Goal: Communication & Community: Answer question/provide support

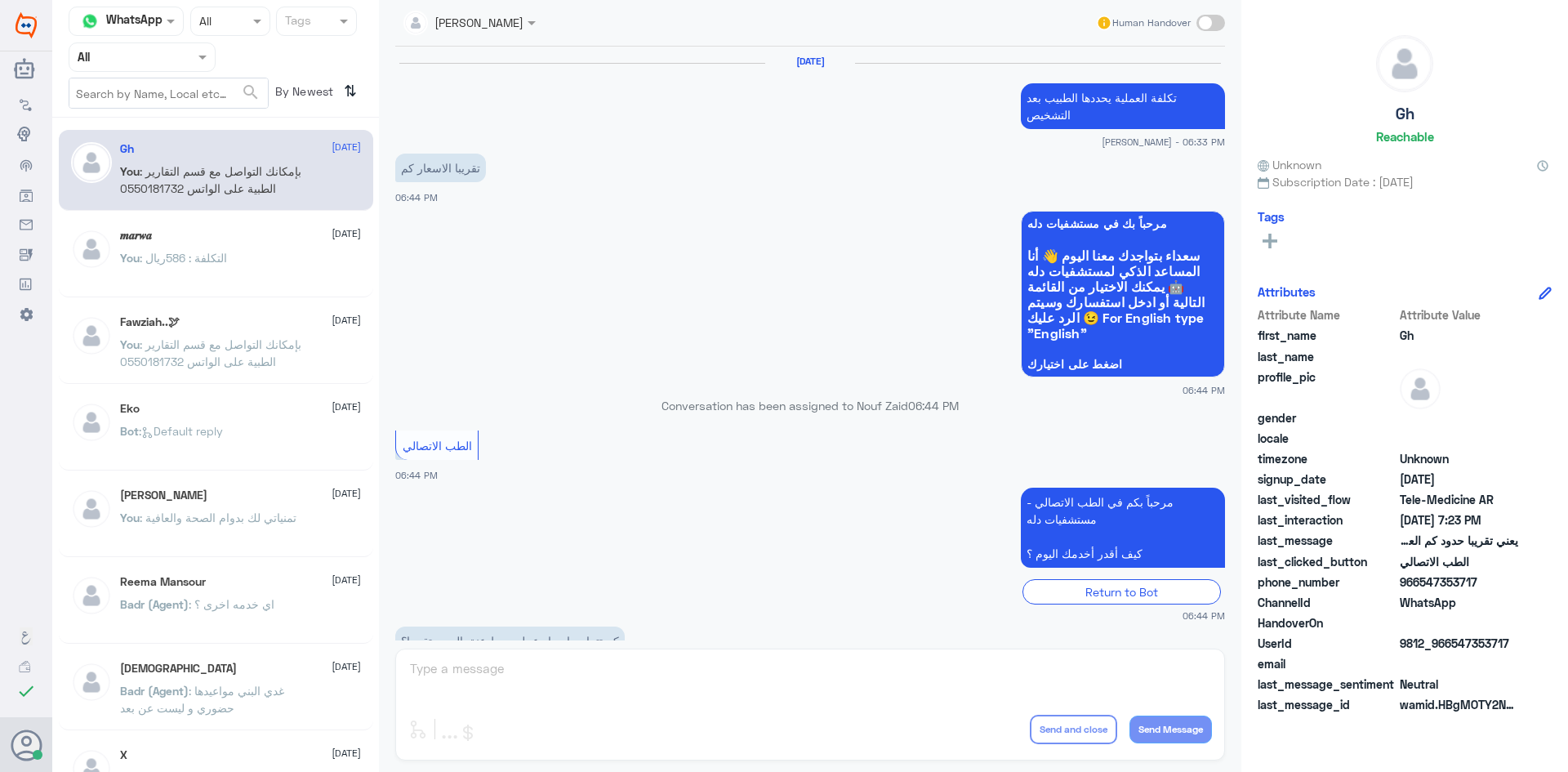
scroll to position [695, 0]
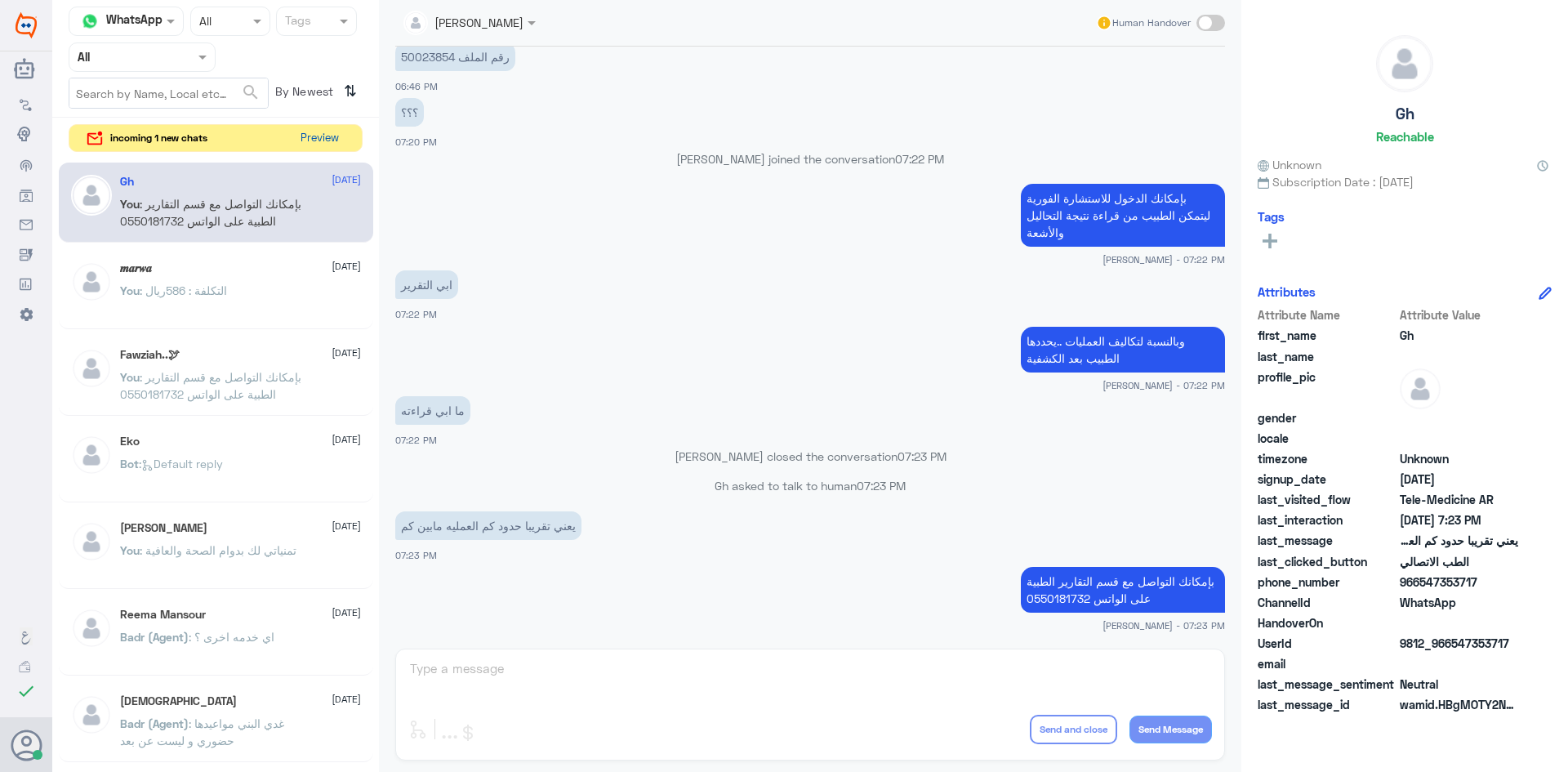
drag, startPoint x: 318, startPoint y: 157, endPoint x: 318, endPoint y: 135, distance: 22.0
click at [318, 144] on div "Channel WhatsApp Status × All Tags Agent Filter All search By Newest ⇅ incoming…" at bounding box center [215, 388] width 326 height 777
click at [318, 135] on button "Preview" at bounding box center [320, 137] width 51 height 25
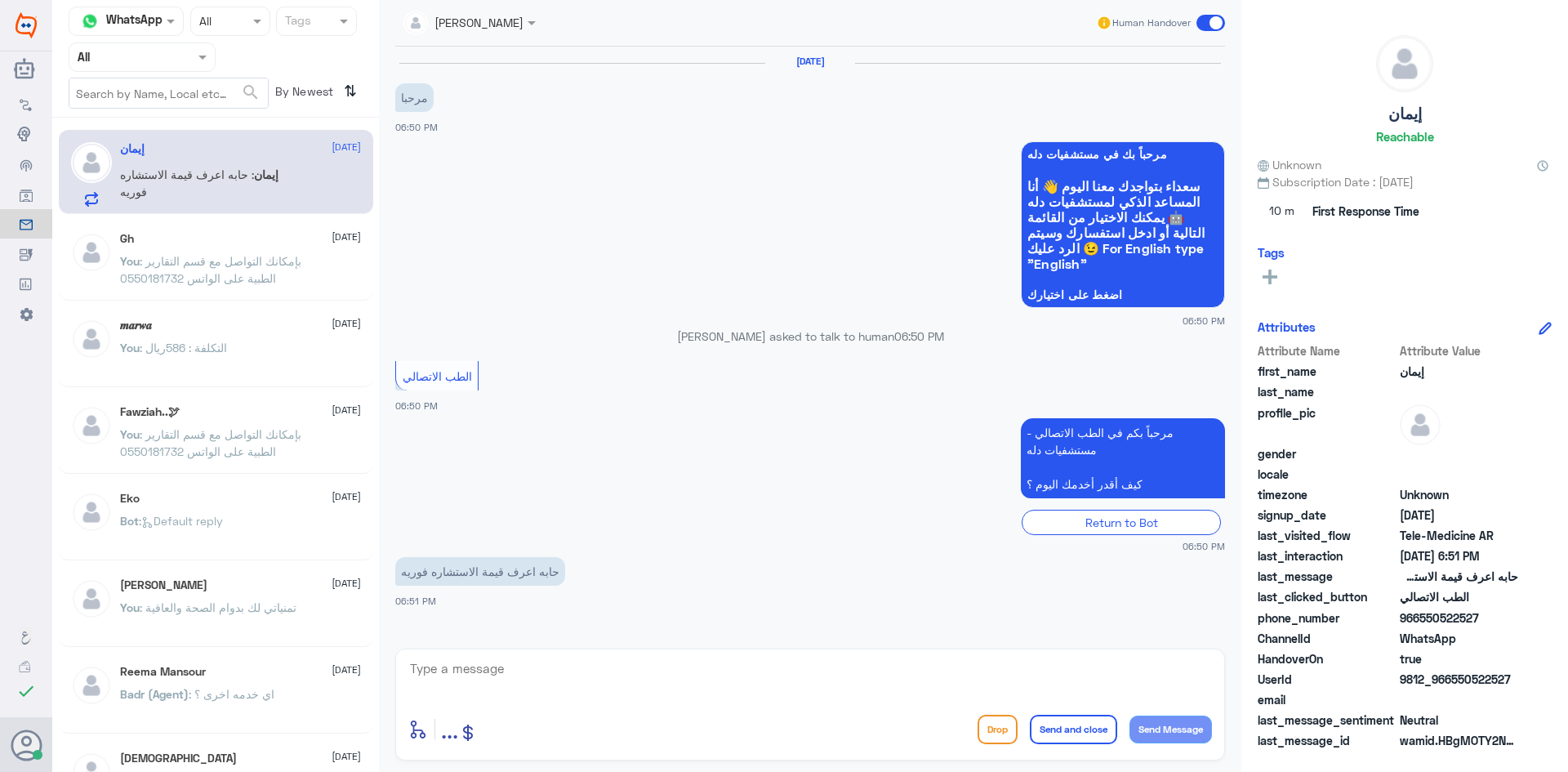
click at [630, 675] on textarea at bounding box center [810, 677] width 803 height 40
type textarea "l"
type textarea "مرحبا معك نوف من الطب الاتصالي"
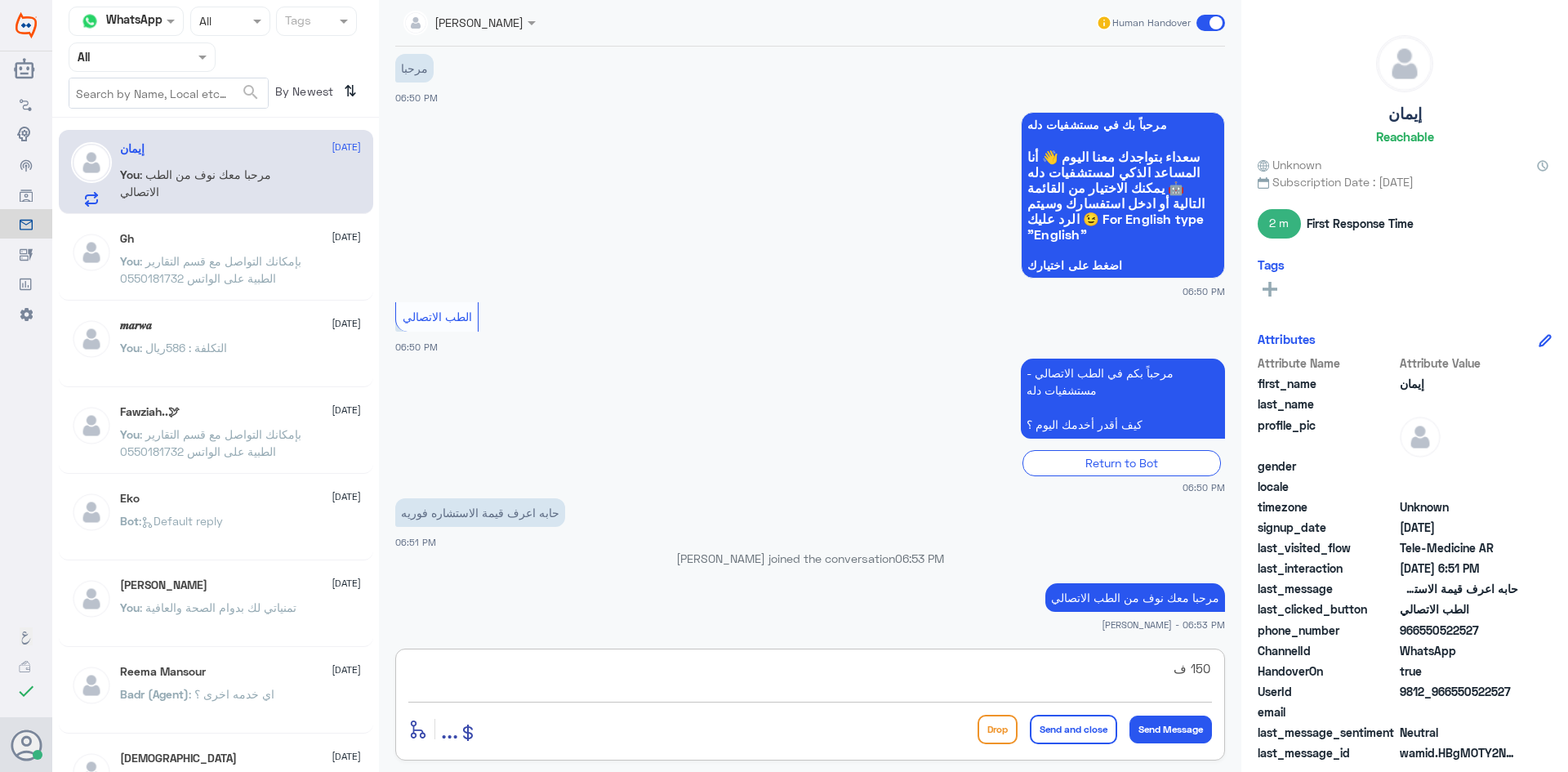
type textarea "150"
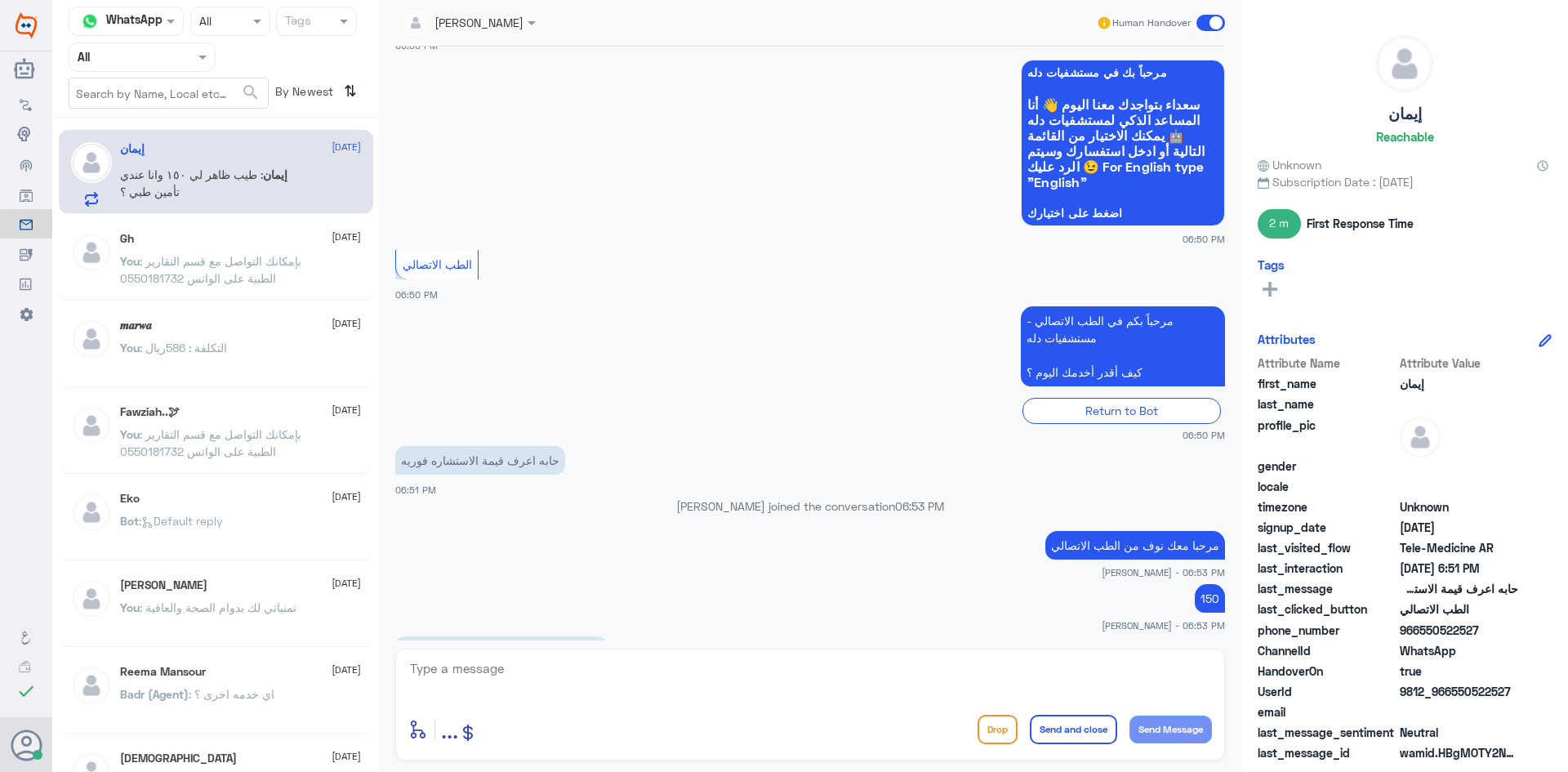
scroll to position [137, 0]
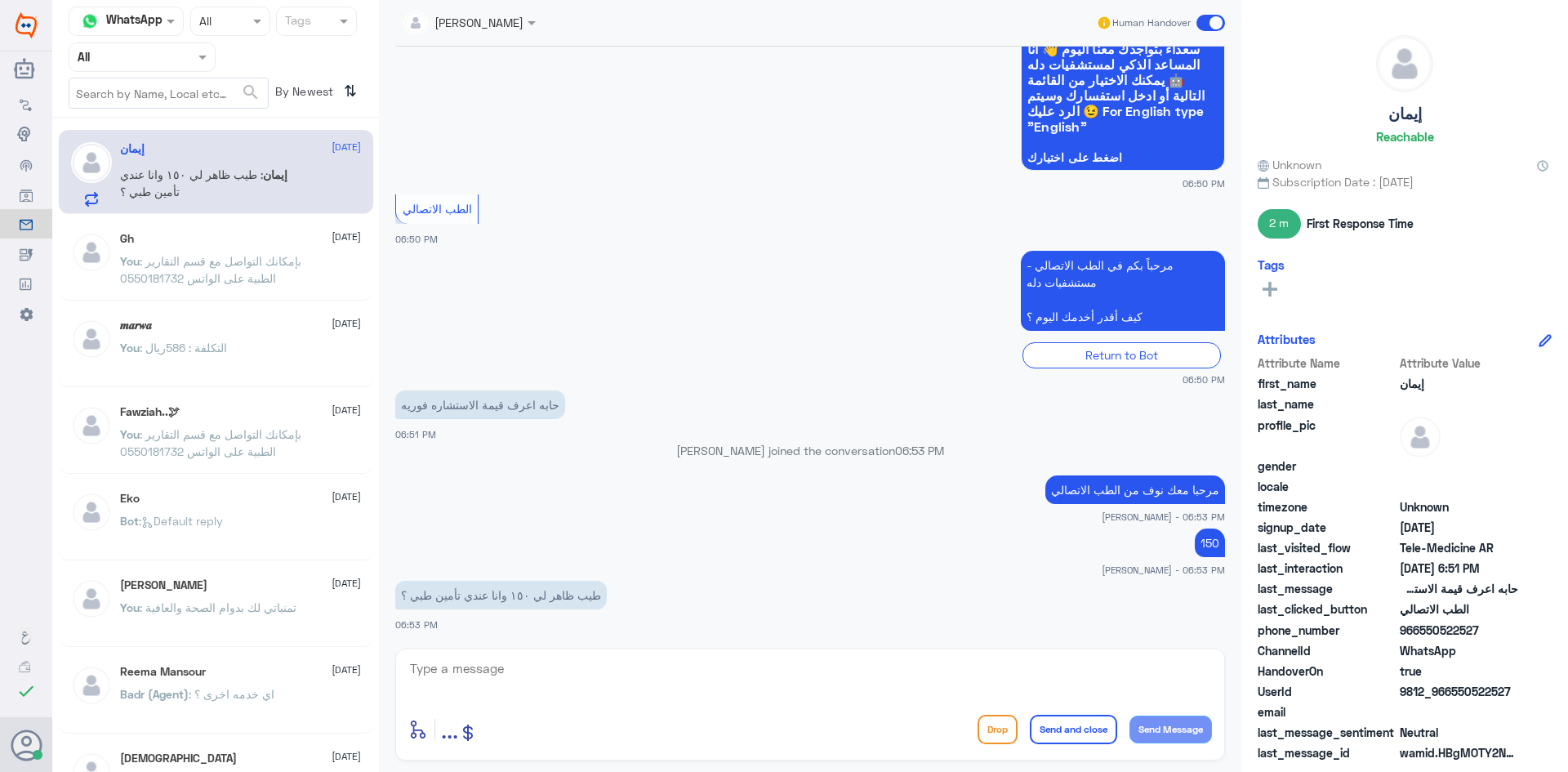
drag, startPoint x: 560, startPoint y: 647, endPoint x: 612, endPoint y: 611, distance: 63.2
click at [563, 646] on div "عبدالكريم الموسى Human Handover 27 Sep 2025 مرحبا 06:50 PM مرحباً بك في مستشفيا…" at bounding box center [810, 388] width 863 height 777
click at [545, 663] on textarea at bounding box center [810, 677] width 803 height 40
type textarea "l"
type textarea "ممكن تزوديني برقم الملف او رقم الهوية من فضلك"
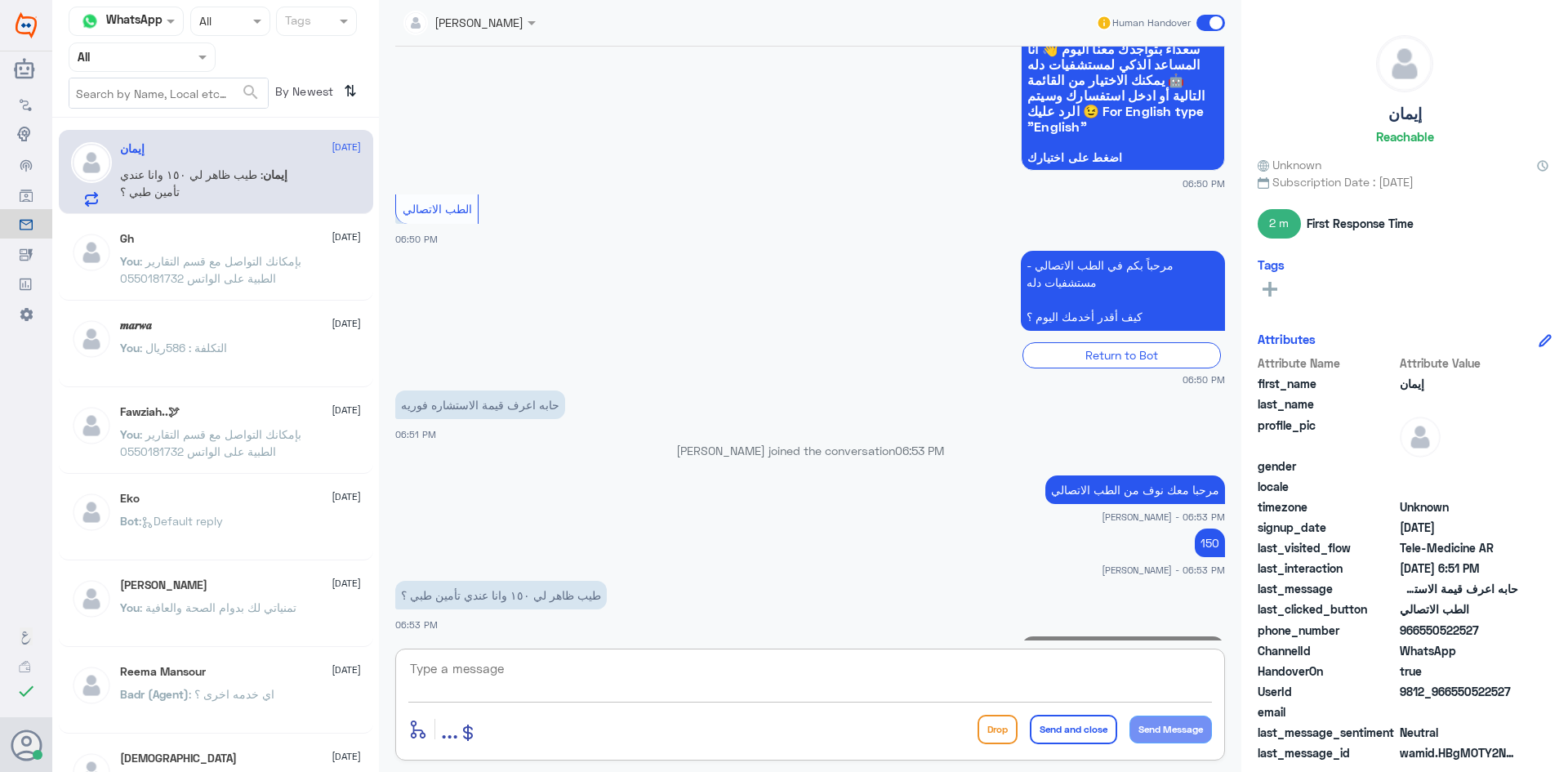
scroll to position [206, 0]
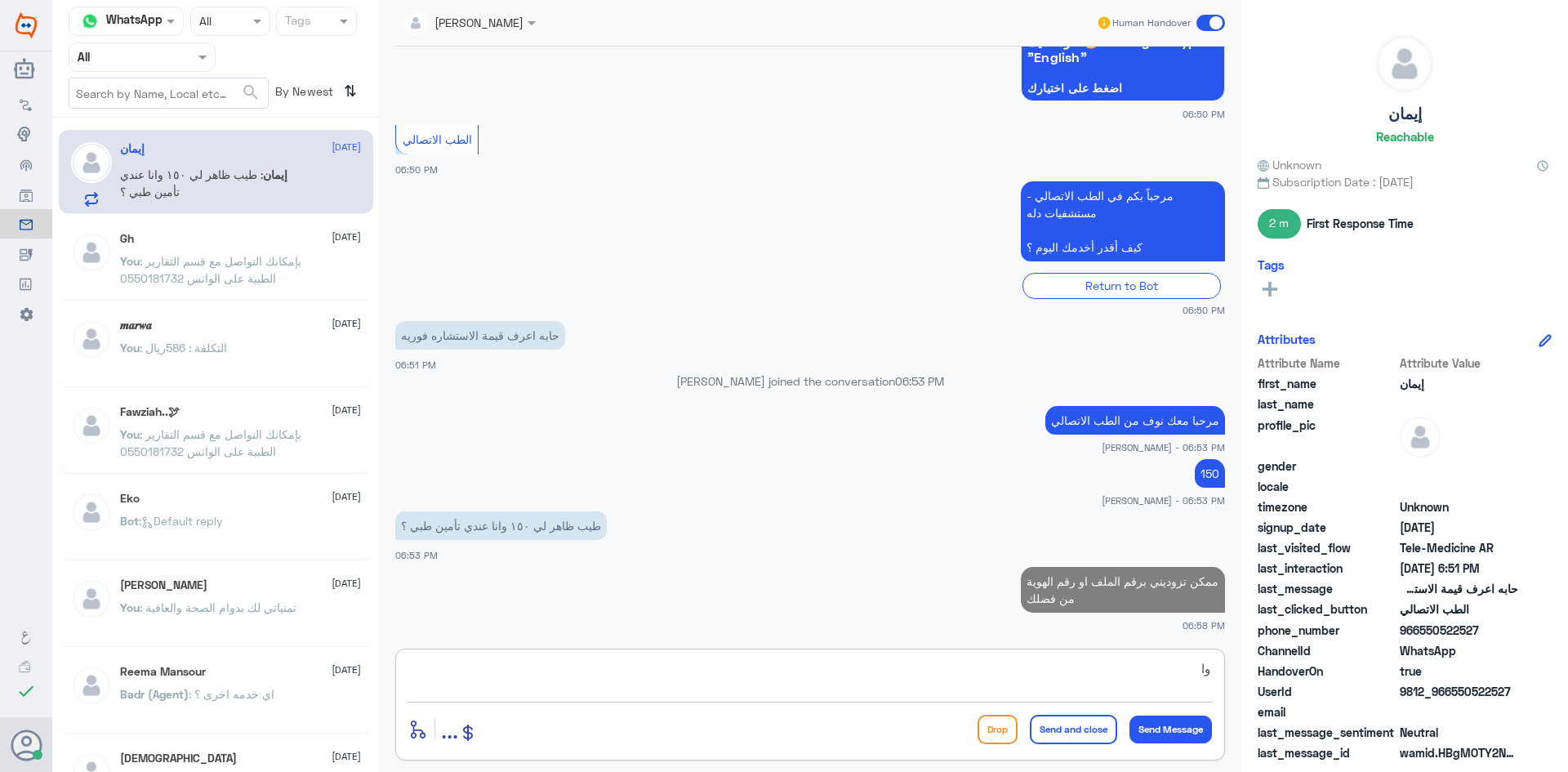
type textarea "و"
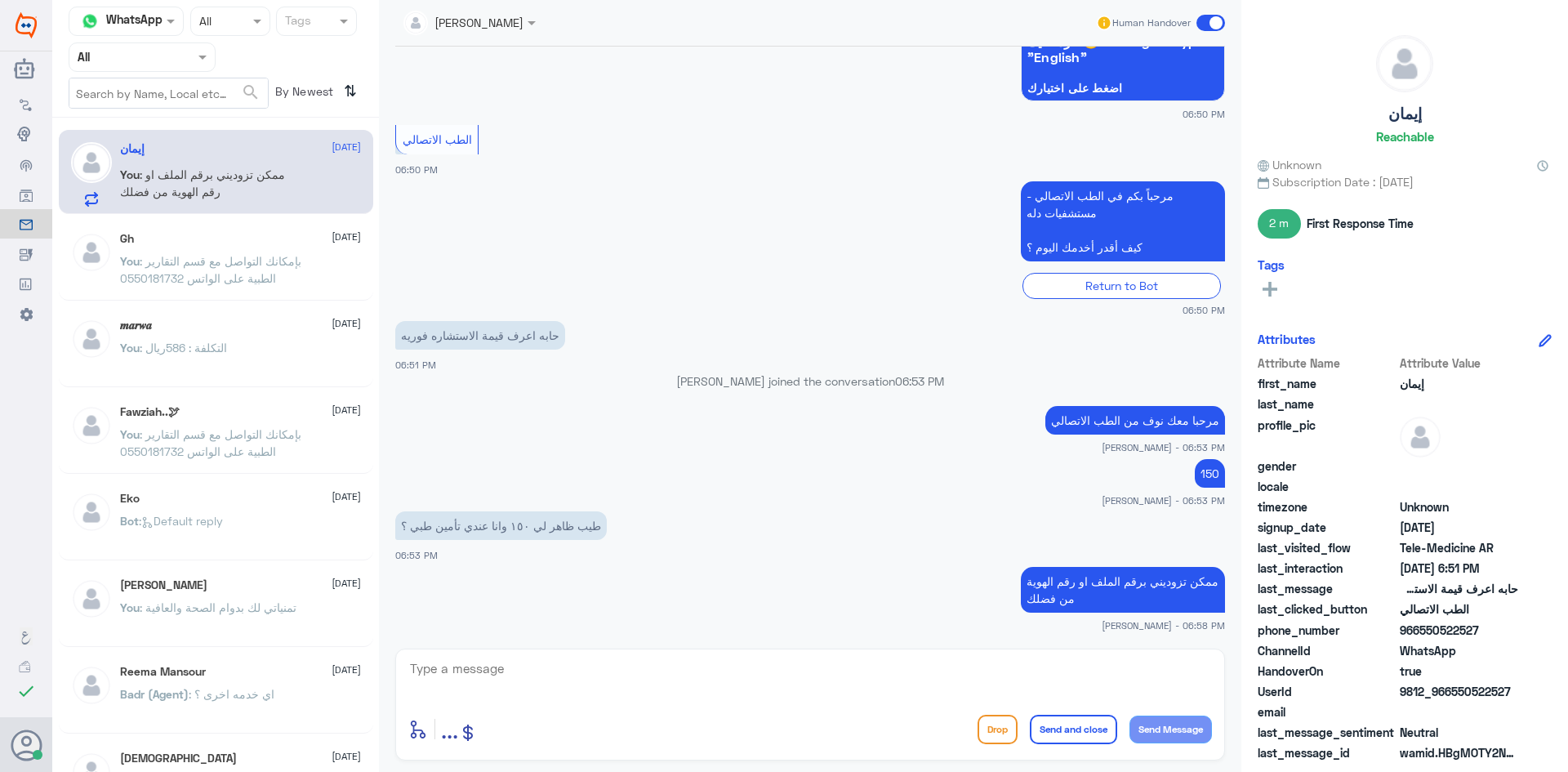
drag, startPoint x: 1453, startPoint y: 686, endPoint x: 1524, endPoint y: 690, distance: 71.1
click at [1524, 690] on div "UserId 9812_966550522527" at bounding box center [1404, 692] width 294 height 20
copy span "550522527"
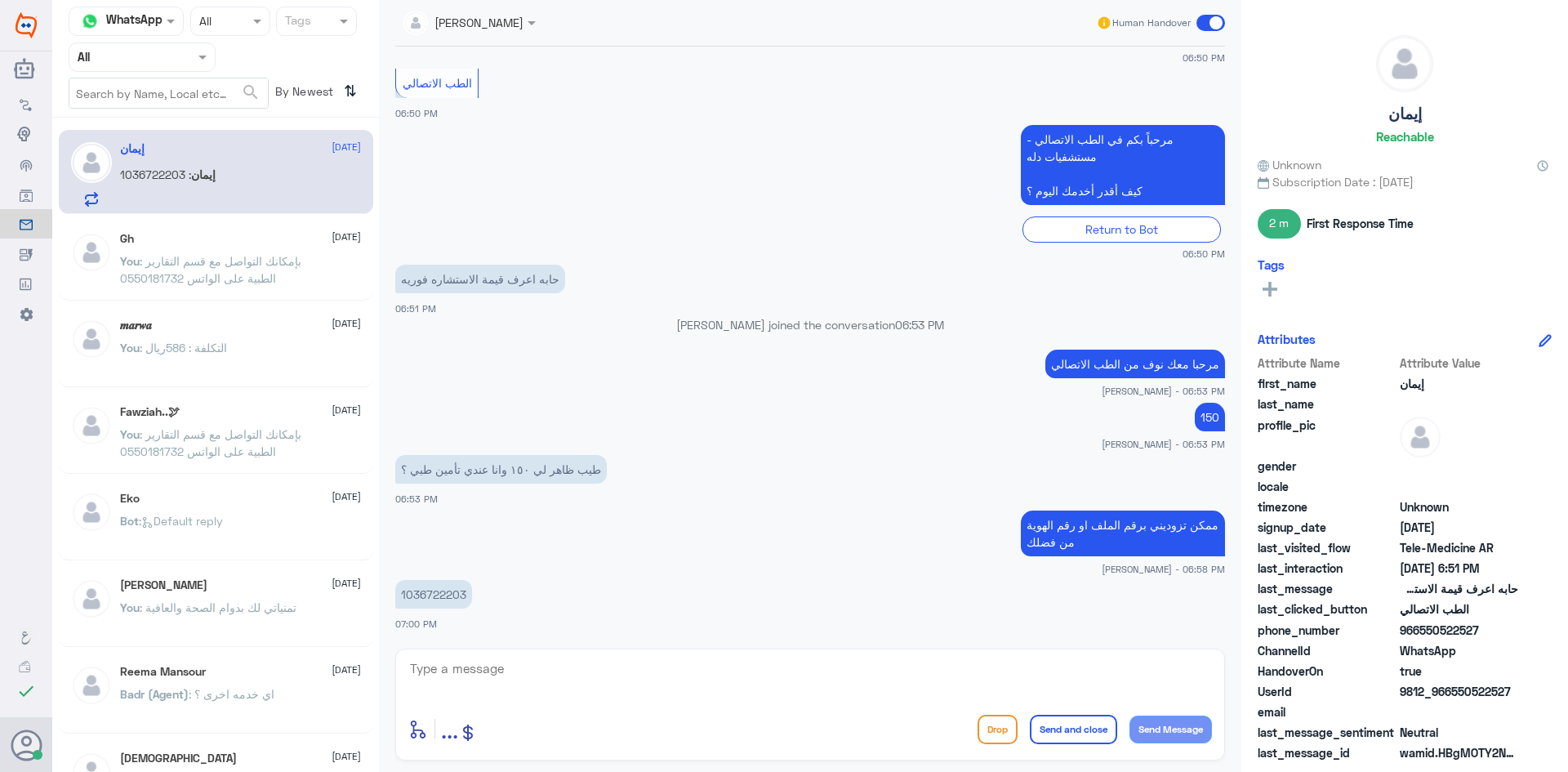
click at [429, 597] on p "1036722203" at bounding box center [433, 594] width 77 height 29
copy p "1036722203"
click at [802, 668] on textarea at bounding box center [810, 677] width 803 height 40
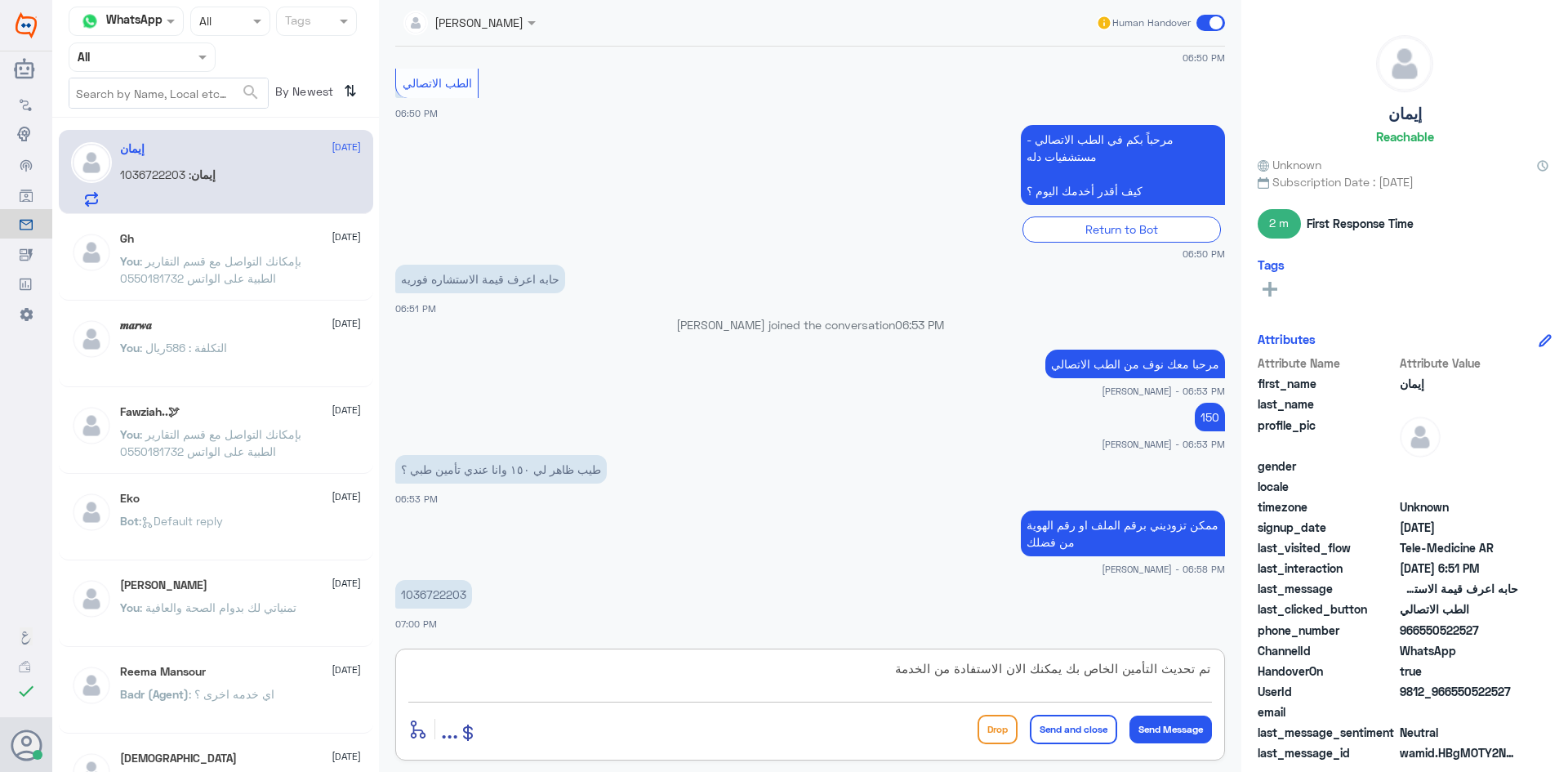
type textarea "تم تحديث التأمين الخاص بك يمكنك الان الاستفادة من الخدمة"
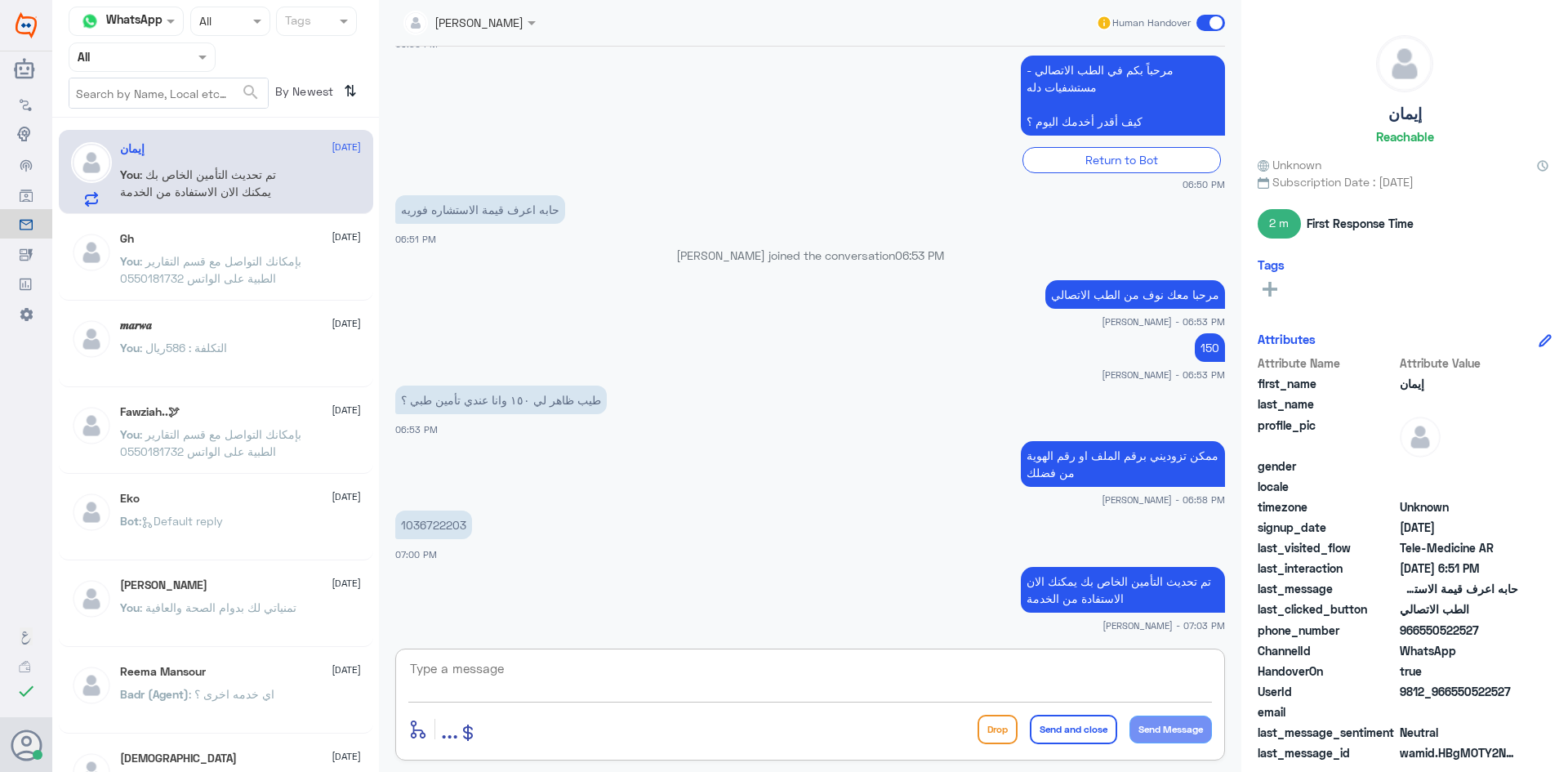
click at [1198, 25] on span at bounding box center [1210, 23] width 29 height 17
click at [0, 0] on input "checkbox" at bounding box center [0, 0] width 0 height 0
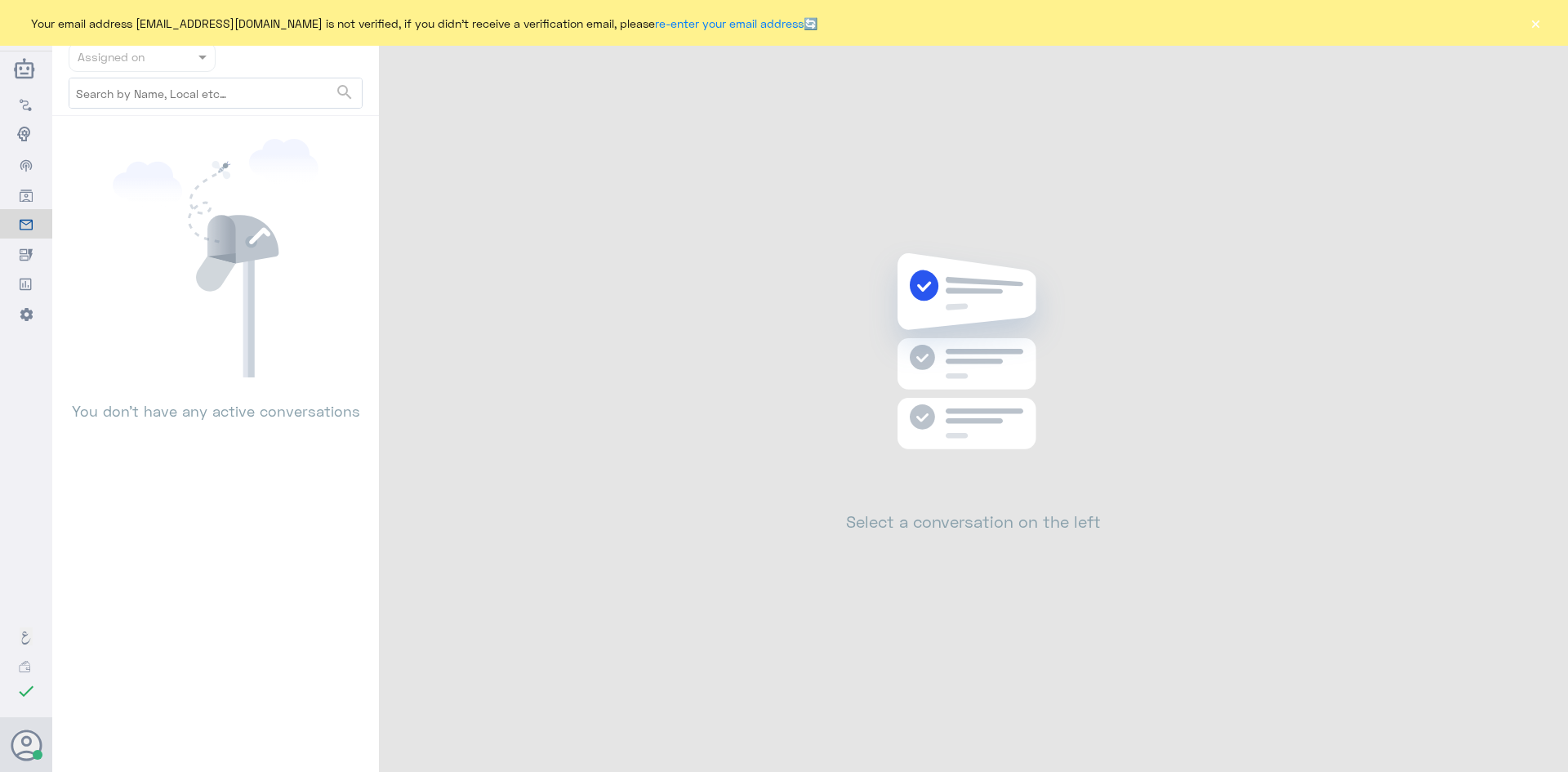
drag, startPoint x: 1532, startPoint y: 24, endPoint x: 1522, endPoint y: 30, distance: 11.7
click at [1533, 23] on button "×" at bounding box center [1536, 23] width 17 height 17
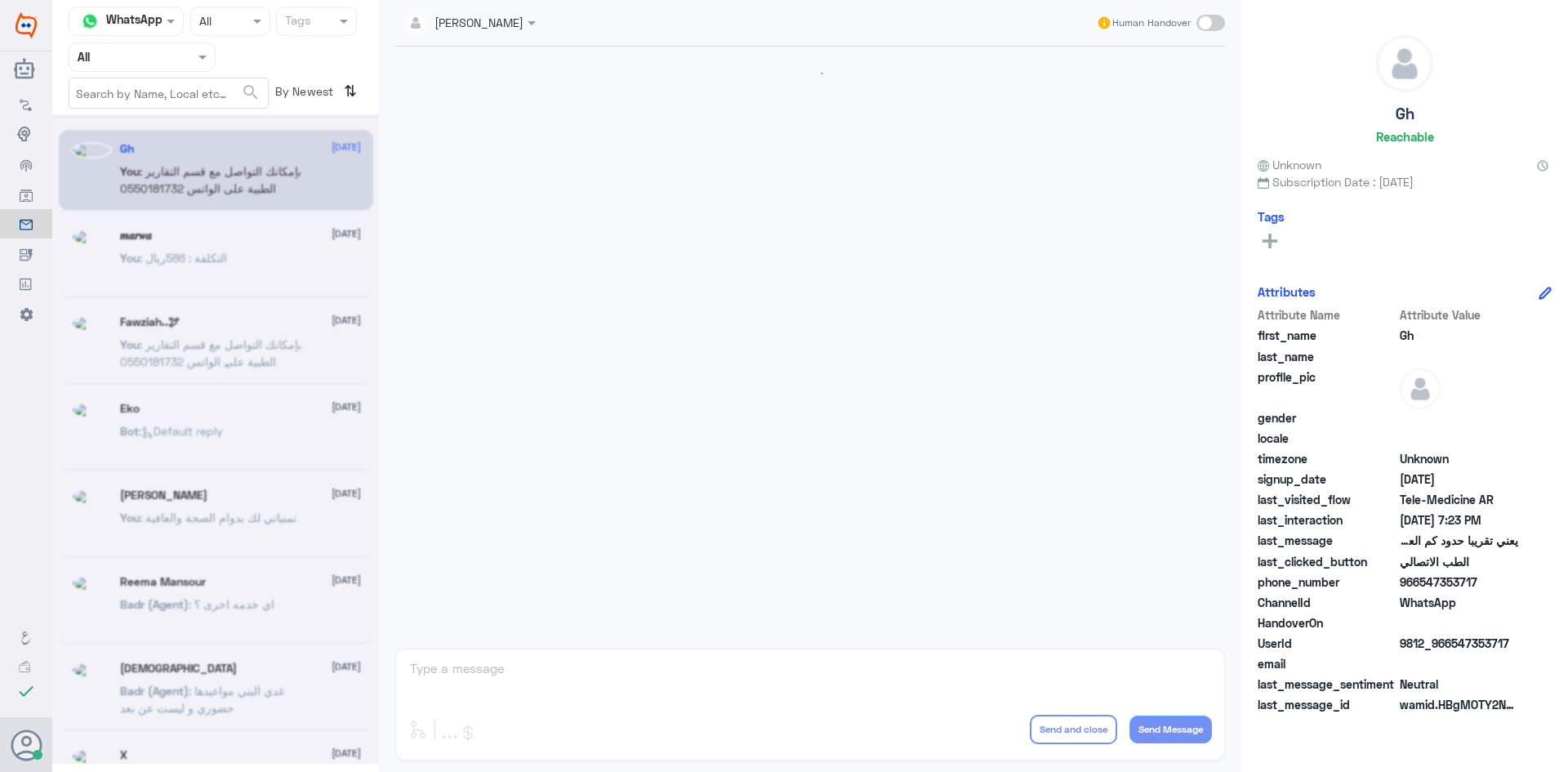
scroll to position [695, 0]
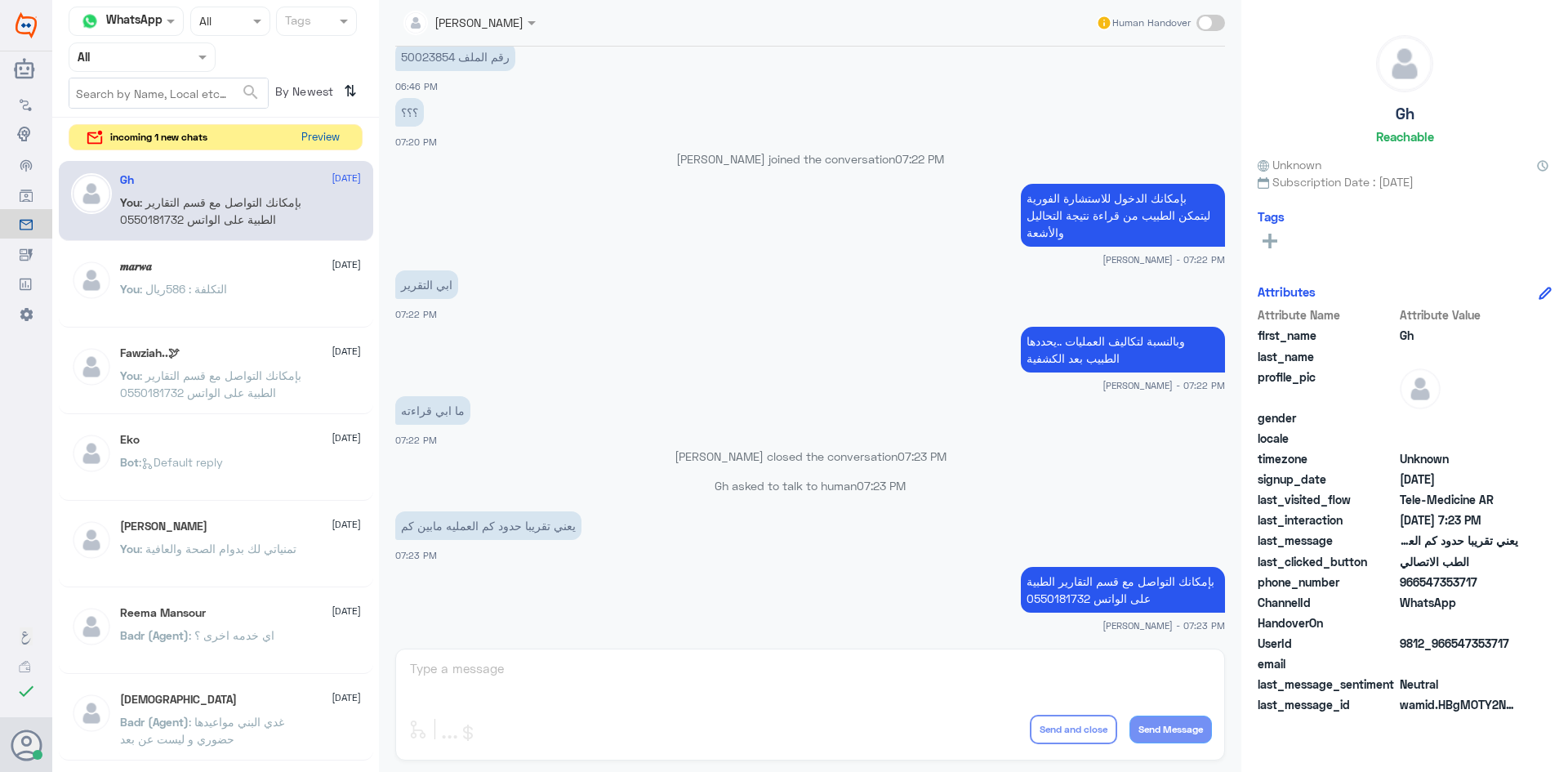
click at [330, 137] on button "Preview" at bounding box center [320, 137] width 51 height 25
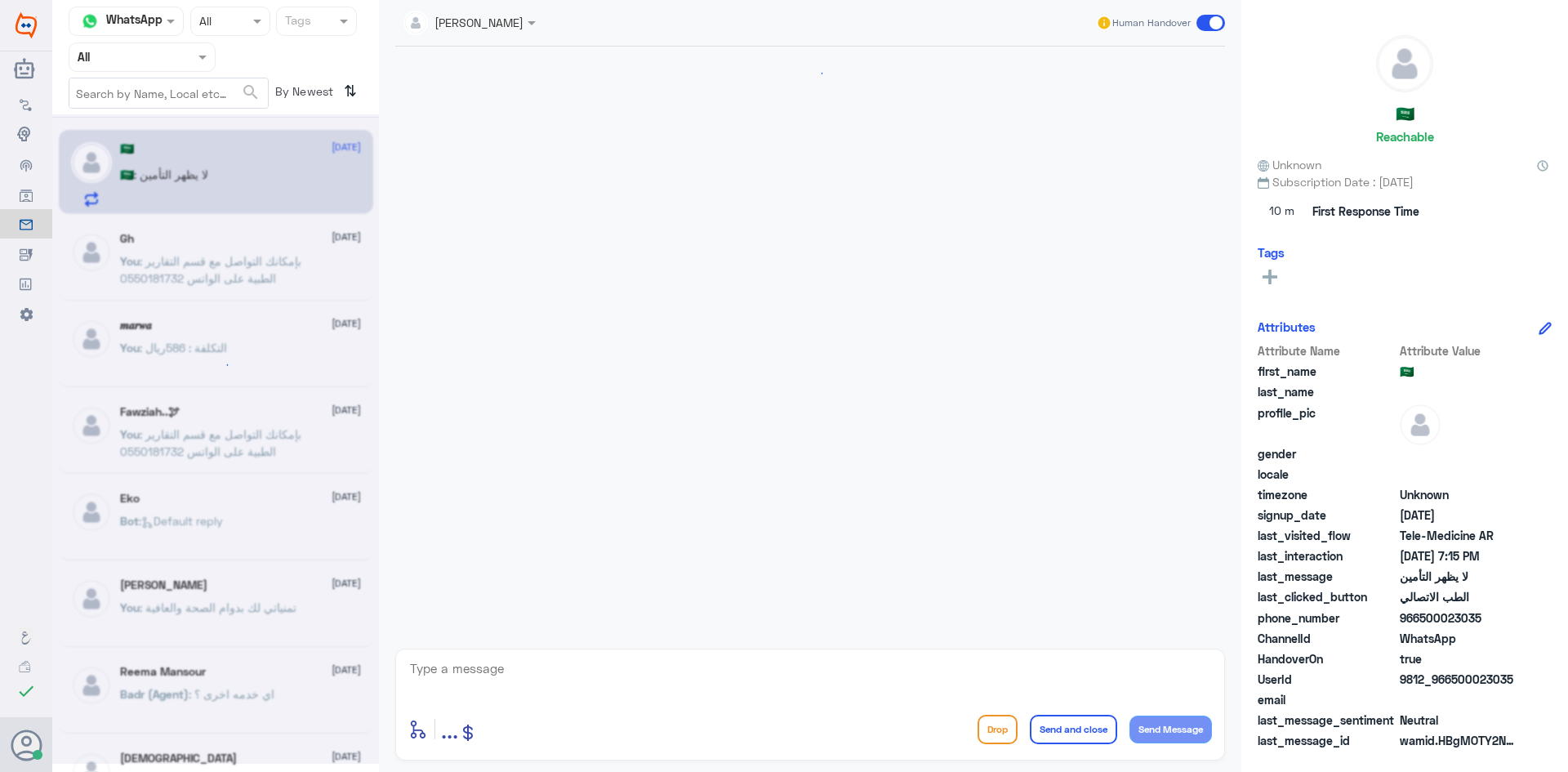
scroll to position [258, 0]
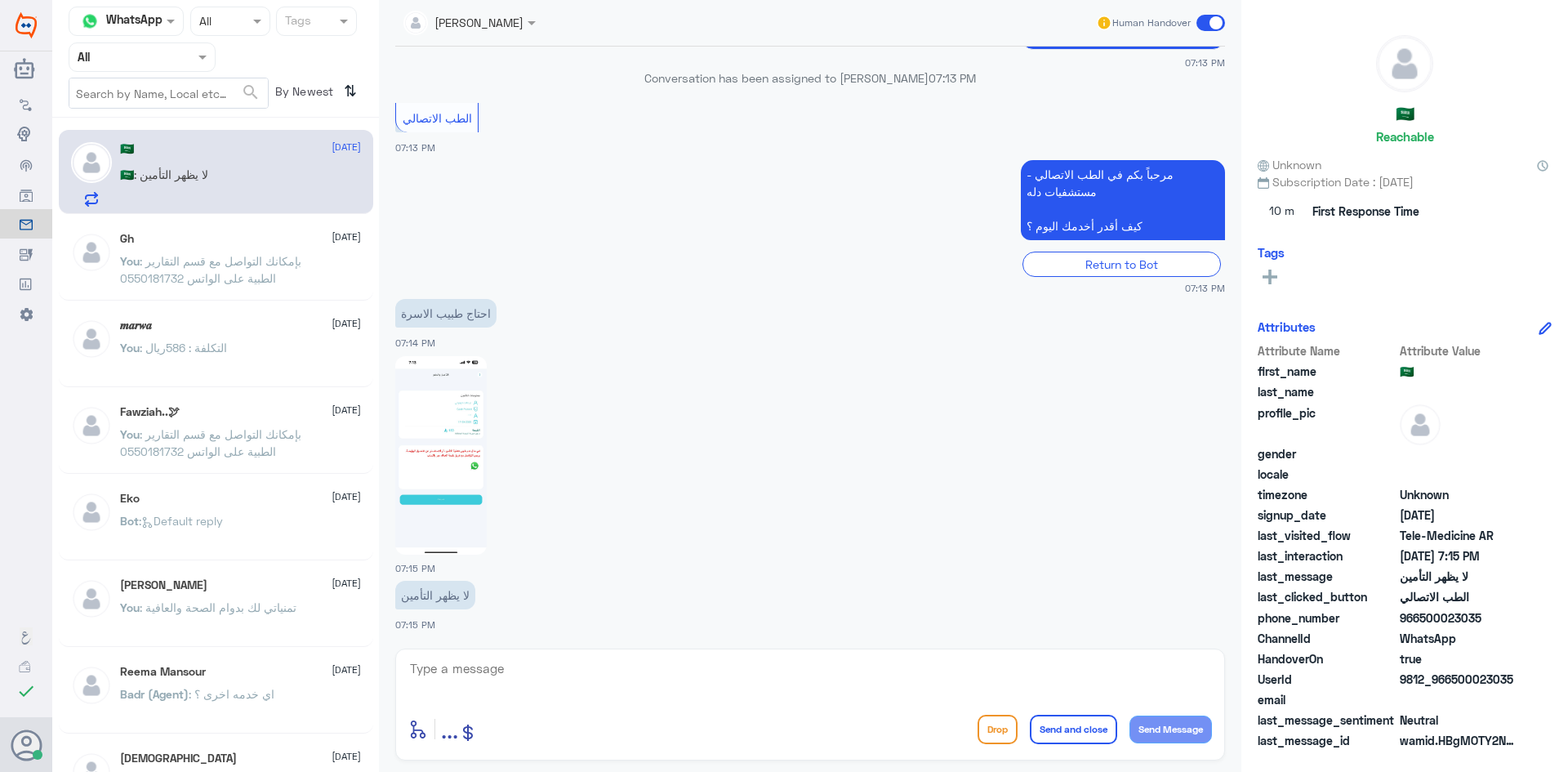
click at [426, 499] on img at bounding box center [440, 455] width 92 height 199
click at [808, 692] on textarea at bounding box center [810, 677] width 803 height 40
type textarea "مرحبا معك نوف من الطب الاتصالي"
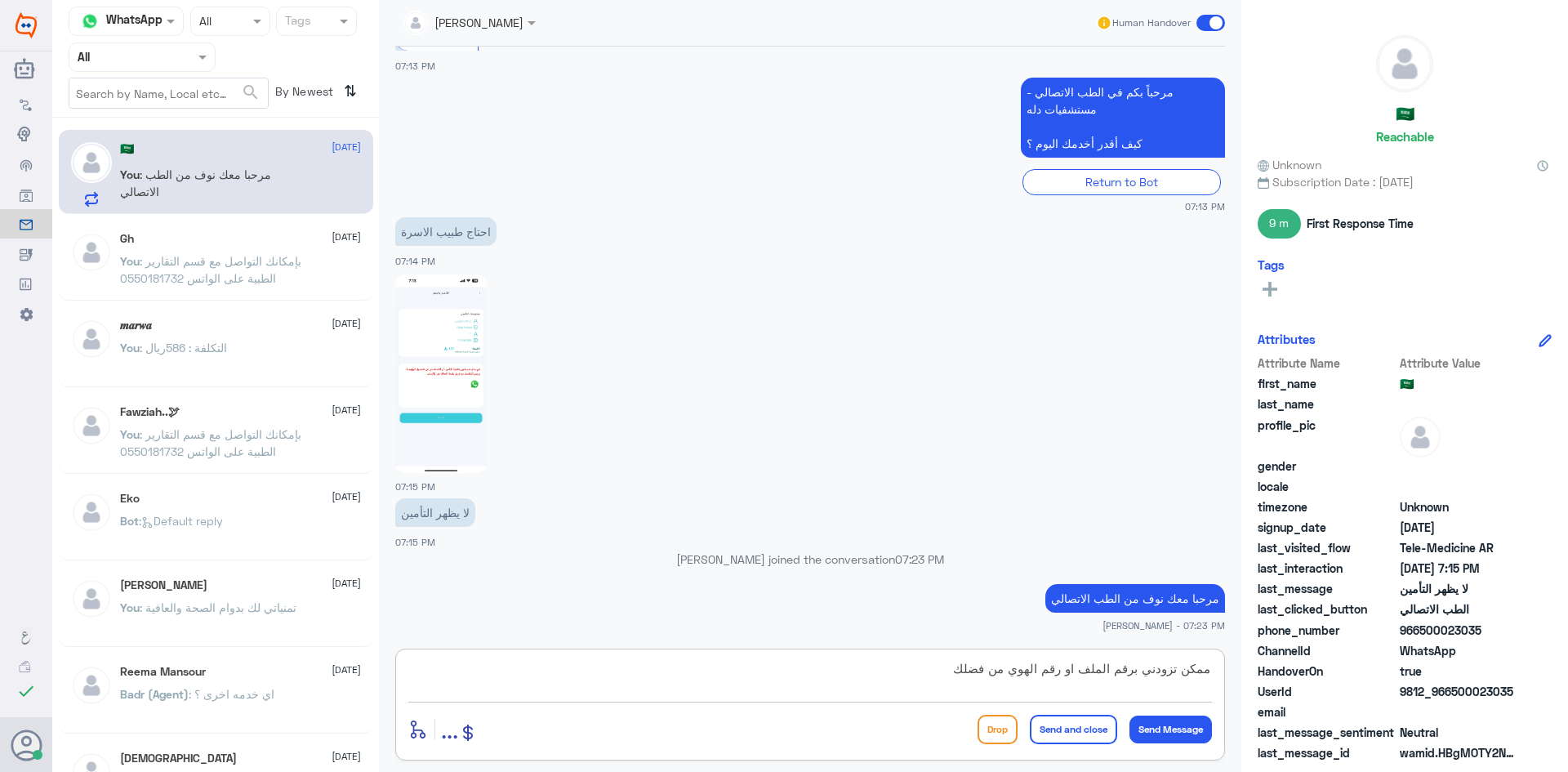
click at [1010, 675] on textarea "ممكن تزودني برقم الملف او رقم الهوي من فضلك" at bounding box center [810, 677] width 803 height 40
type textarea "ممكن تزودني برقم الملف او رقم الهوية من فضلك"
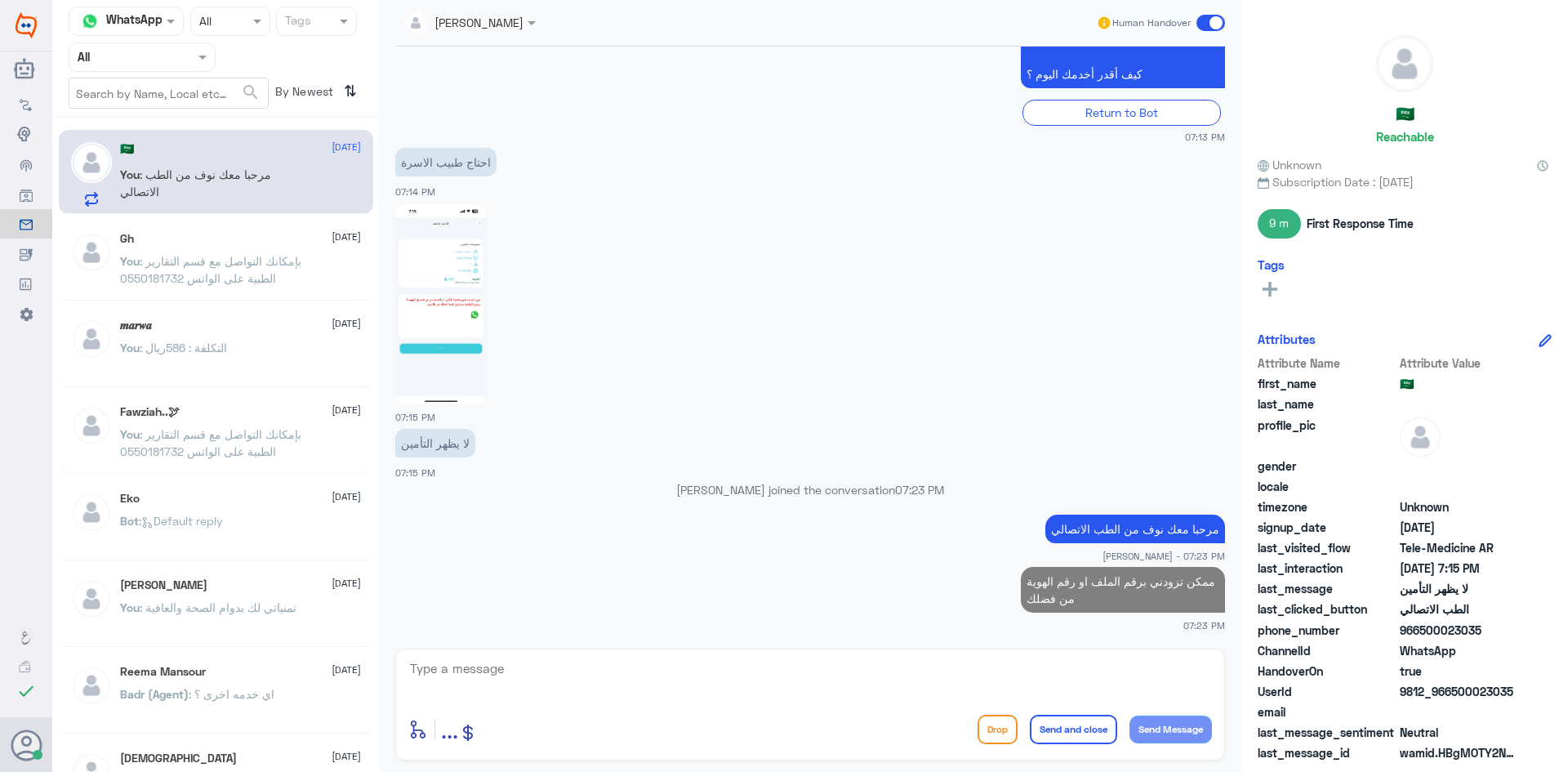
drag, startPoint x: 1451, startPoint y: 690, endPoint x: 1509, endPoint y: 699, distance: 58.7
click at [1509, 699] on span "9812_966500023035" at bounding box center [1459, 691] width 118 height 18
copy span "500023035"
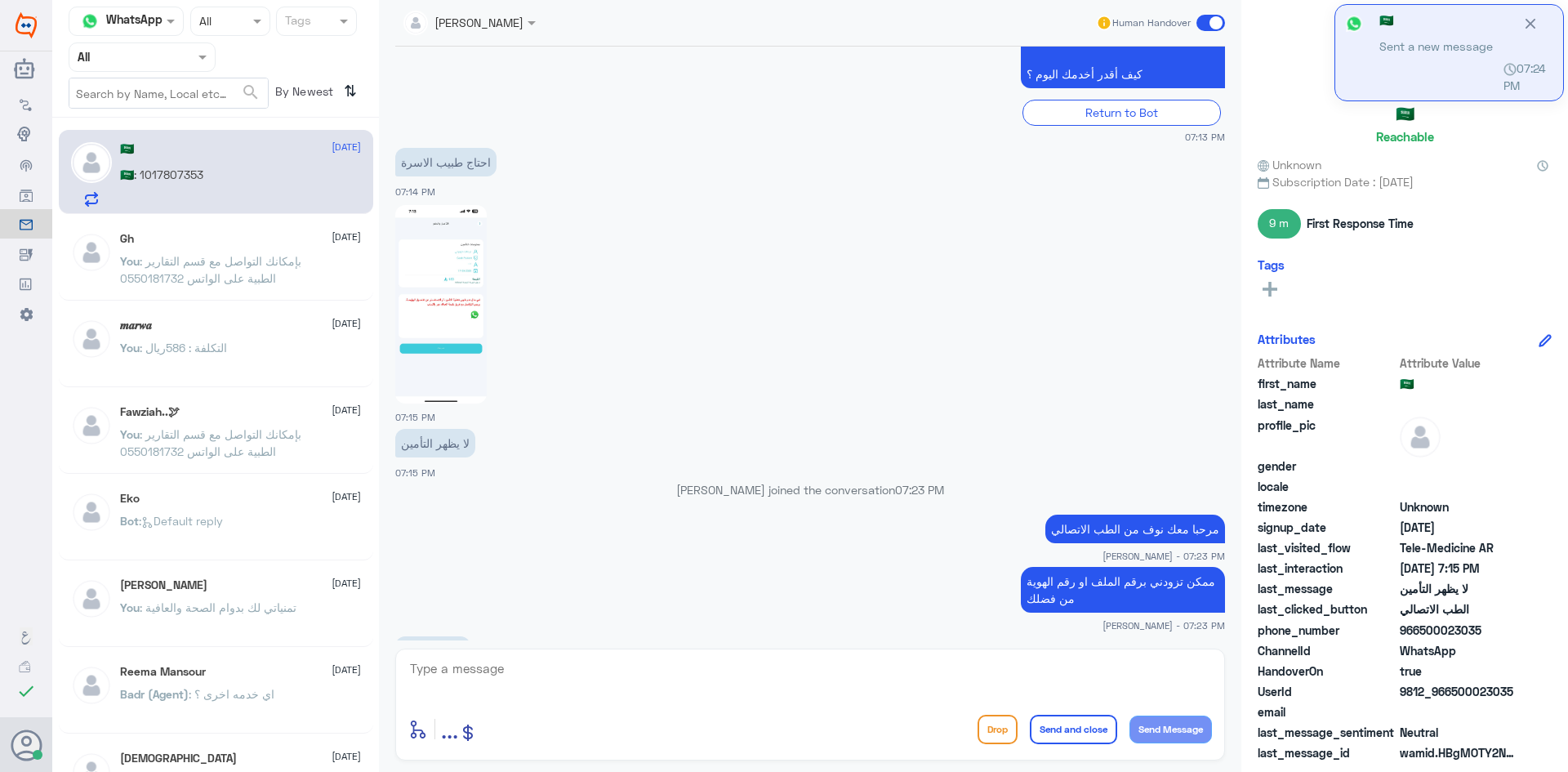
scroll to position [436, 0]
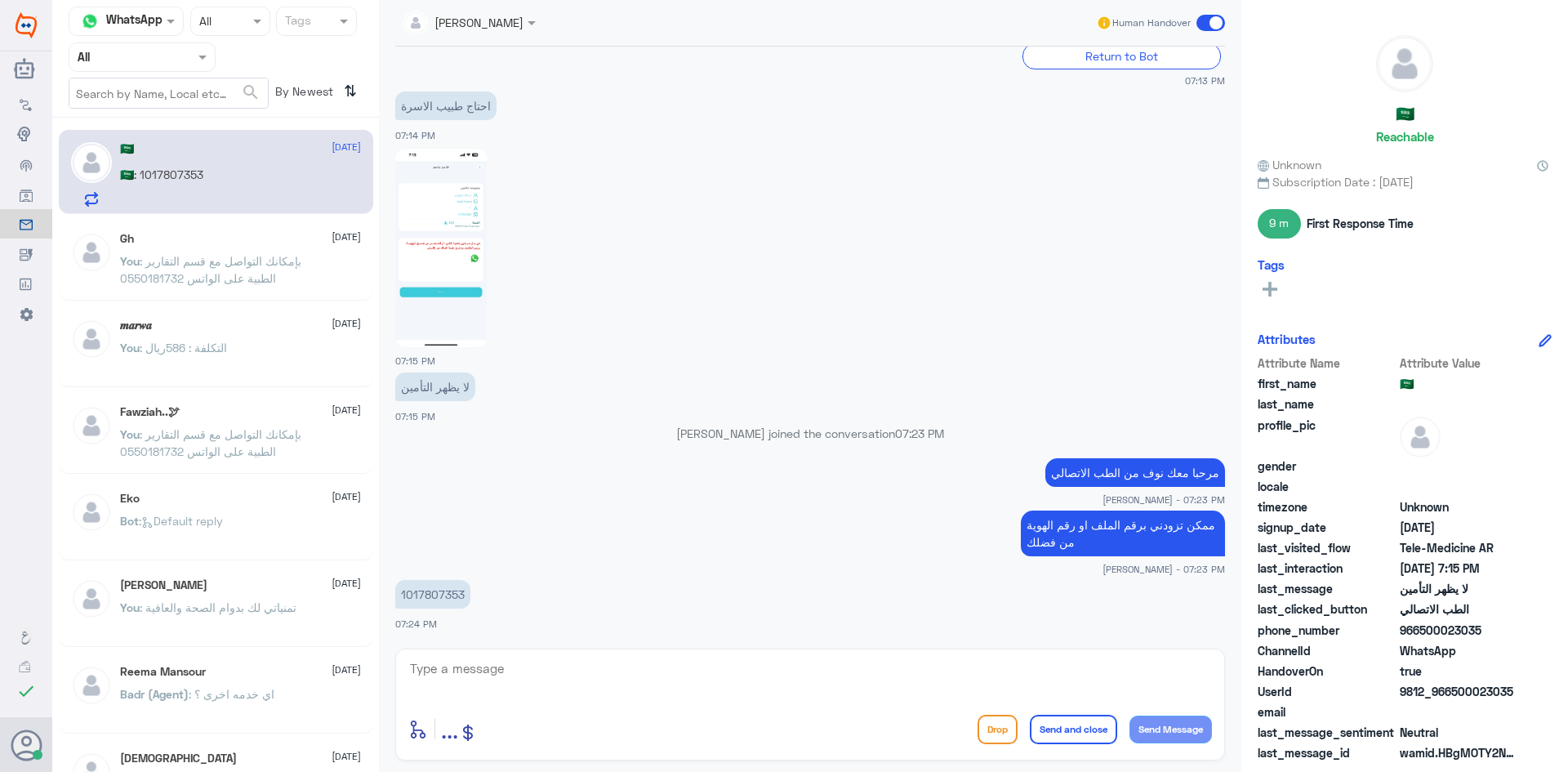
click at [427, 587] on p "1017807353" at bounding box center [432, 594] width 75 height 29
copy p "1017807353"
drag, startPoint x: 779, startPoint y: 647, endPoint x: 776, endPoint y: 663, distance: 16.3
click at [778, 660] on div "enter flow name ... Drop Send and close Send Message" at bounding box center [809, 704] width 829 height 112
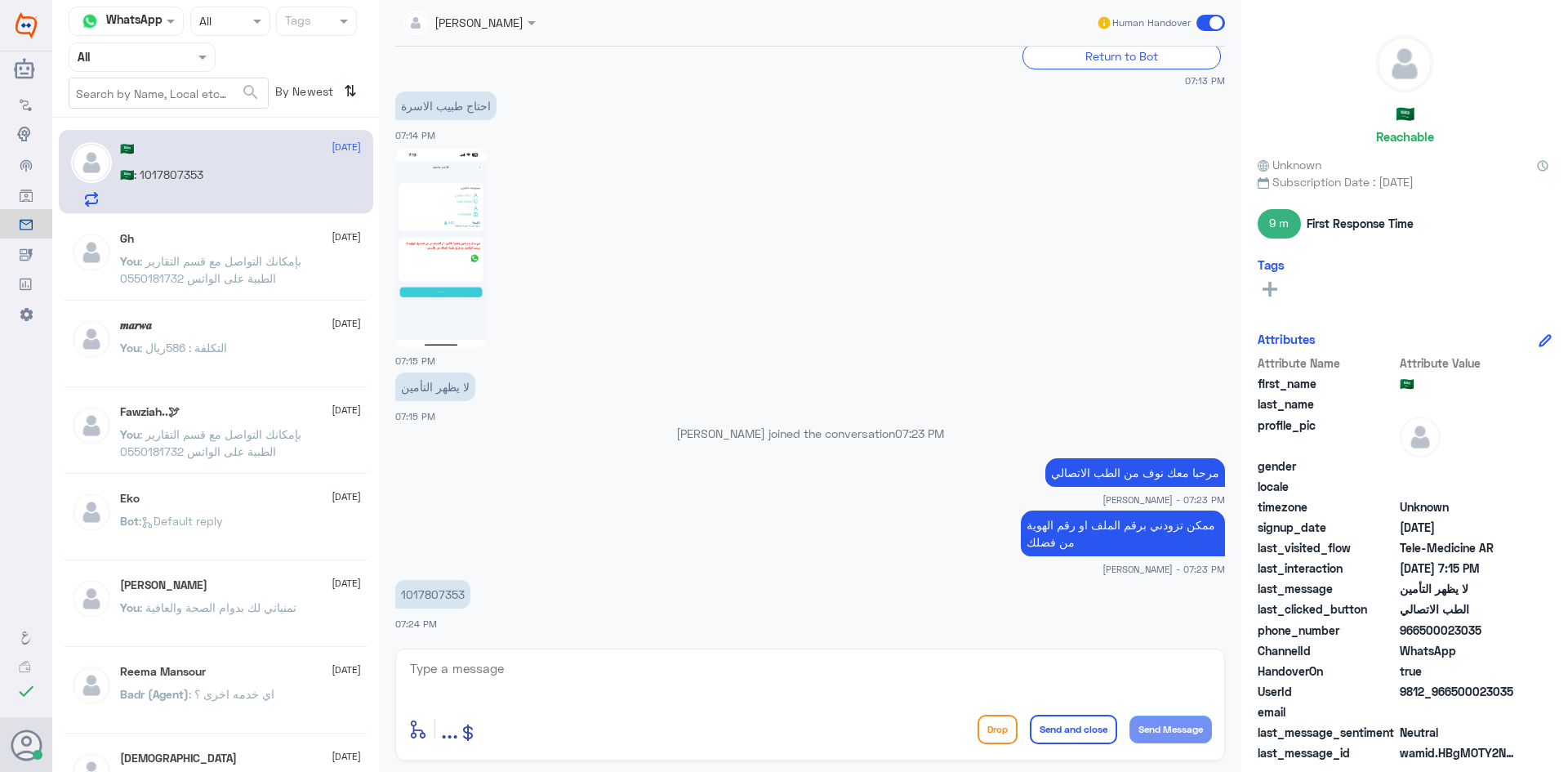
click at [775, 668] on textarea at bounding box center [810, 677] width 803 height 40
type textarea "تم تحديث التأمين الخاص بك يمكنك الان الاستفادة من الخدمةة"
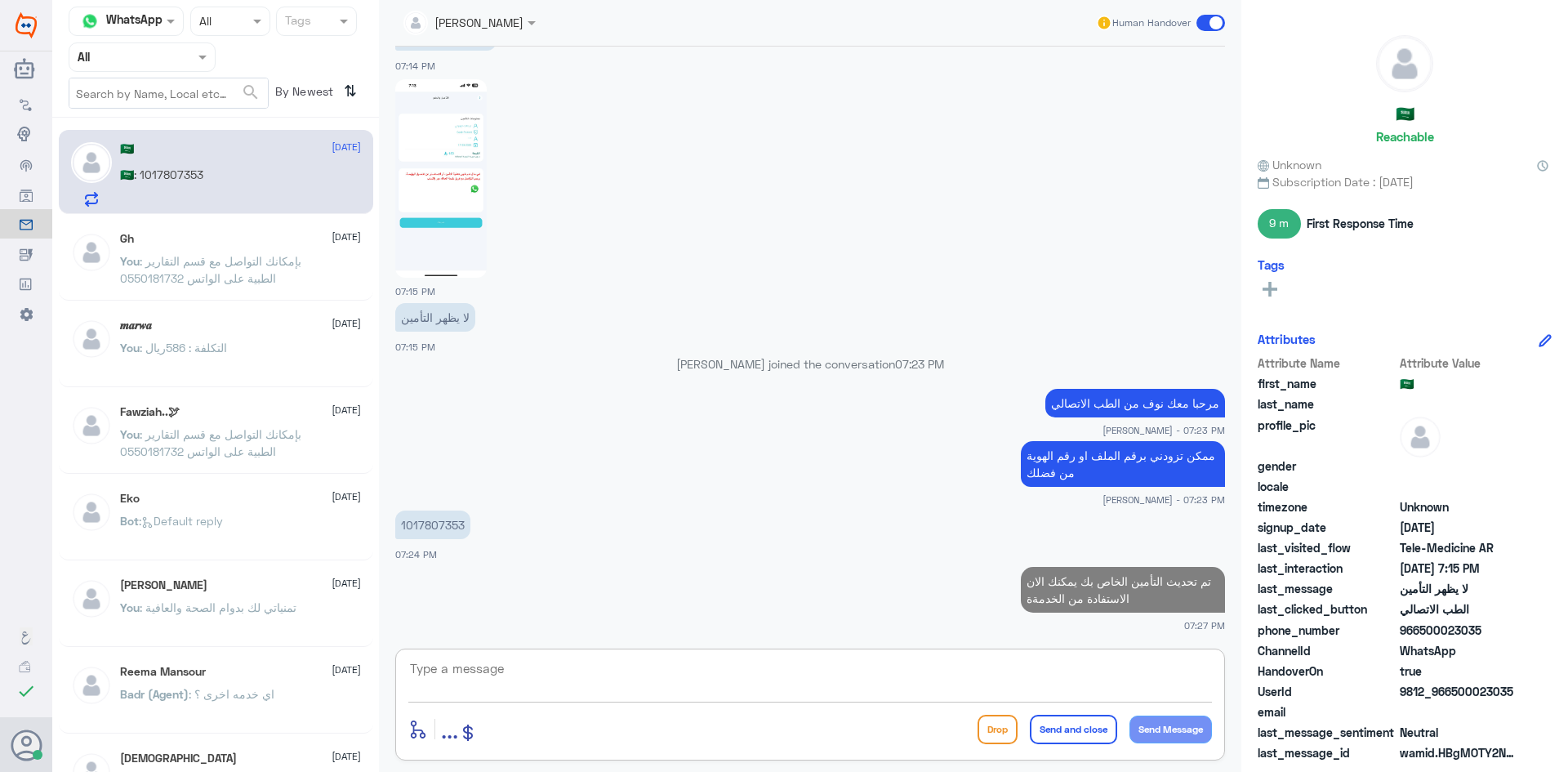
click at [1206, 21] on span at bounding box center [1210, 23] width 29 height 17
click at [0, 0] on input "checkbox" at bounding box center [0, 0] width 0 height 0
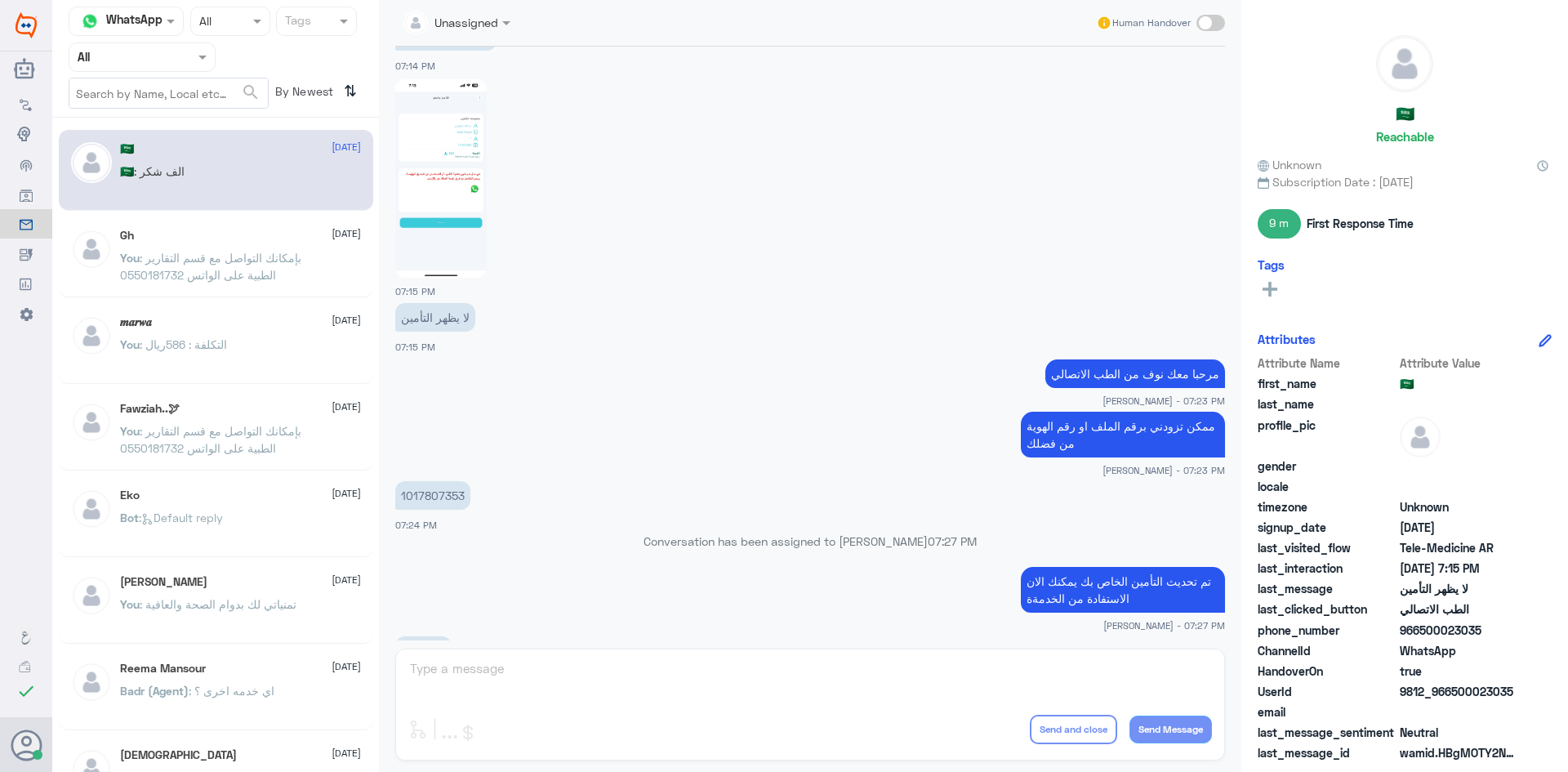
scroll to position [561, 0]
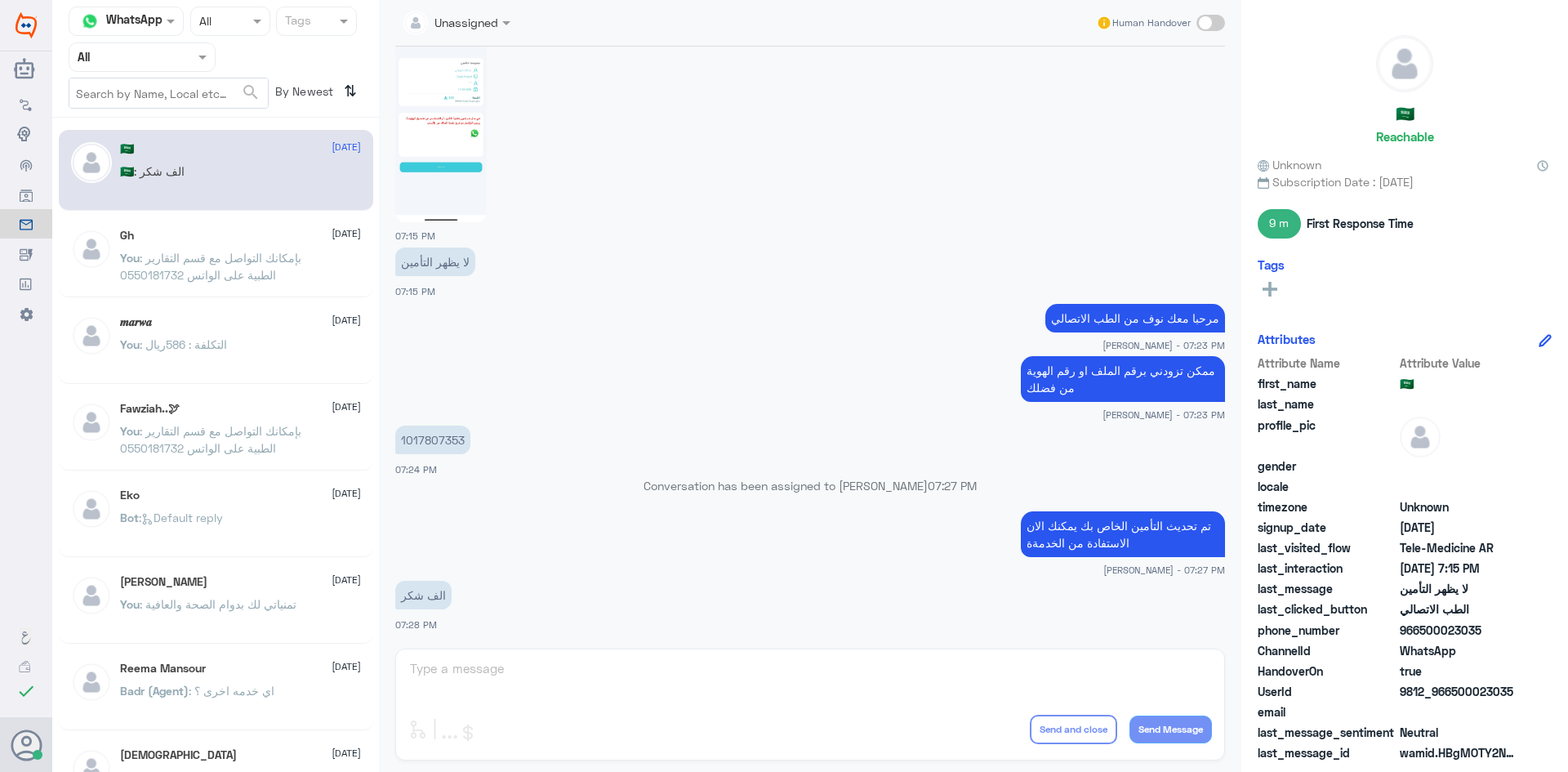
click at [847, 679] on div "Unassigned Human Handover 27 Sep 2025 السلام عليكم 07:13 PM مرحباً بك في مستشفي…" at bounding box center [810, 388] width 863 height 777
drag, startPoint x: 73, startPoint y: 5, endPoint x: 73, endPoint y: -4, distance: 9.0
click at [73, 0] on html "Dallah Hospitals Flow Builder Conversational Skills Broadcast Audience Inbox Gr…" at bounding box center [784, 386] width 1568 height 772
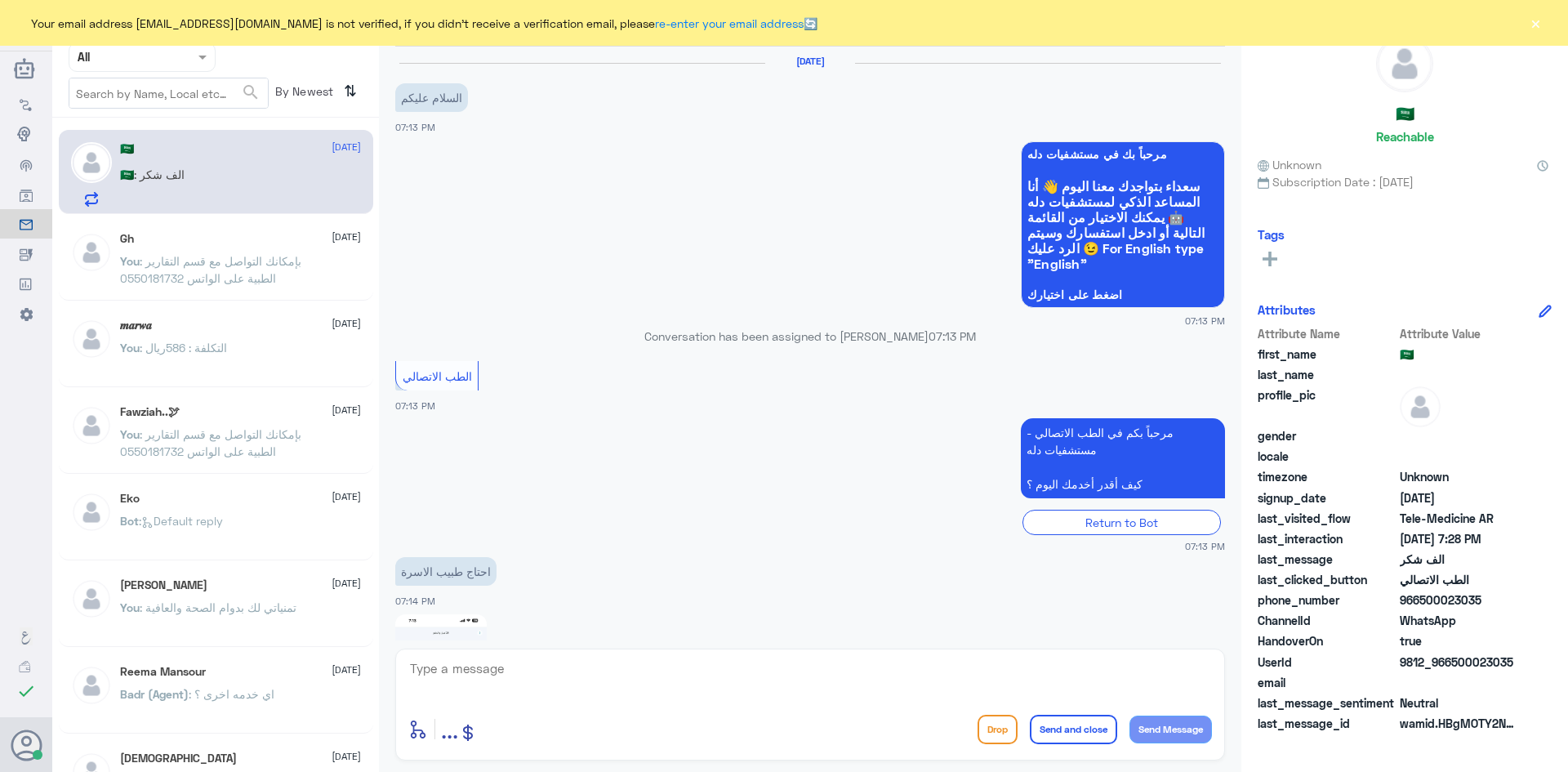
scroll to position [650, 0]
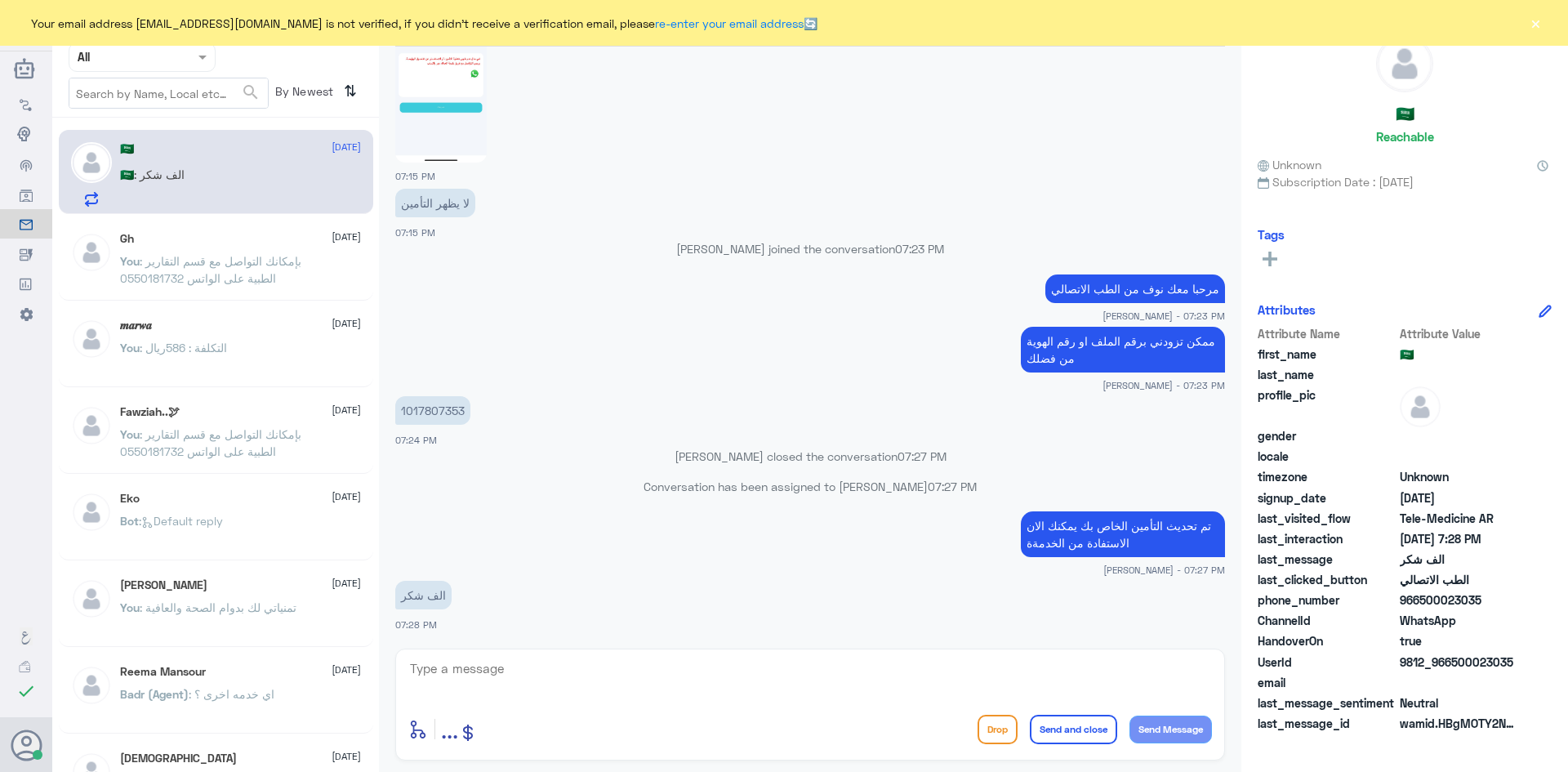
click at [1540, 18] on button "×" at bounding box center [1536, 23] width 17 height 17
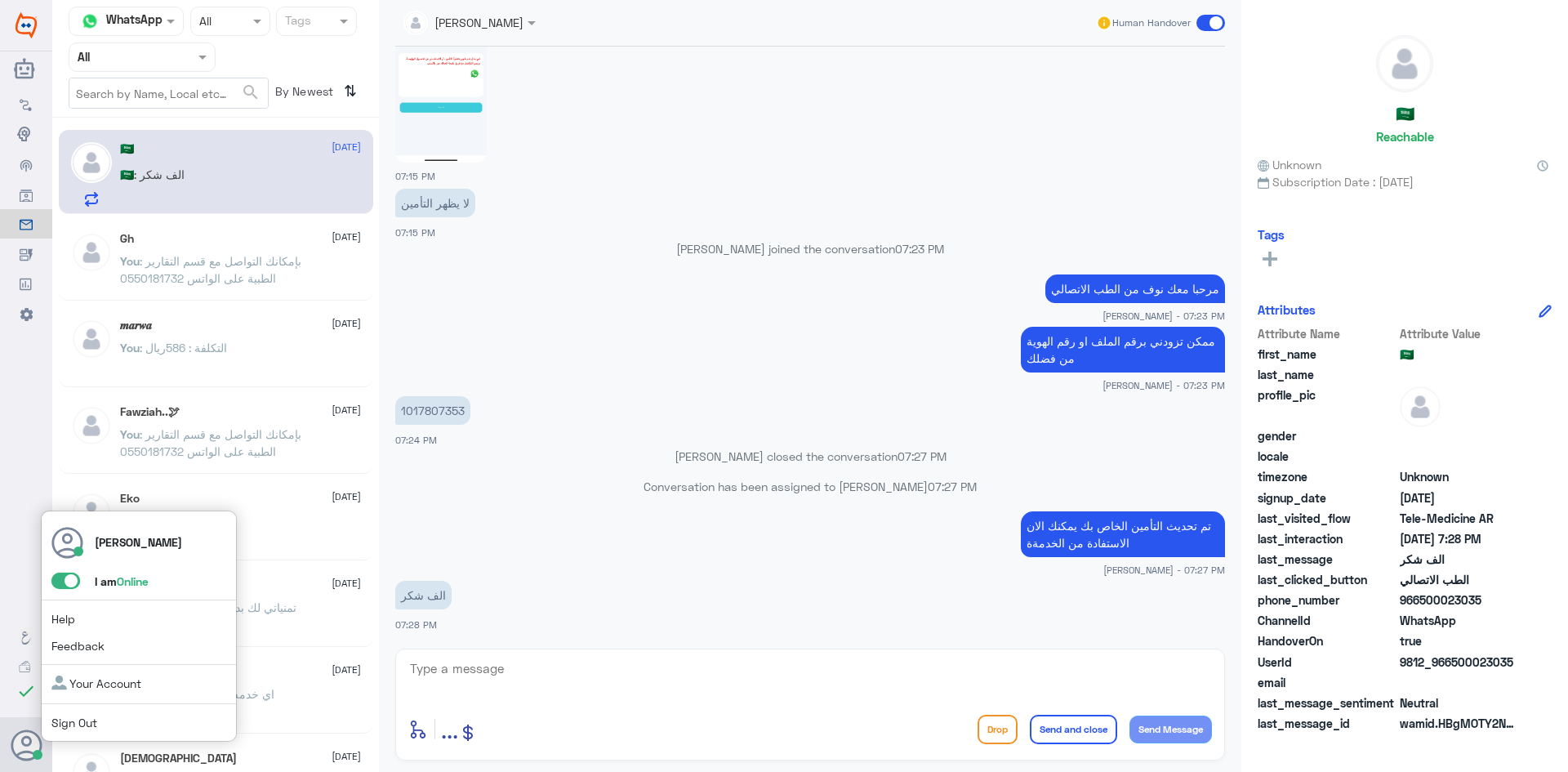
click at [72, 574] on span at bounding box center [66, 581] width 29 height 17
click at [0, 0] on input "checkbox" at bounding box center [0, 0] width 0 height 0
click at [75, 584] on span at bounding box center [66, 581] width 29 height 17
click at [0, 0] on input "checkbox" at bounding box center [0, 0] width 0 height 0
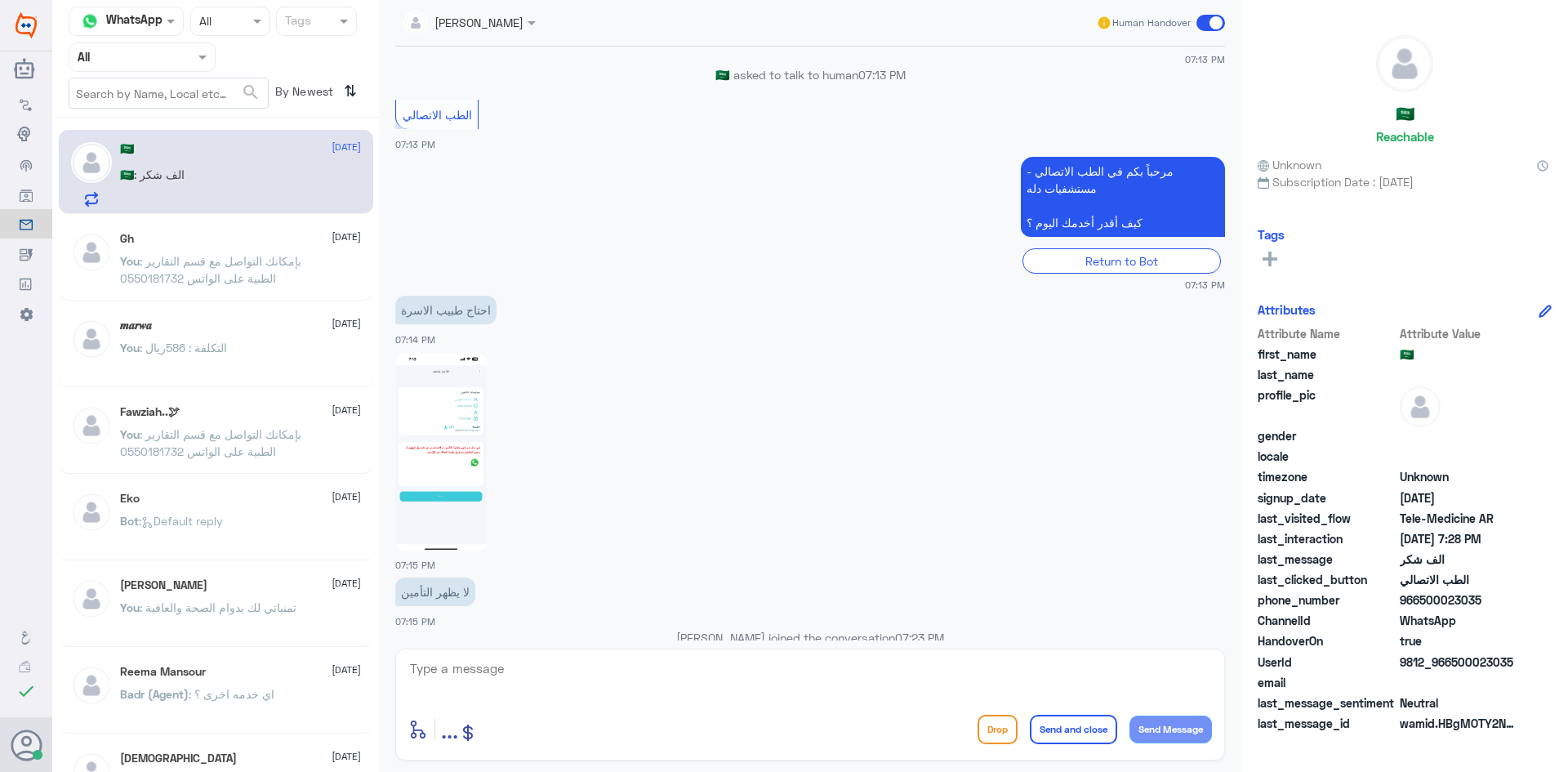
scroll to position [241, 0]
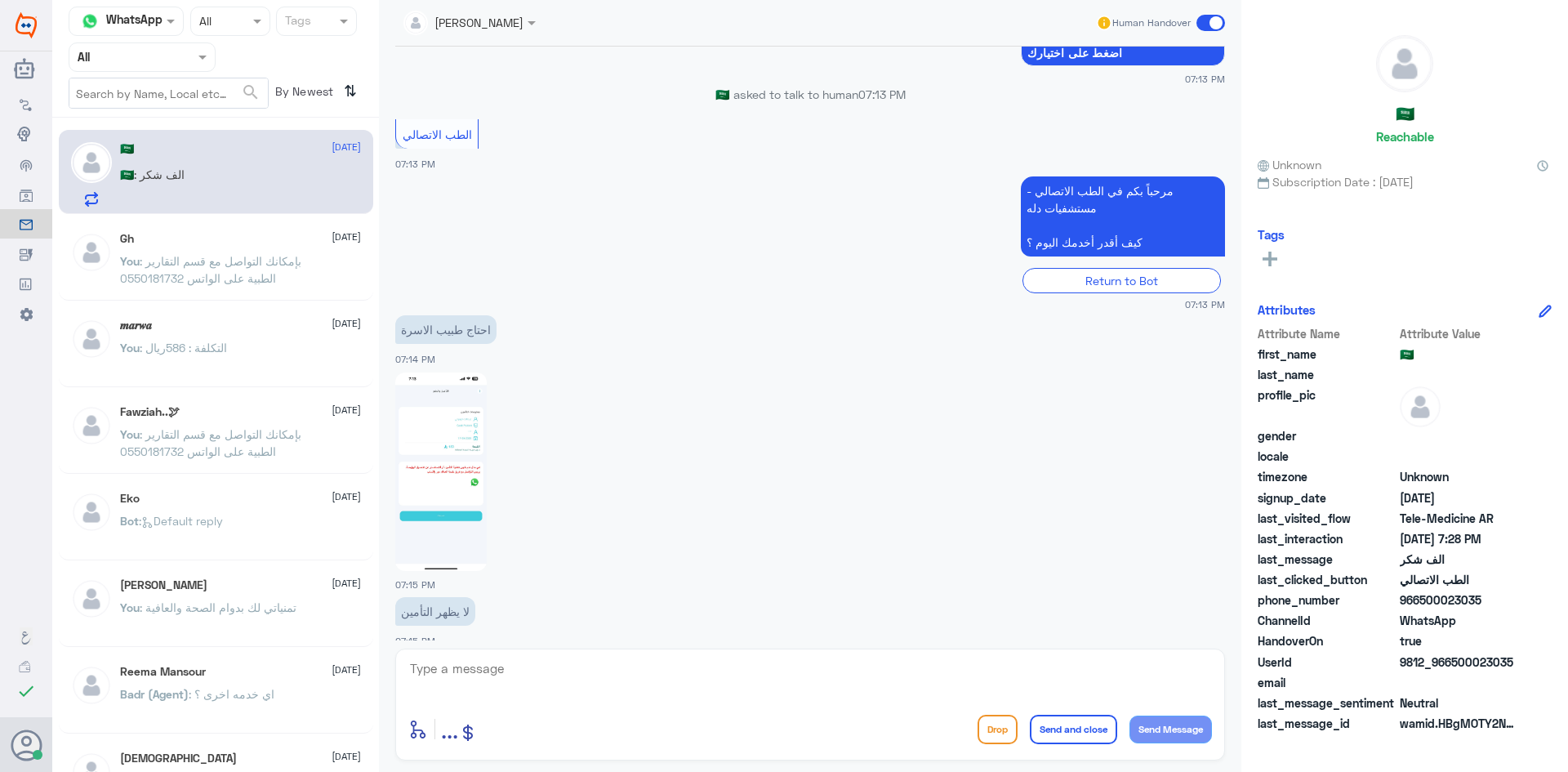
click at [214, 249] on div "Gh 18 September You : بإمكانك التواصل مع قسم التقارير الطبية على الواتس 0550181…" at bounding box center [240, 263] width 241 height 61
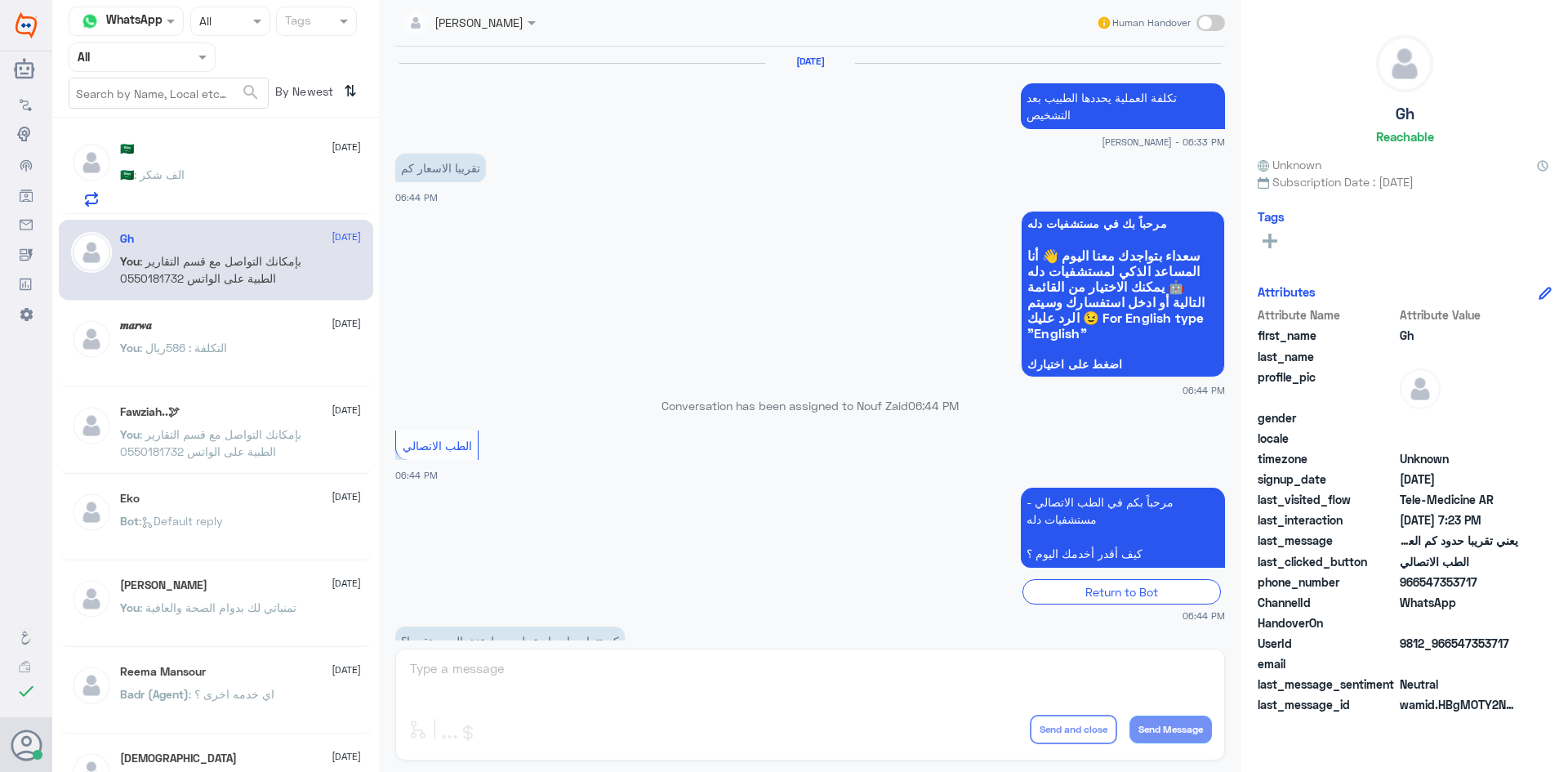
scroll to position [695, 0]
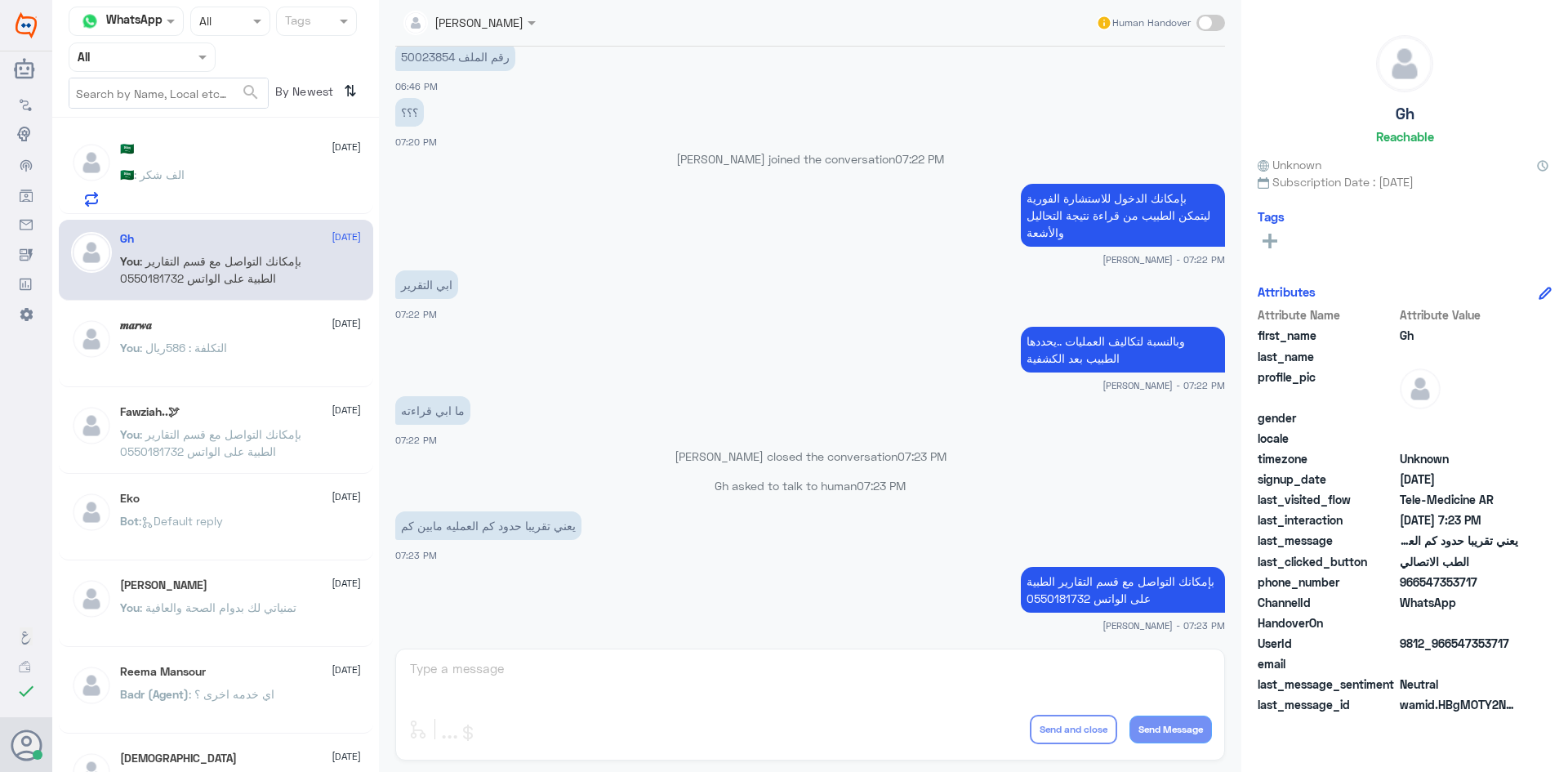
click at [227, 177] on div "🇸🇦 : الف شكر" at bounding box center [240, 189] width 241 height 37
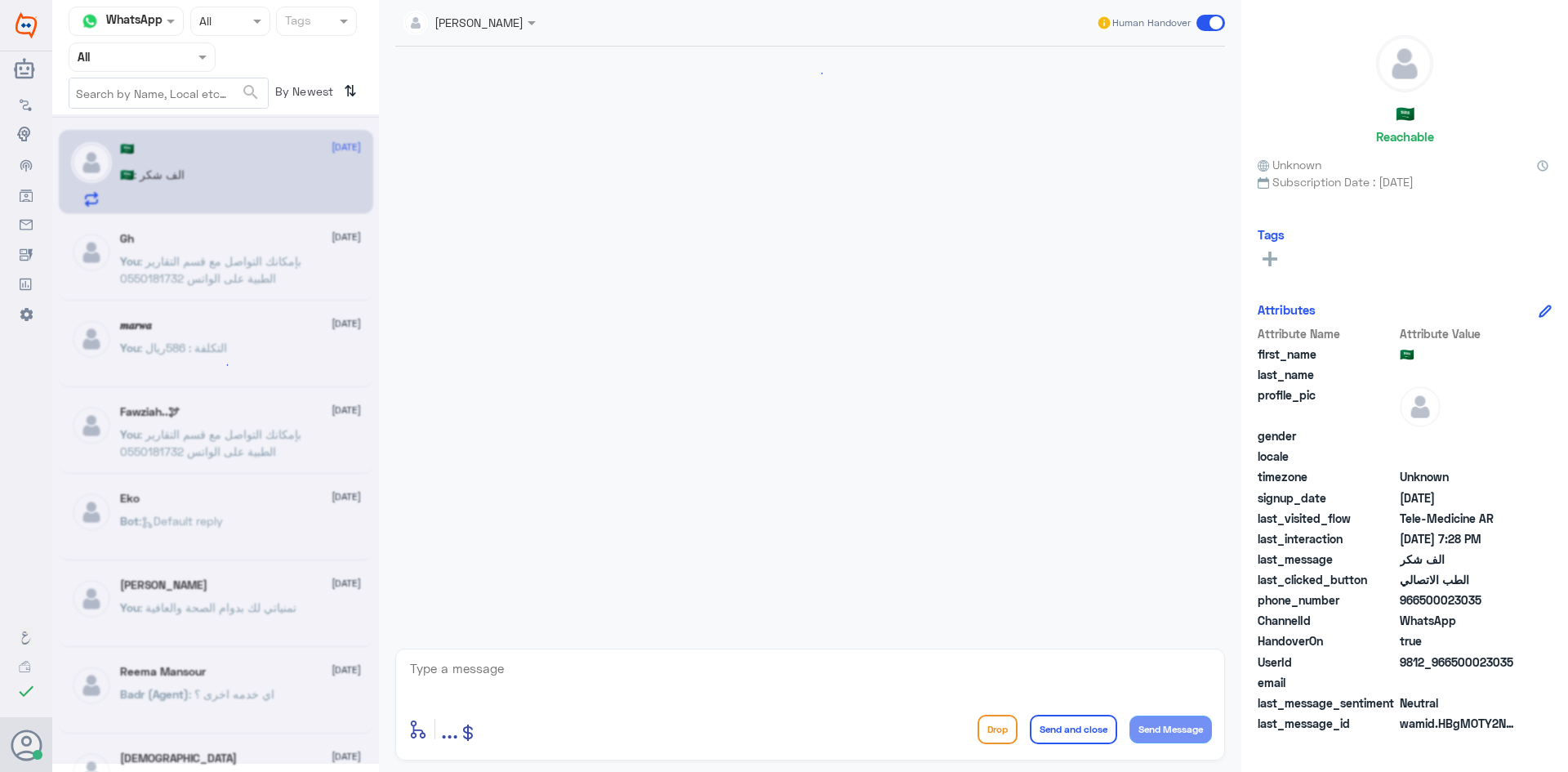
scroll to position [650, 0]
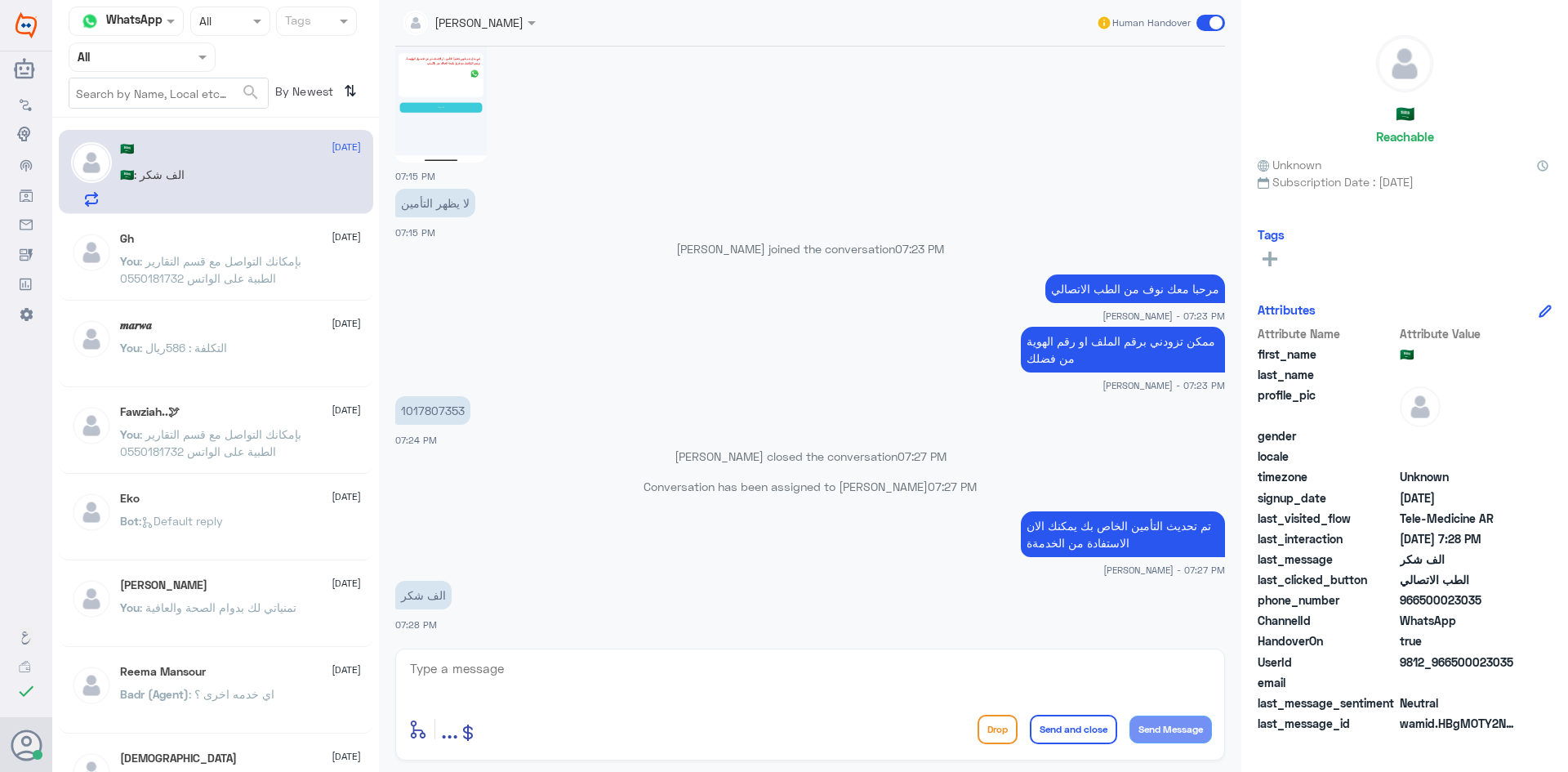
click at [234, 339] on div "𝒎𝒂𝒓𝒘𝒂 2 September You : التكلفة : 586ريال" at bounding box center [240, 349] width 241 height 61
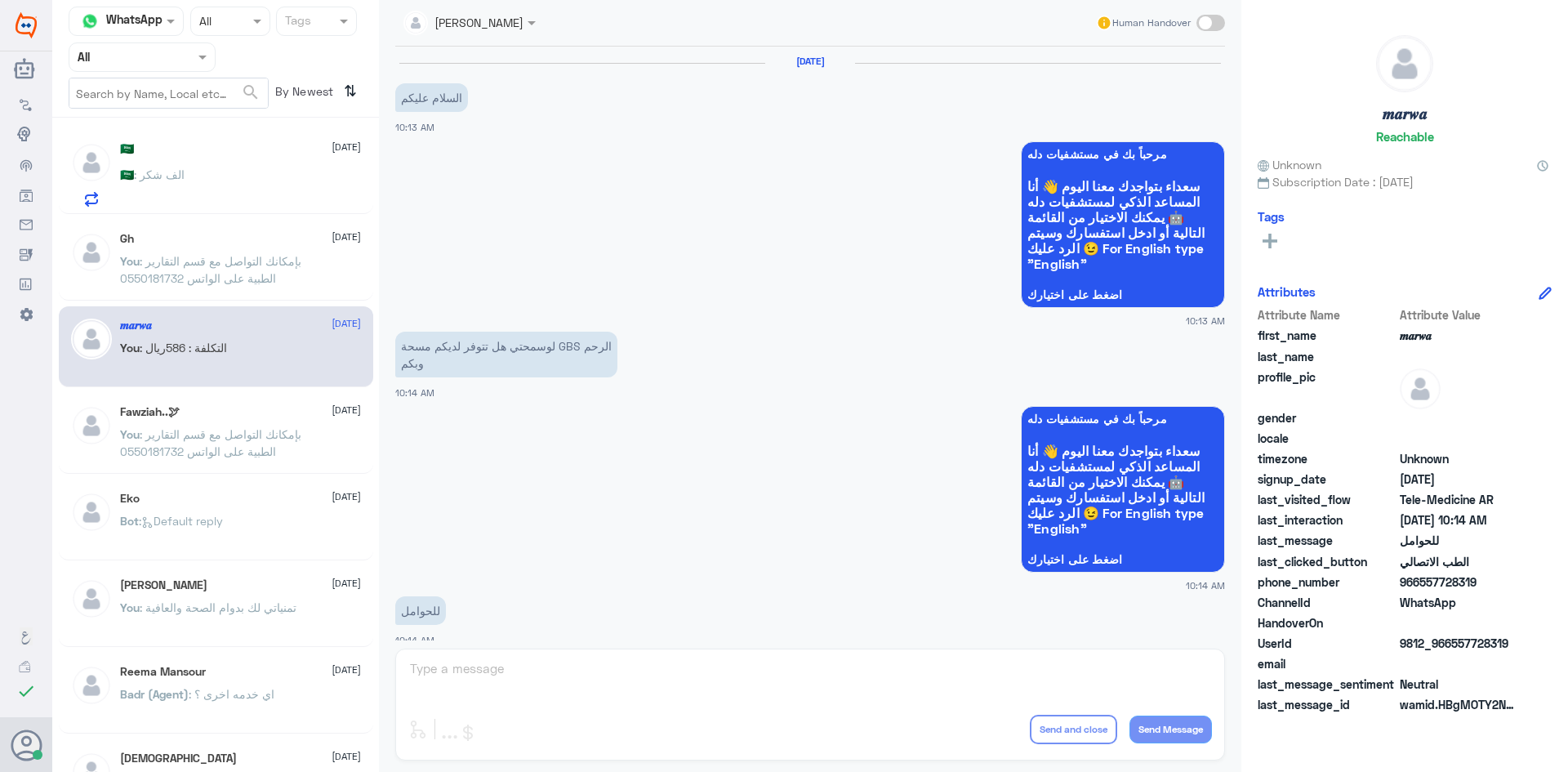
scroll to position [826, 0]
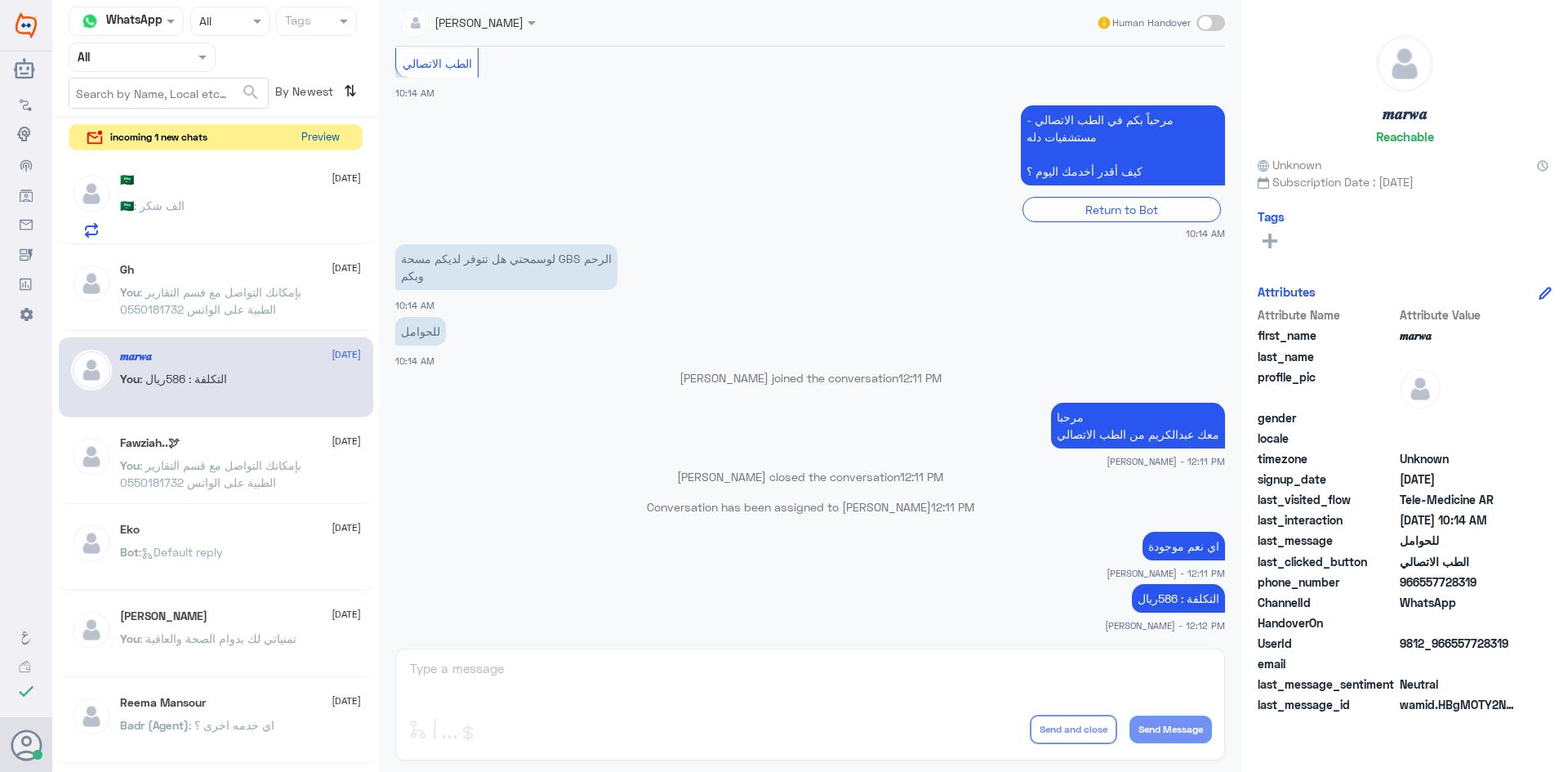
click at [320, 138] on button "Preview" at bounding box center [320, 137] width 51 height 25
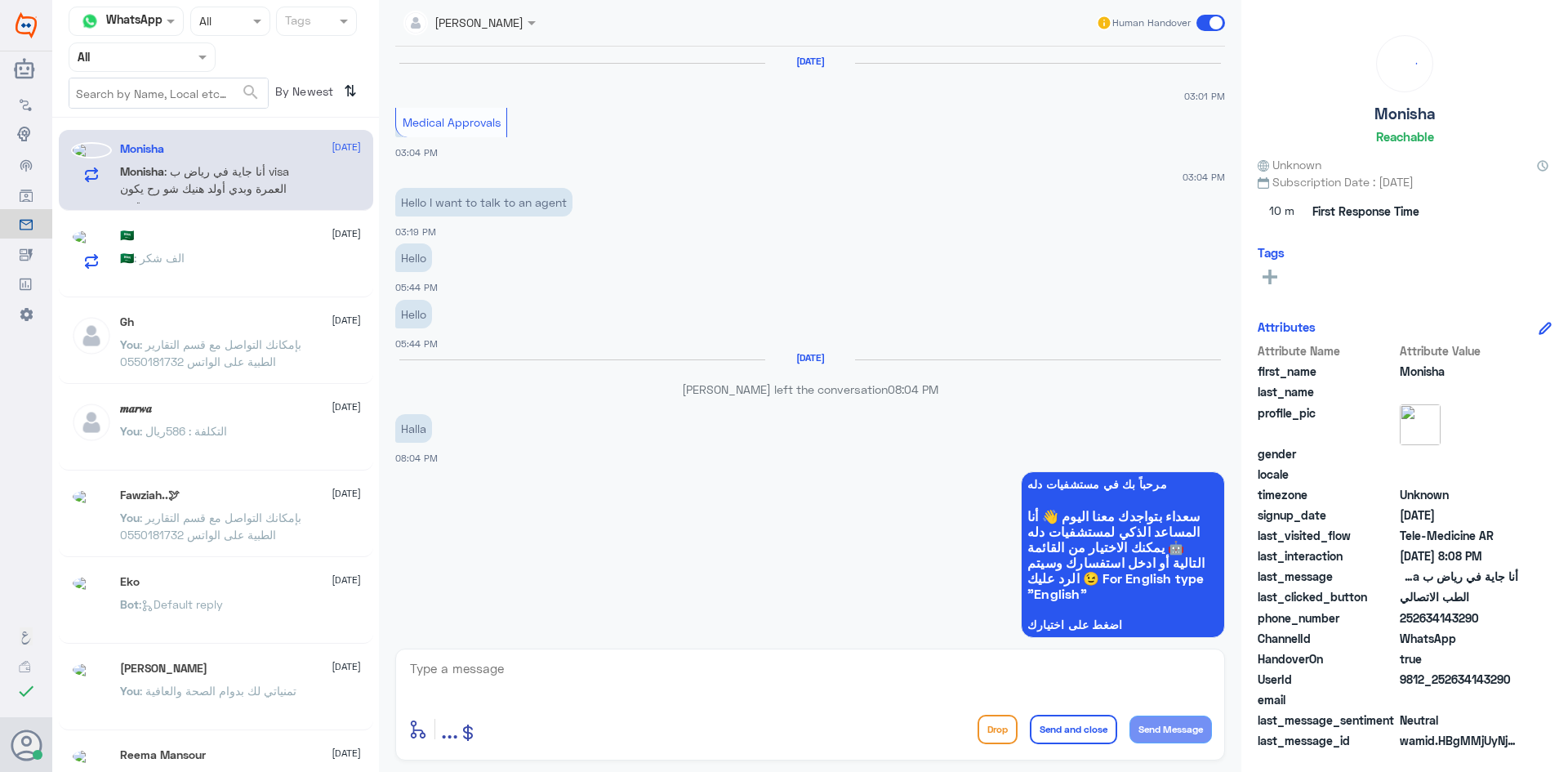
scroll to position [1050, 0]
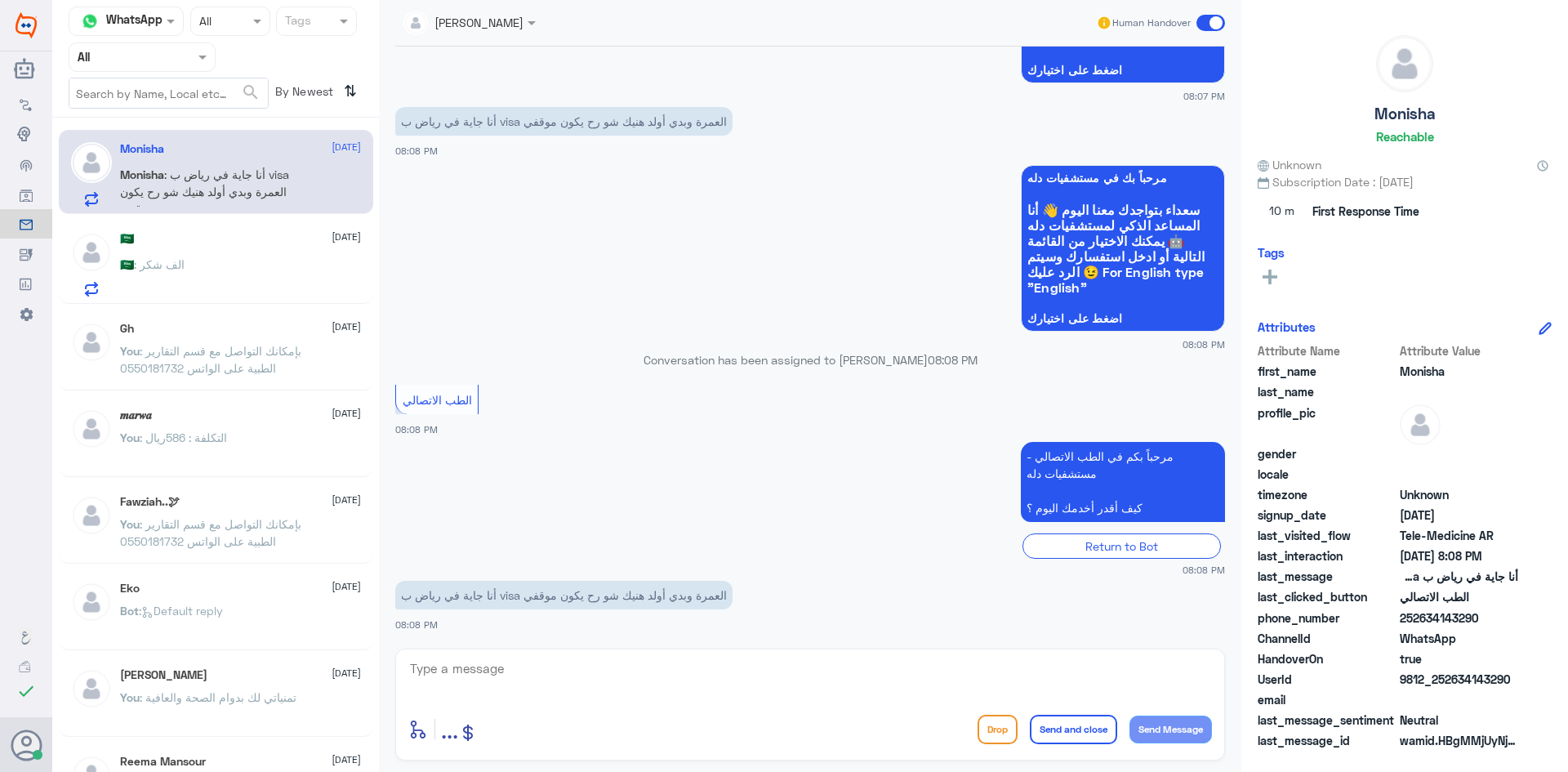
click at [730, 665] on textarea at bounding box center [810, 677] width 803 height 40
paste textarea "مرحبا معك [PERSON_NAME] من الطب الاتصالي"
type textarea "مرحبا معك [PERSON_NAME] من الطب الاتصالي"
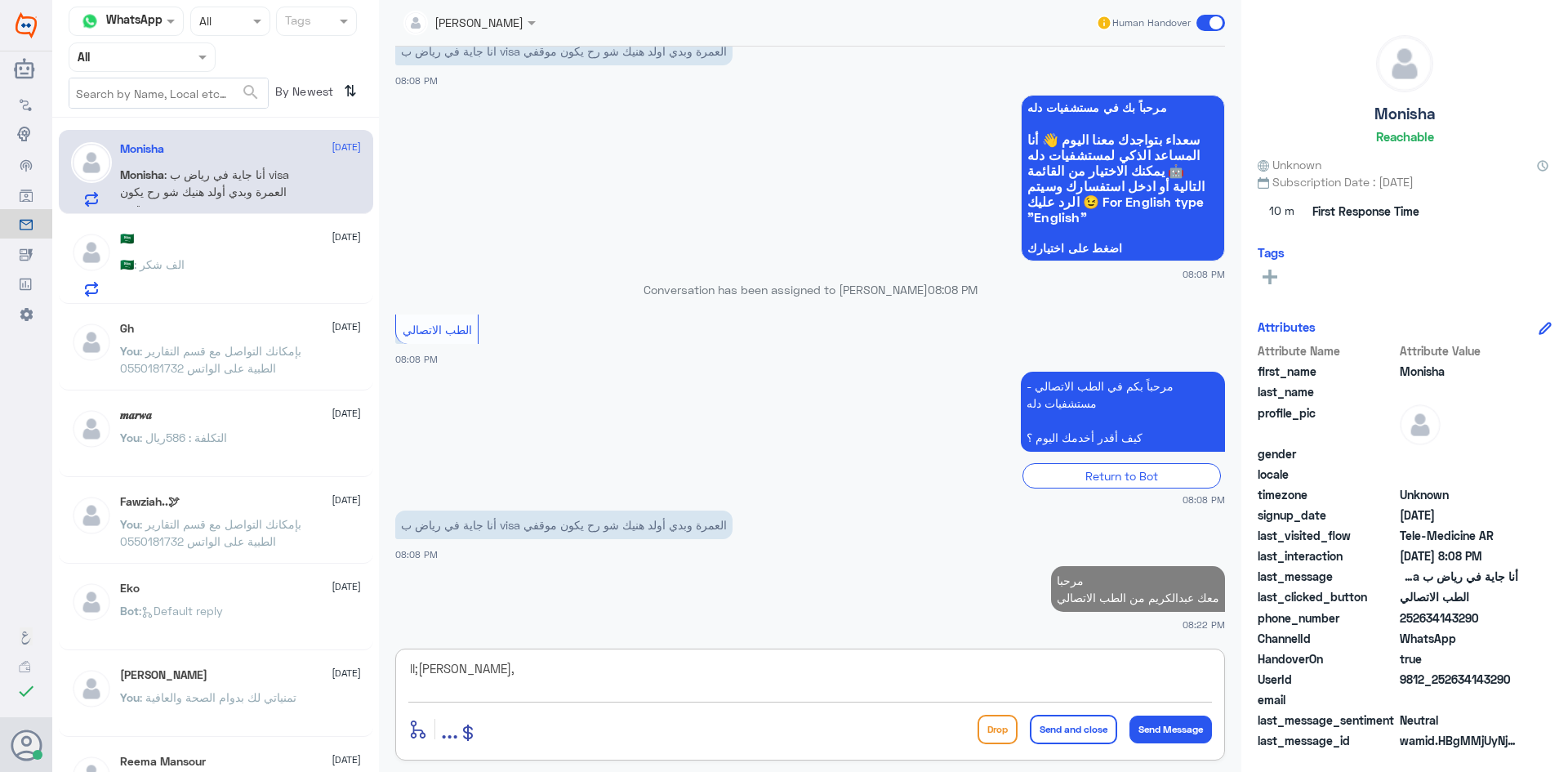
scroll to position [1116, 0]
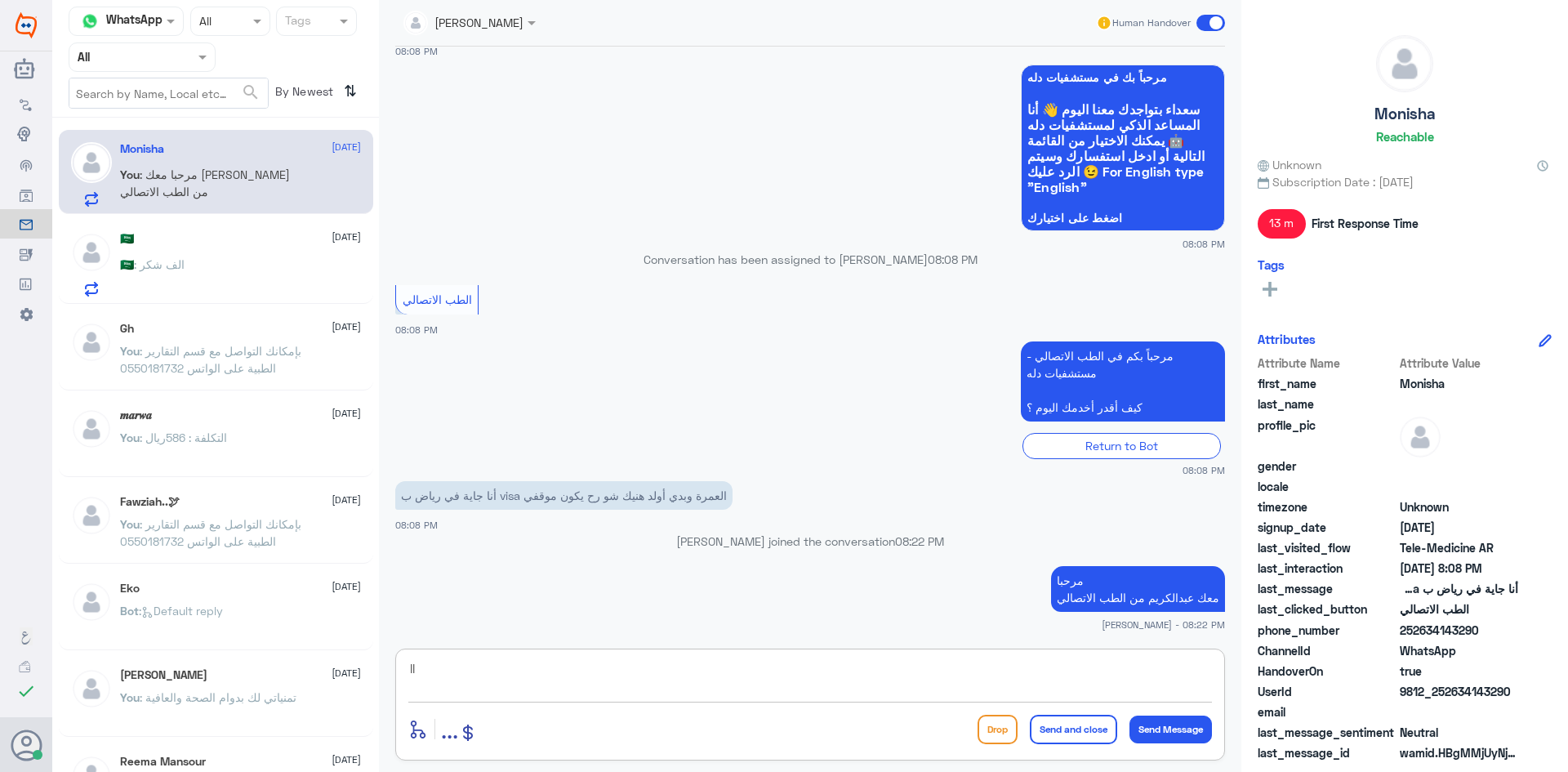
type textarea "l"
type textarea "ن"
type textarea "ممكن توضح لي استفسارك ؟"
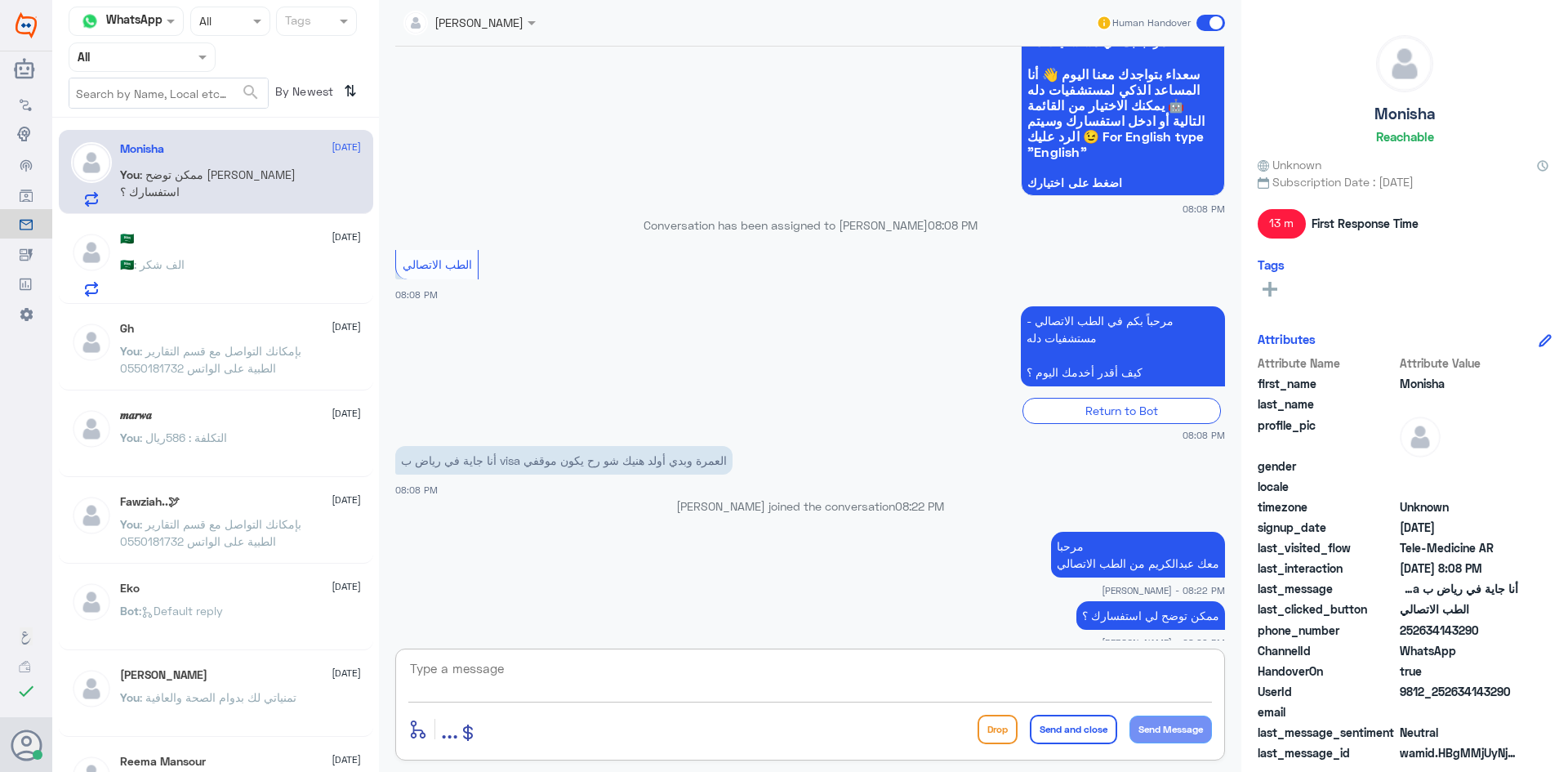
scroll to position [3324, 0]
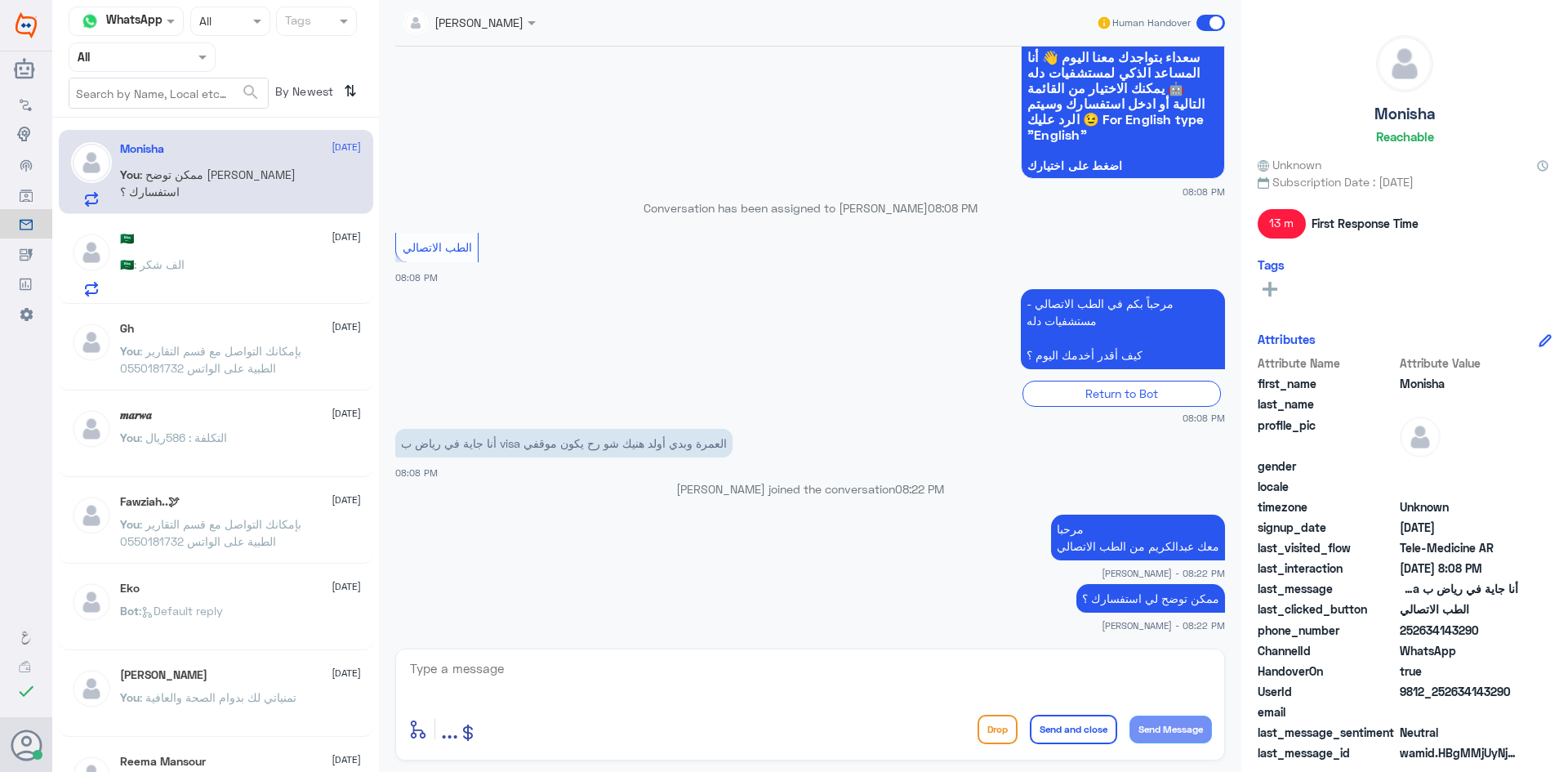
click at [271, 257] on div "🇸🇦 27 September 🇸🇦 : الف شكر" at bounding box center [240, 264] width 241 height 65
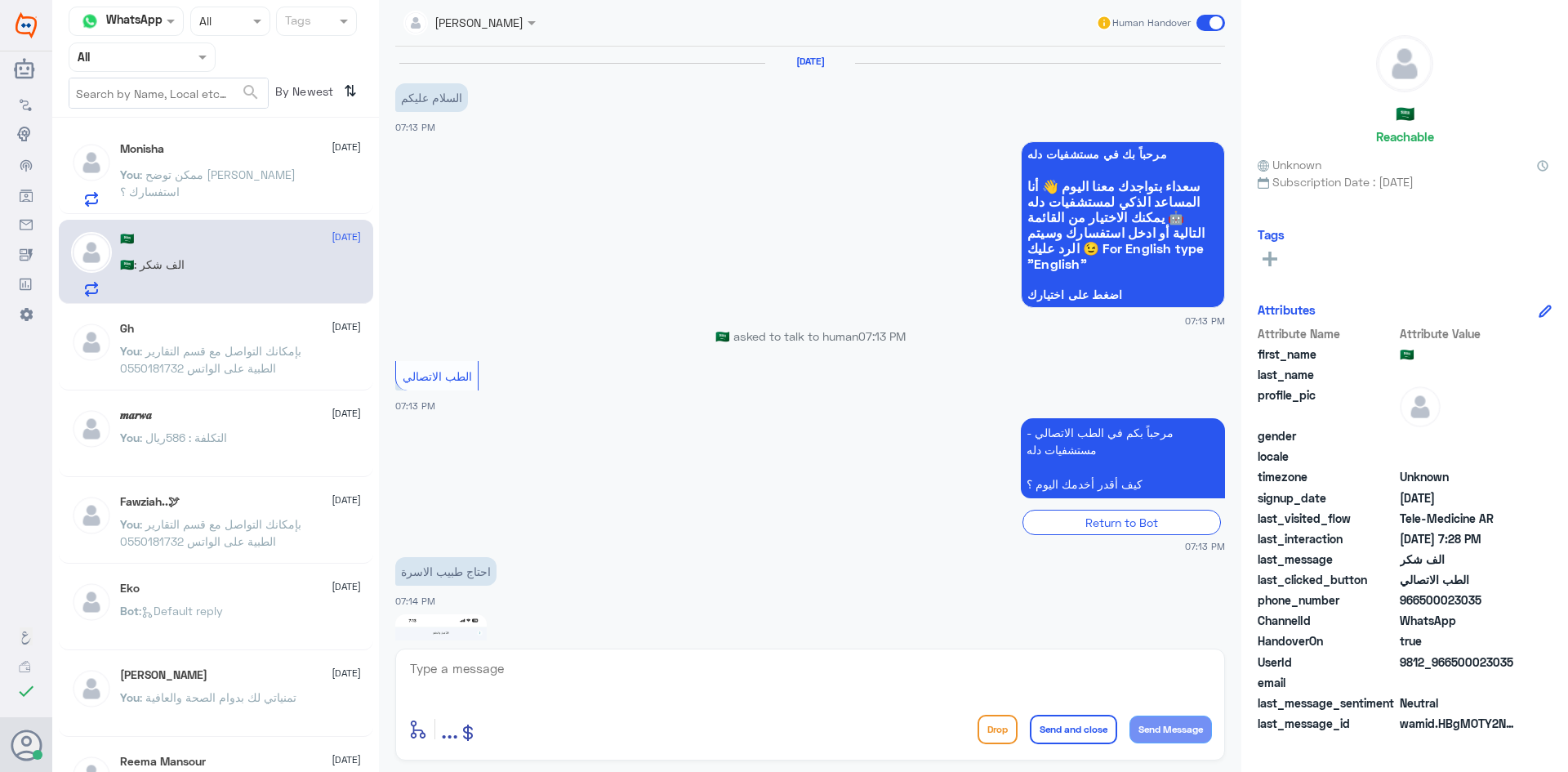
scroll to position [650, 0]
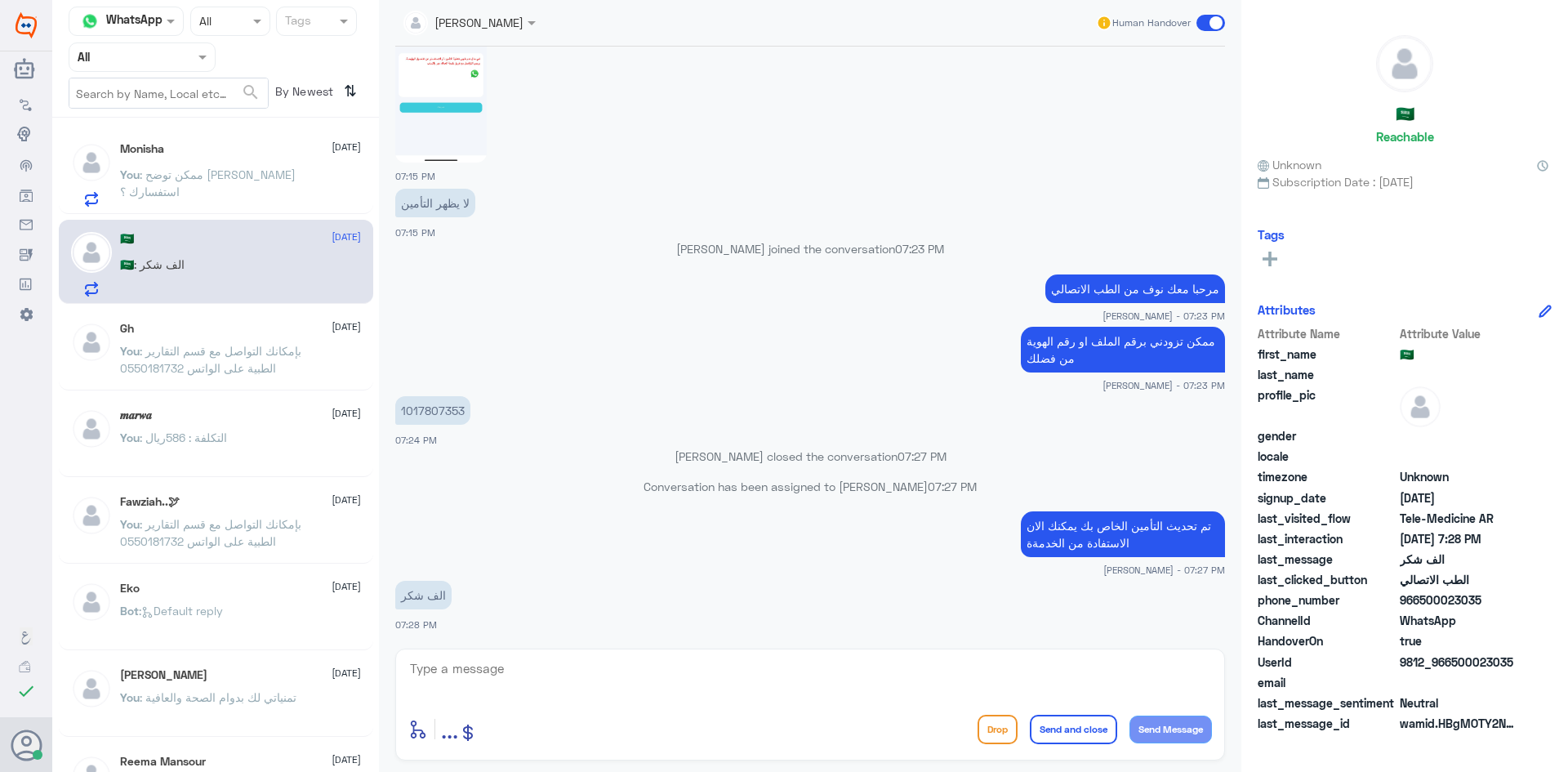
click at [249, 184] on p "You : ممكن توضح لي استفسارك ؟" at bounding box center [212, 186] width 184 height 41
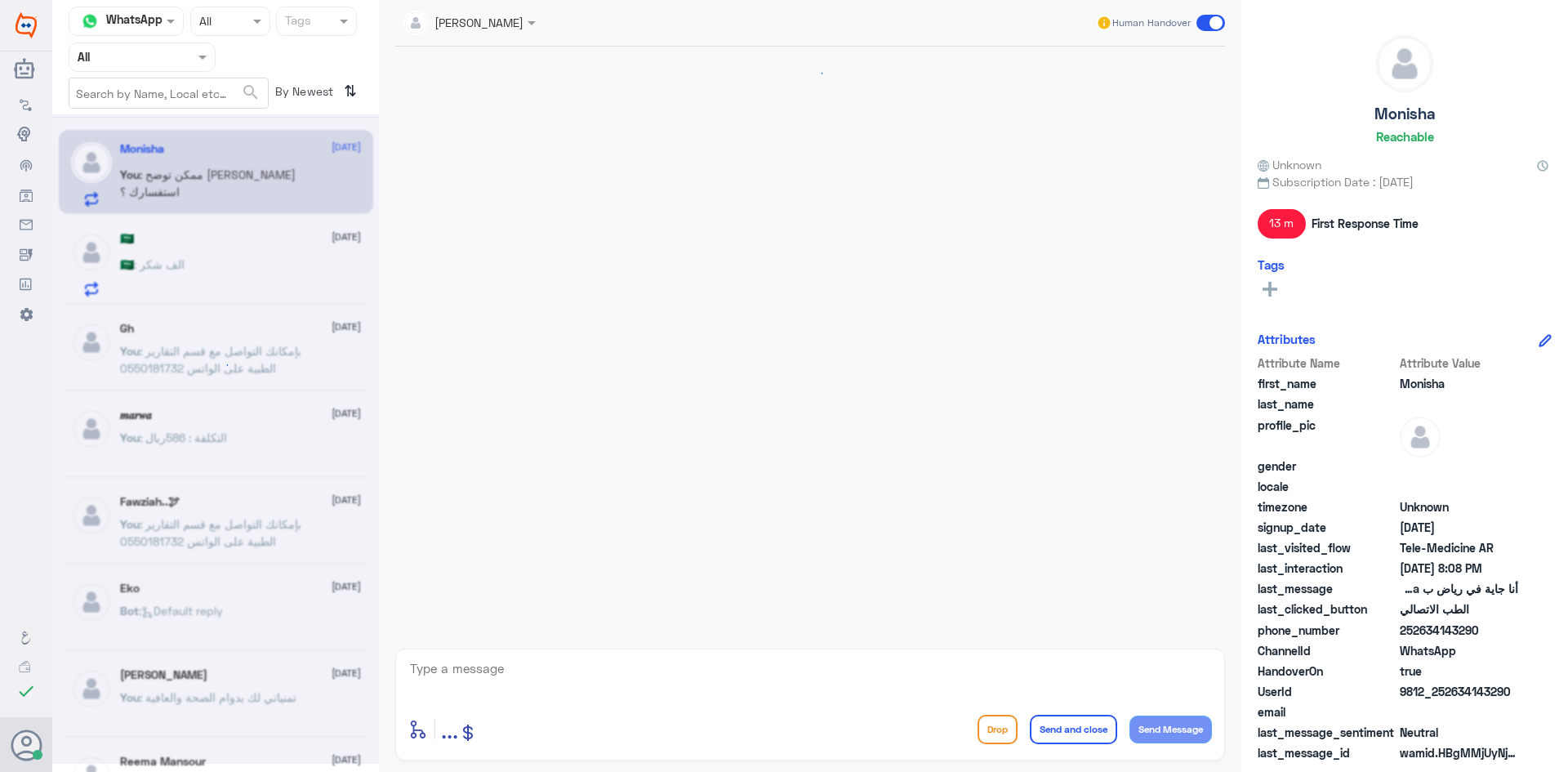
scroll to position [1097, 0]
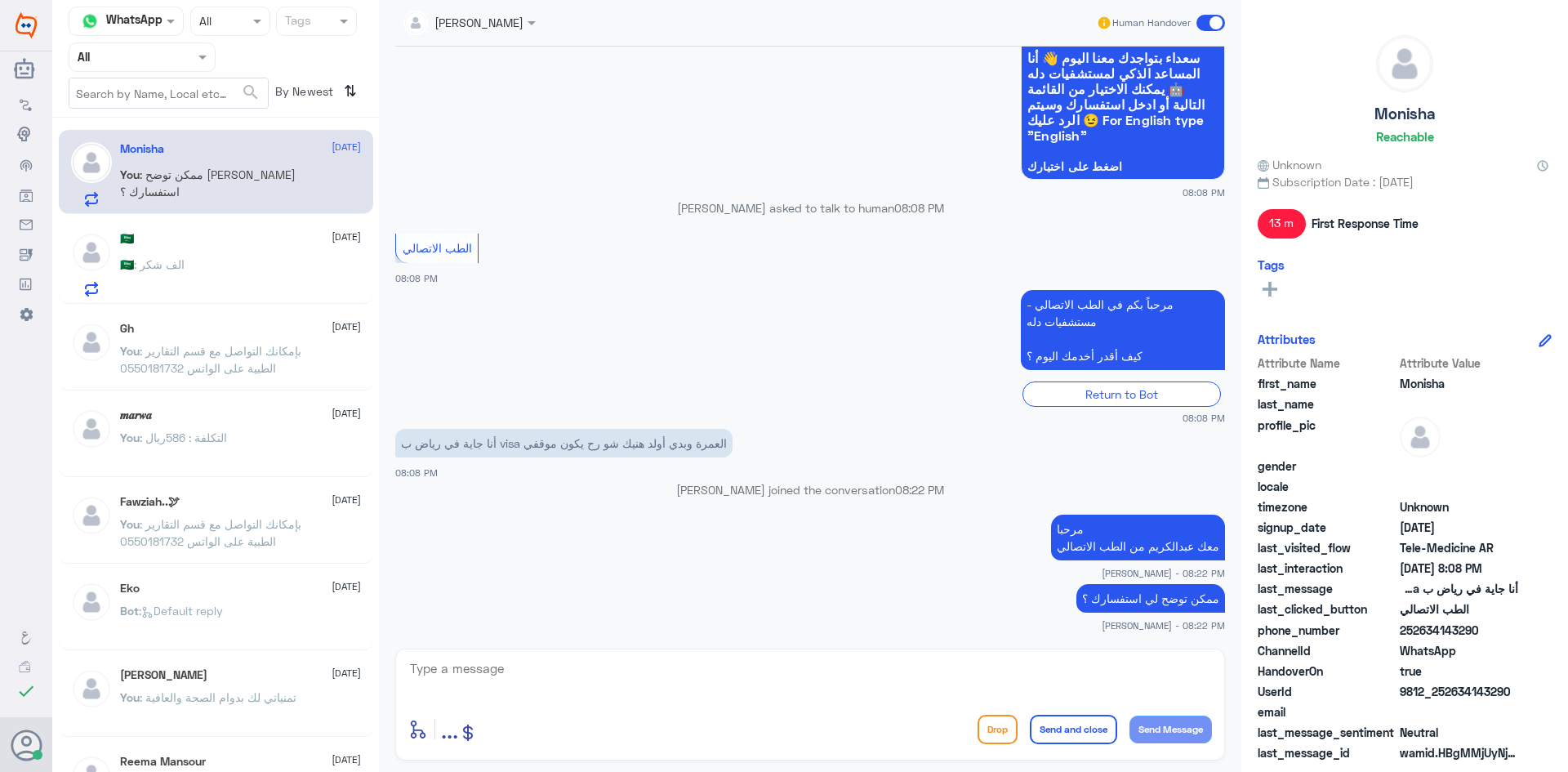
click at [1045, 672] on textarea at bounding box center [810, 677] width 803 height 40
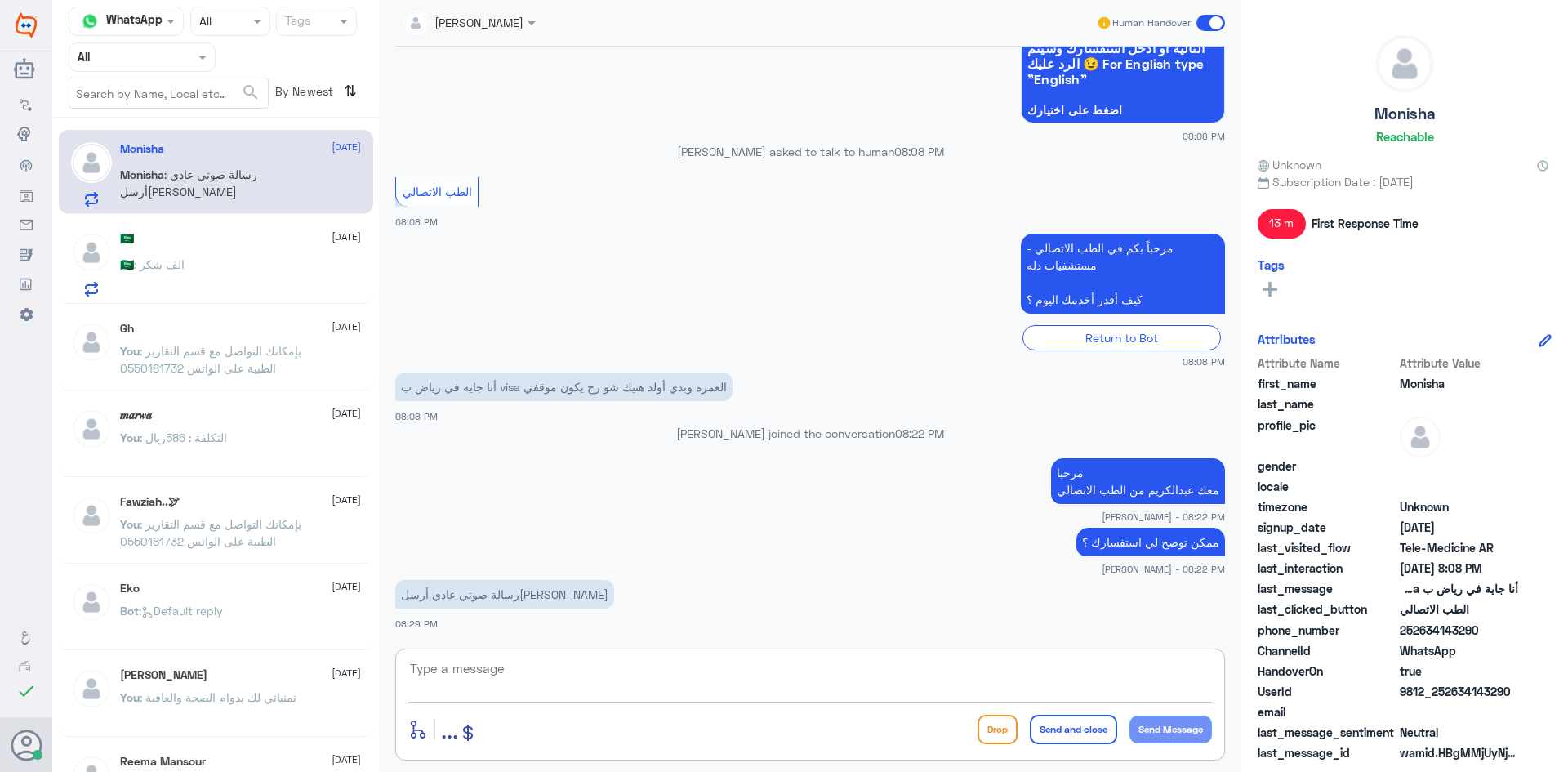
click at [585, 659] on textarea at bounding box center [810, 677] width 803 height 40
type textarea "h"
type textarea "اي"
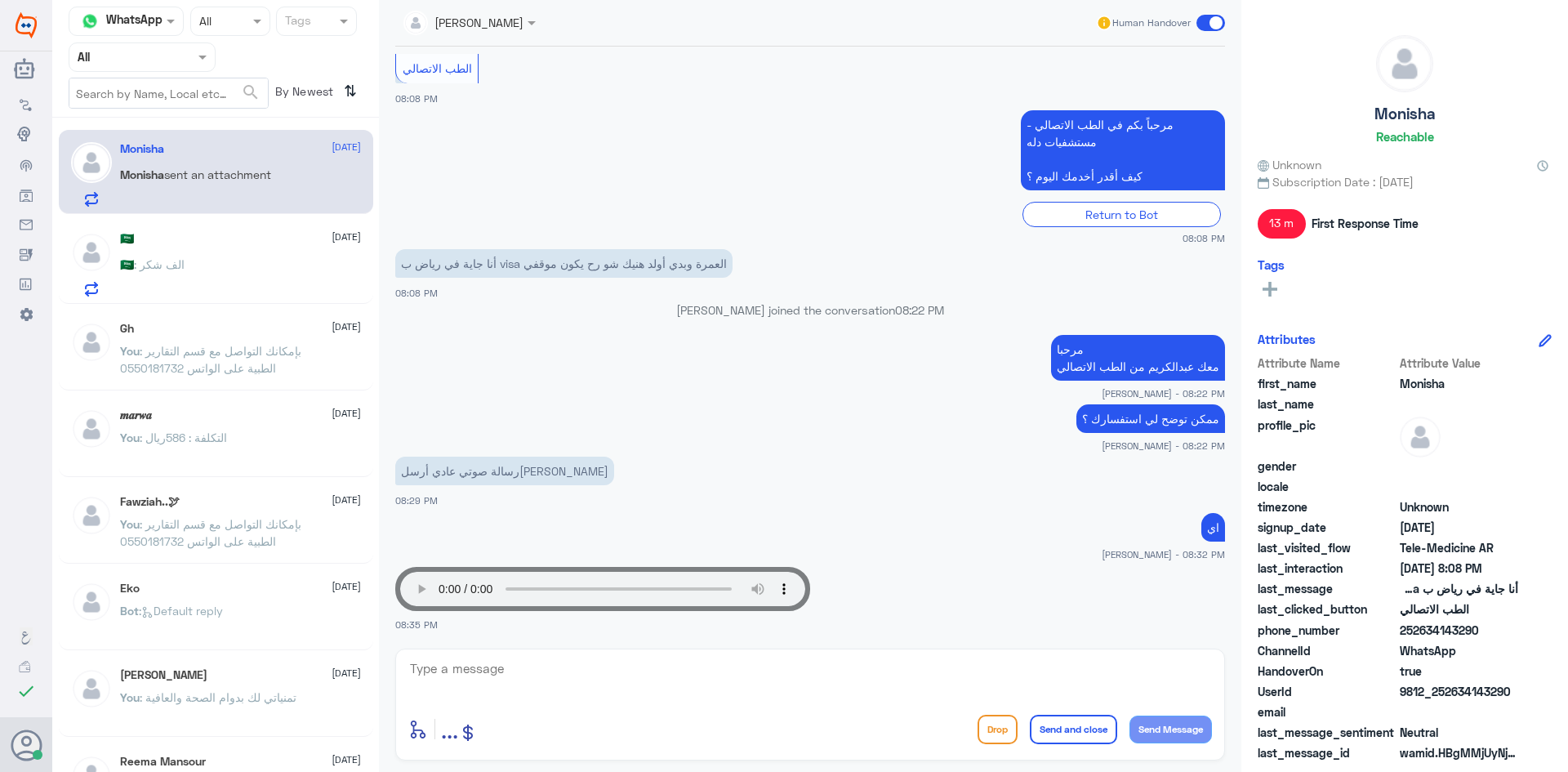
scroll to position [1349, 0]
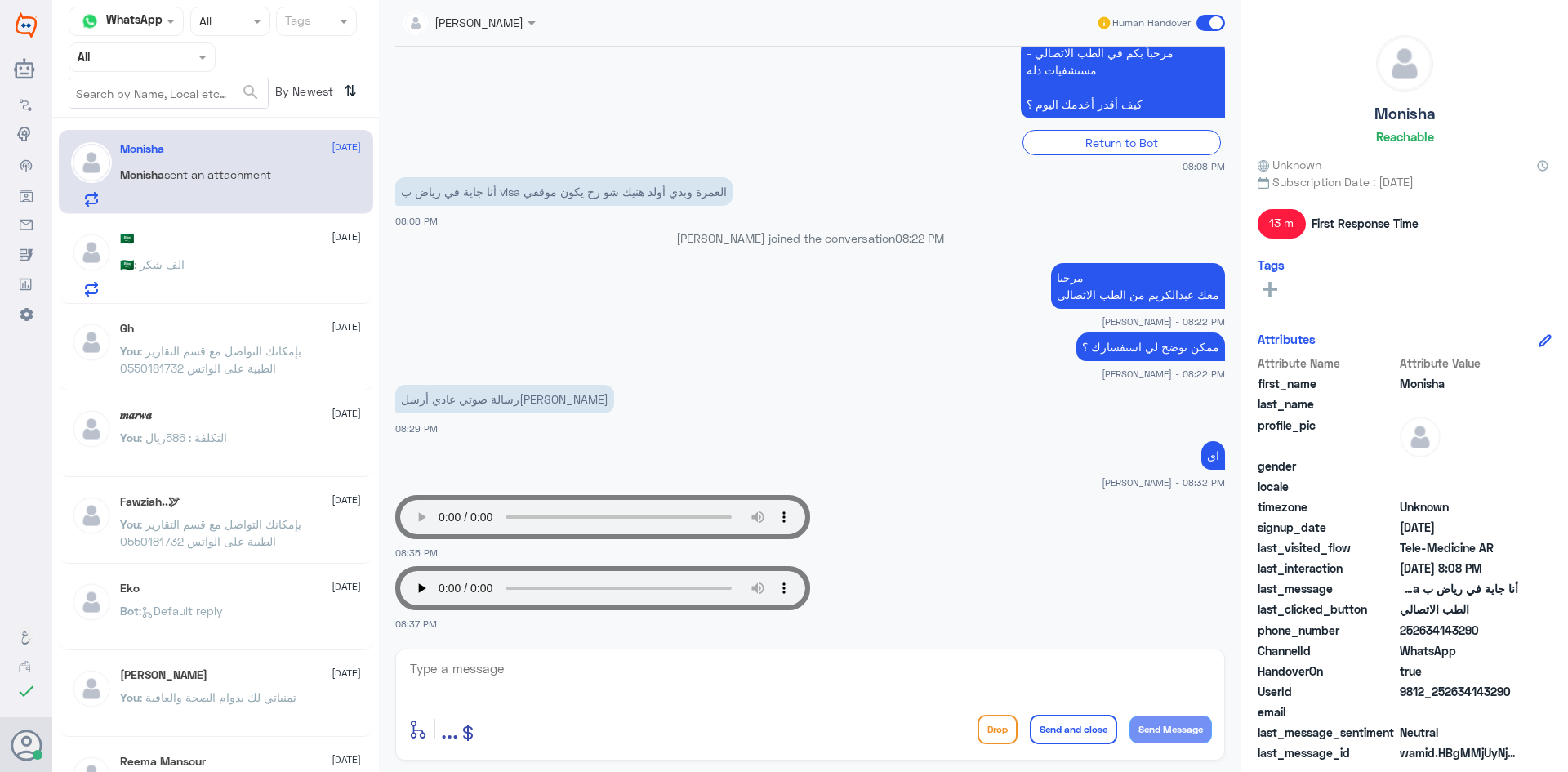
click at [489, 668] on textarea at bounding box center [810, 677] width 803 height 40
type textarea "بإمكانك الاستفسار اكثر بالاتصال على الرقم الموحد :"
drag, startPoint x: 949, startPoint y: 668, endPoint x: 1226, endPoint y: 675, distance: 277.1
click at [1226, 675] on div "عبدالكريم الموسى Human Handover 22 Sep 2025 Hello I want to talk to an agent 03…" at bounding box center [810, 388] width 863 height 777
paste textarea "بإمكانك الاستفسار اكثر بالاتصال على الرقم الموحد :"
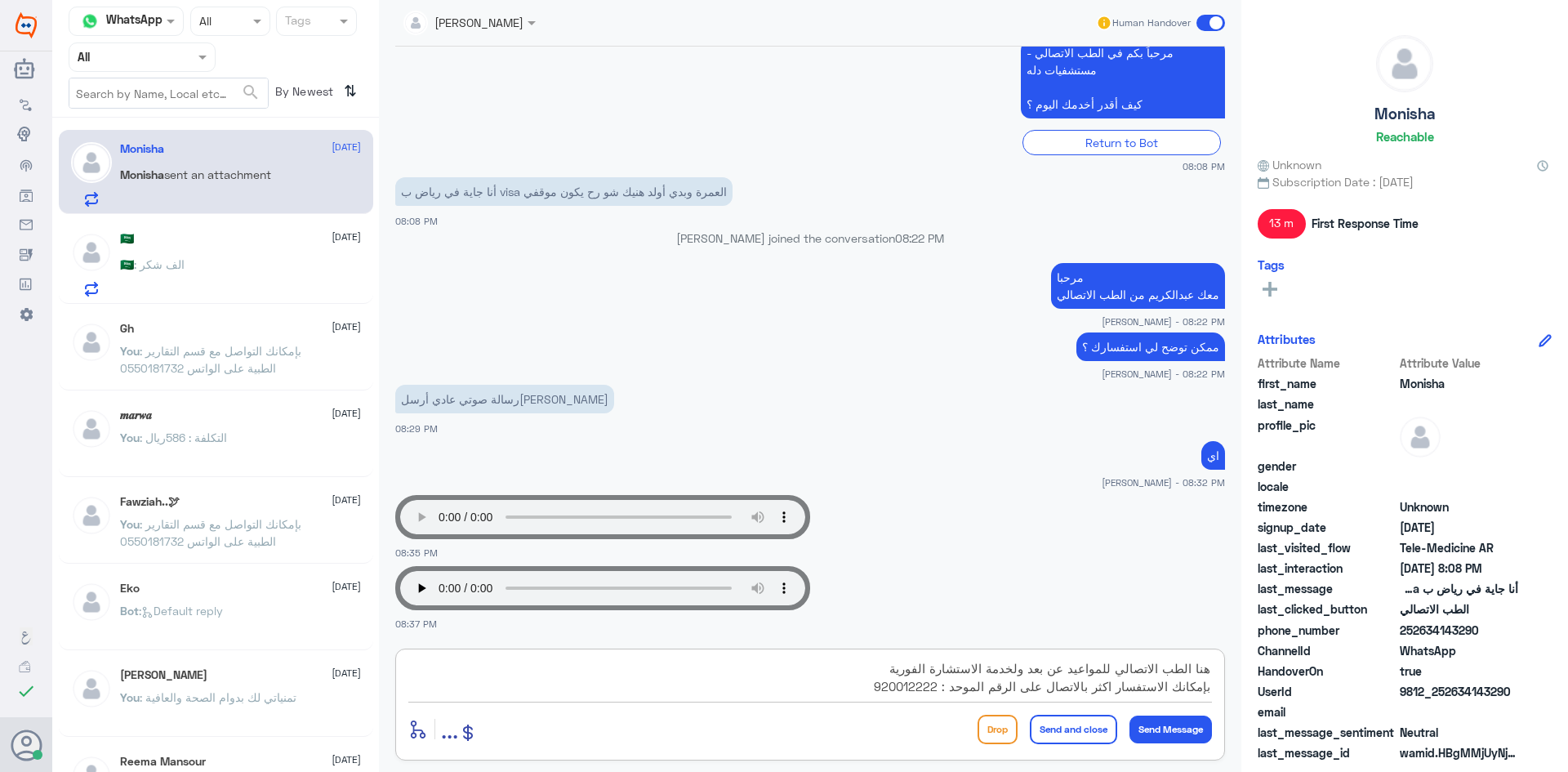
type textarea "هنا الطب الاتصالي للمواعيد عن بعد ولخدمة الاستشارة الفورية بإمكانك الاستفسار اك…"
click at [1041, 725] on button "Send and close" at bounding box center [1073, 729] width 88 height 30
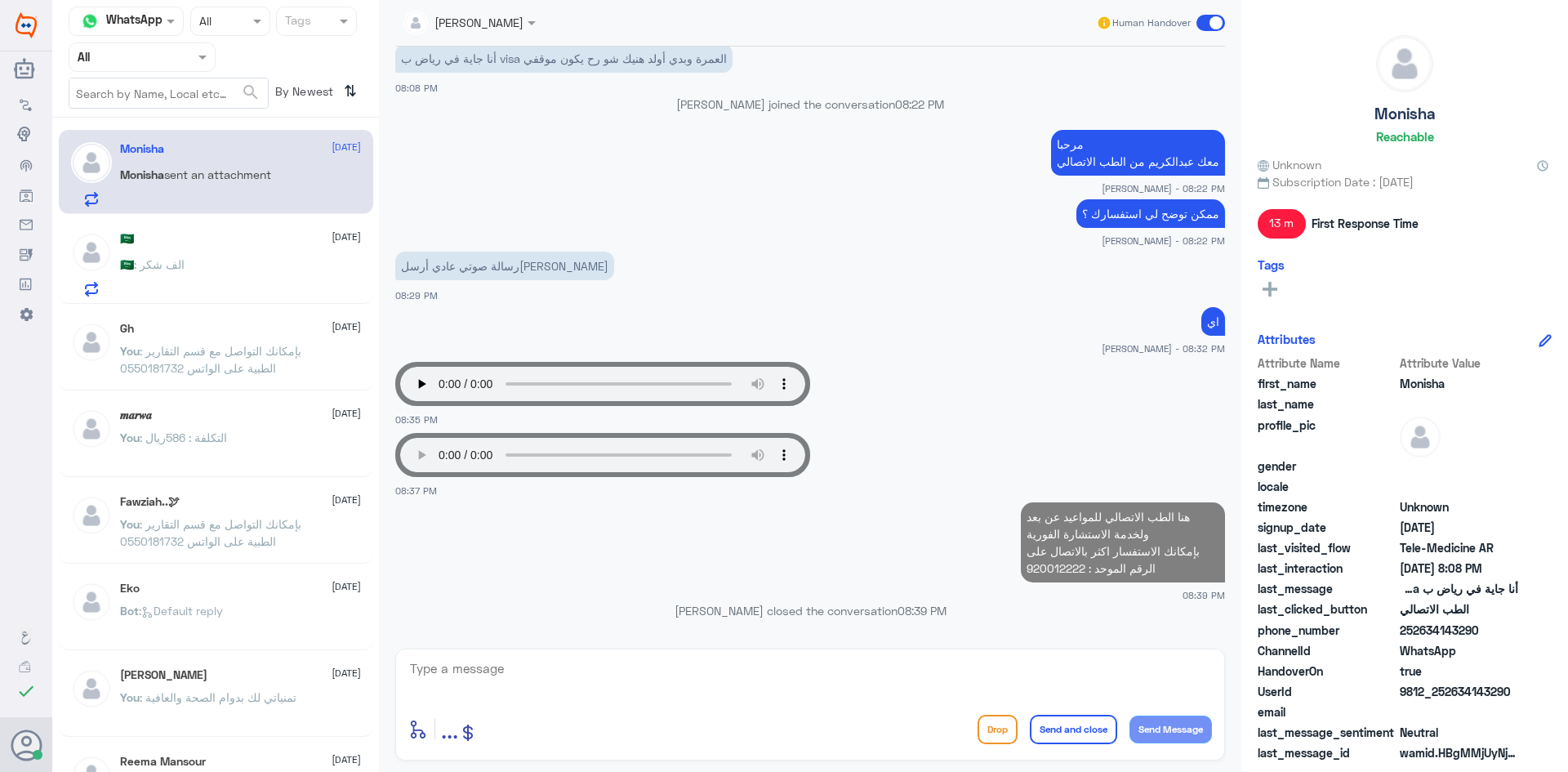
scroll to position [1449, 0]
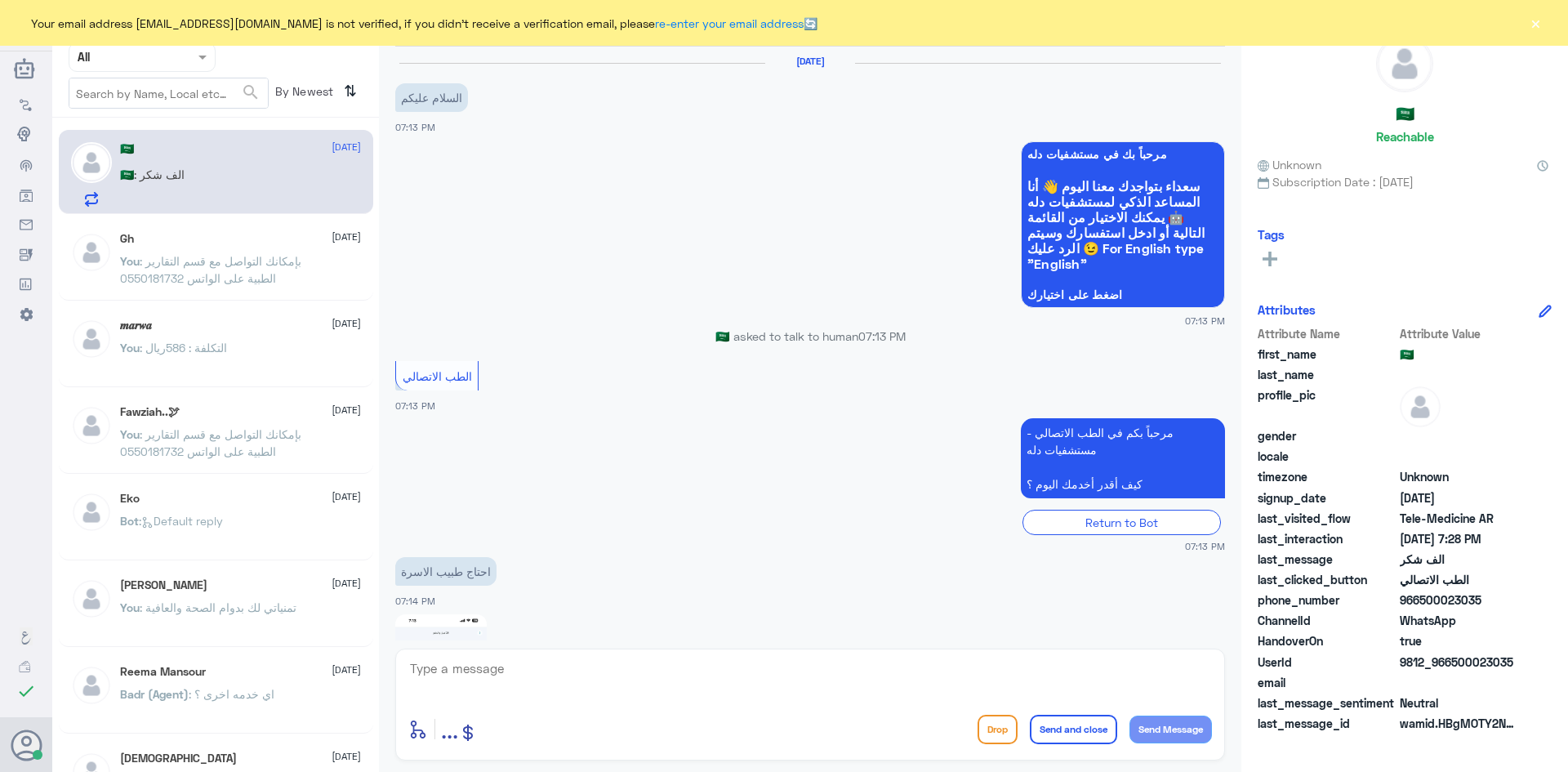
scroll to position [650, 0]
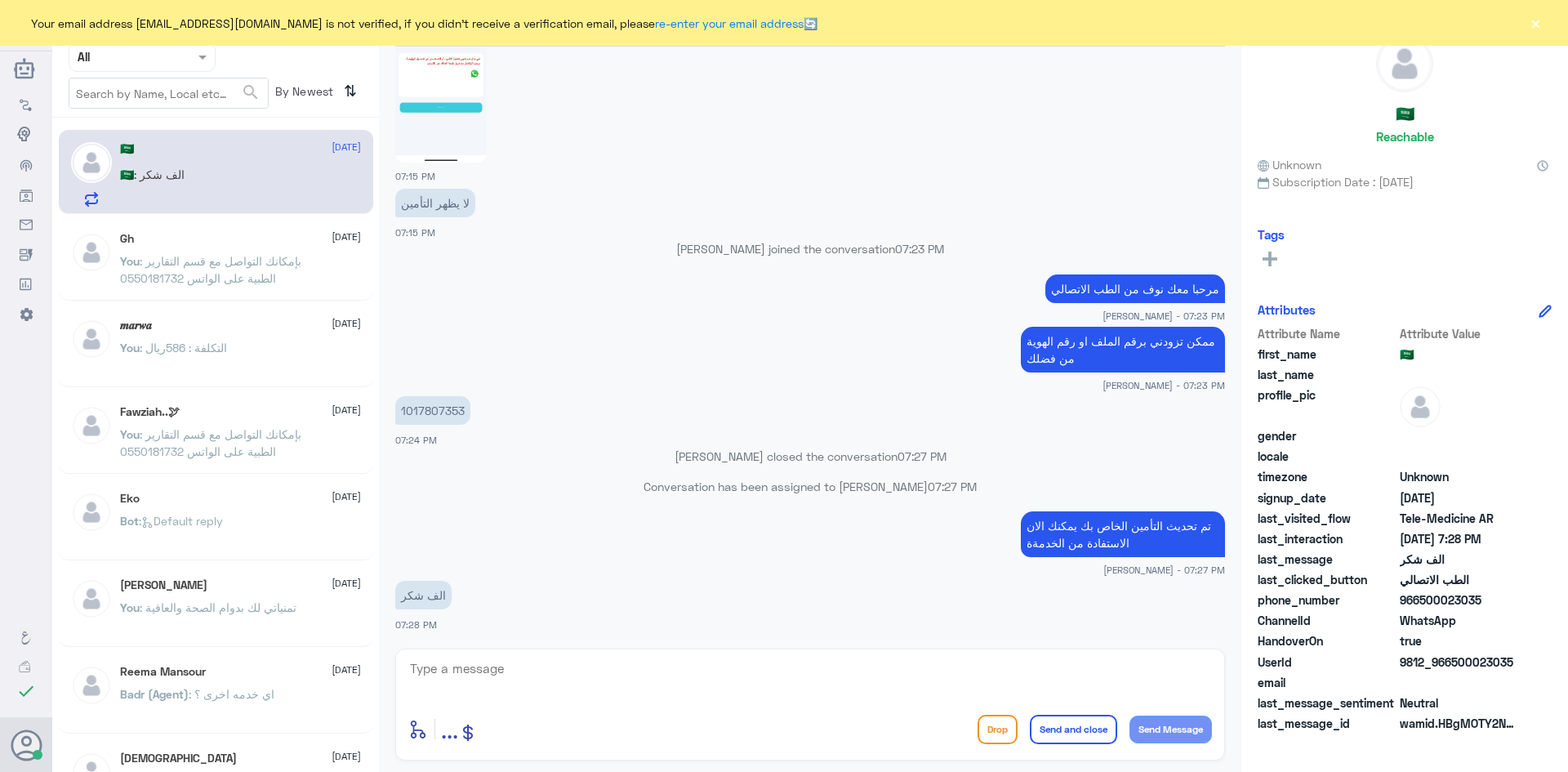
click at [1542, 30] on button "×" at bounding box center [1536, 23] width 17 height 17
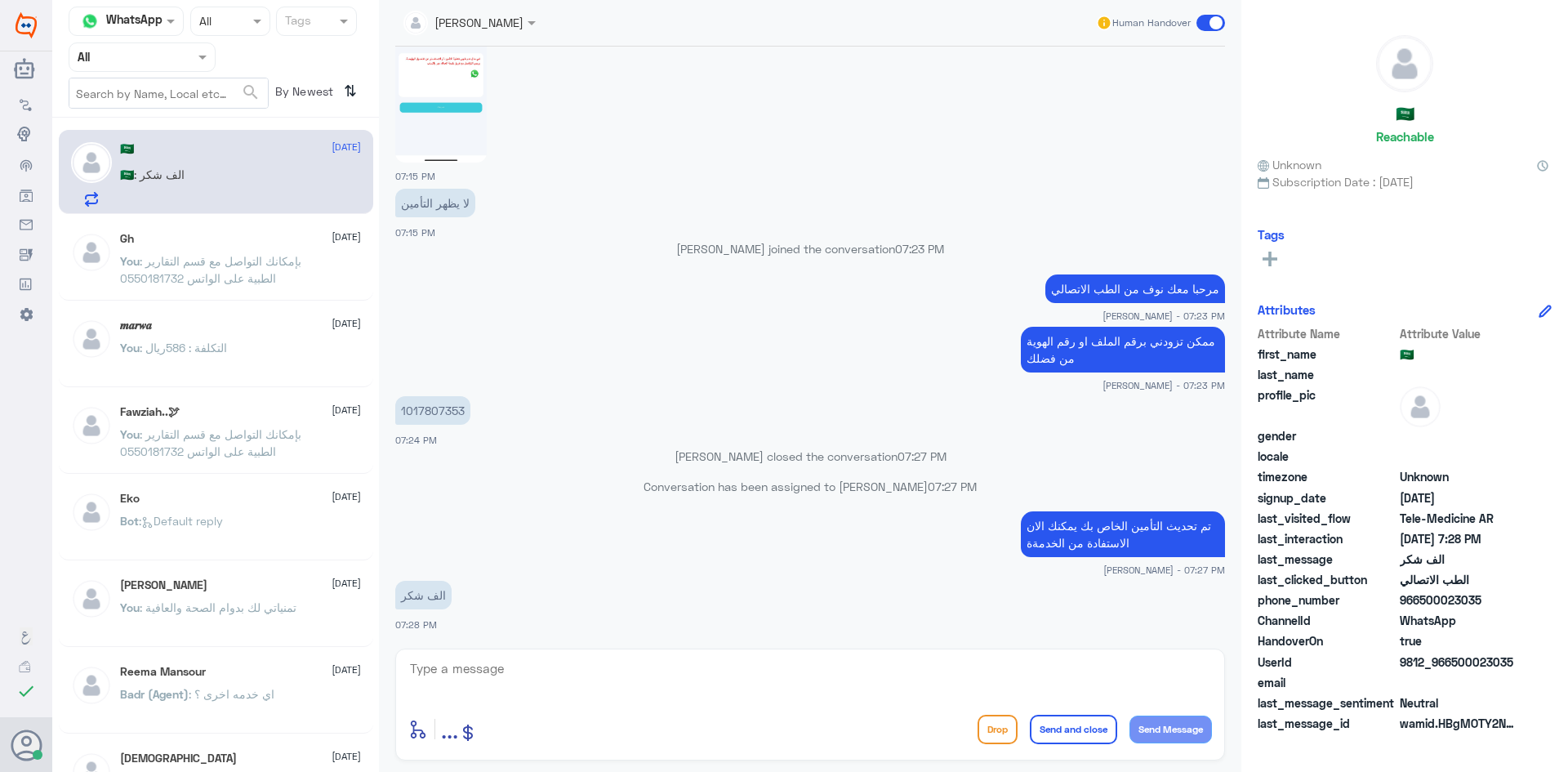
click at [1201, 18] on span at bounding box center [1210, 23] width 29 height 17
click at [0, 0] on input "checkbox" at bounding box center [0, 0] width 0 height 0
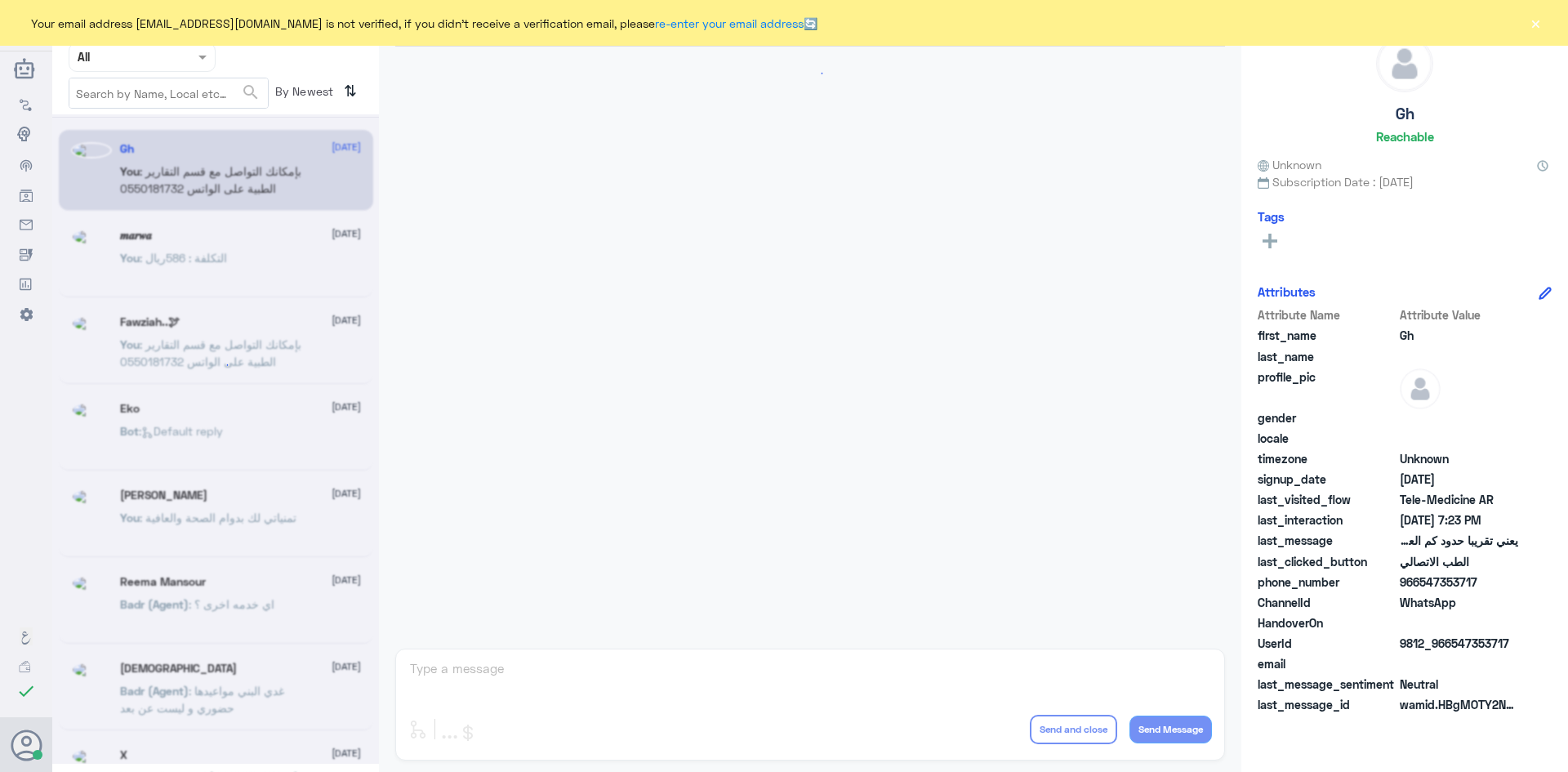
scroll to position [695, 0]
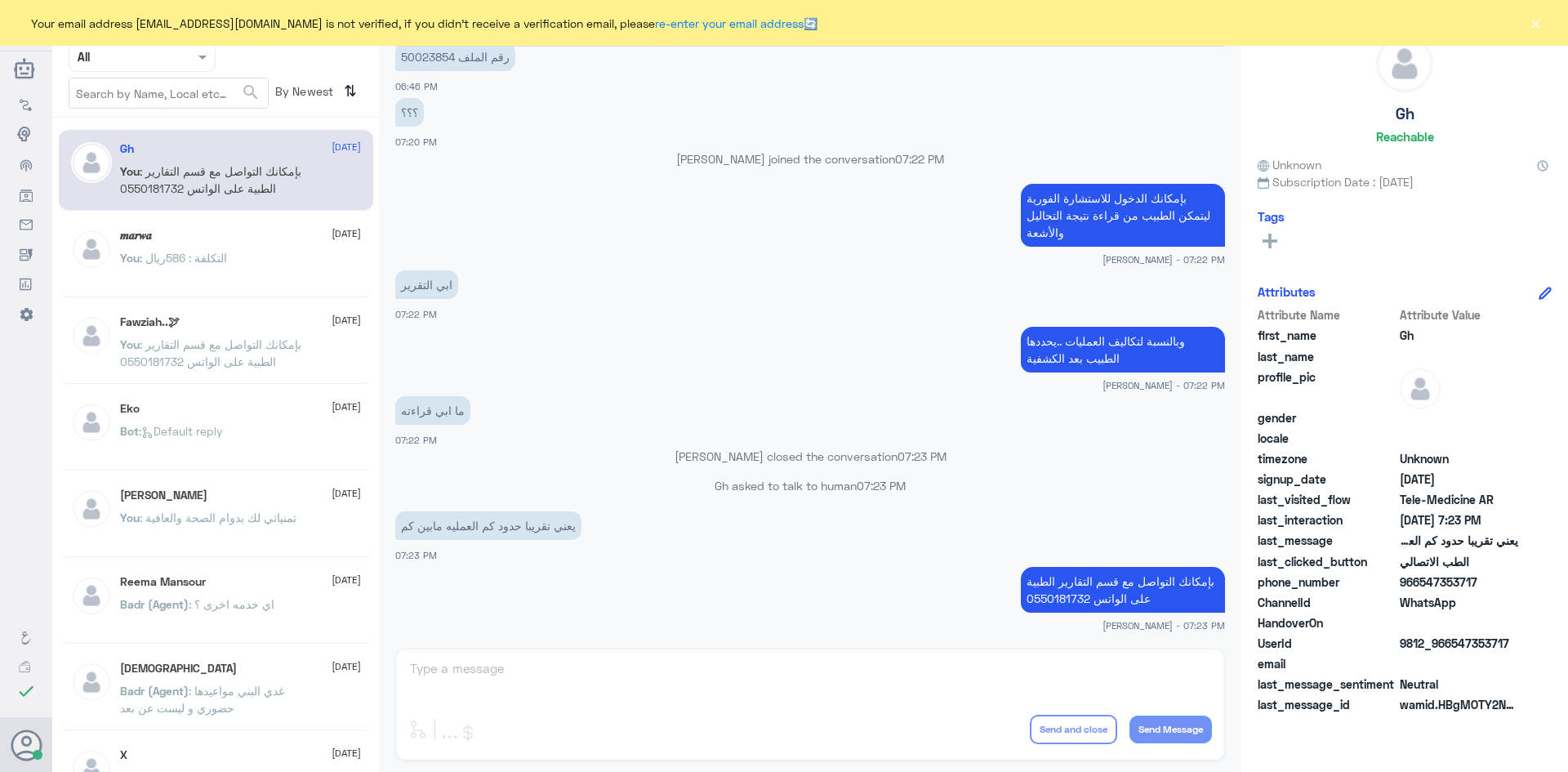
click at [1537, 22] on button "×" at bounding box center [1536, 23] width 17 height 17
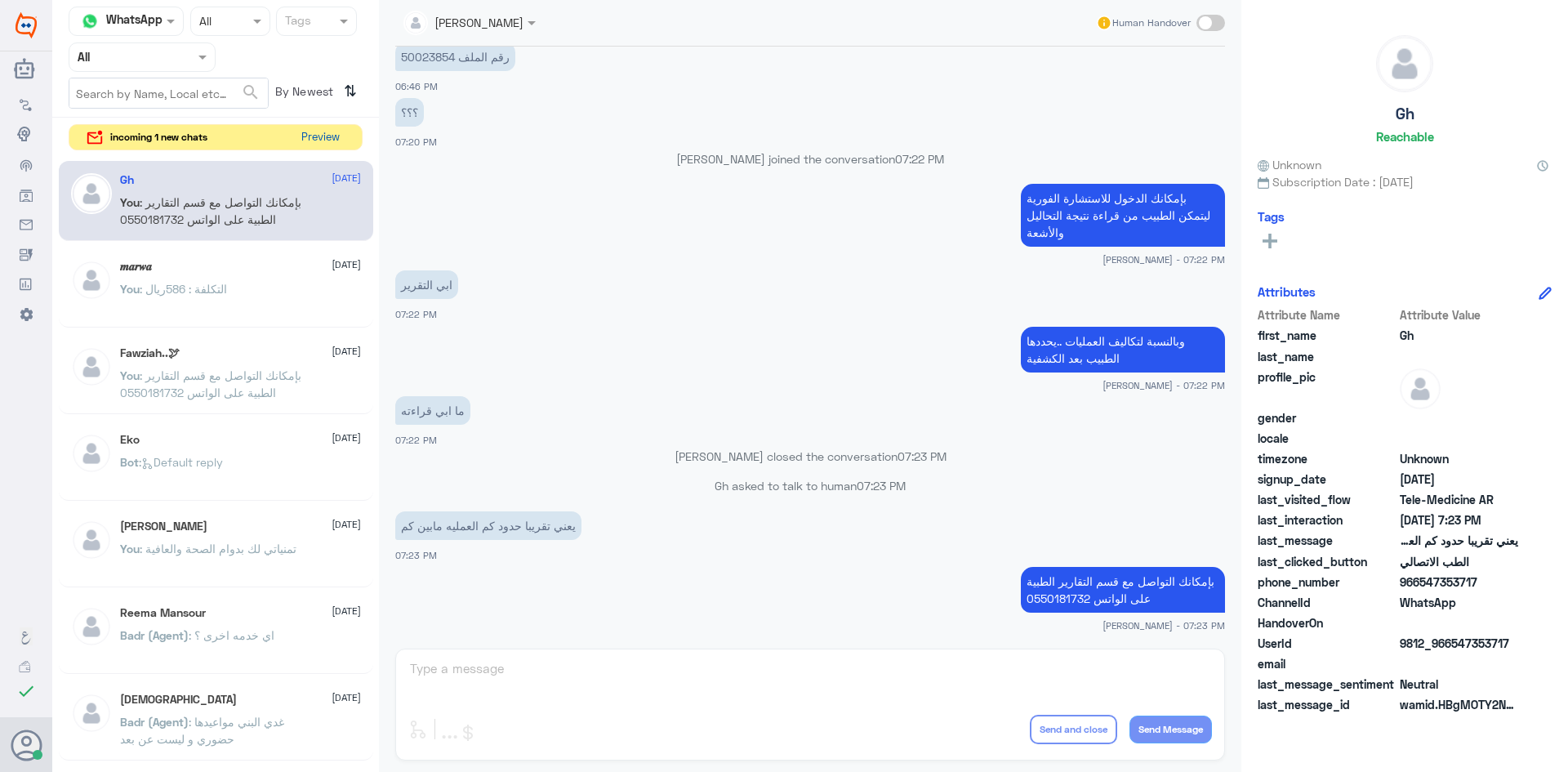
click at [303, 141] on button "Preview" at bounding box center [320, 137] width 51 height 25
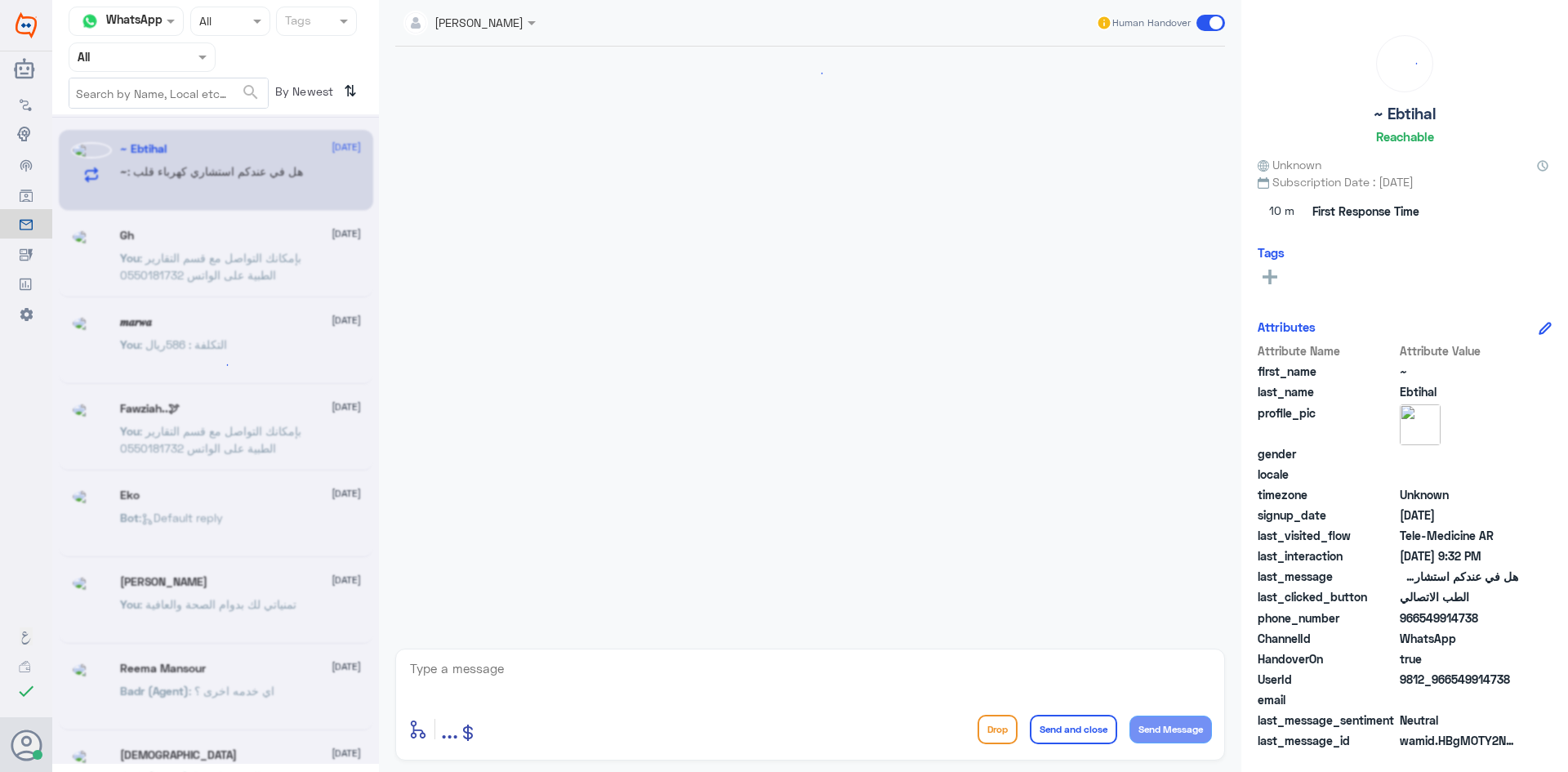
scroll to position [259, 0]
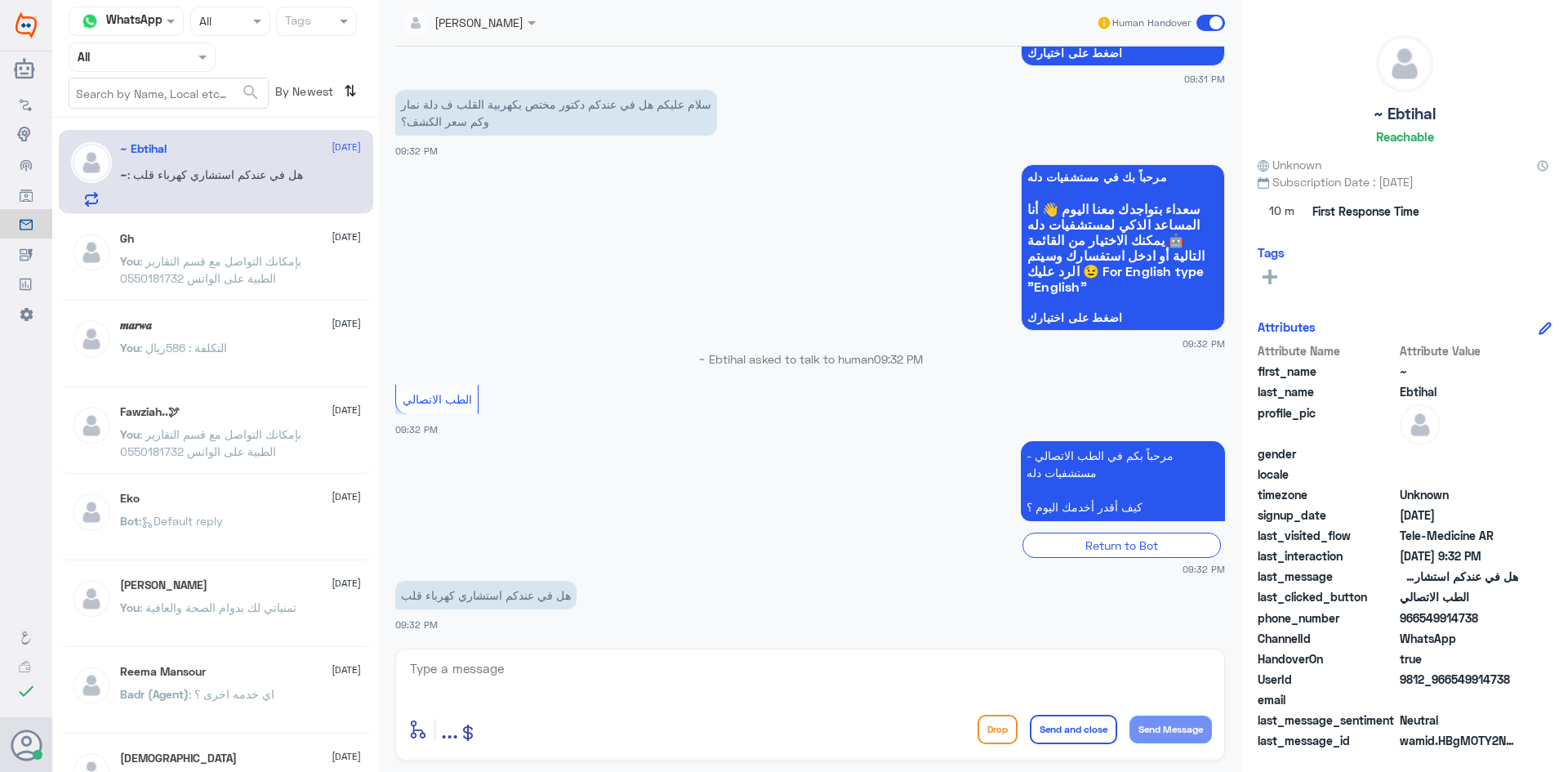
click at [717, 672] on textarea at bounding box center [810, 677] width 803 height 40
type textarea "ا"
click at [928, 687] on textarea at bounding box center [810, 677] width 803 height 40
paste textarea "مرحبا معك [PERSON_NAME] من الطب الاتصالي"
type textarea "مرحبا معك [PERSON_NAME] من الطب الاتصالي"
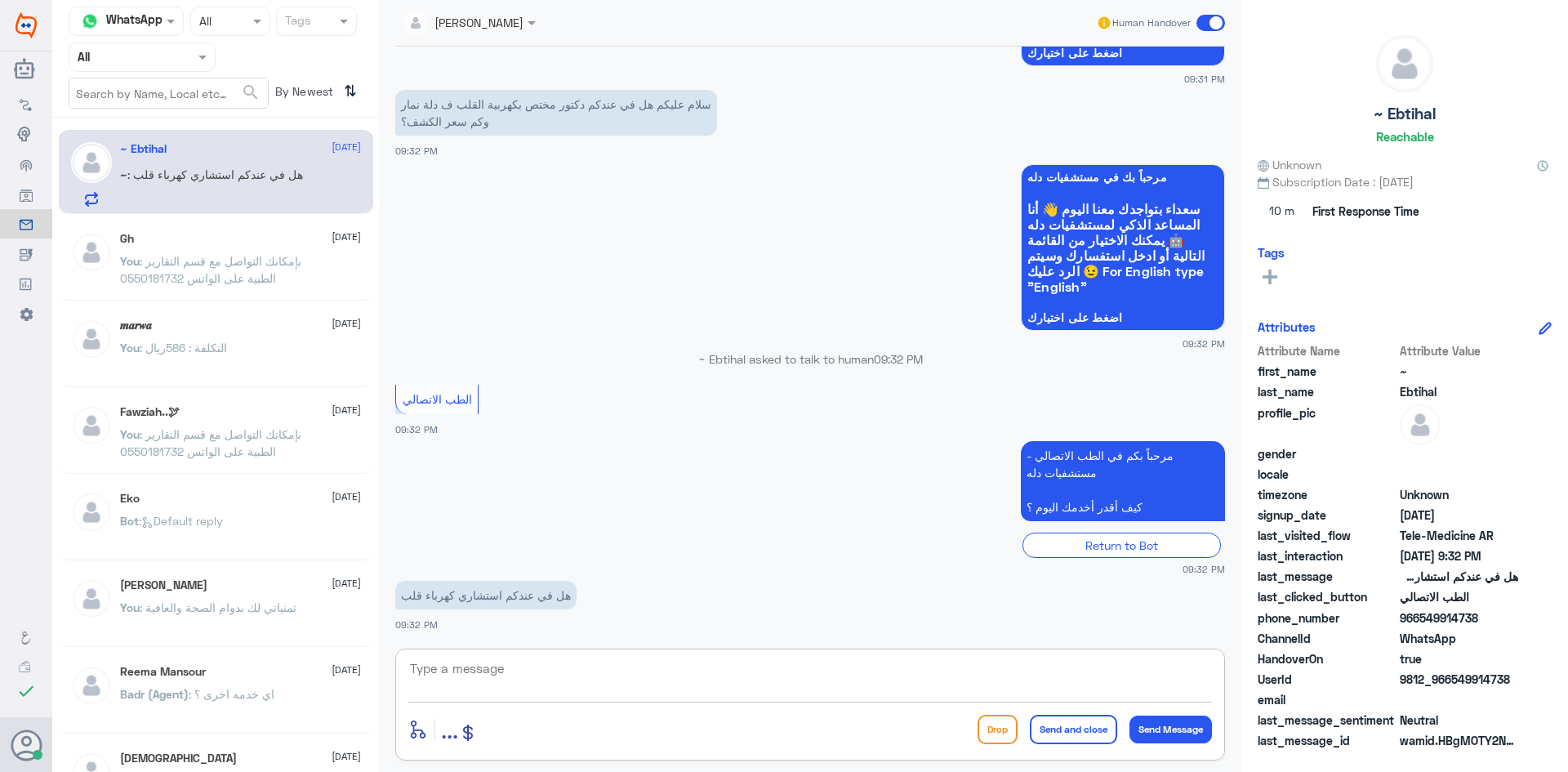
scroll to position [328, 0]
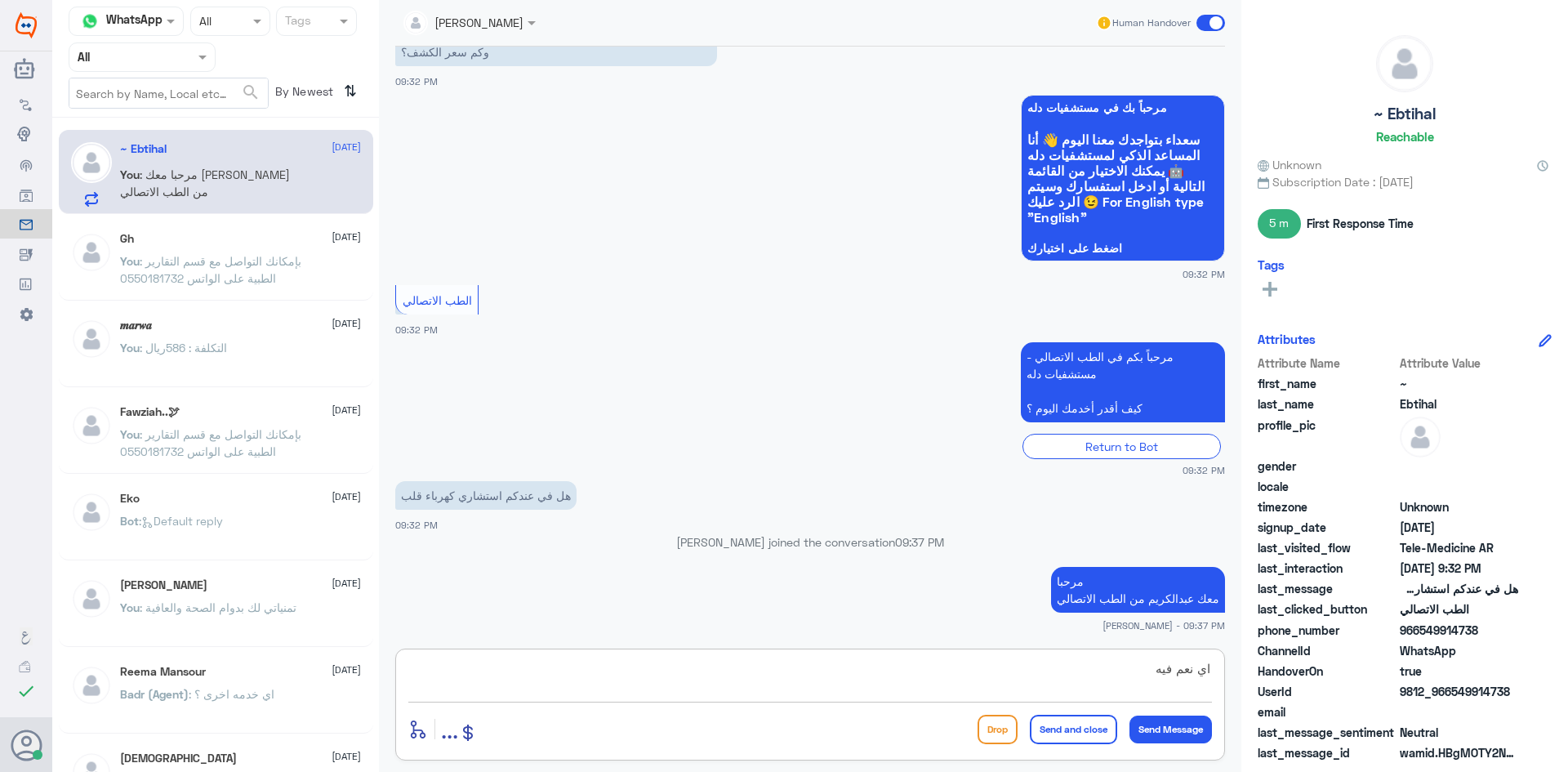
type textarea "اي نعم فيه"
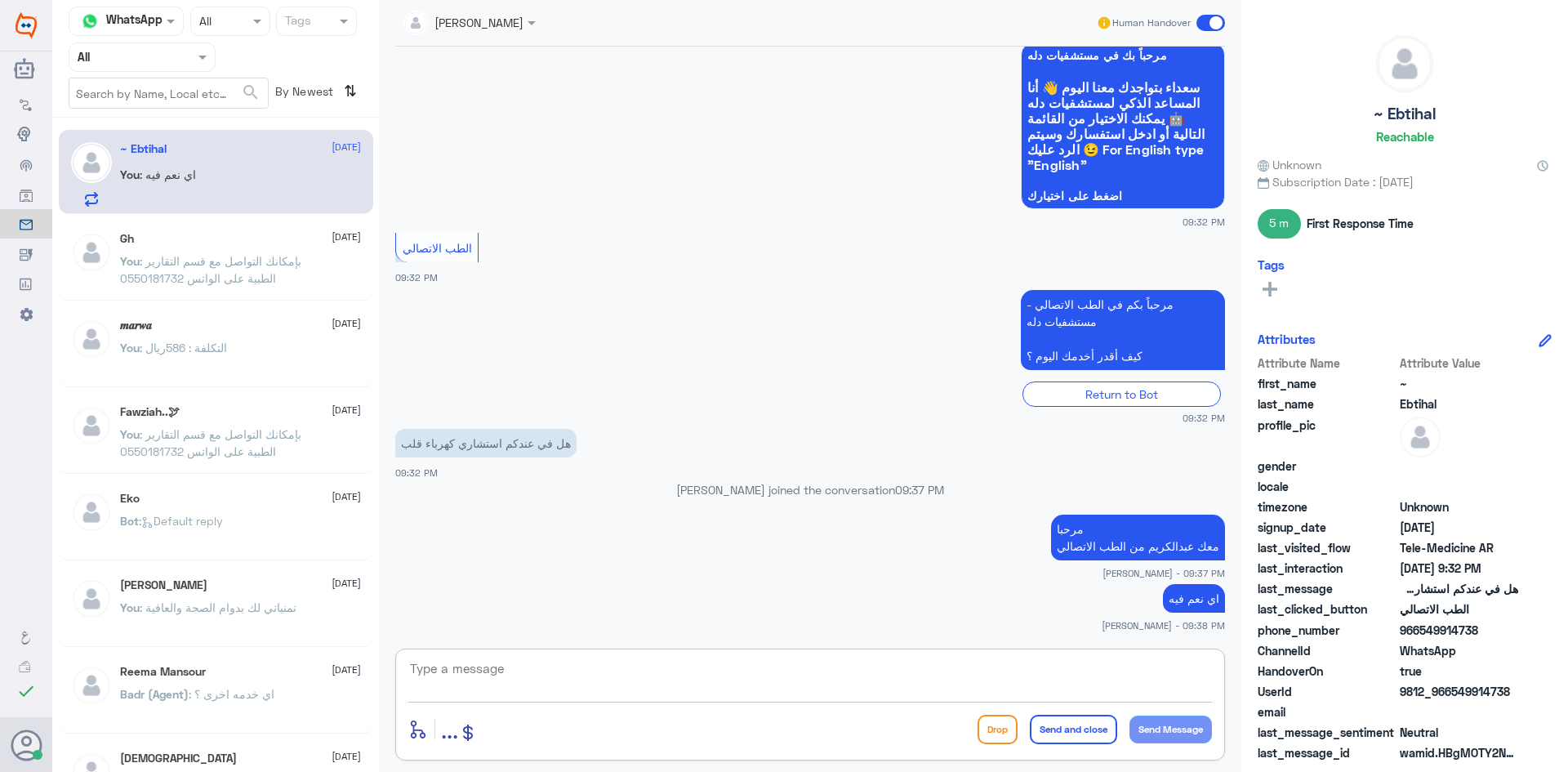
paste textarea "بإمكانك حجز موعد عن طريق التطبيق أو بالاتصال على الرقم الموحد 920012222"
type textarea "بإمكانك حجز موعد عن طريق التطبيق أو بالاتصال على الرقم الموحد 920012222"
click at [1089, 729] on button "Send and close" at bounding box center [1073, 729] width 88 height 30
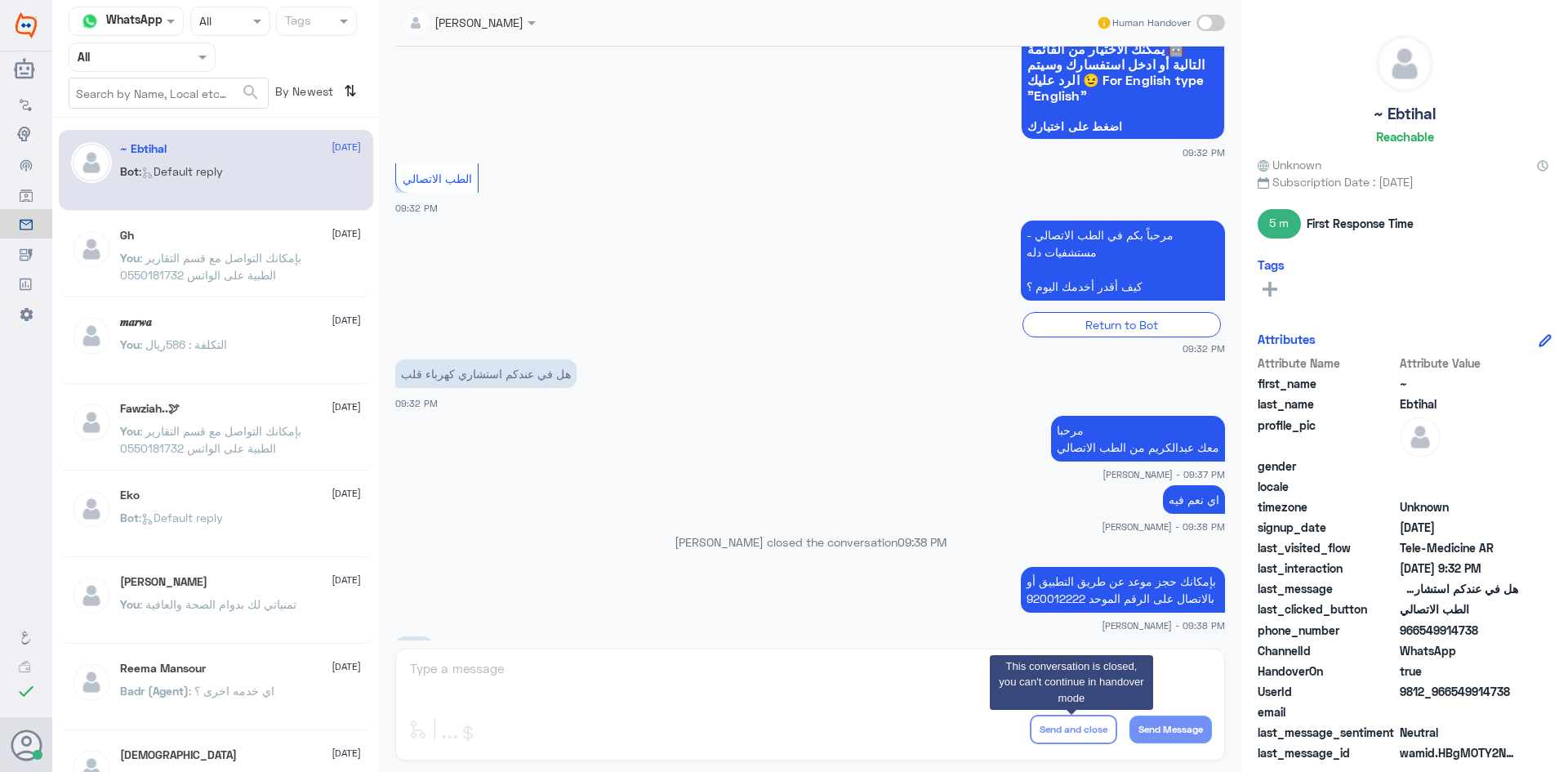
scroll to position [698, 0]
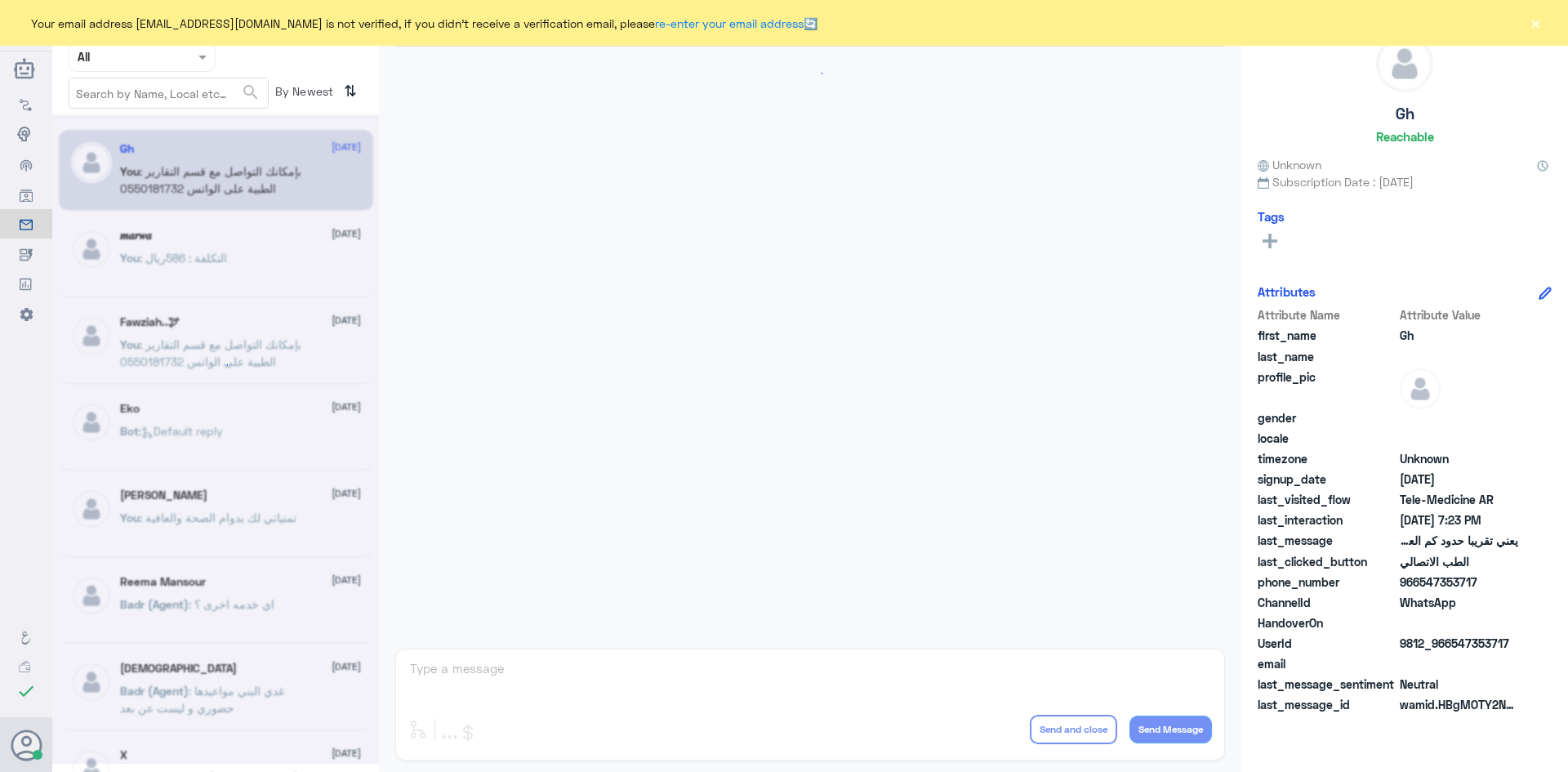
scroll to position [695, 0]
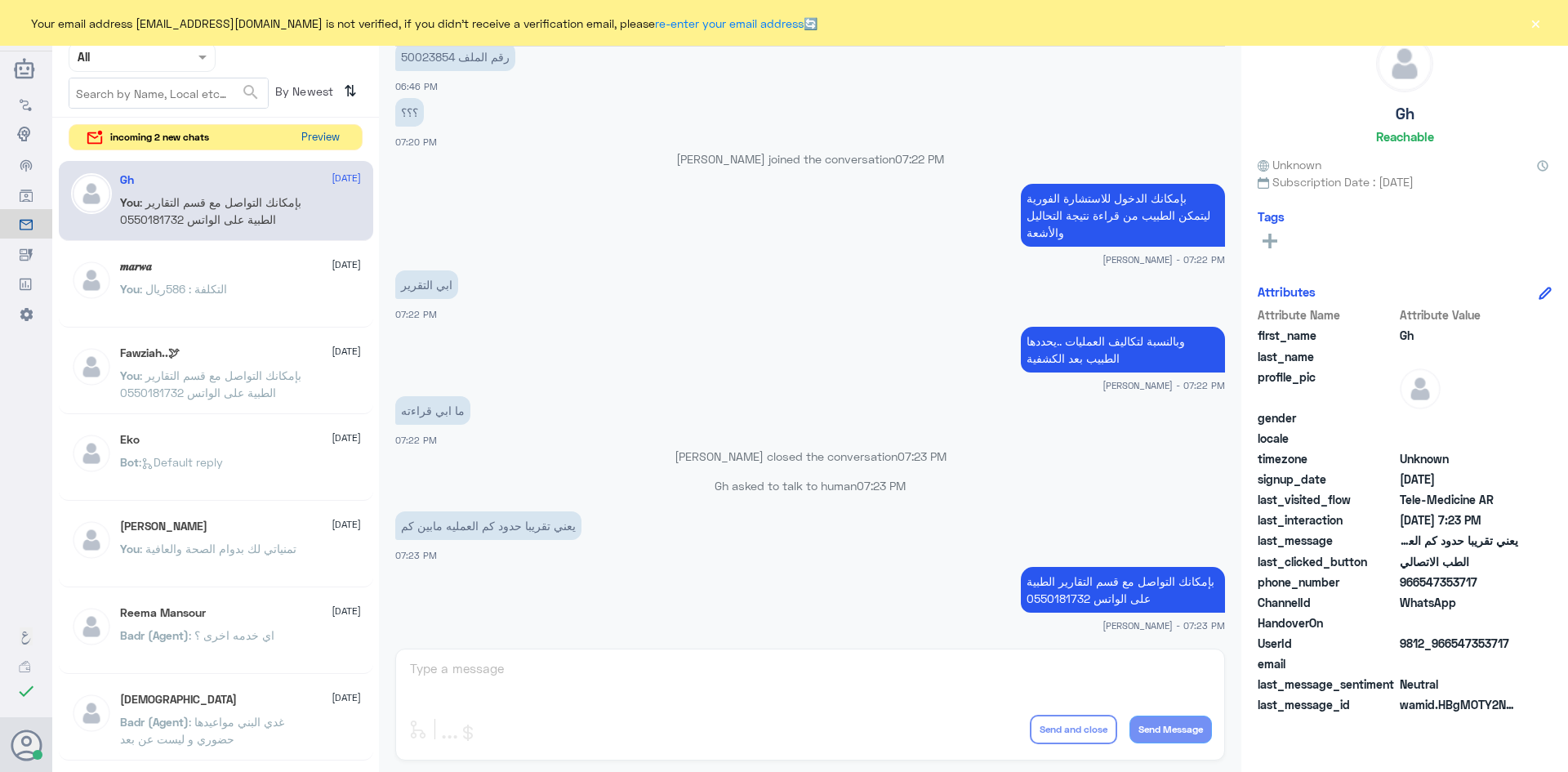
click at [336, 137] on button "Preview" at bounding box center [320, 137] width 51 height 25
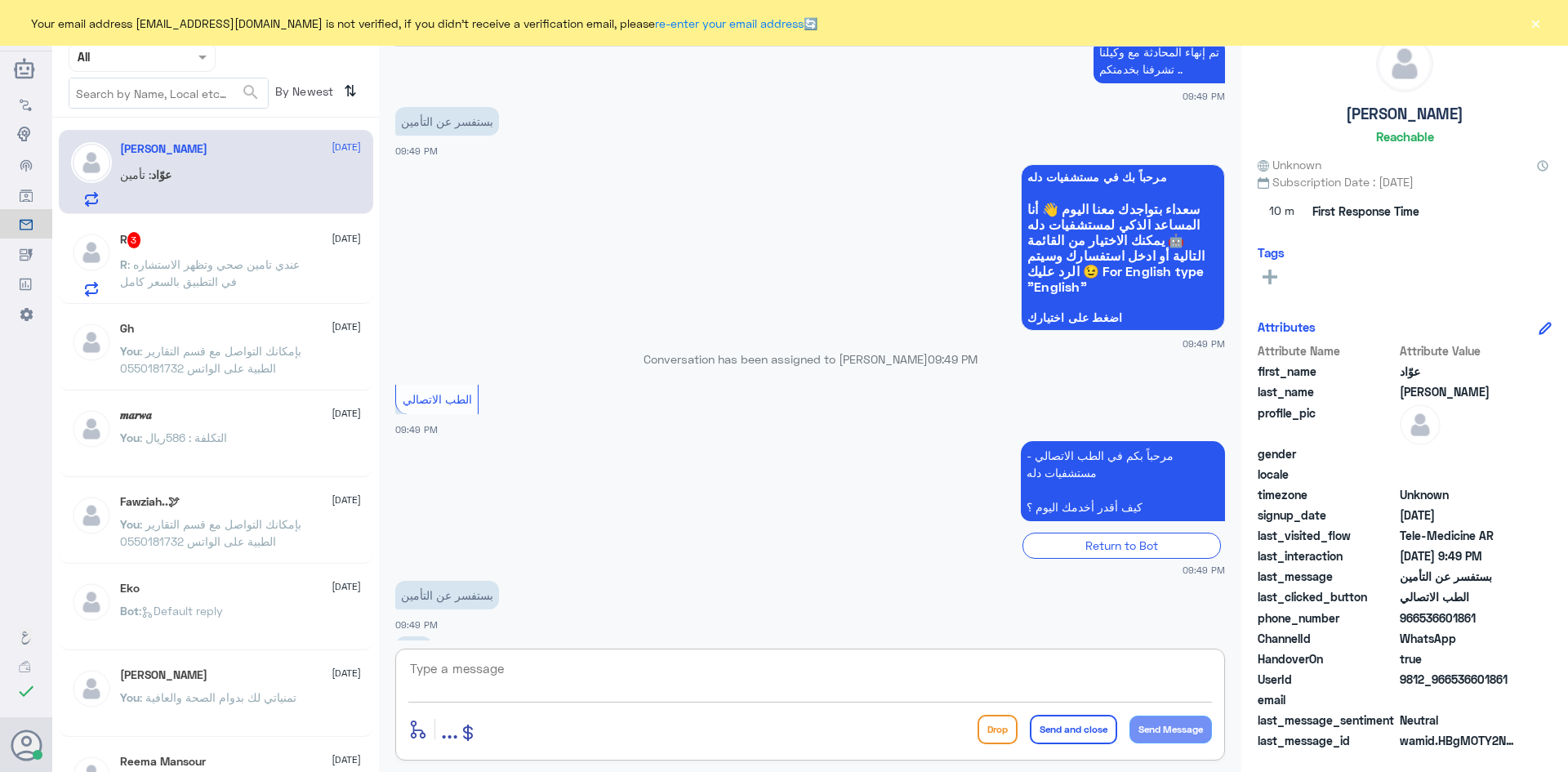
scroll to position [948, 0]
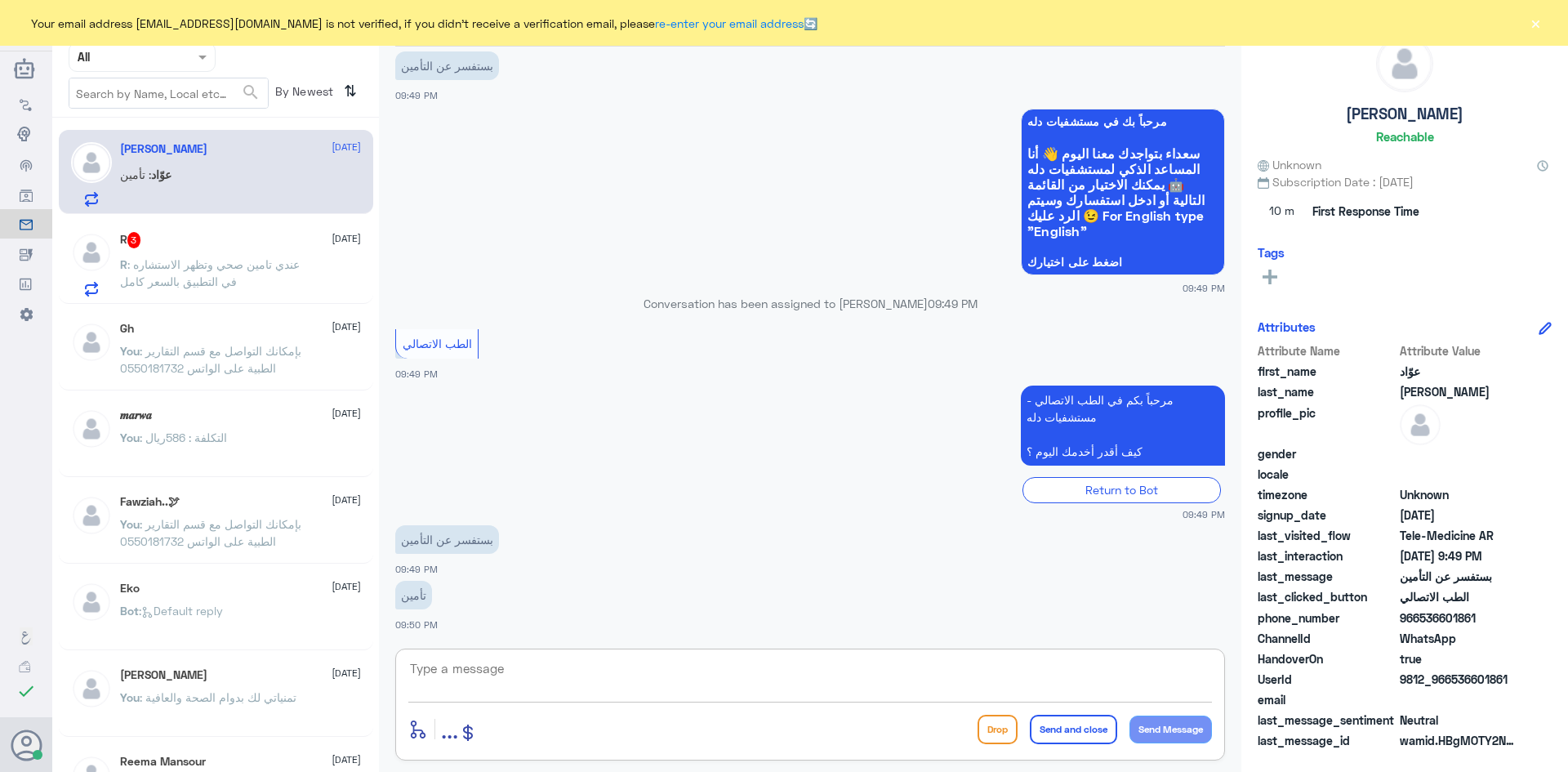
click at [582, 680] on textarea at bounding box center [810, 677] width 803 height 40
paste textarea "مرحبا معك [PERSON_NAME] من الطب الاتصالي"
type textarea "مرحبا معك عبدالكريم من الطب الاتصالي"
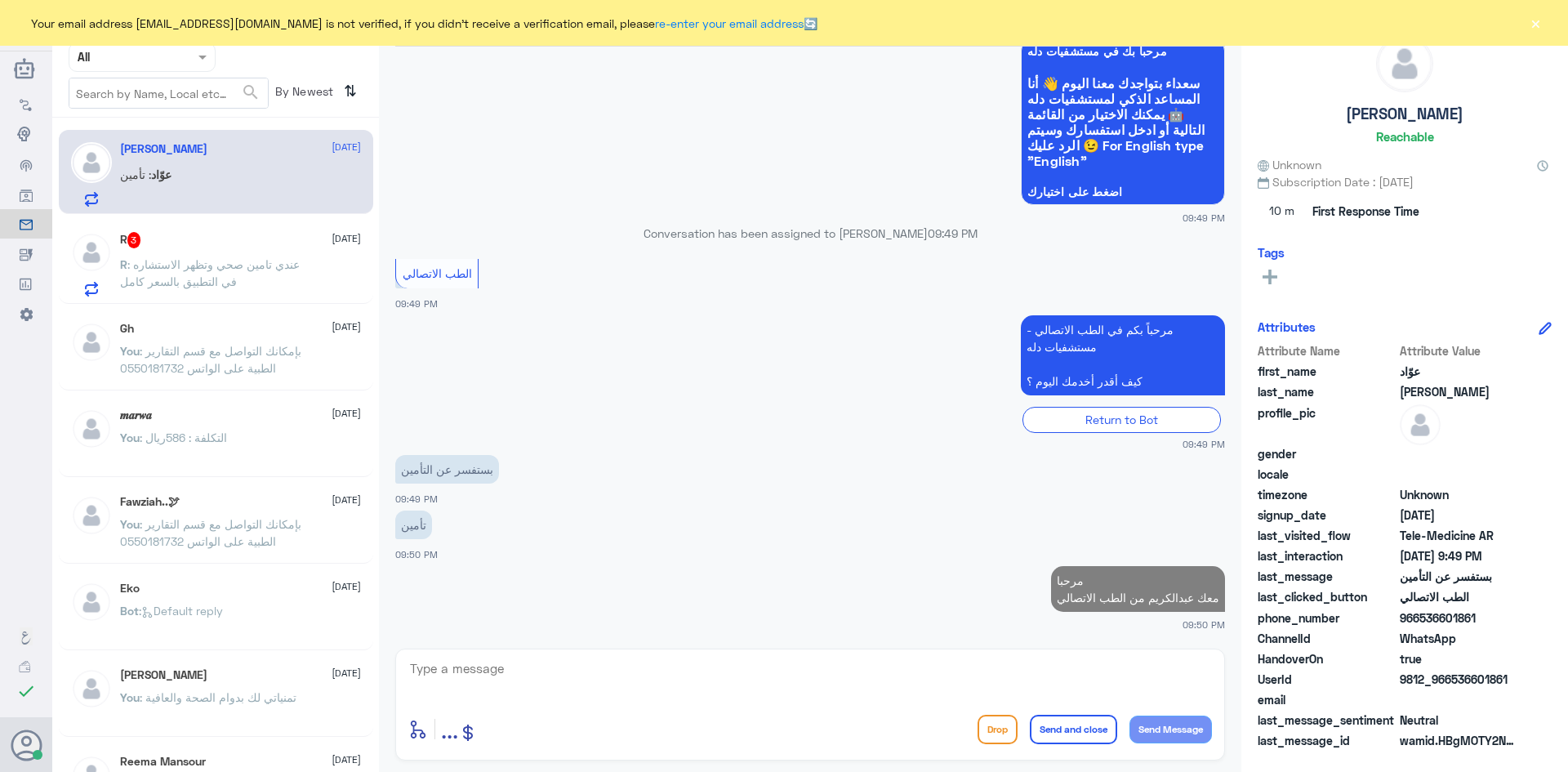
click at [309, 290] on div "R : عندي تامين صحي وتظهر الاستشاره في التطبيق بالسعر كامل" at bounding box center [240, 278] width 241 height 37
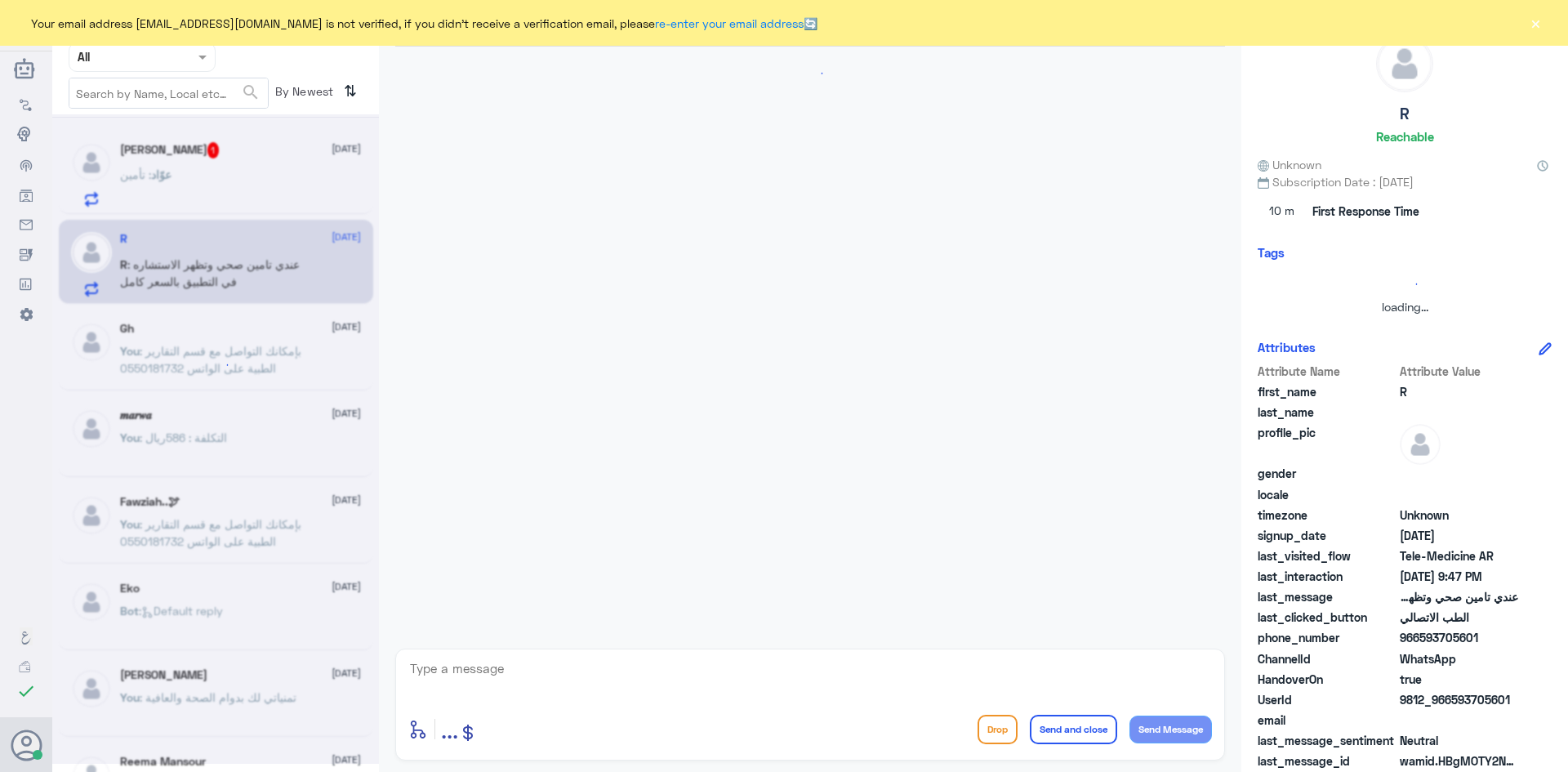
scroll to position [769, 0]
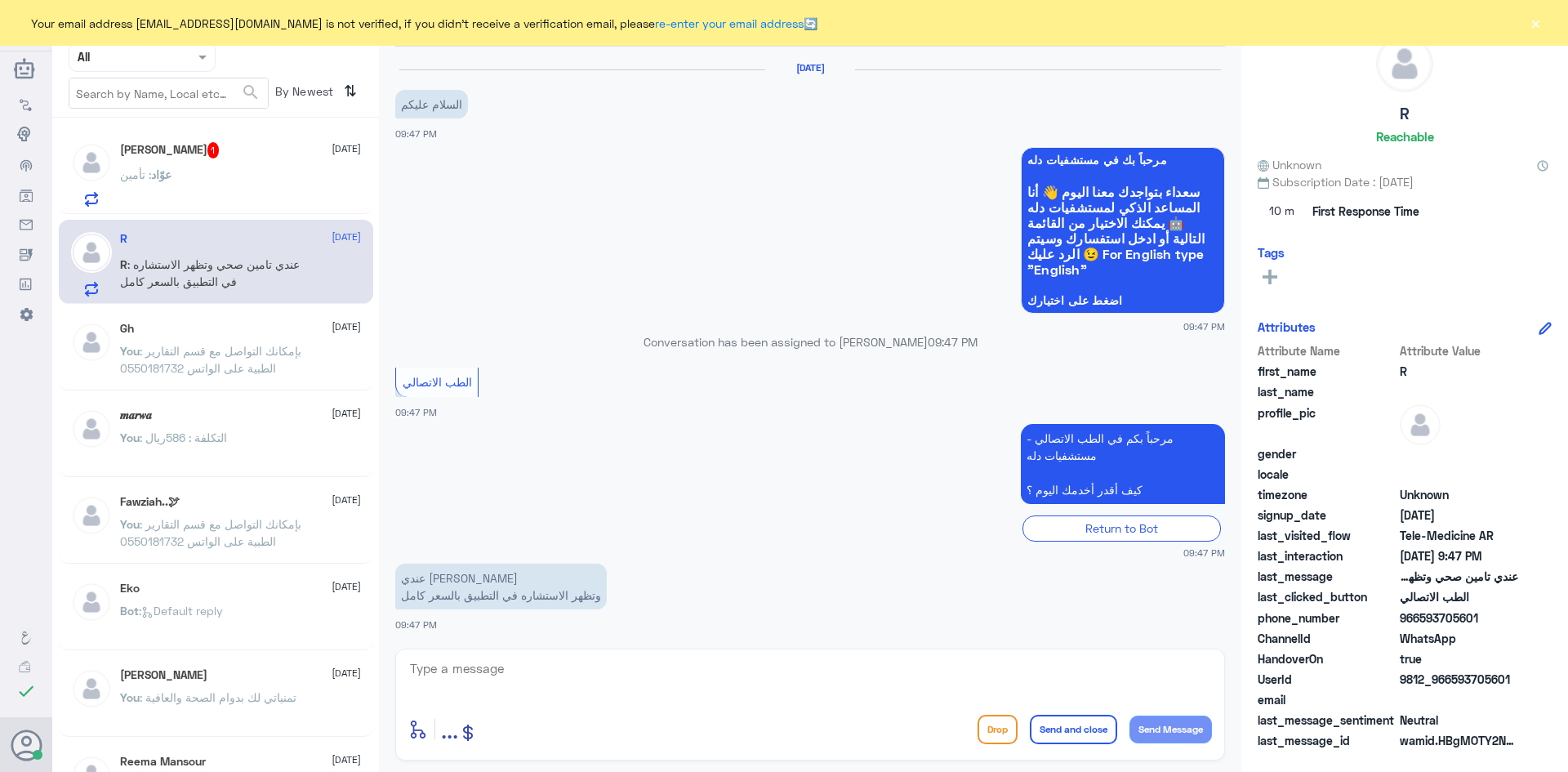
click at [651, 686] on textarea at bounding box center [810, 677] width 803 height 40
paste textarea "مرحبا معك عبدالكريم من الطب الاتصالي"
type textarea "مرحبا معك عبدالكريم من الطب الاتصالي"
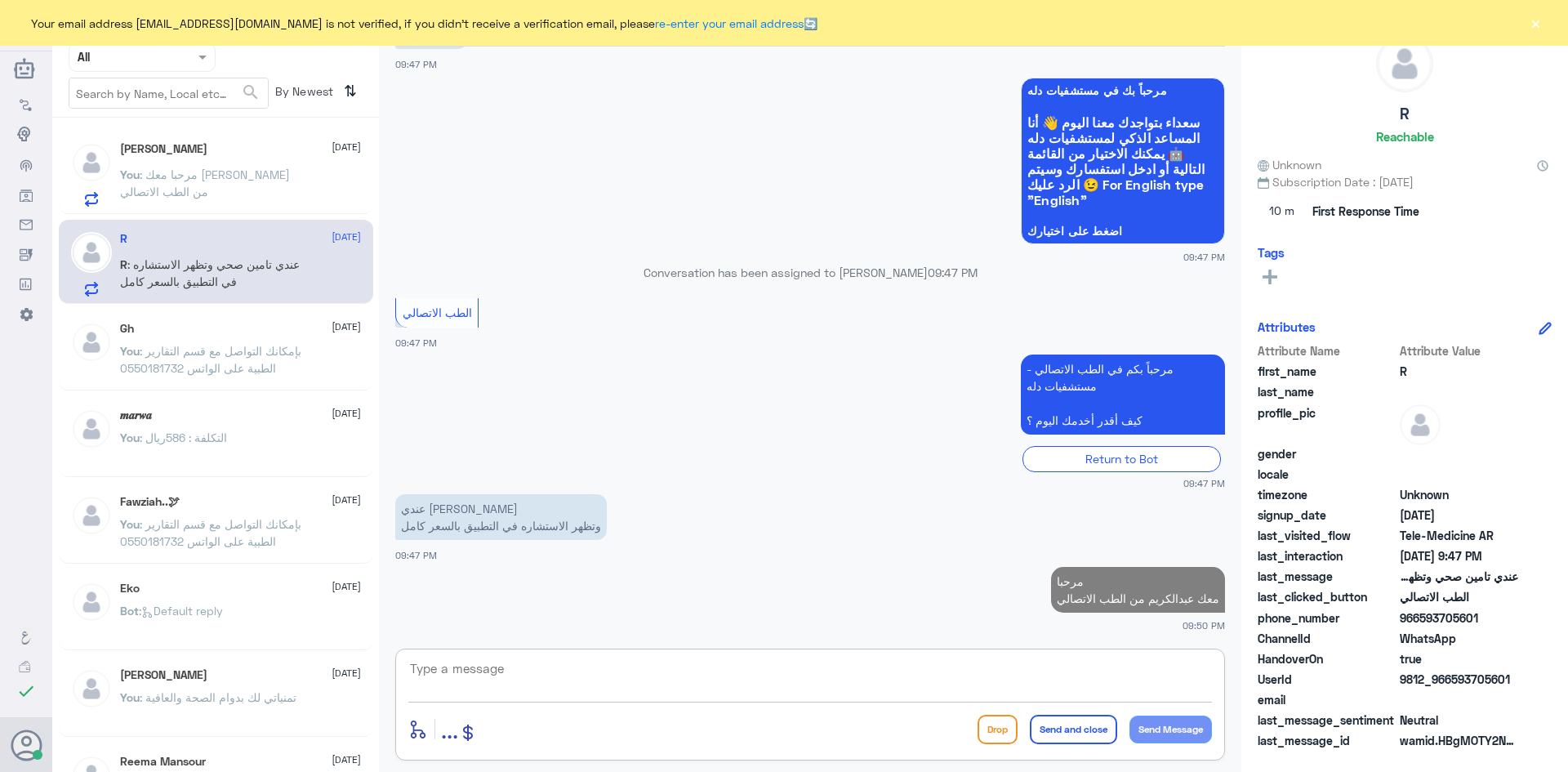
click at [892, 697] on div at bounding box center [810, 680] width 803 height 44
click at [888, 691] on textarea at bounding box center [810, 677] width 803 height 40
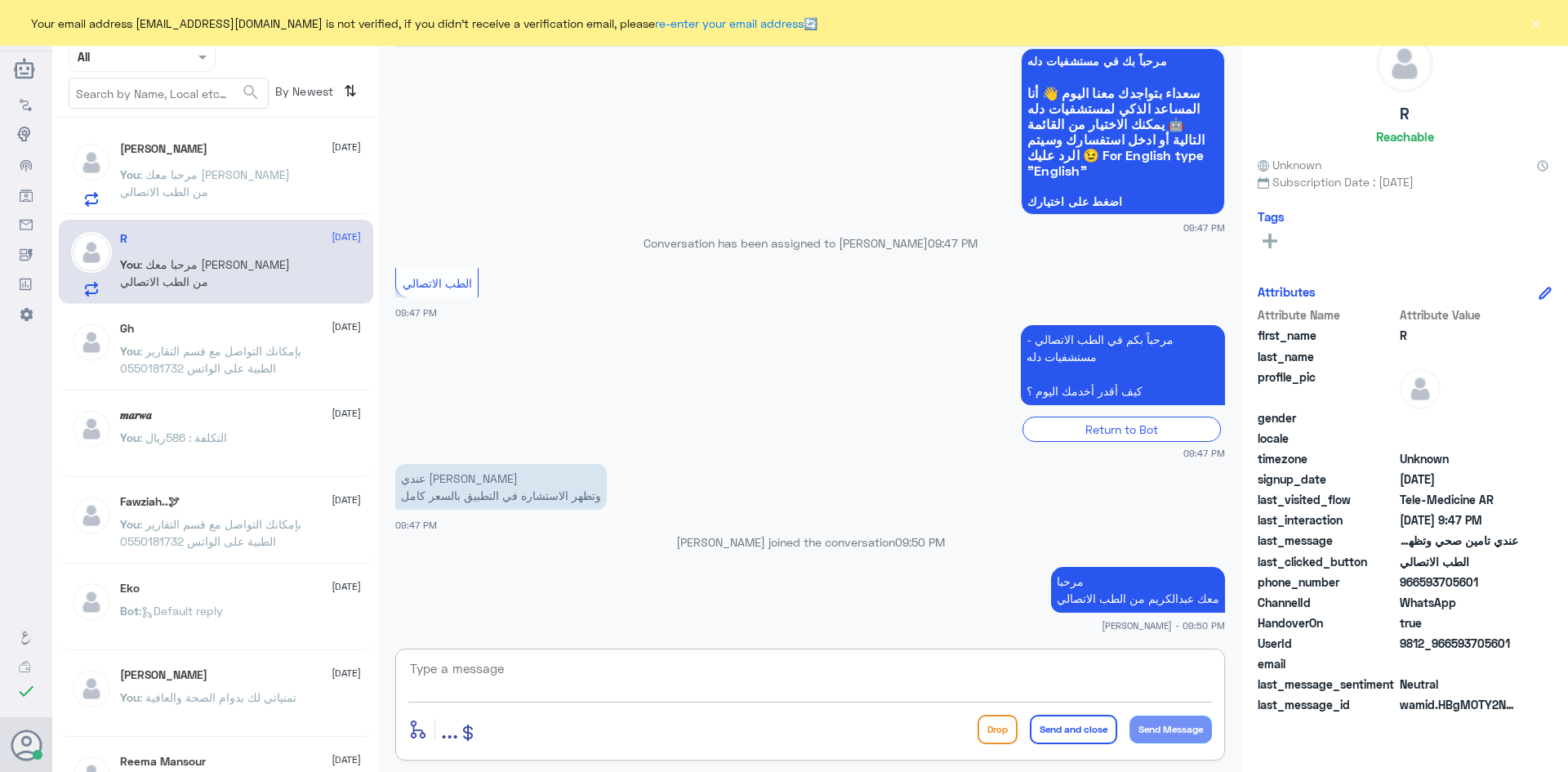
scroll to position [835, 0]
type textarea "ممكن تزودني برقم الملف او رقم الهوية"
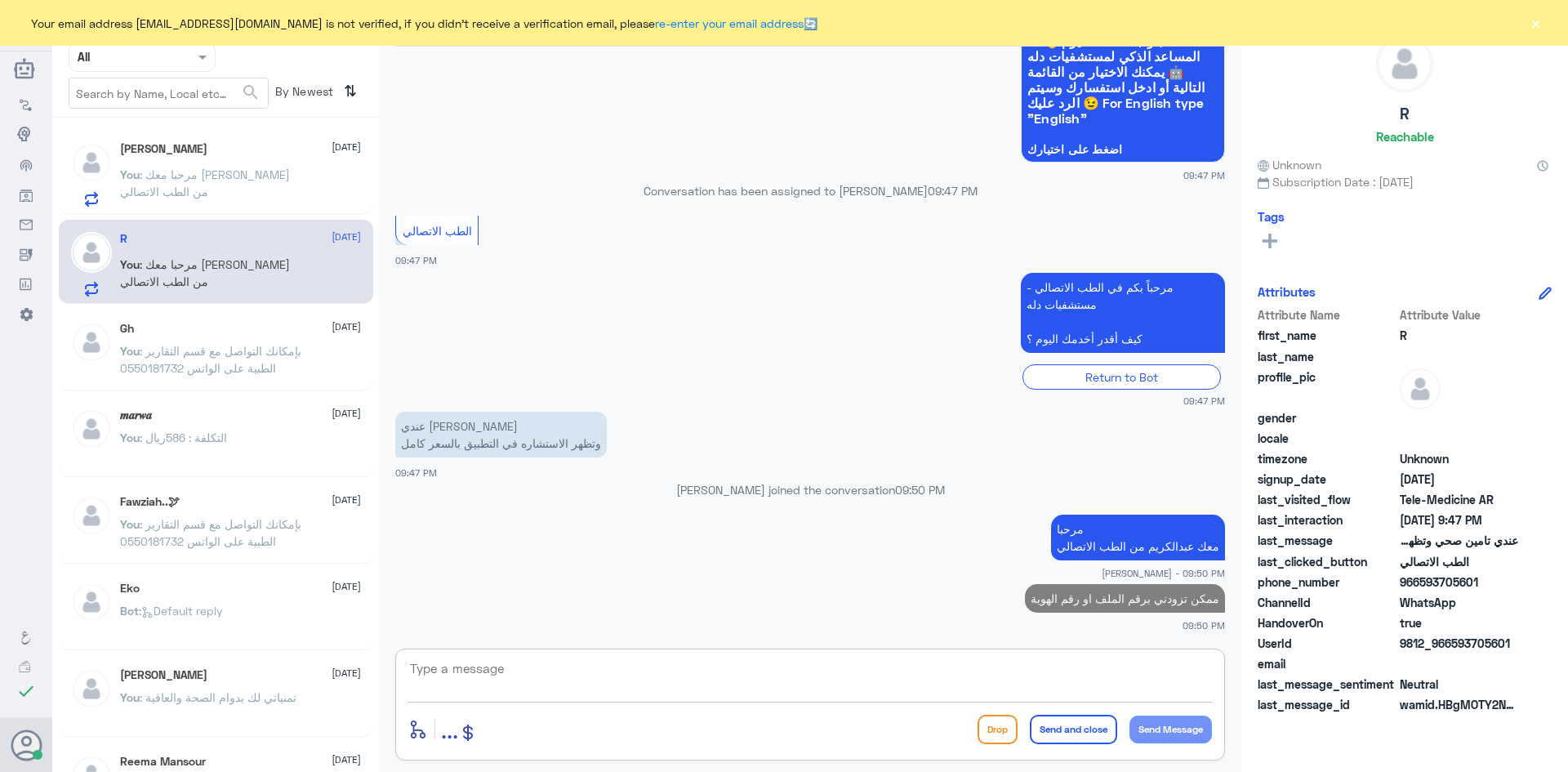
scroll to position [903, 0]
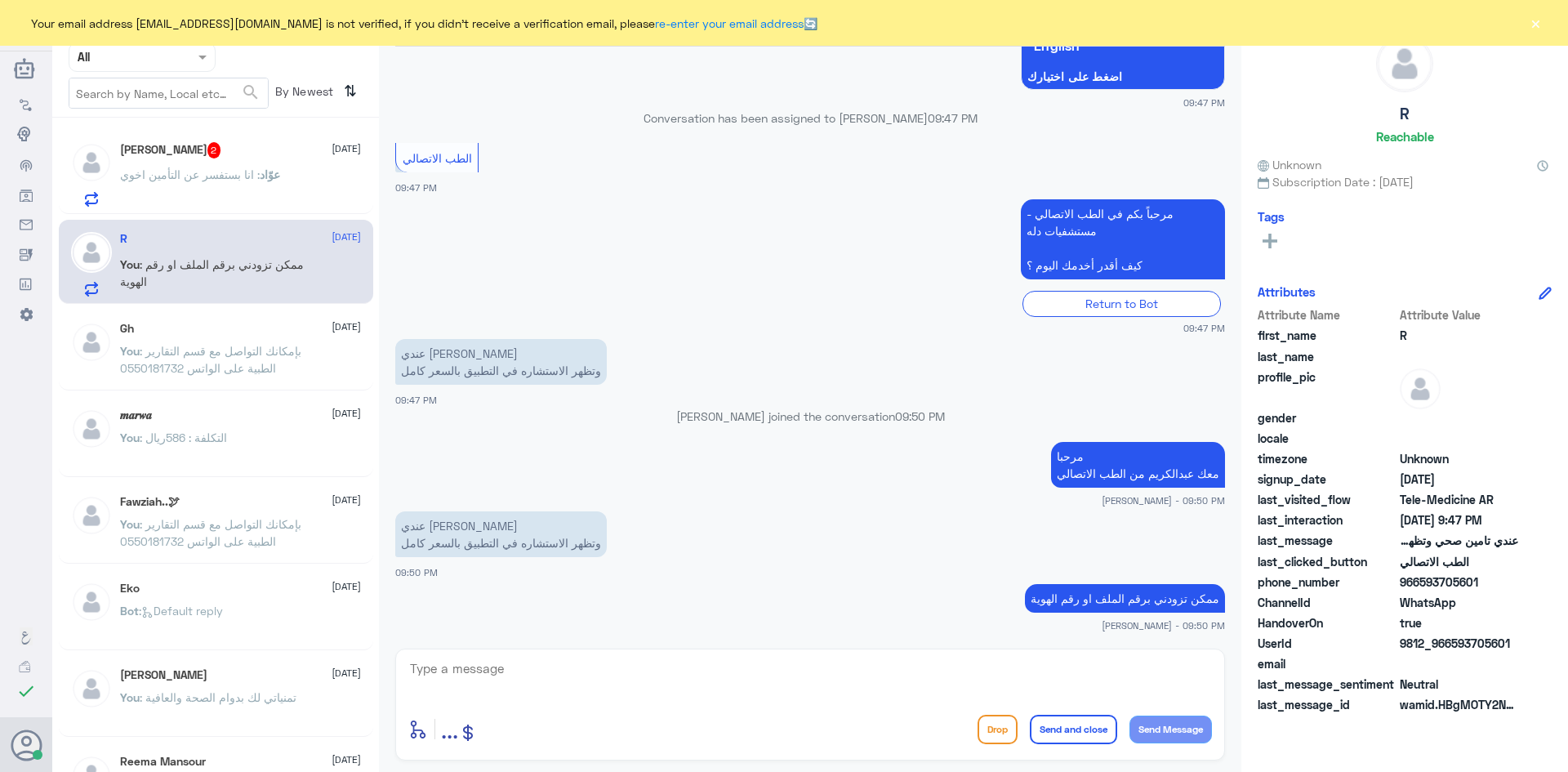
drag, startPoint x: 1476, startPoint y: 617, endPoint x: 1437, endPoint y: 616, distance: 39.0
click at [1437, 616] on div "Attribute Name Attribute Value first_name R last_name profile_pic gender locale…" at bounding box center [1404, 510] width 294 height 410
drag, startPoint x: 1511, startPoint y: 643, endPoint x: 1451, endPoint y: 645, distance: 60.0
click at [1451, 645] on span "9812_966593705601" at bounding box center [1459, 643] width 118 height 18
copy span "593705601"
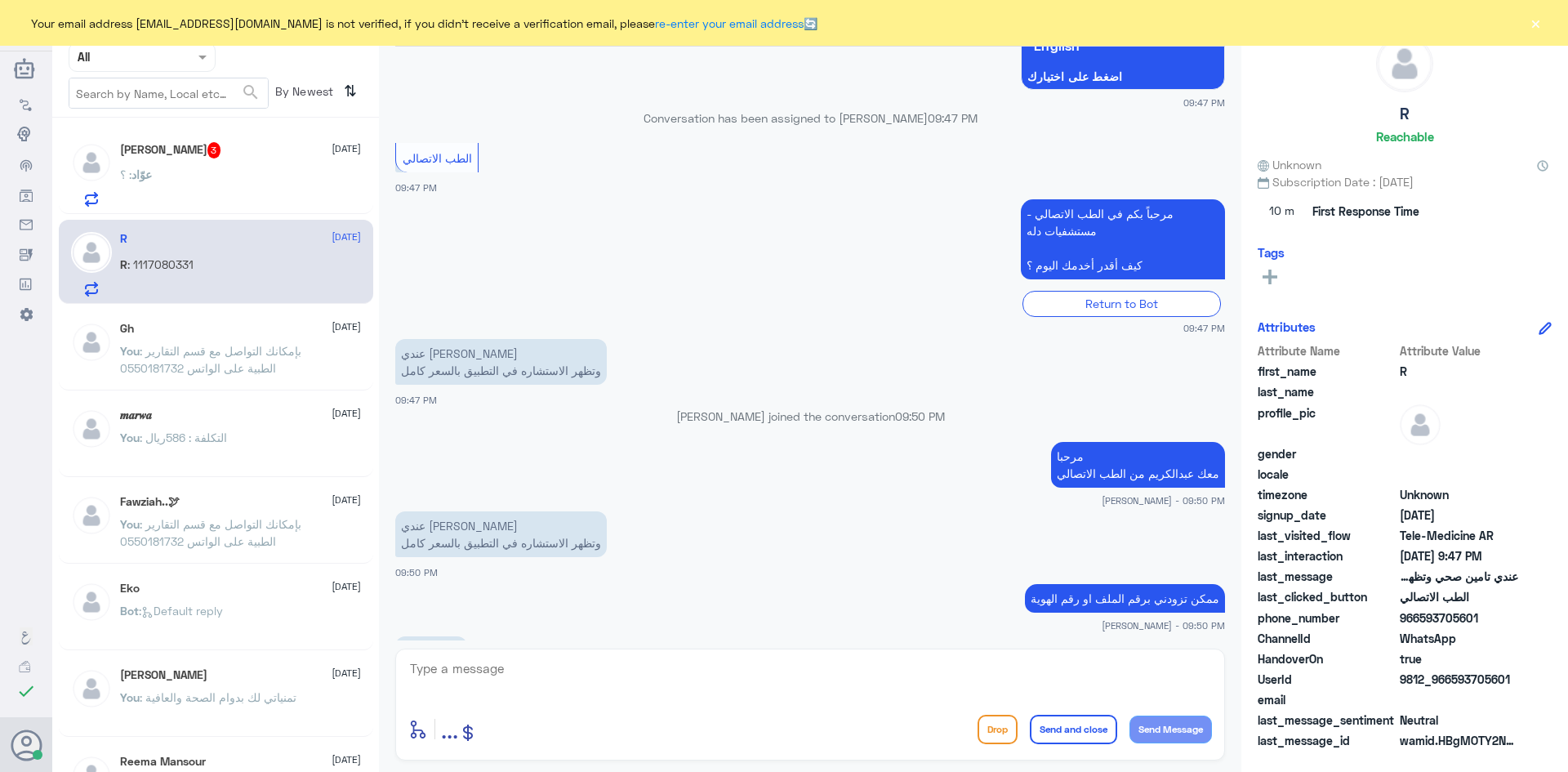
scroll to position [960, 0]
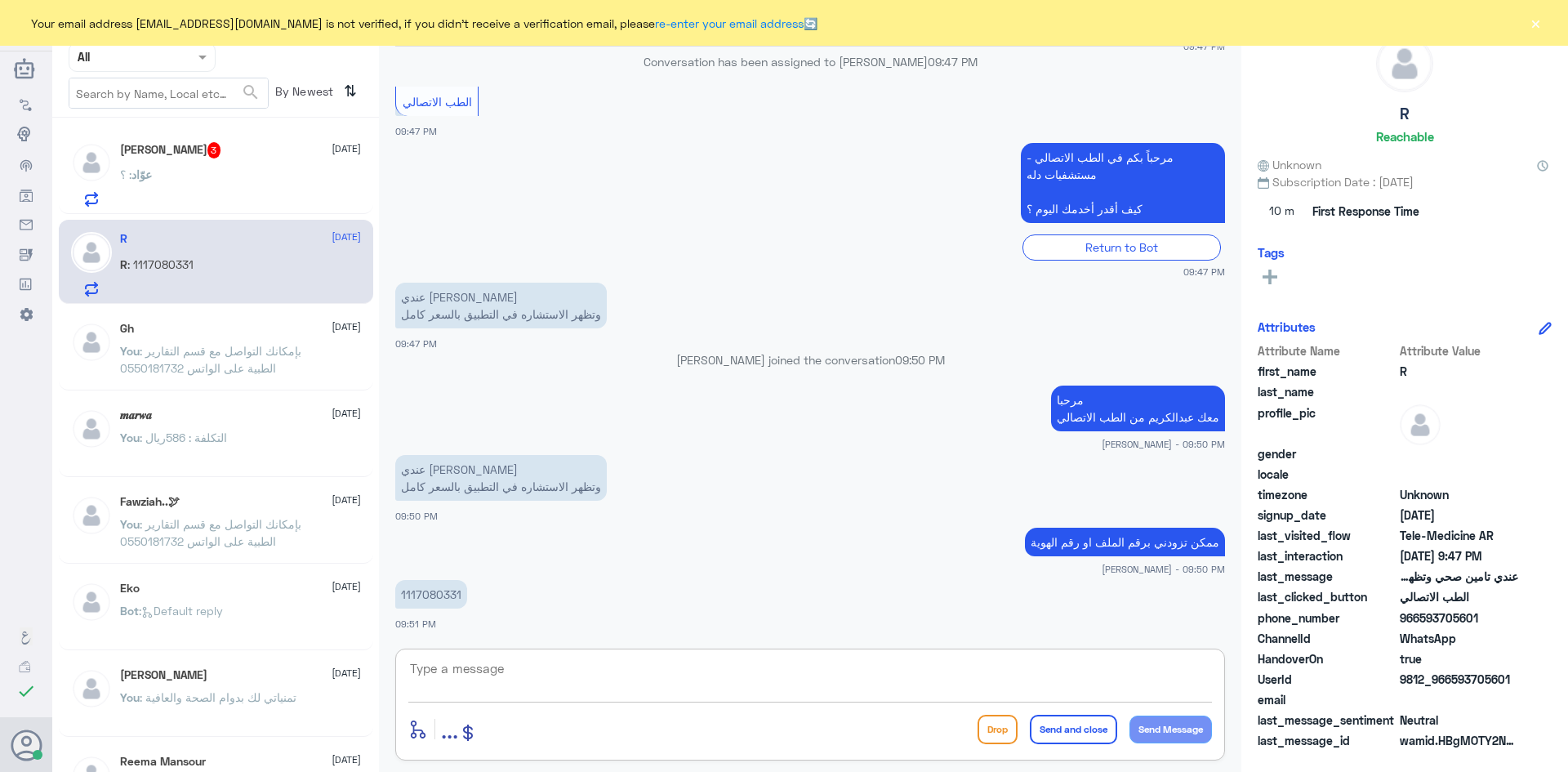
click at [807, 686] on textarea at bounding box center [810, 677] width 803 height 40
type textarea "لحظات من فضلك"
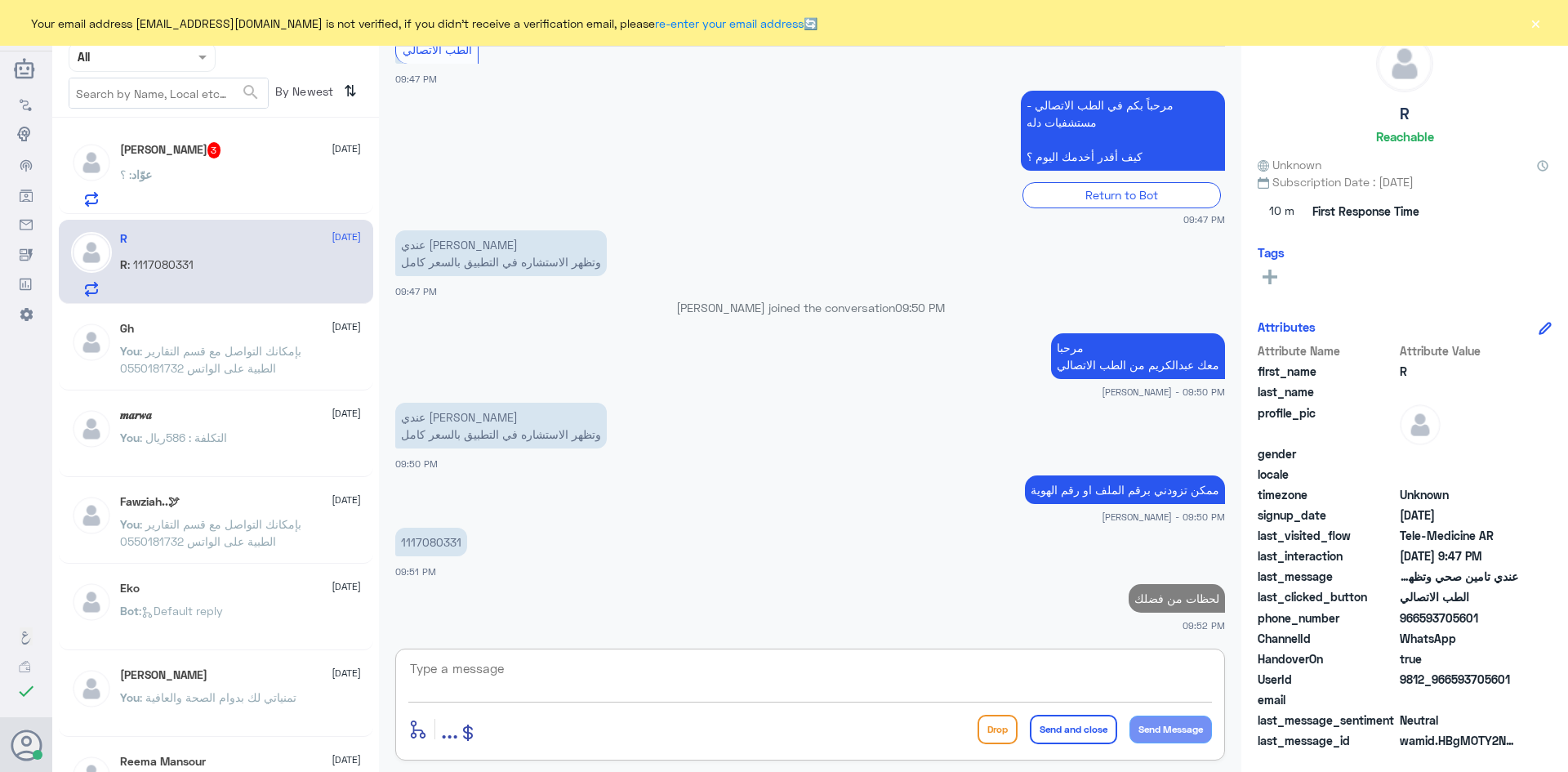
click at [258, 140] on div "عوّاد الهزاع 3 27 September عوّاد : ؟" at bounding box center [216, 171] width 314 height 84
click at [273, 178] on div "عوّاد : ؟" at bounding box center [240, 189] width 241 height 37
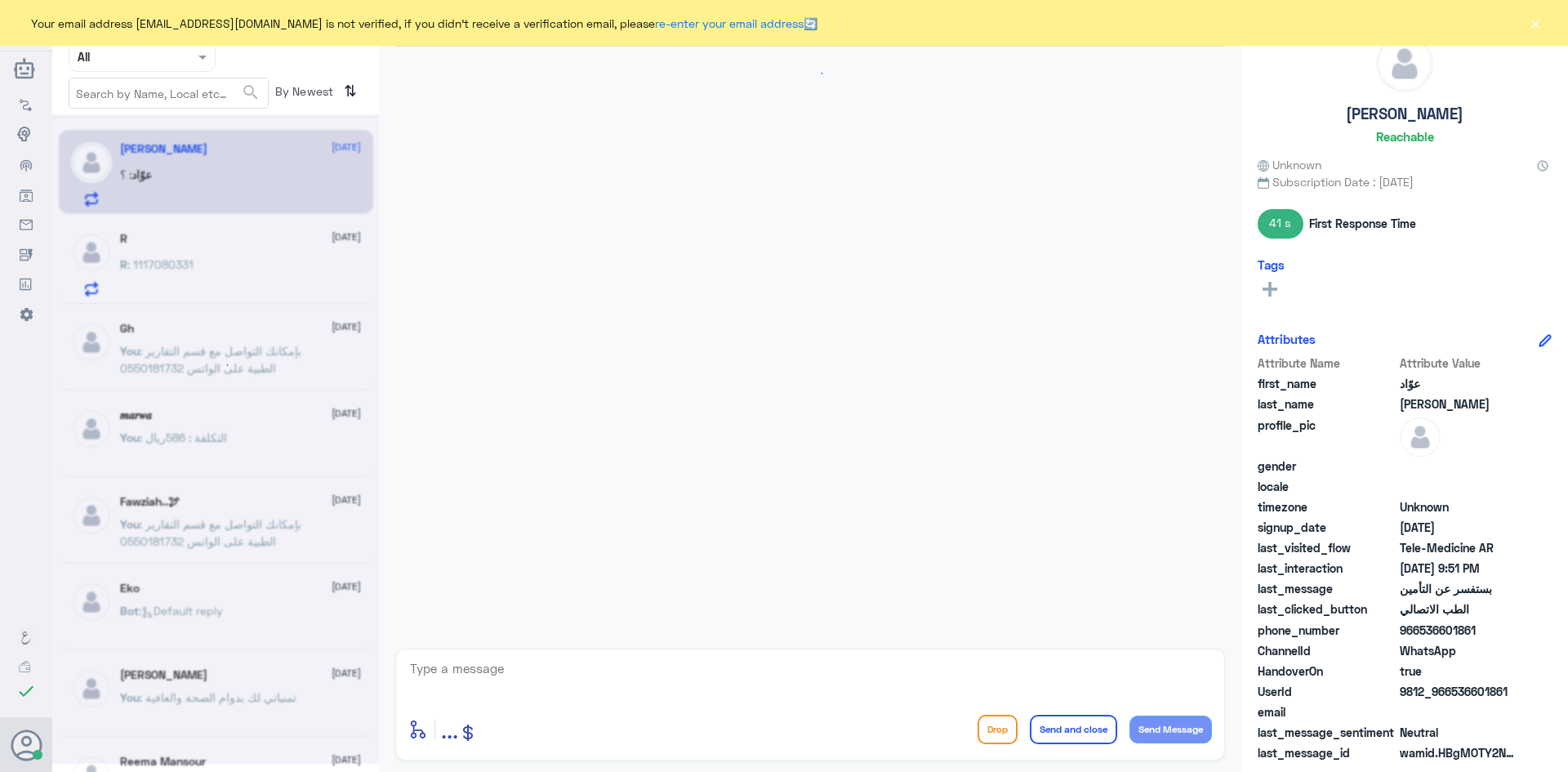
scroll to position [1102, 0]
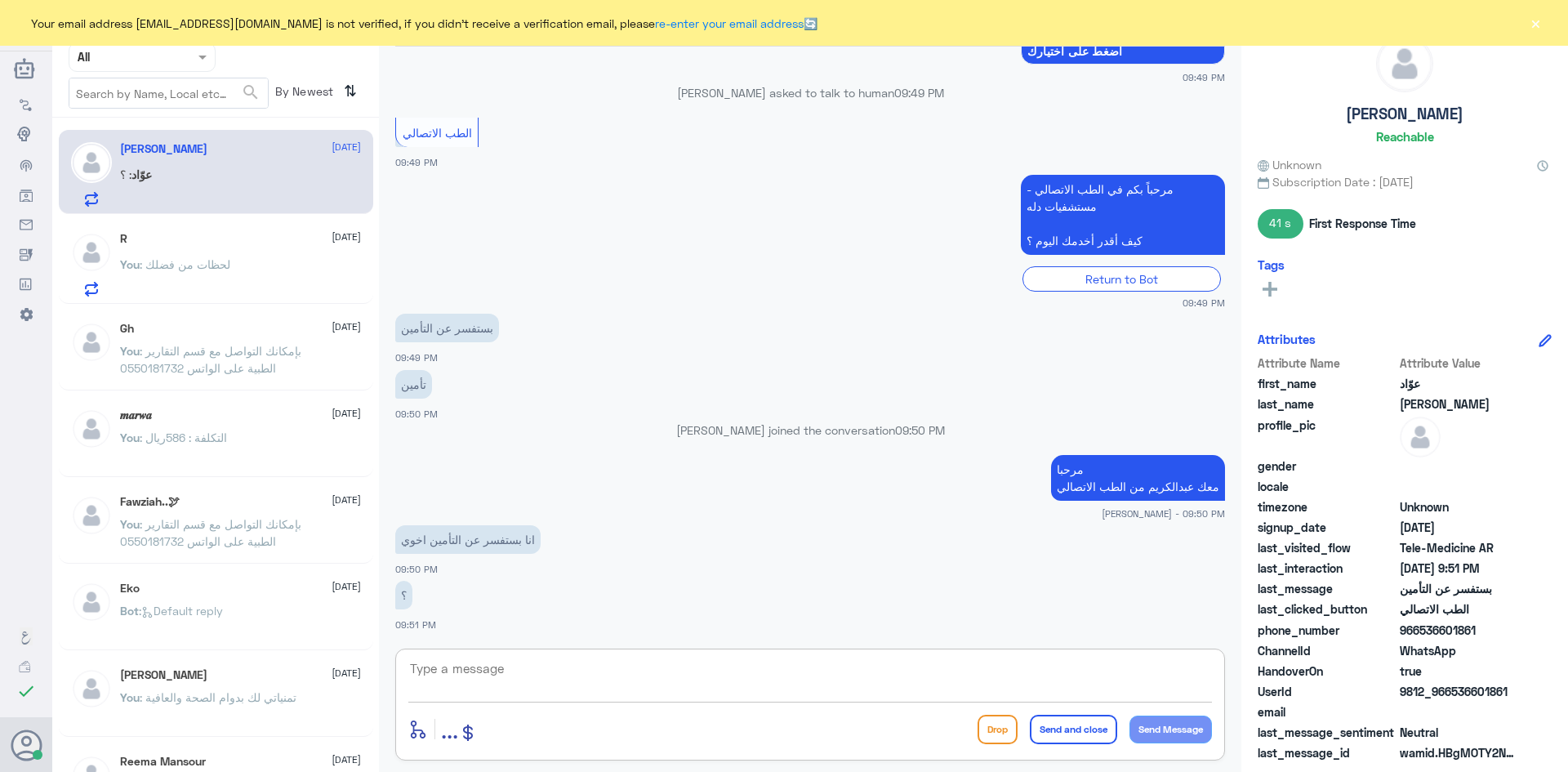
click at [544, 667] on textarea at bounding box center [810, 677] width 803 height 40
type textarea "تفضل وش استفسارك"
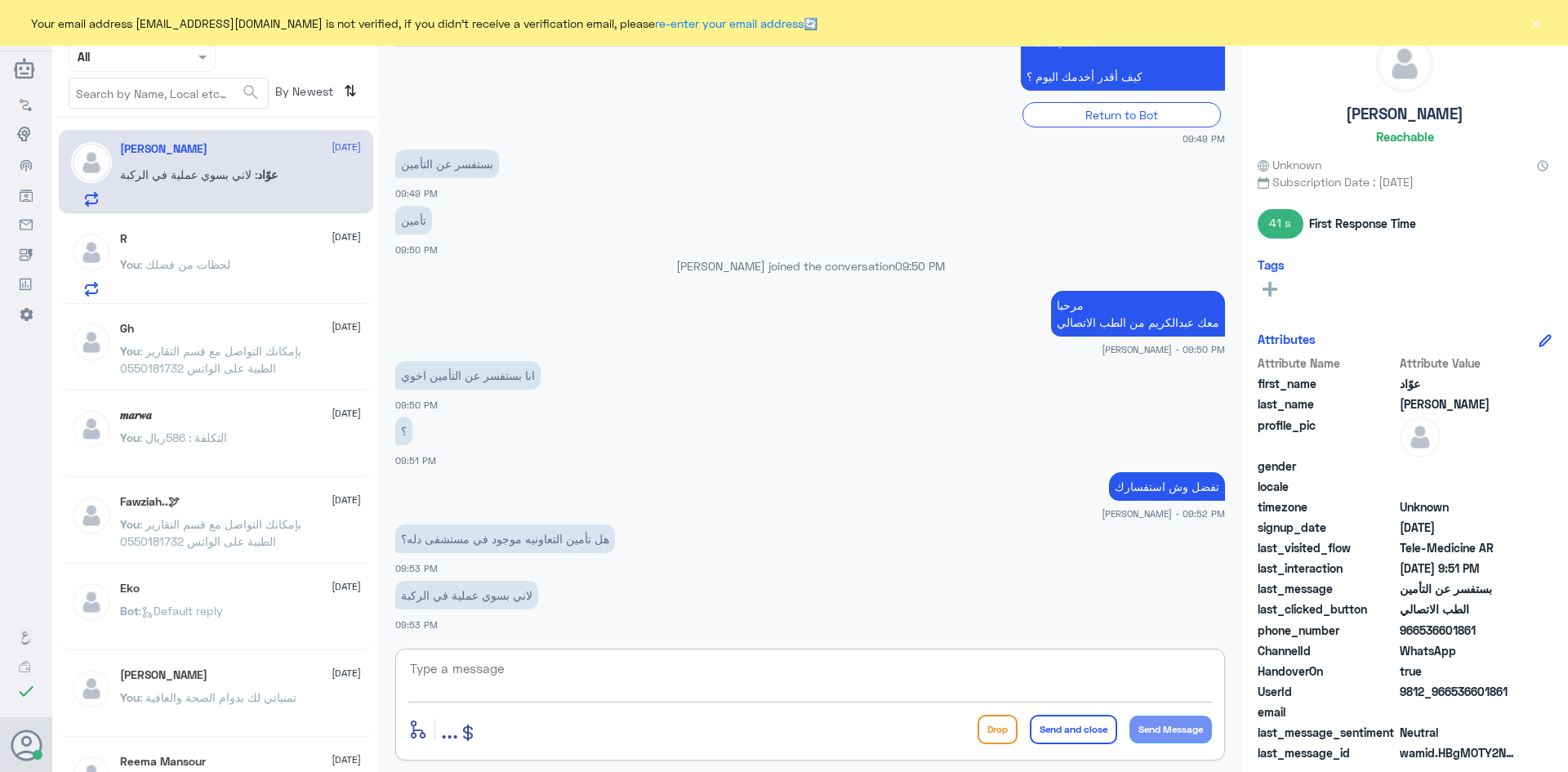
scroll to position [1323, 0]
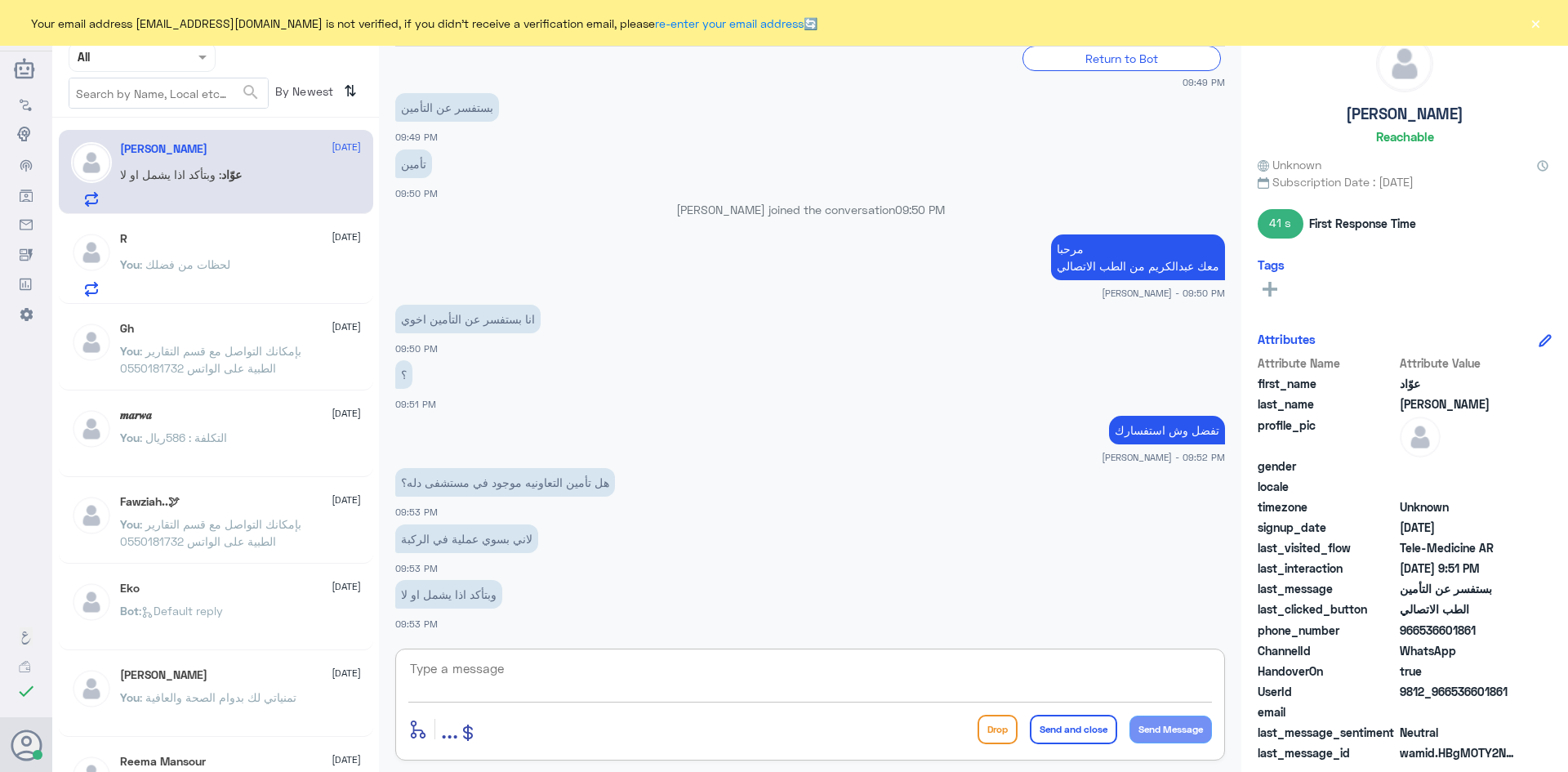
click at [634, 684] on textarea at bounding box center [810, 677] width 803 height 40
type textarea "هل عندك ملف في دله ؟"
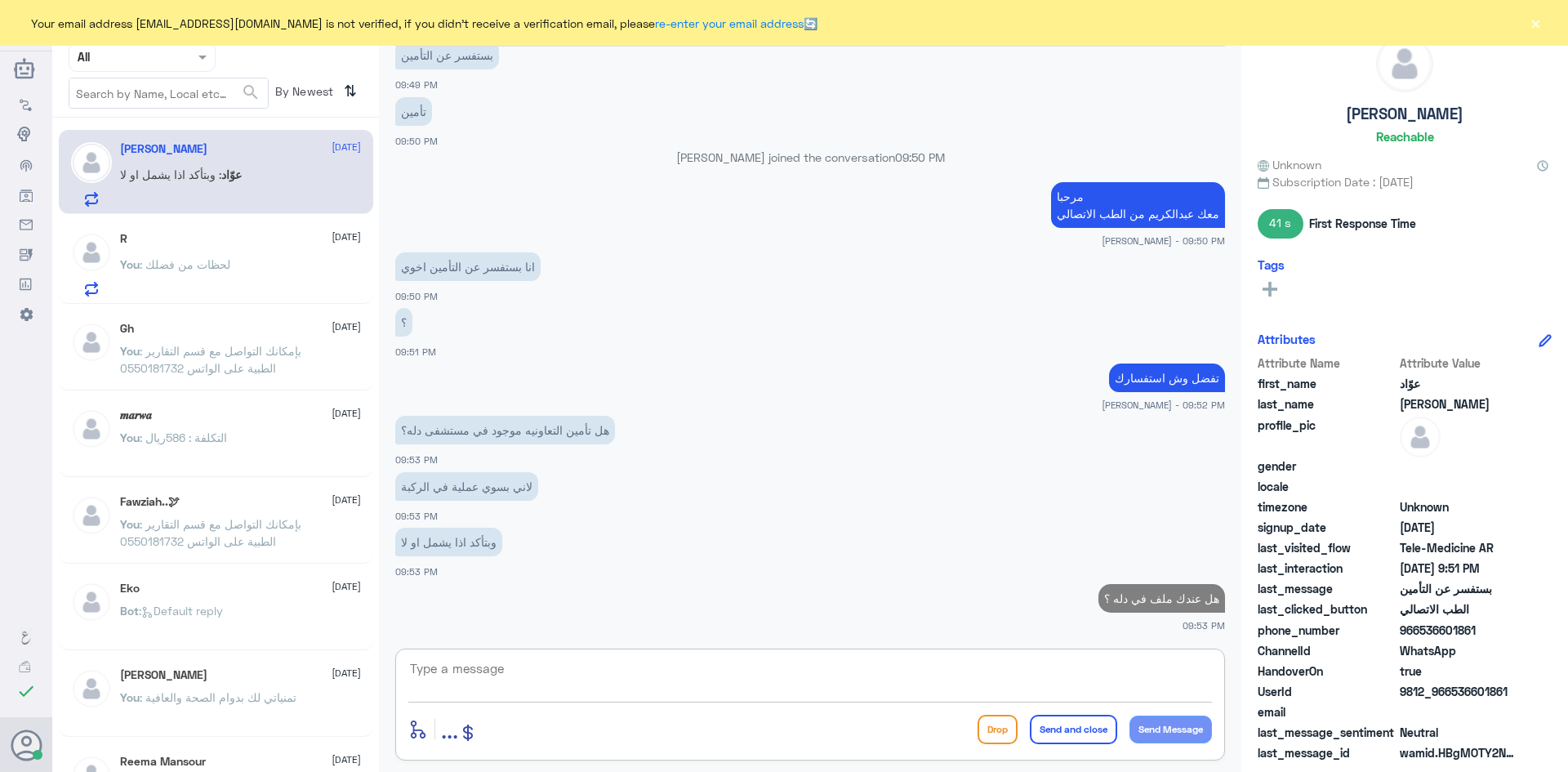
click at [255, 269] on div "You : لحظات من فضلك" at bounding box center [240, 278] width 241 height 37
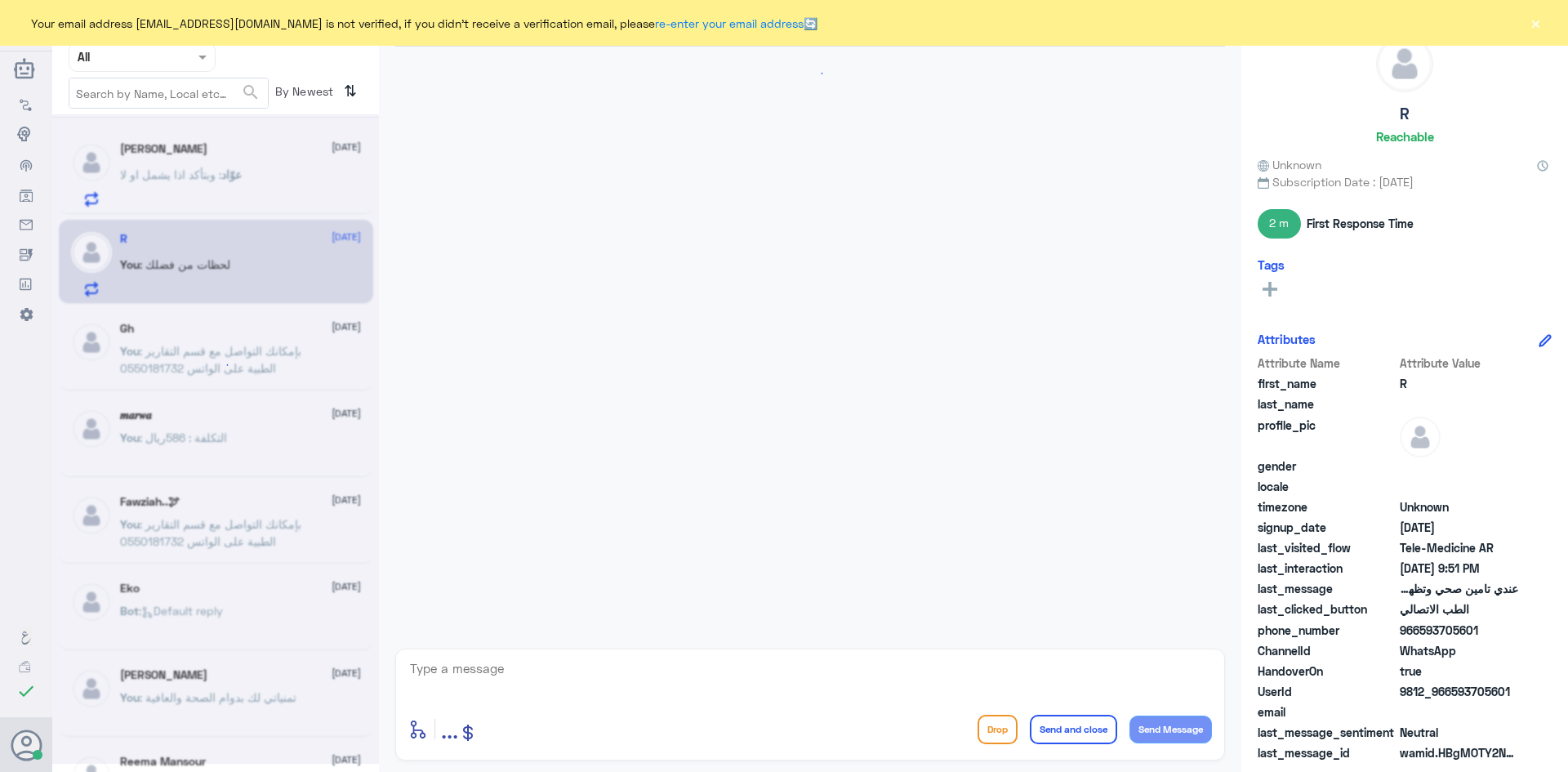
scroll to position [717, 0]
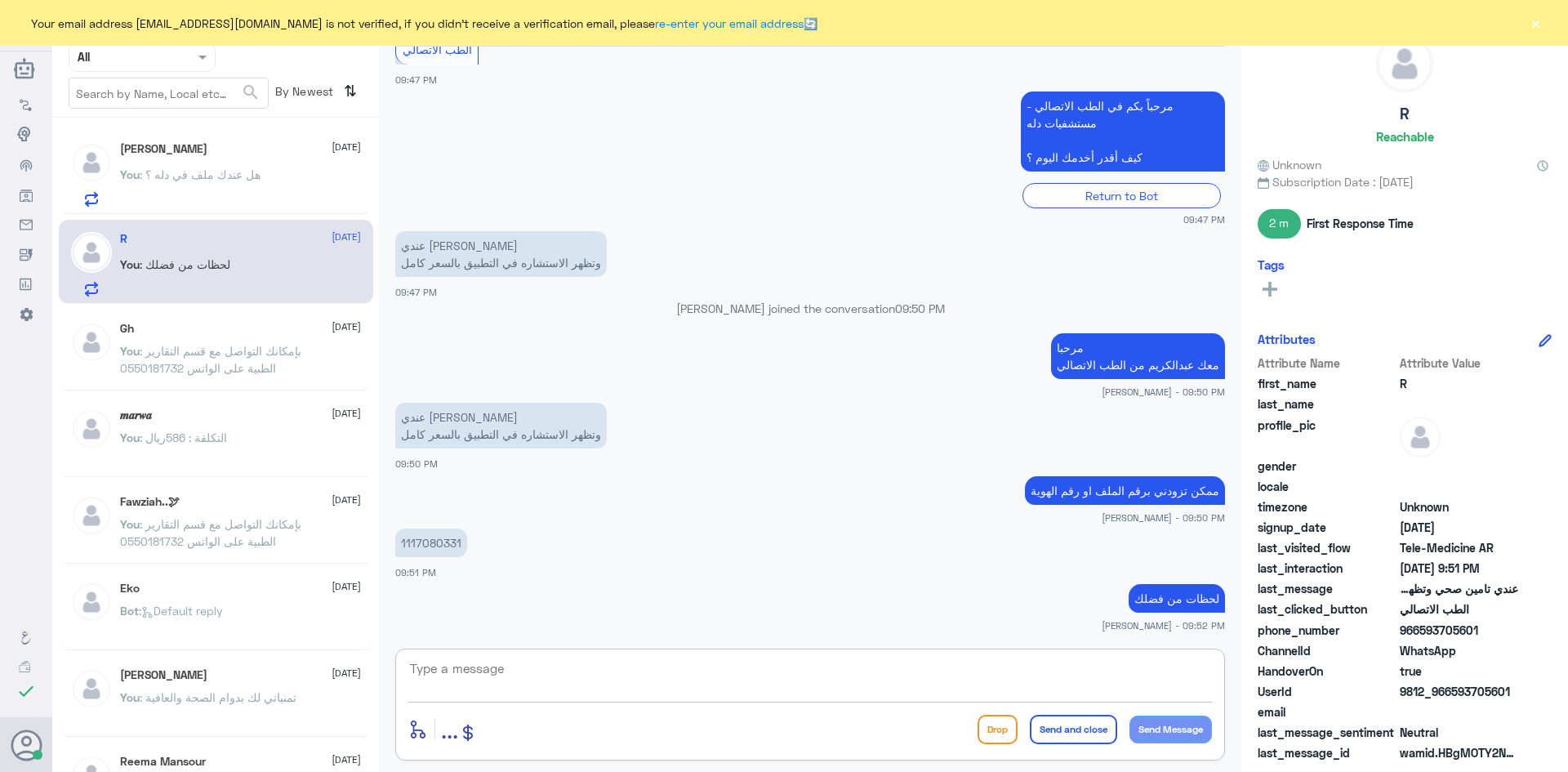
click at [636, 682] on textarea at bounding box center [810, 677] width 803 height 40
type textarea "تم تحديث تأمينك"
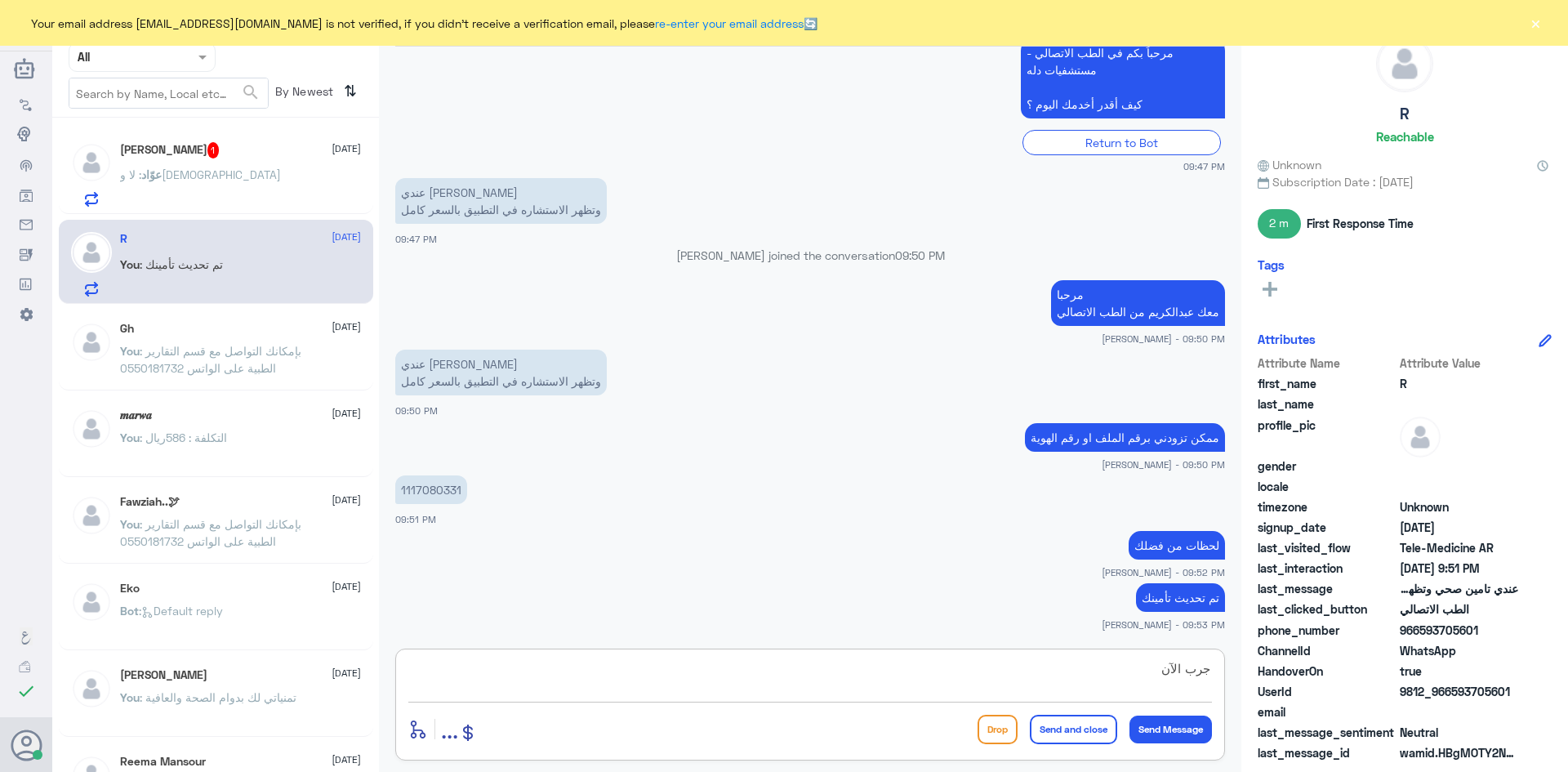
type textarea "جرب الآن"
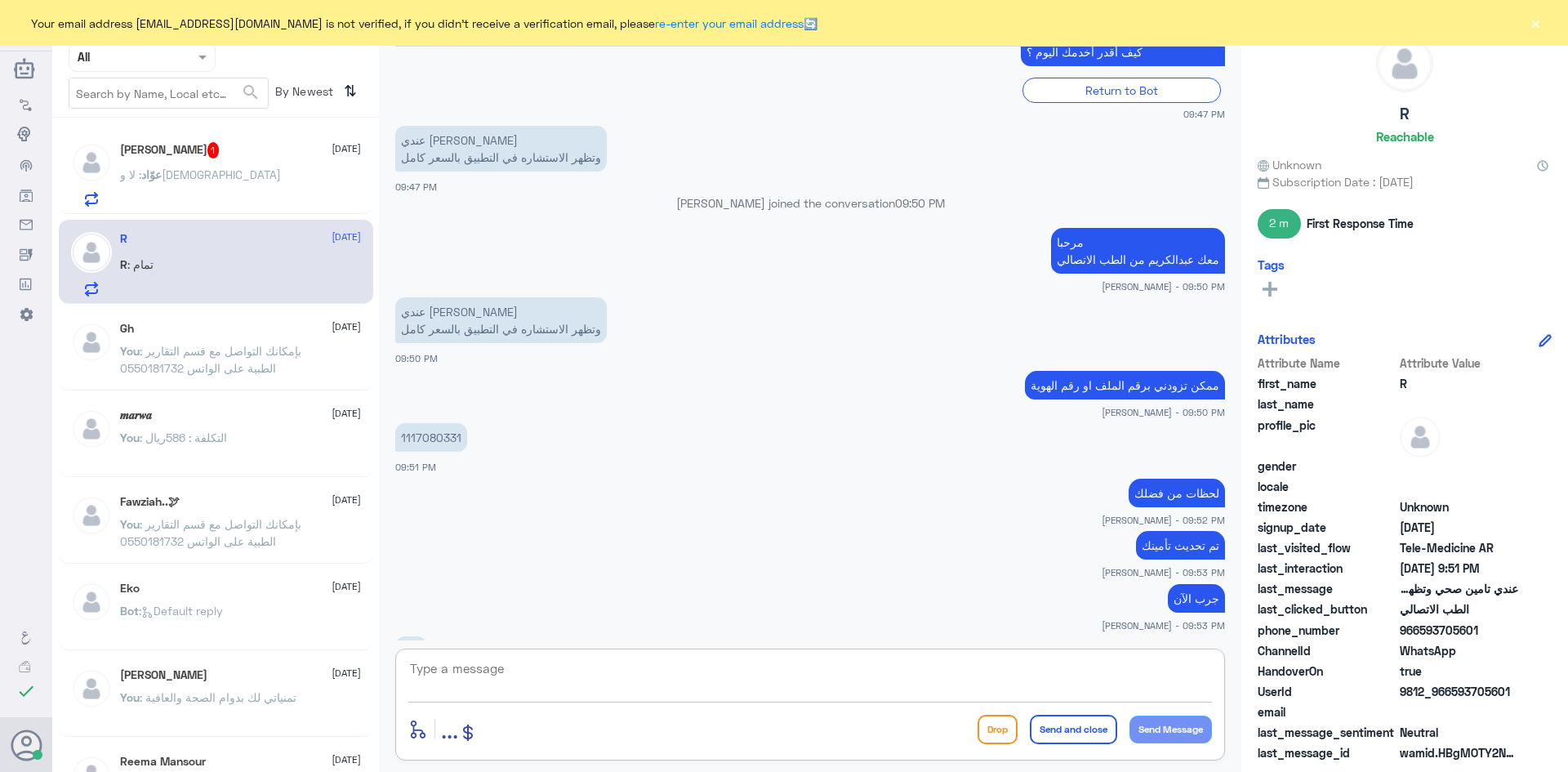
scroll to position [877, 0]
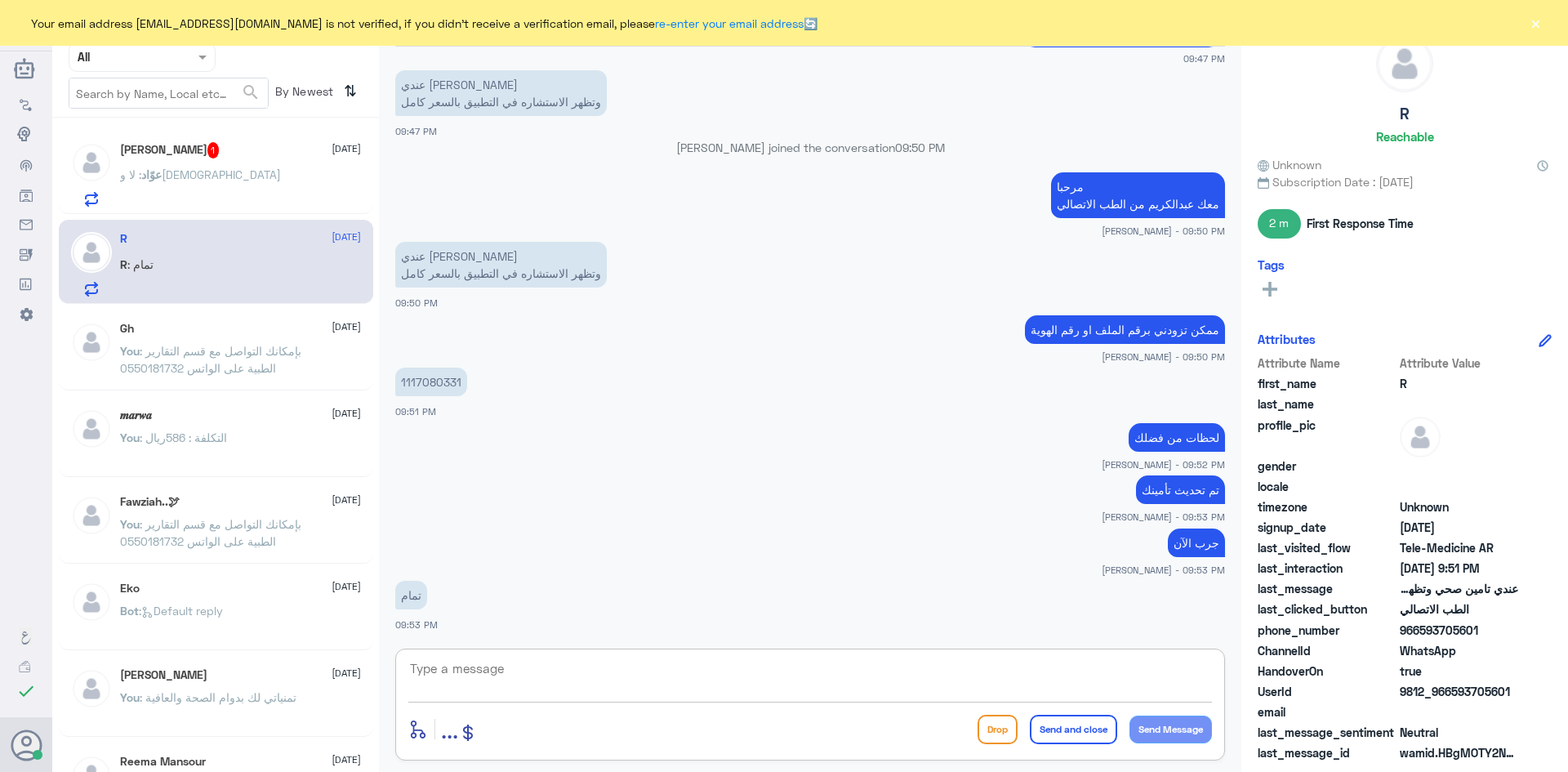
click at [255, 200] on div "عوّاد : لا والله" at bounding box center [240, 189] width 241 height 37
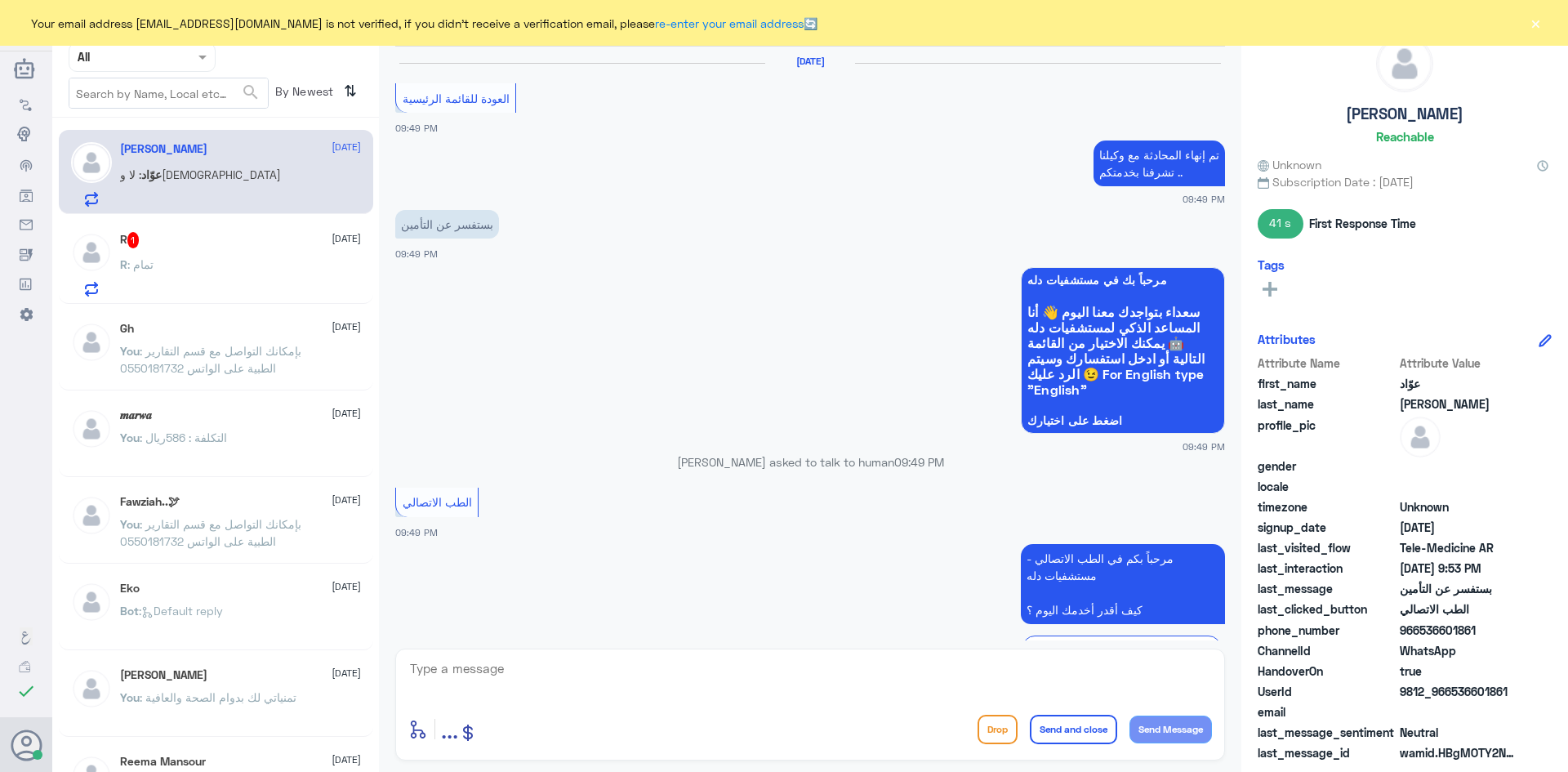
scroll to position [697, 0]
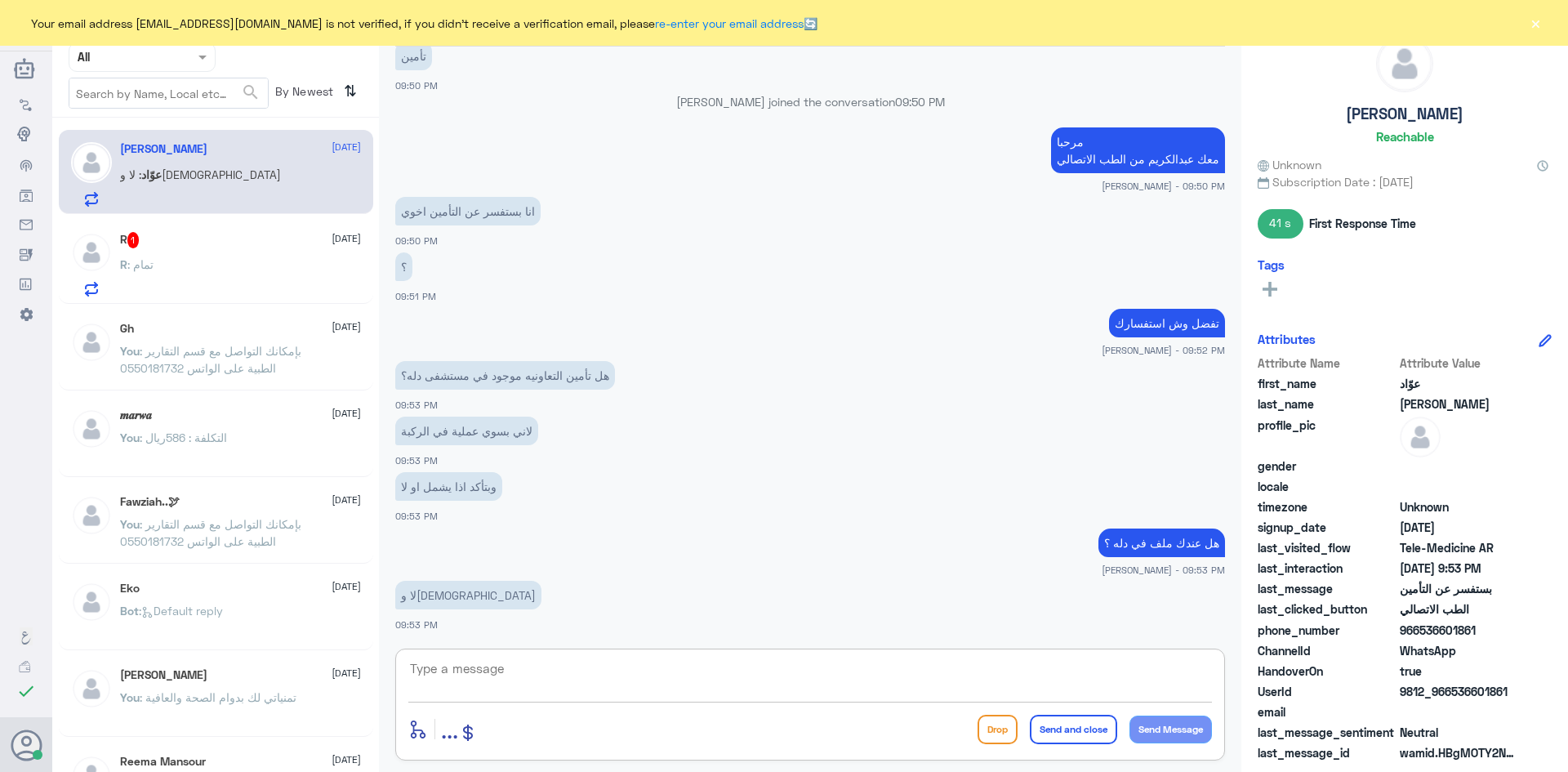
click at [553, 676] on textarea at bounding box center [810, 677] width 803 height 40
type textarea "بإمكانك الاستفسار من تطبيق التعاونية"
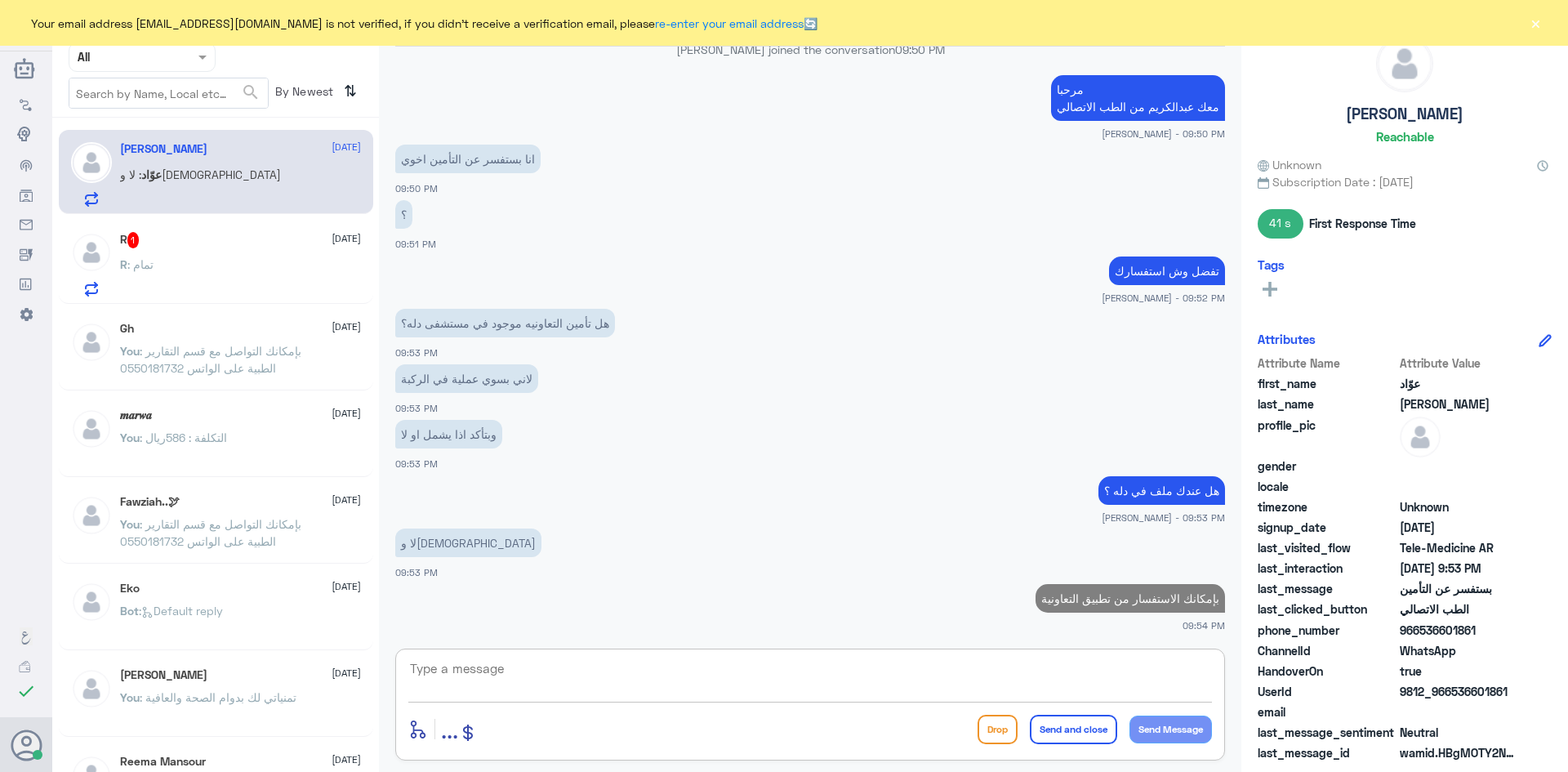
type textarea "ب"
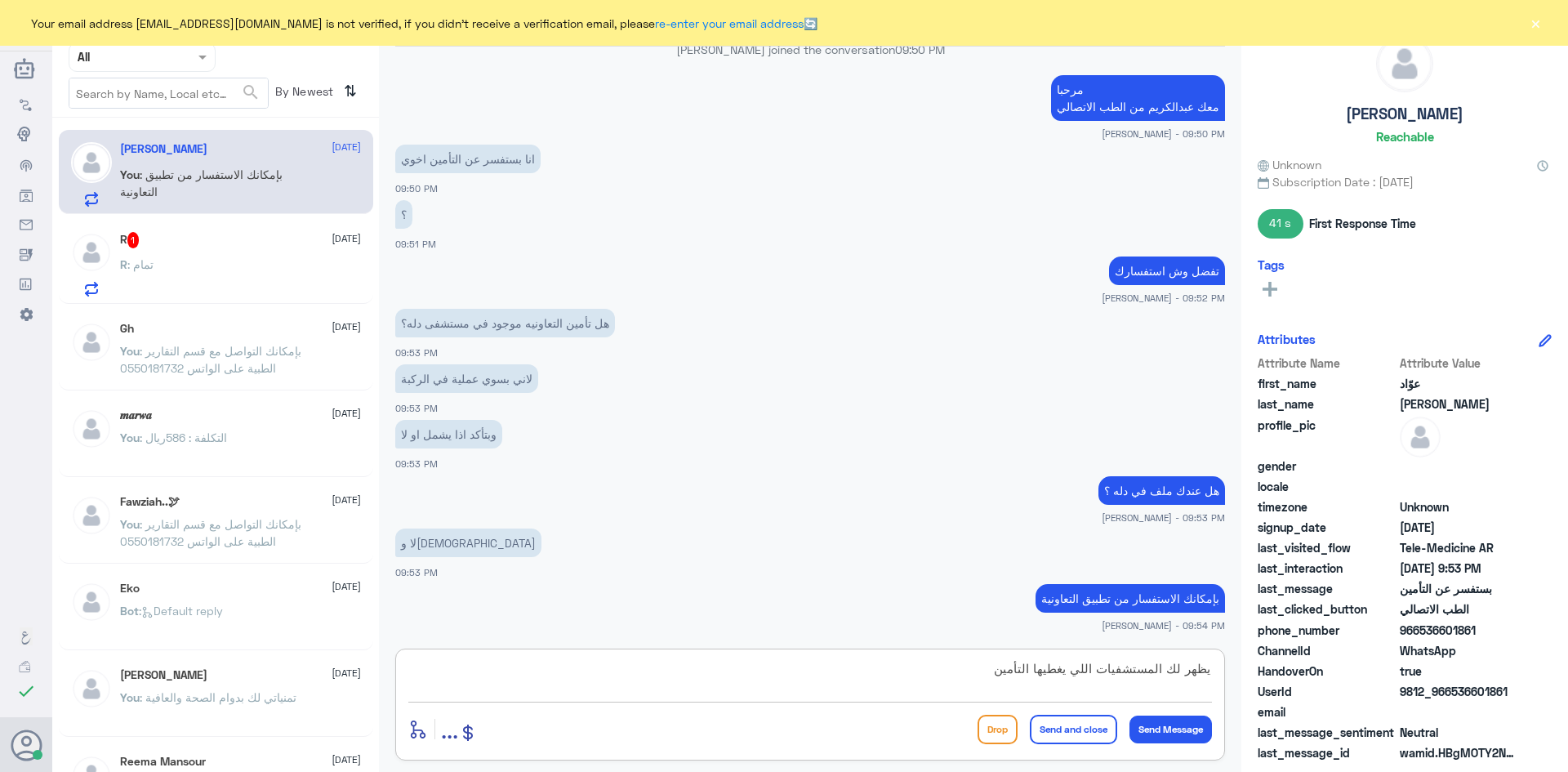
type textarea "يظهر لك المستشفيات اللي يغطيها التأمين"
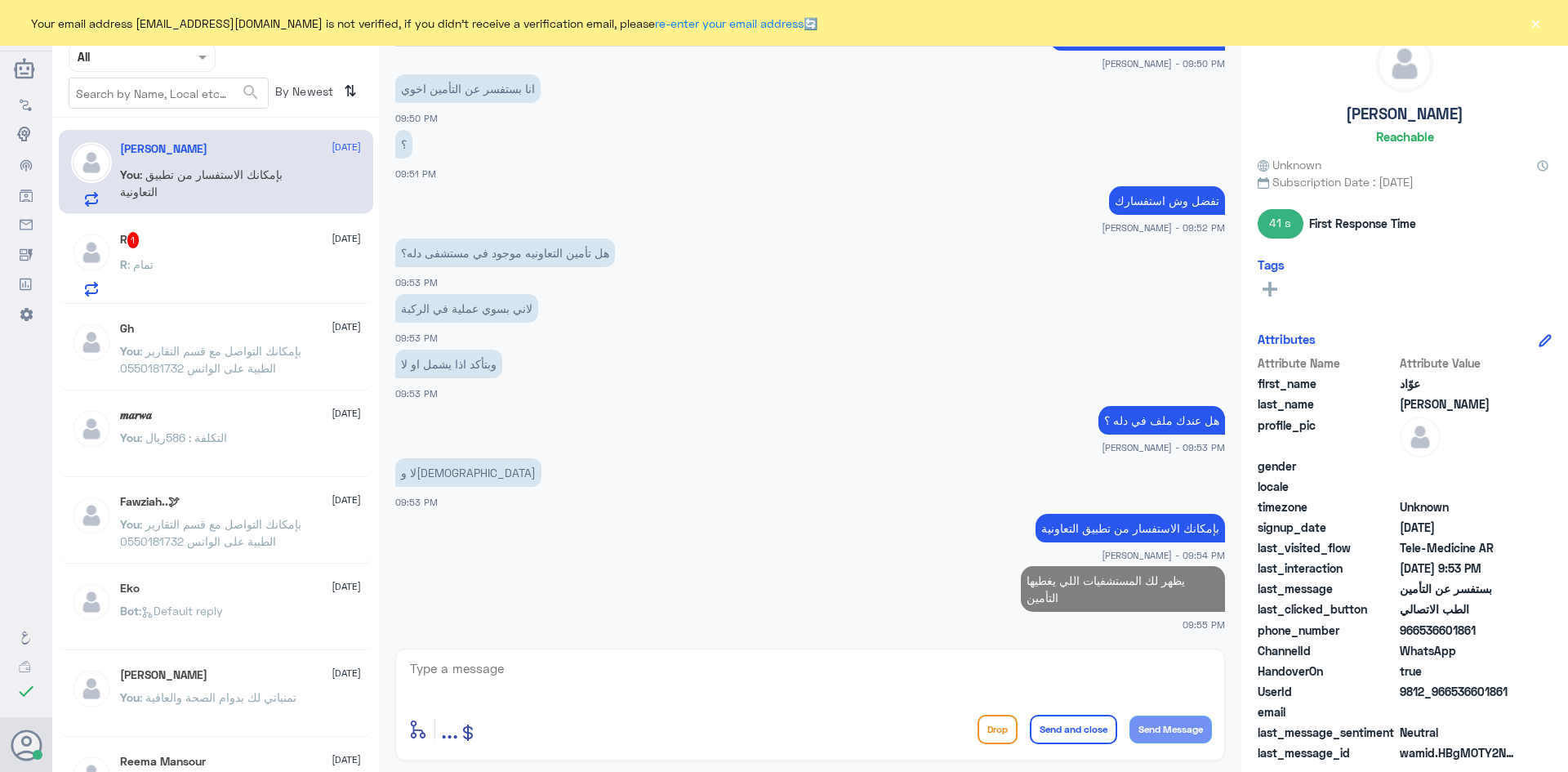
click at [272, 285] on div "R : تمام" at bounding box center [240, 278] width 241 height 37
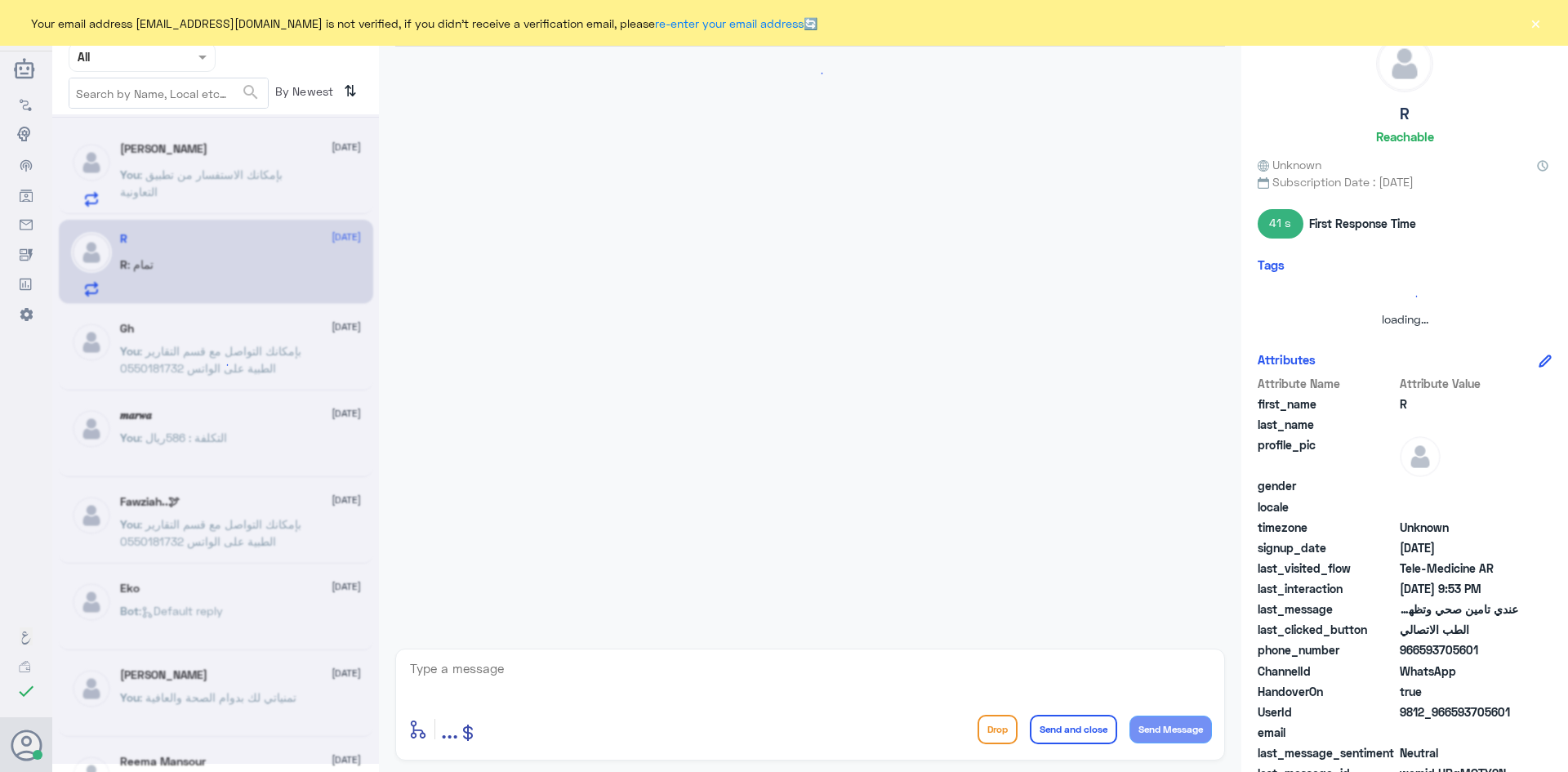
click at [730, 676] on textarea at bounding box center [810, 677] width 803 height 40
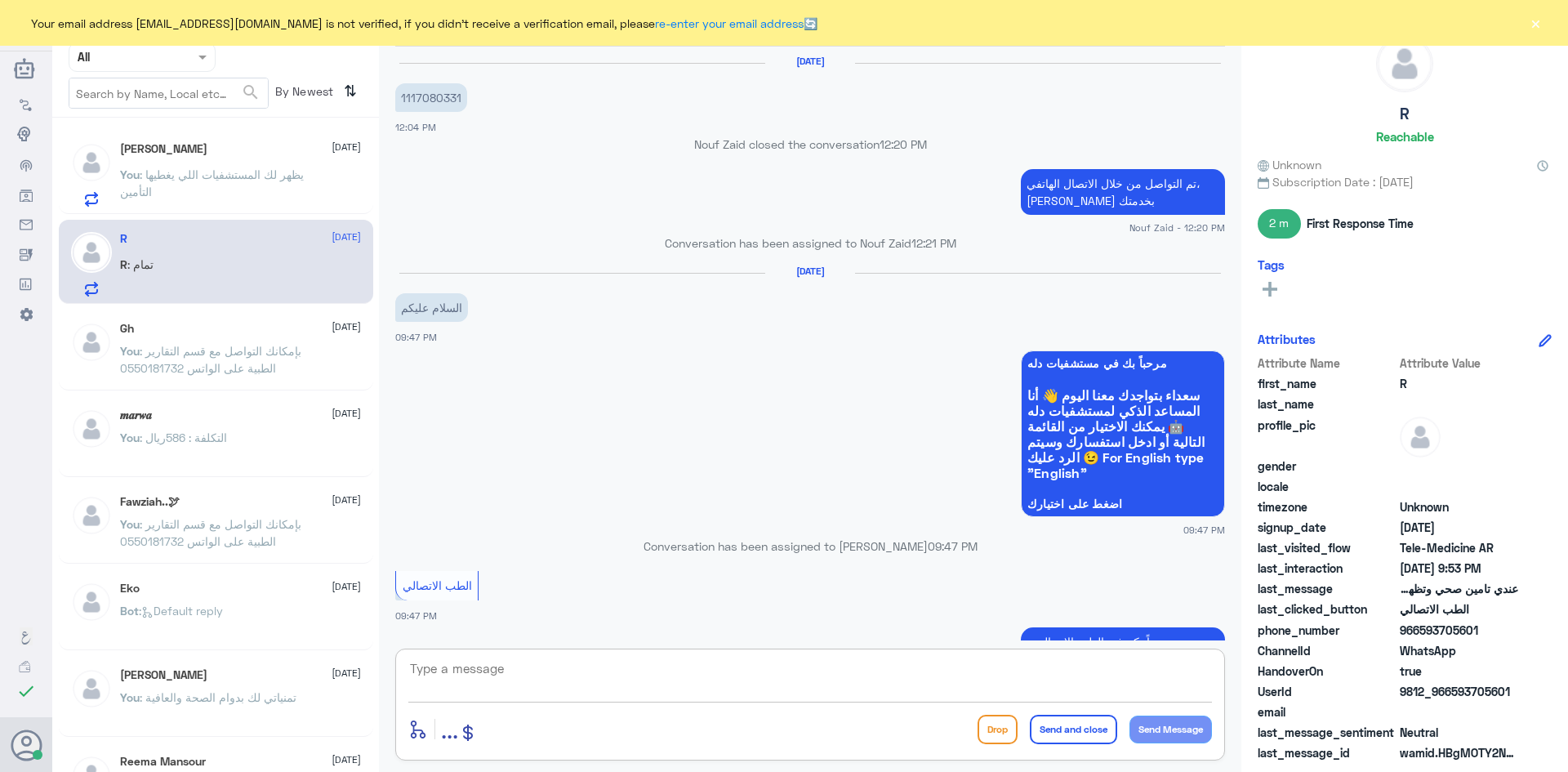
scroll to position [696, 0]
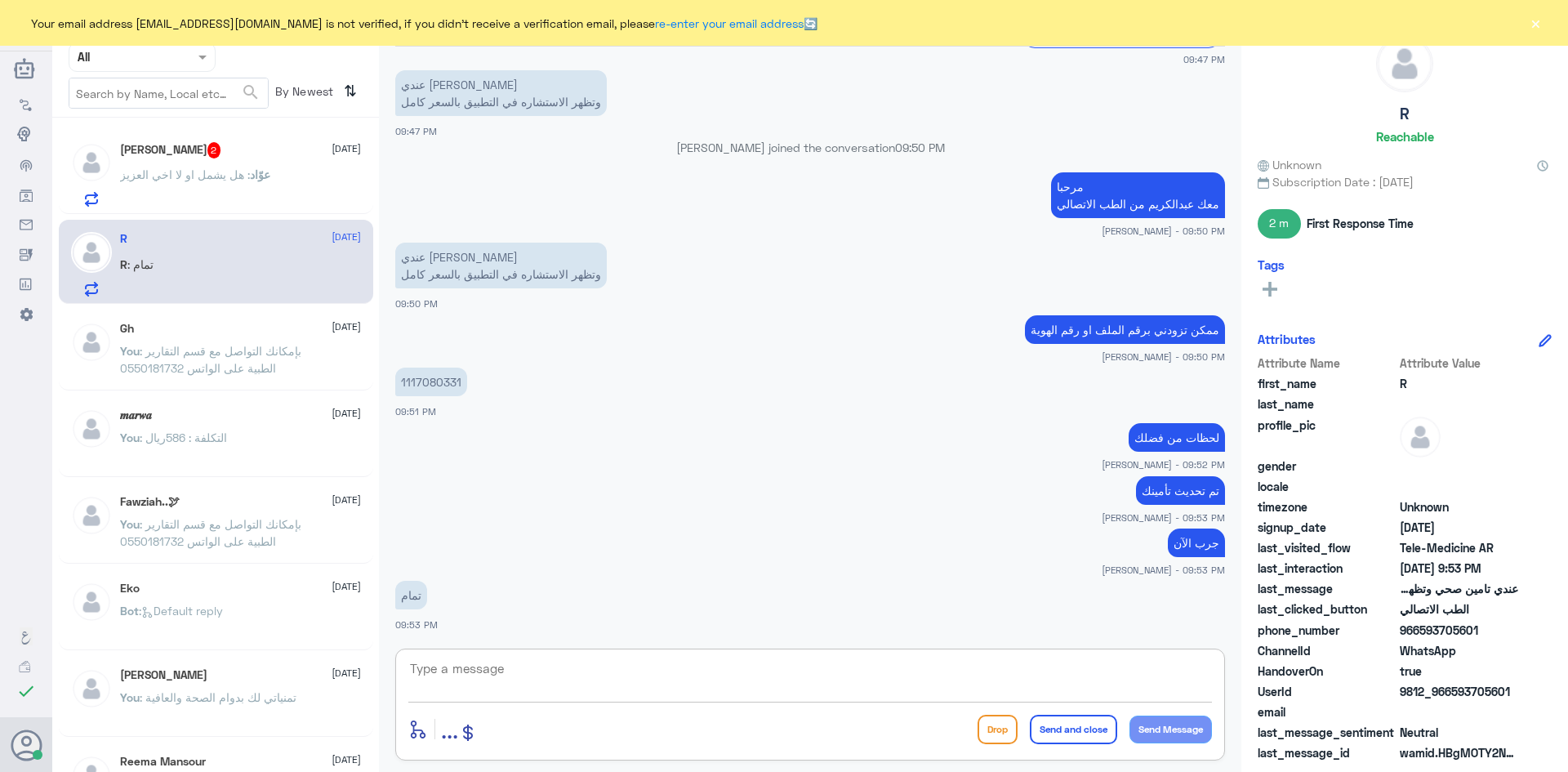
click at [289, 184] on div "عوّاد : هل يشمل او لا اخي العزيز" at bounding box center [240, 189] width 241 height 37
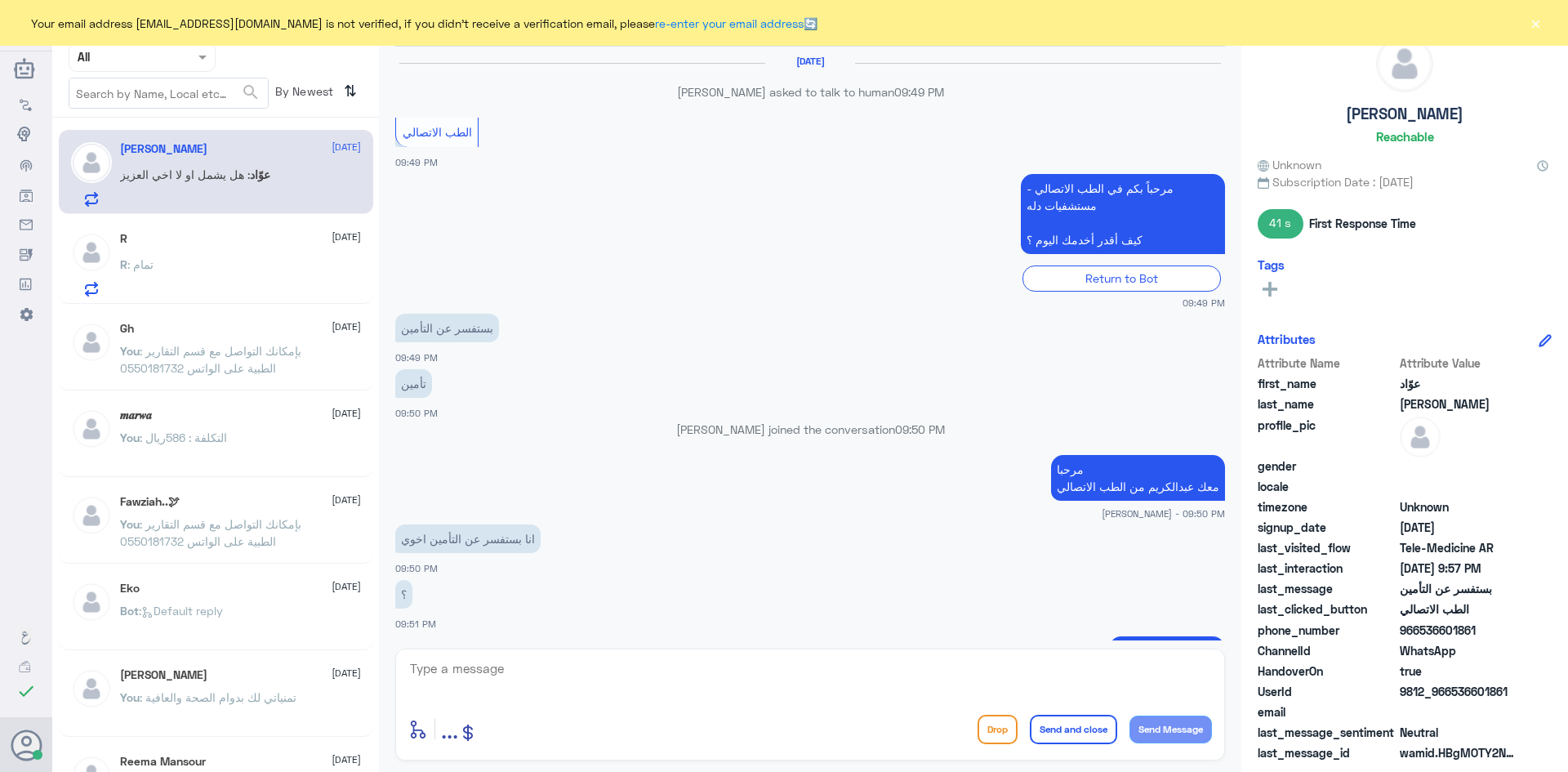
scroll to position [561, 0]
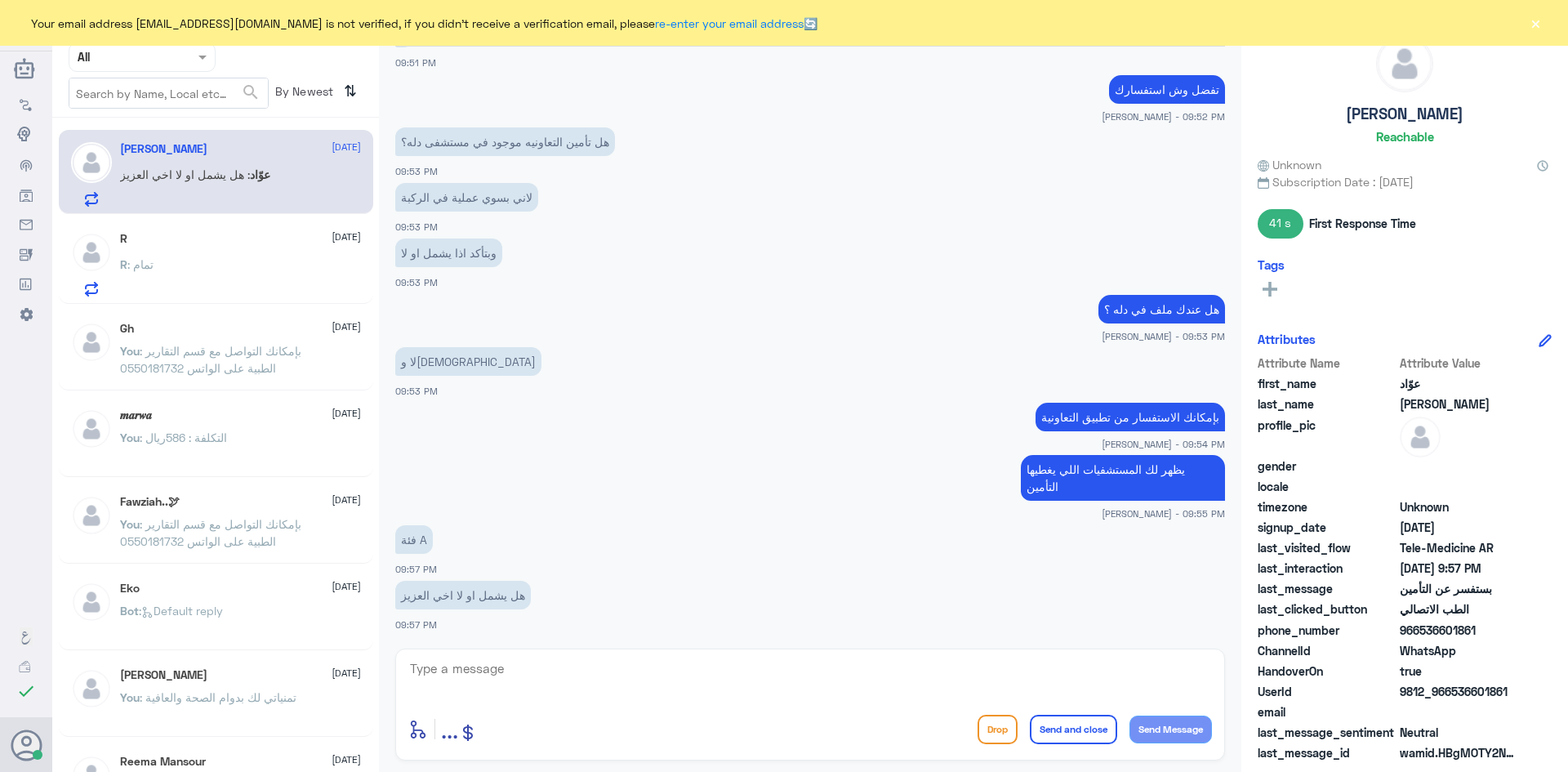
click at [691, 659] on textarea at bounding box center [810, 677] width 803 height 40
type textarea "تختلف من بوليصة الى بوليصة اخرى بإمكانك الاستفسار من تأمينك"
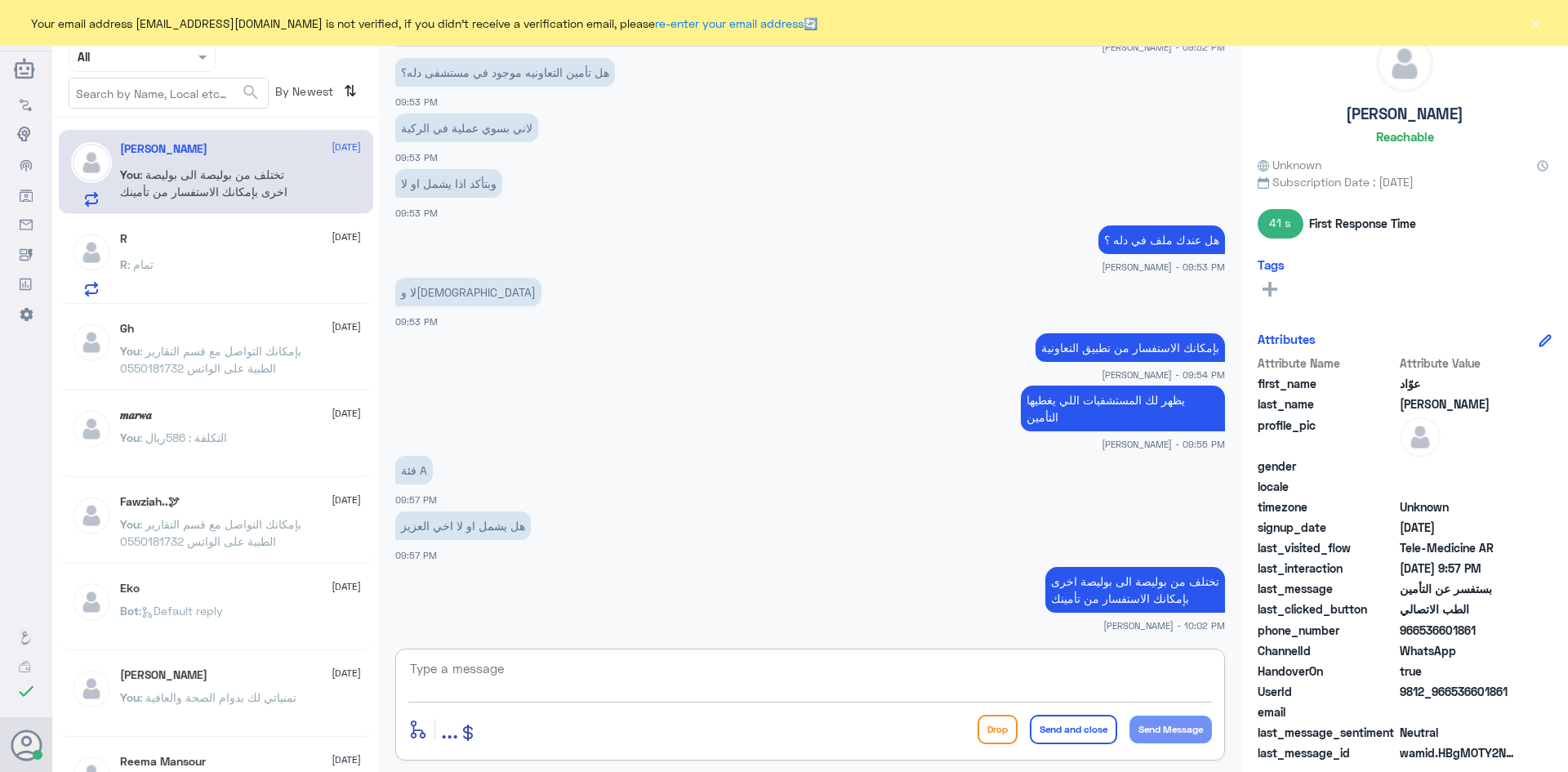
click at [1533, 28] on button "×" at bounding box center [1536, 23] width 17 height 17
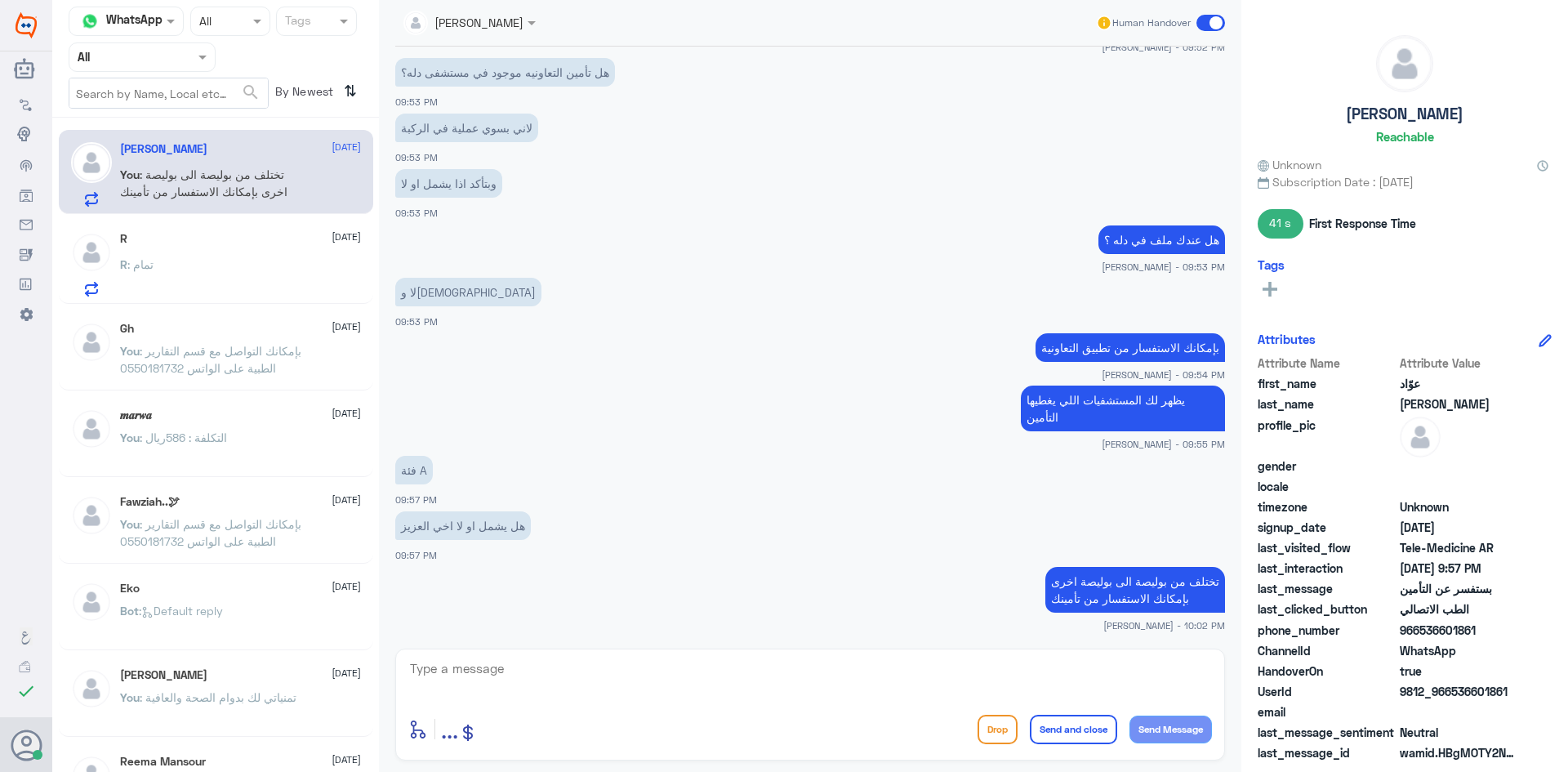
click at [1205, 24] on span at bounding box center [1210, 23] width 29 height 17
click at [0, 0] on input "checkbox" at bounding box center [0, 0] width 0 height 0
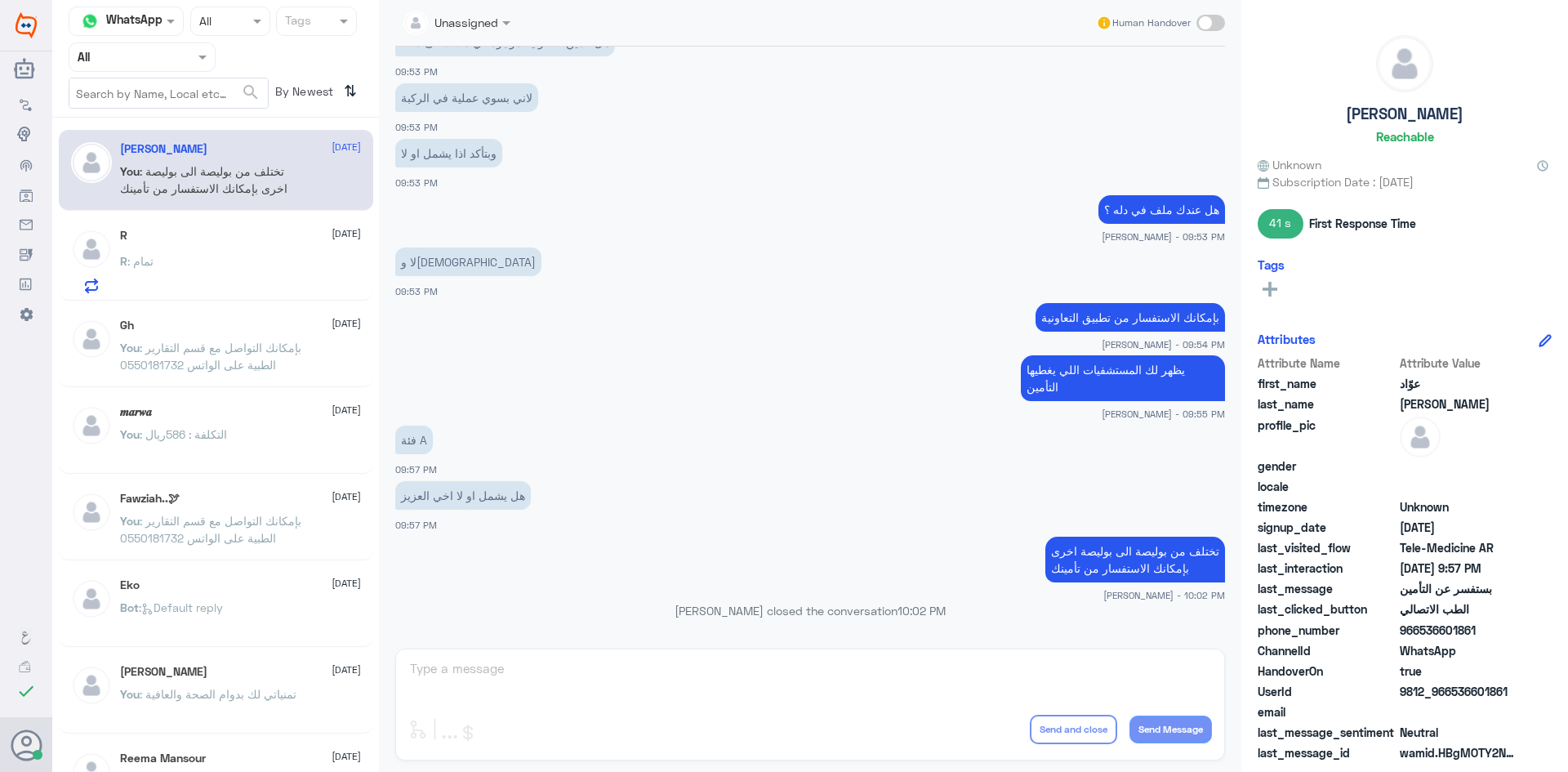
click at [218, 241] on div "R 27 September" at bounding box center [240, 235] width 241 height 14
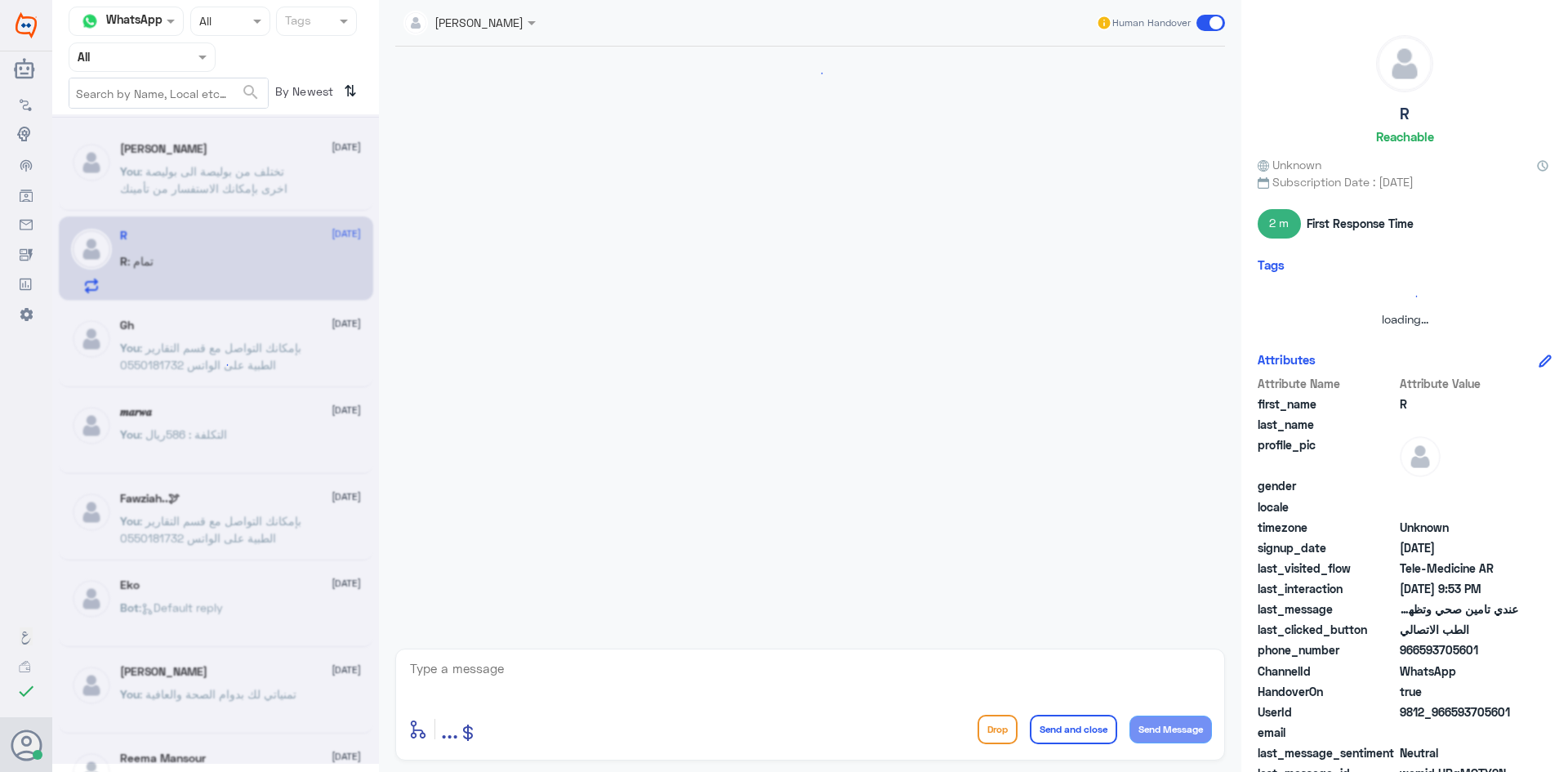
scroll to position [696, 0]
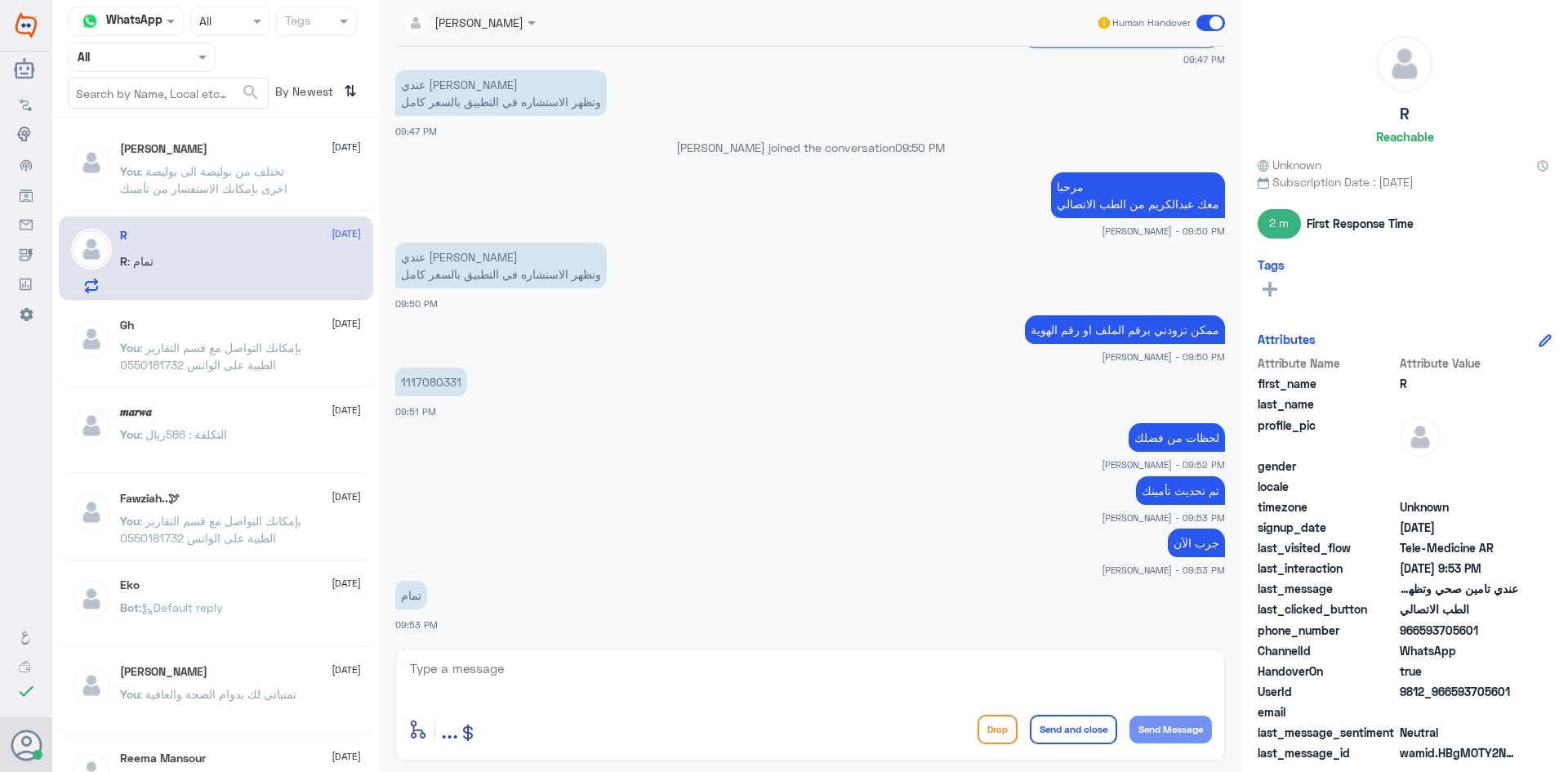
click at [1199, 22] on span at bounding box center [1210, 23] width 29 height 17
click at [0, 0] on input "checkbox" at bounding box center [0, 0] width 0 height 0
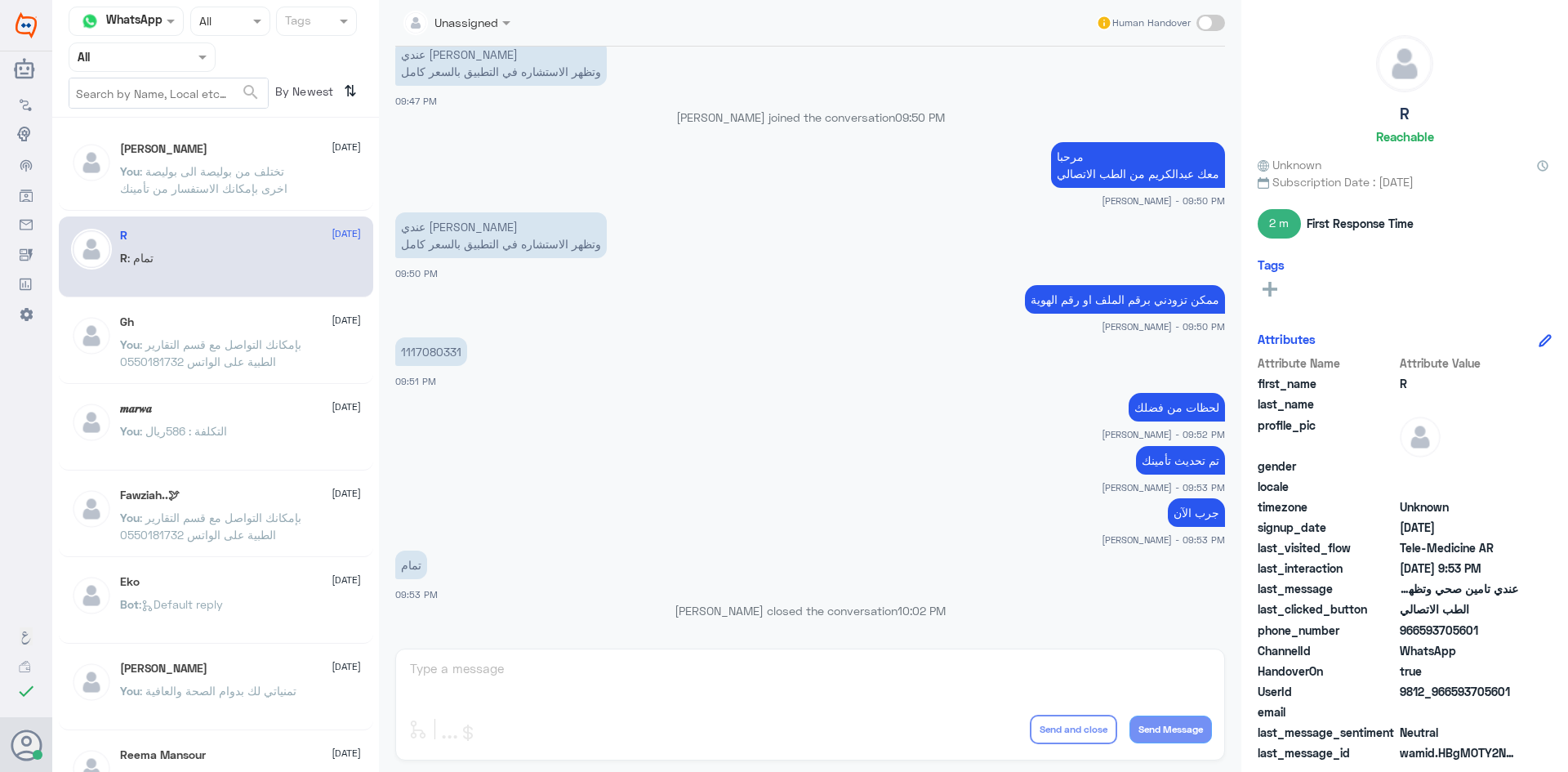
click at [336, 370] on div "You : بإمكانك التواصل مع قسم التقارير الطبية على الواتس 0550181732" at bounding box center [240, 358] width 241 height 37
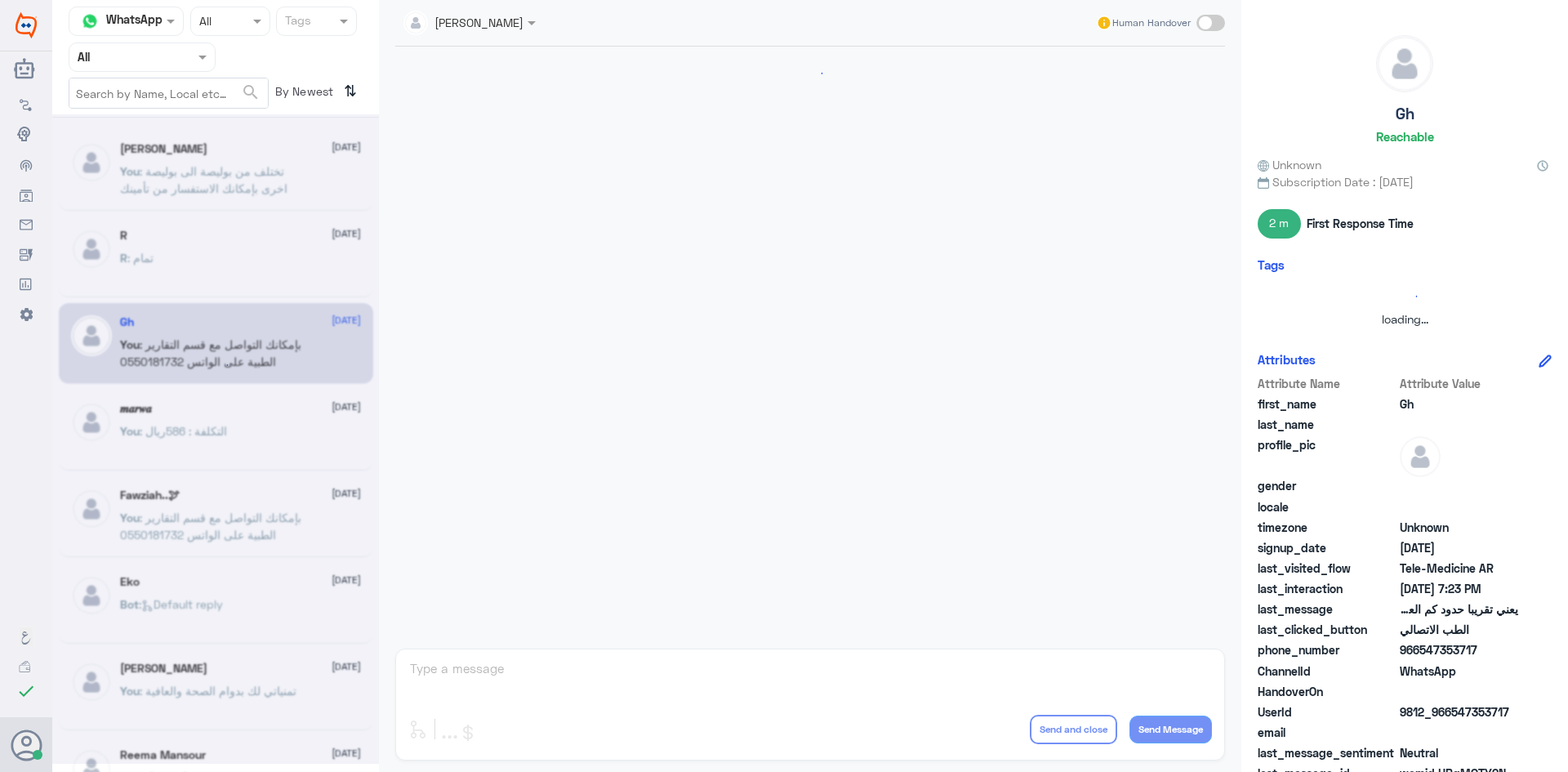
scroll to position [695, 0]
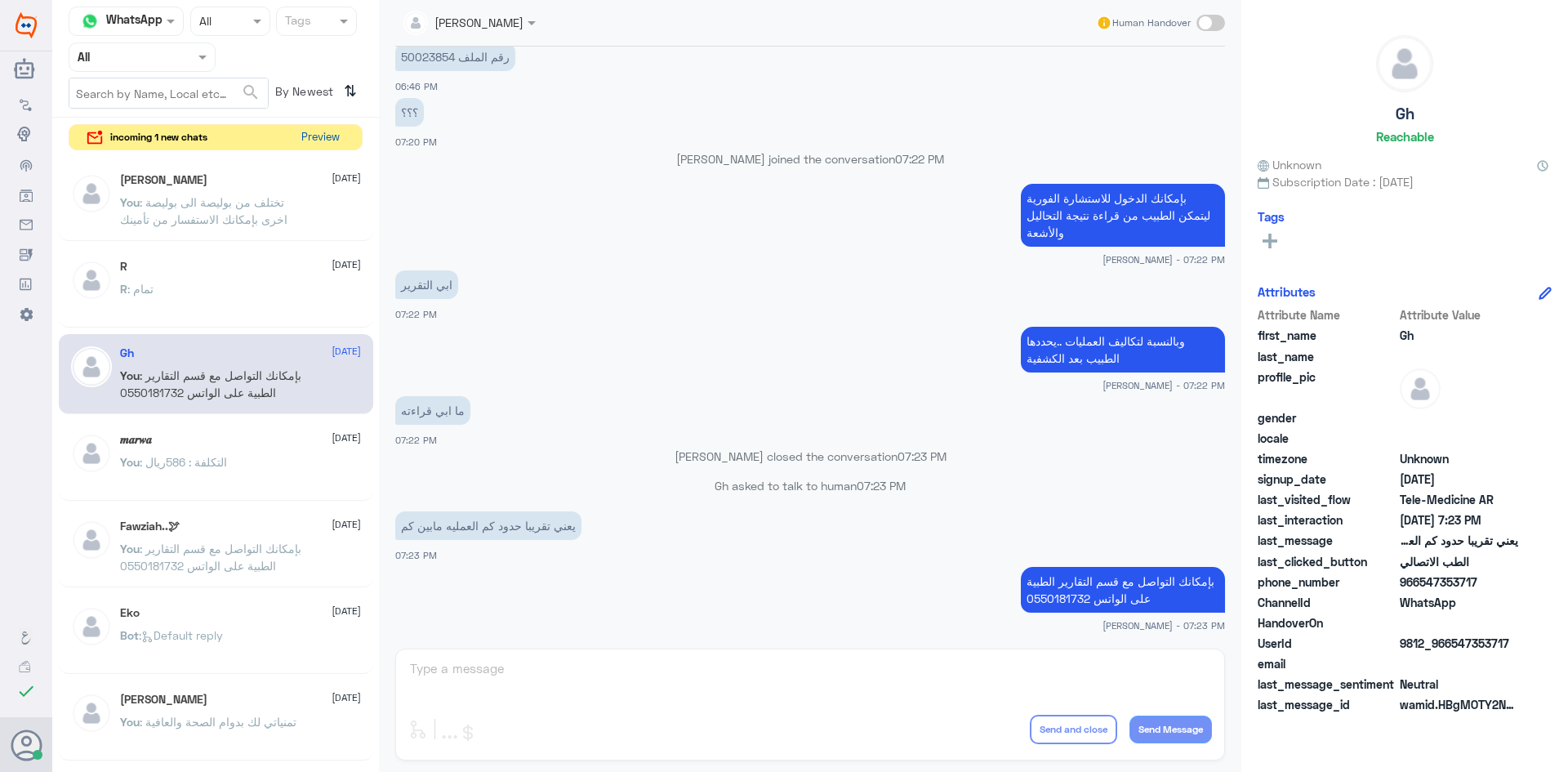
click at [337, 143] on button "Preview" at bounding box center [320, 137] width 51 height 25
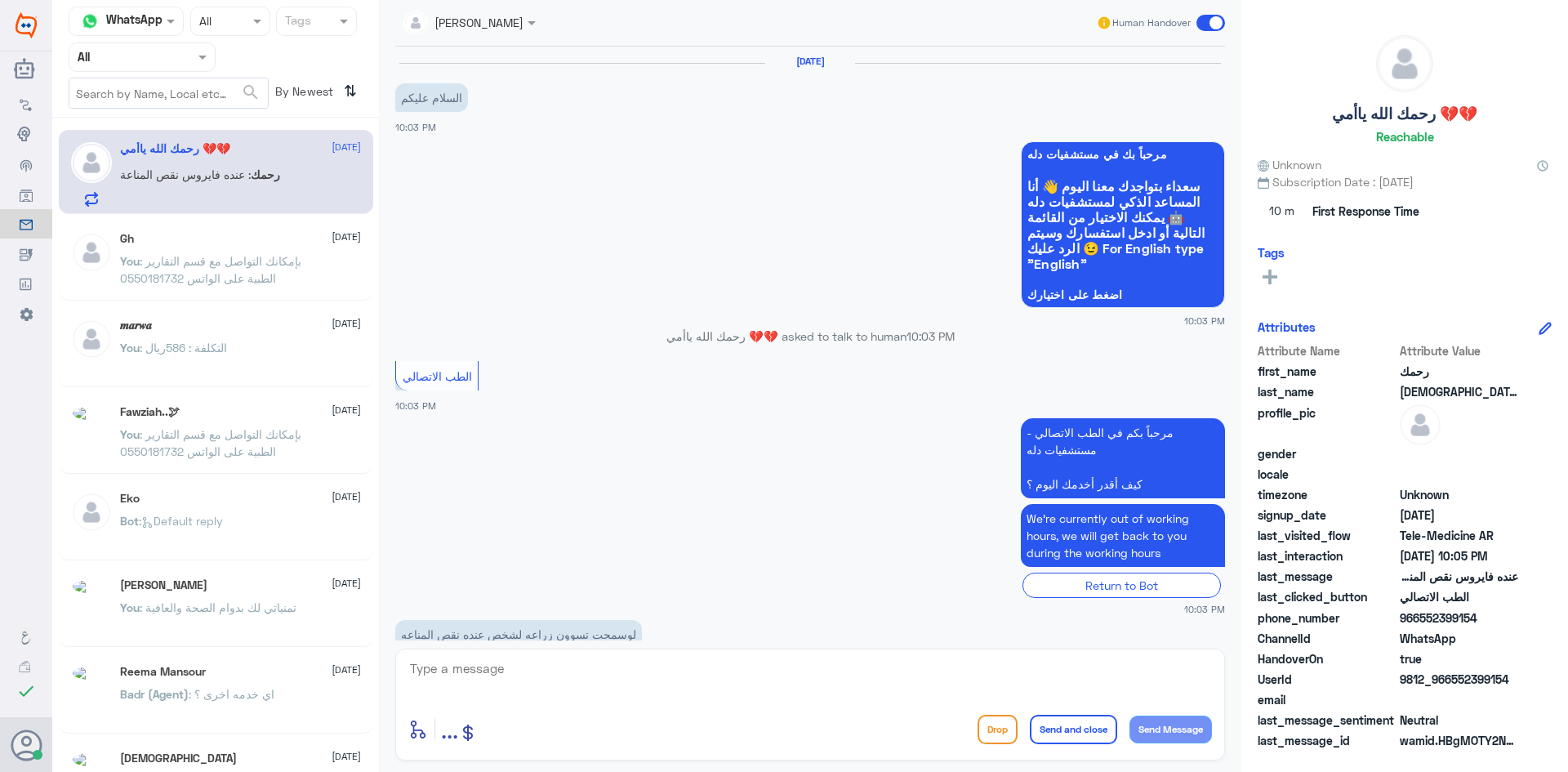
scroll to position [95, 0]
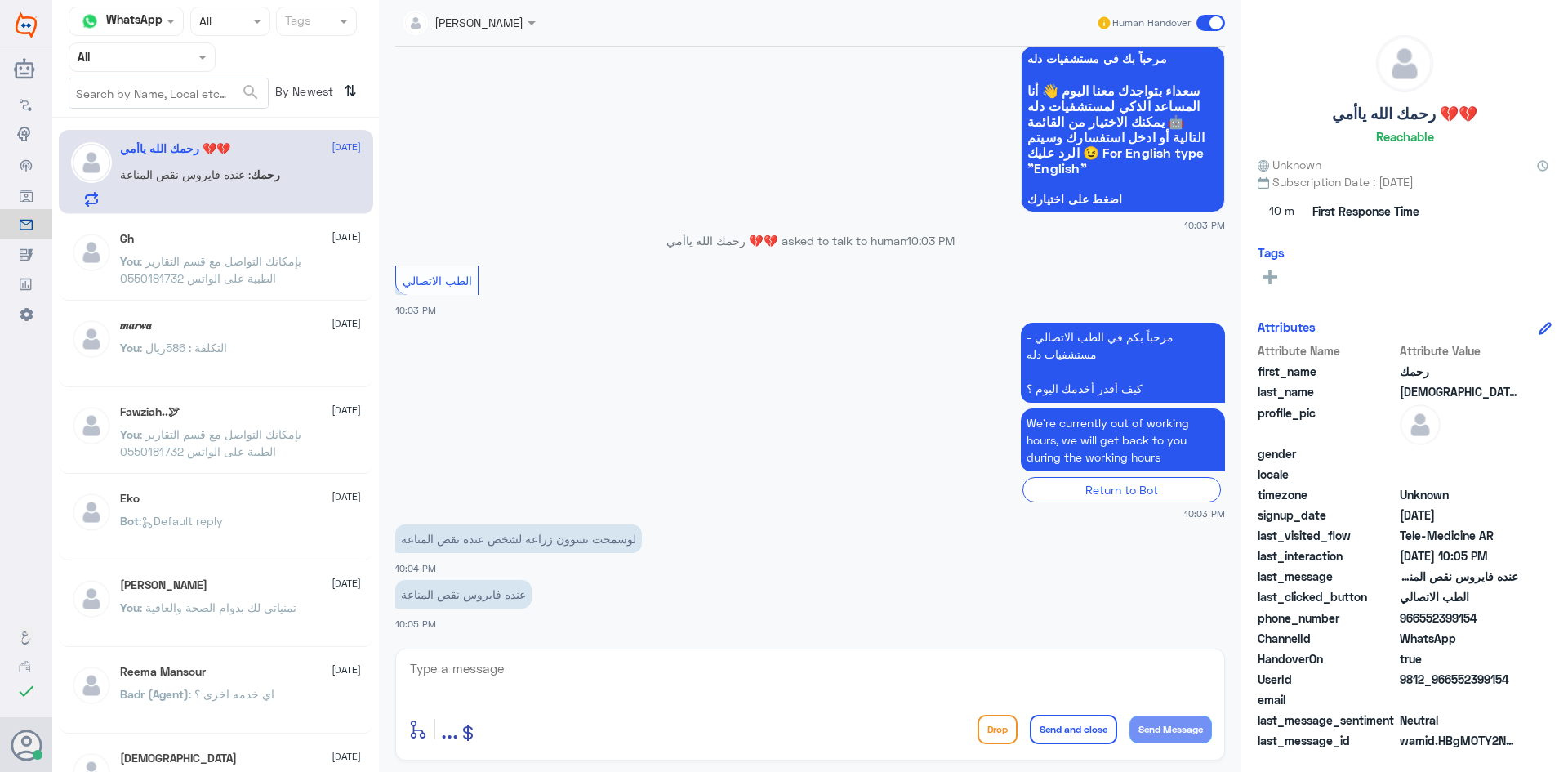
click at [695, 670] on textarea at bounding box center [810, 677] width 803 height 40
paste textarea "مرحبا معك عبدالكريم من الطب الاتصالي"
type textarea "مرحبا معك عبدالكريم من الطب الاتصالي"
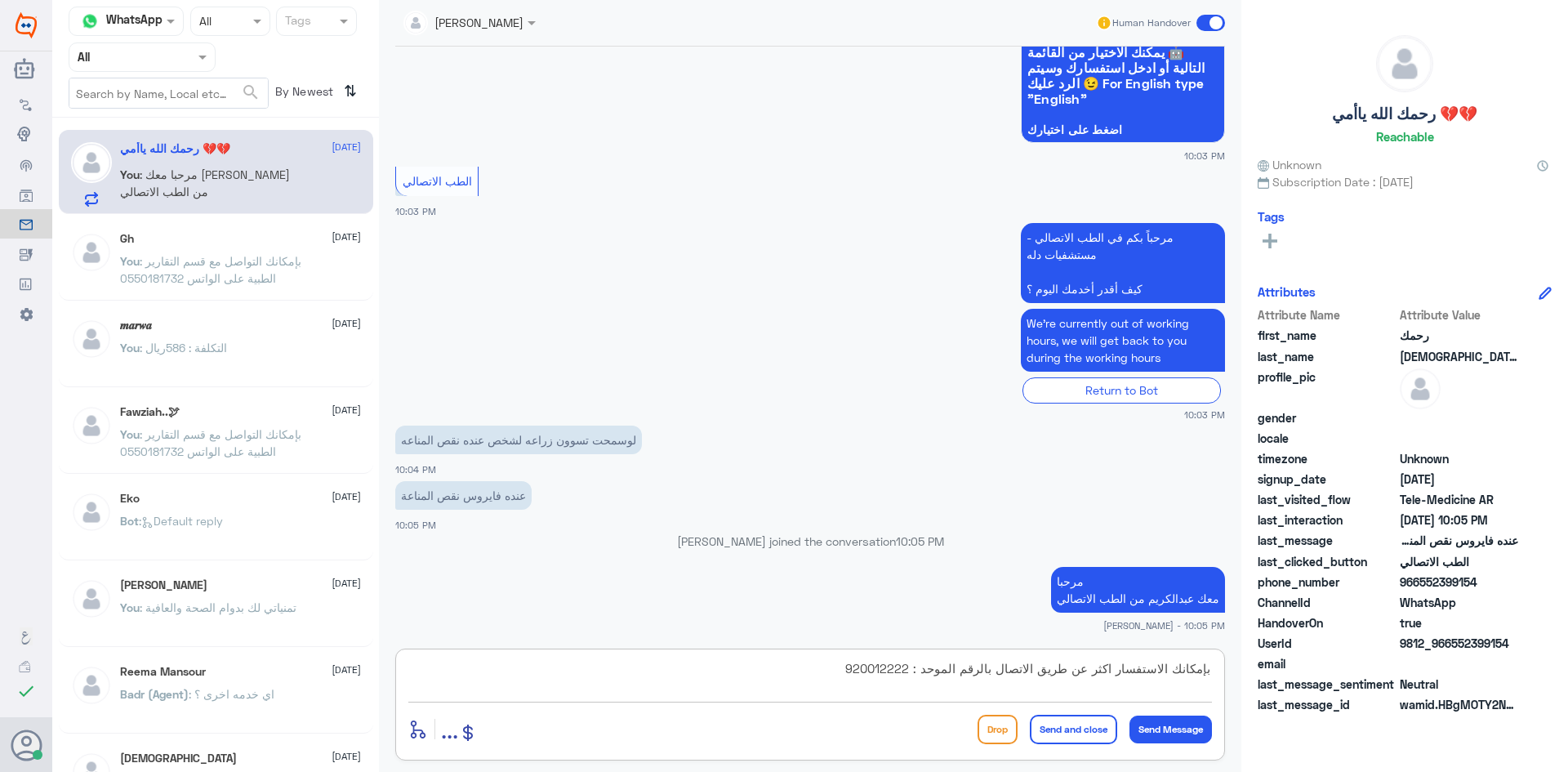
type textarea "بإمكانك الاستفسار اكثر عن طريق الاتصال بالرقم الموحد : 920012222"
click at [1058, 724] on button "Send and close" at bounding box center [1073, 729] width 88 height 30
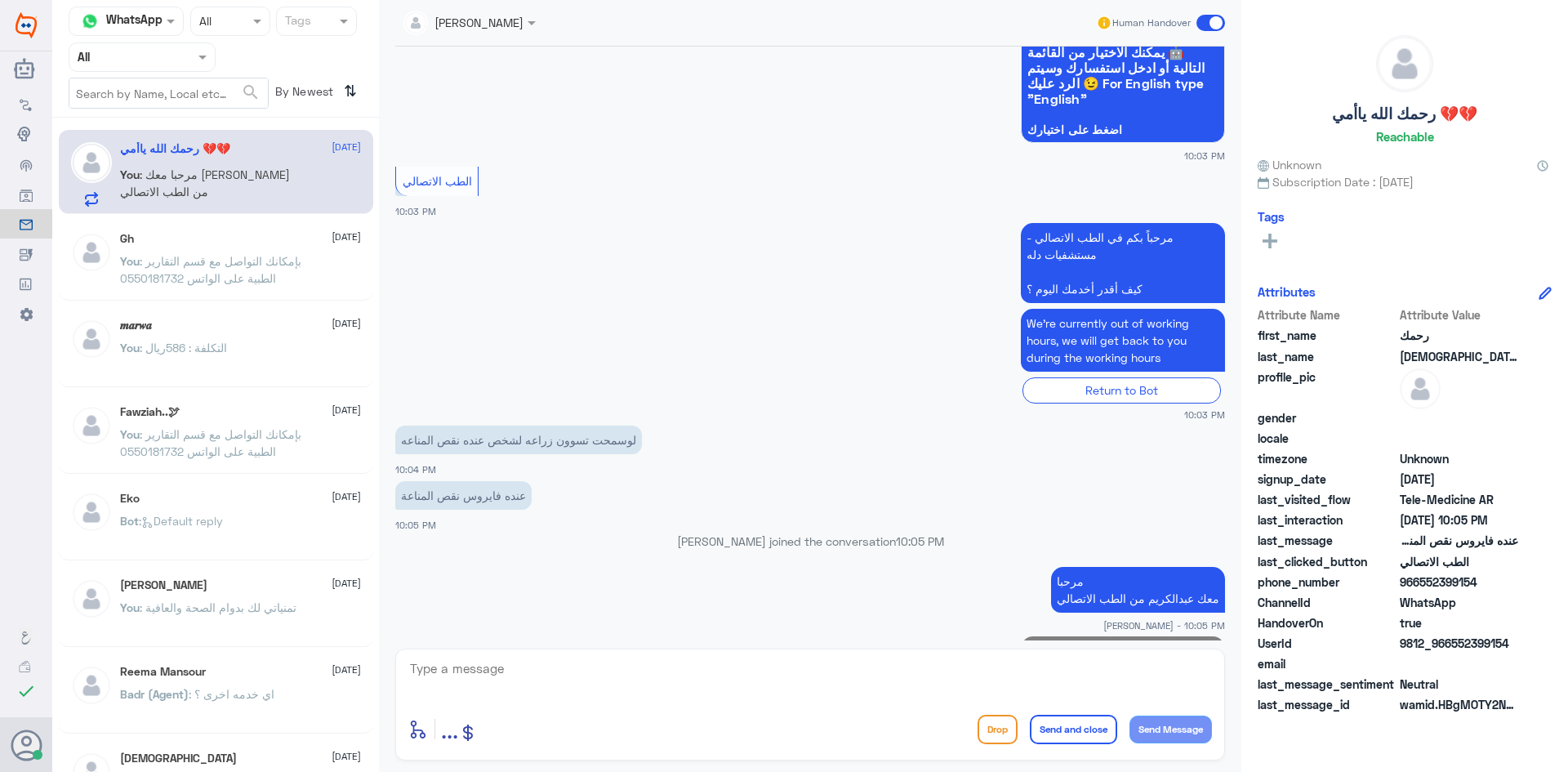
scroll to position [234, 0]
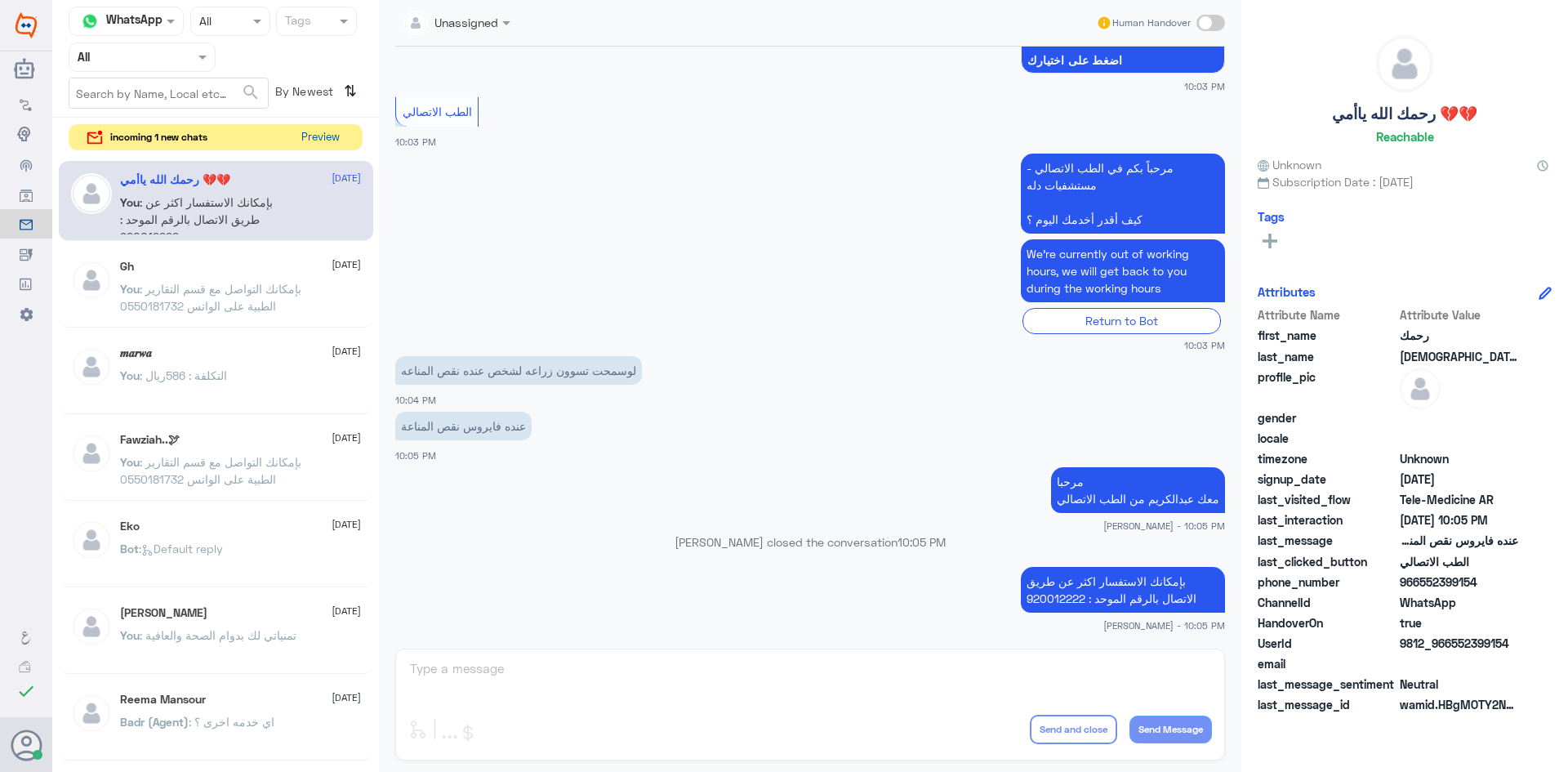
click at [303, 136] on button "Preview" at bounding box center [320, 137] width 51 height 25
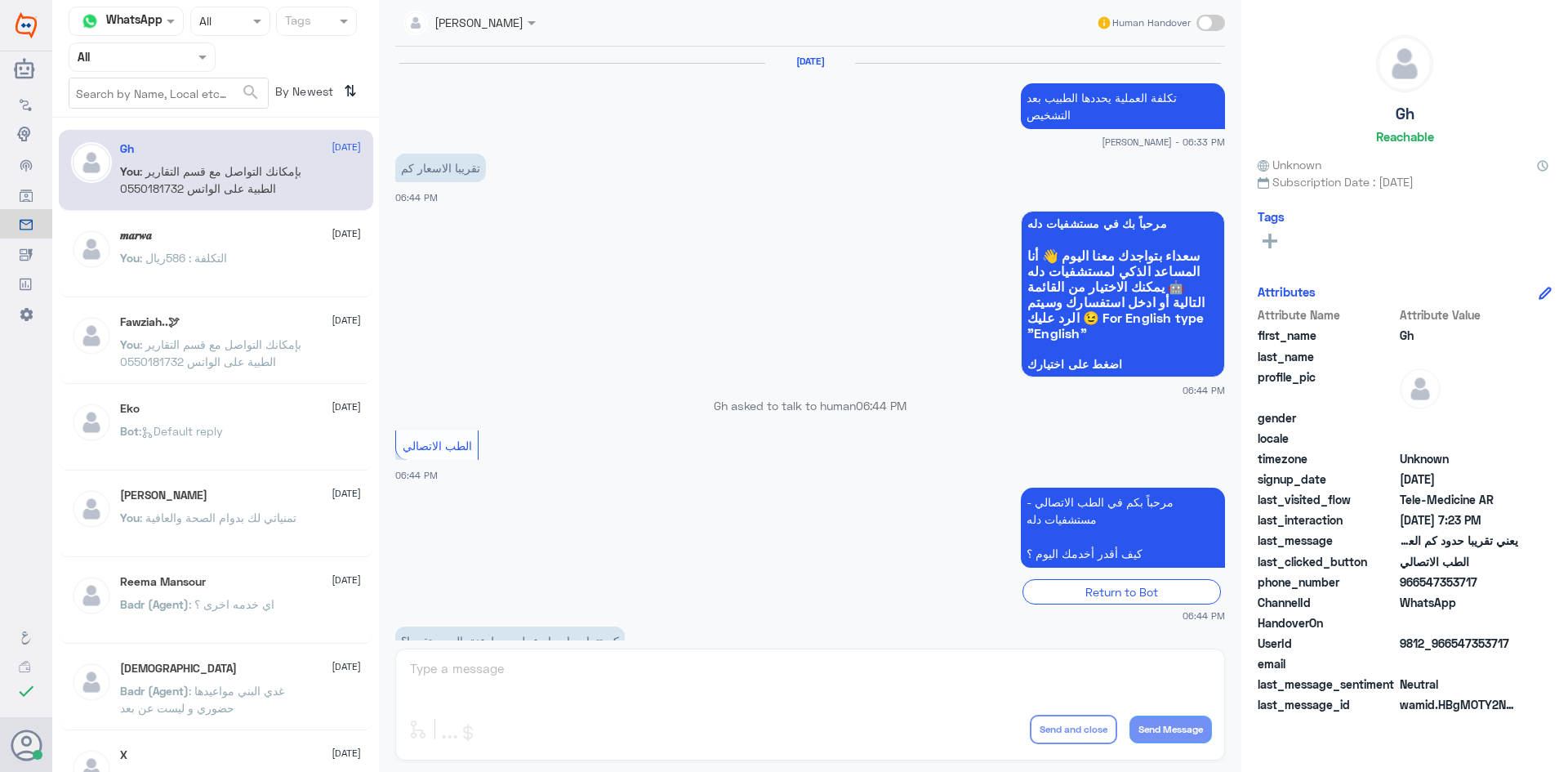
scroll to position [695, 0]
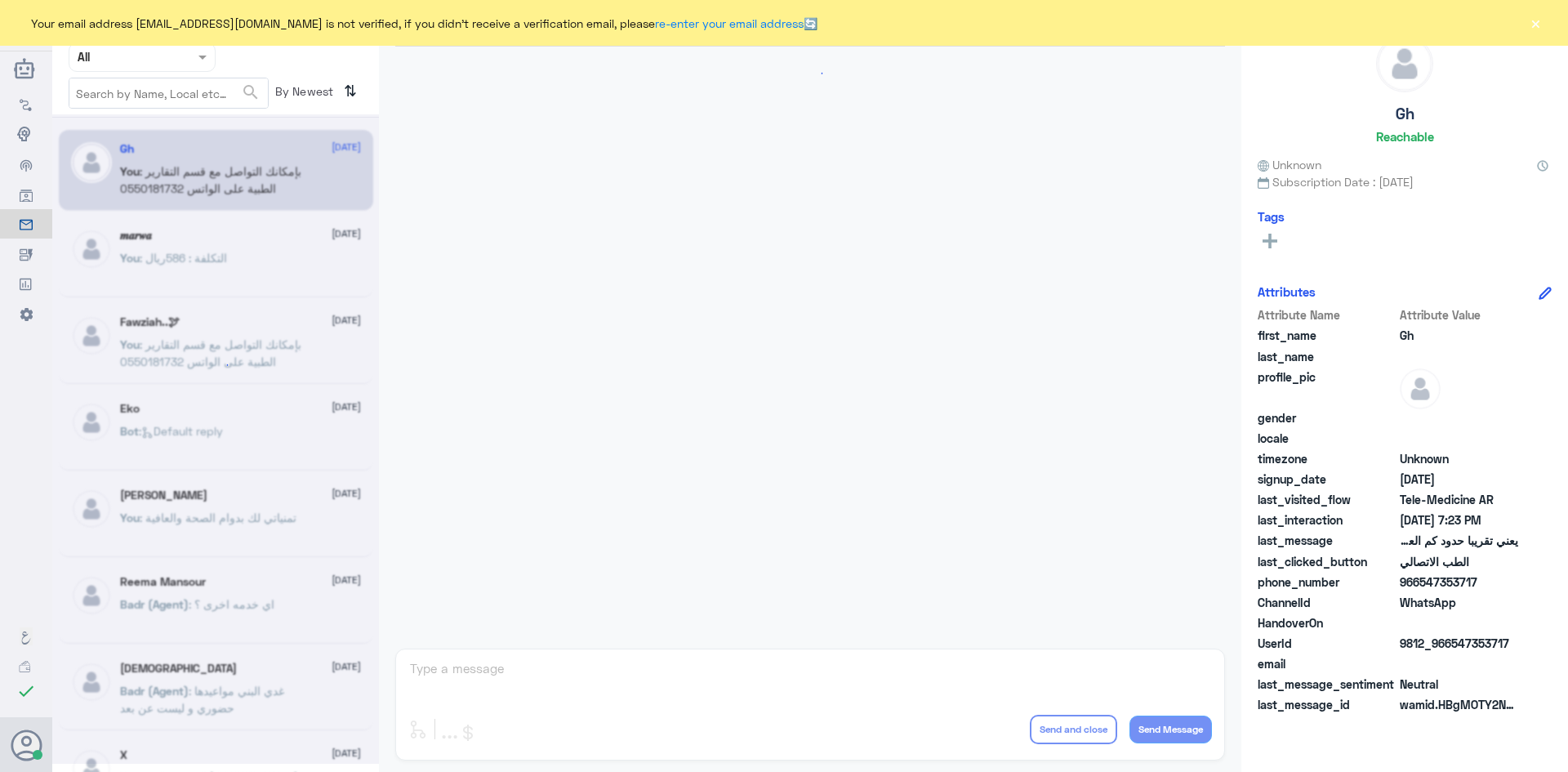
scroll to position [695, 0]
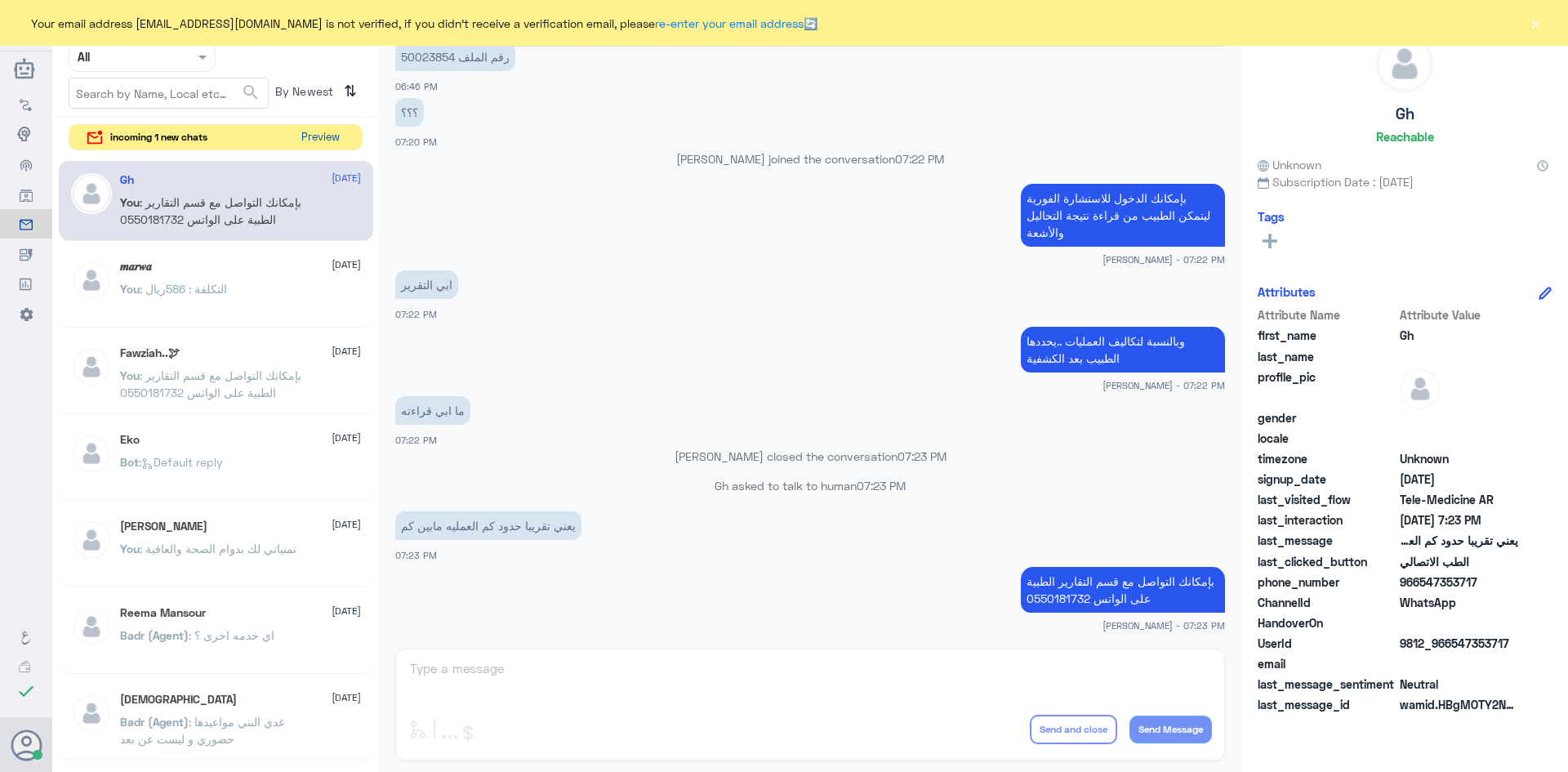
click at [301, 144] on button "Preview" at bounding box center [320, 137] width 51 height 25
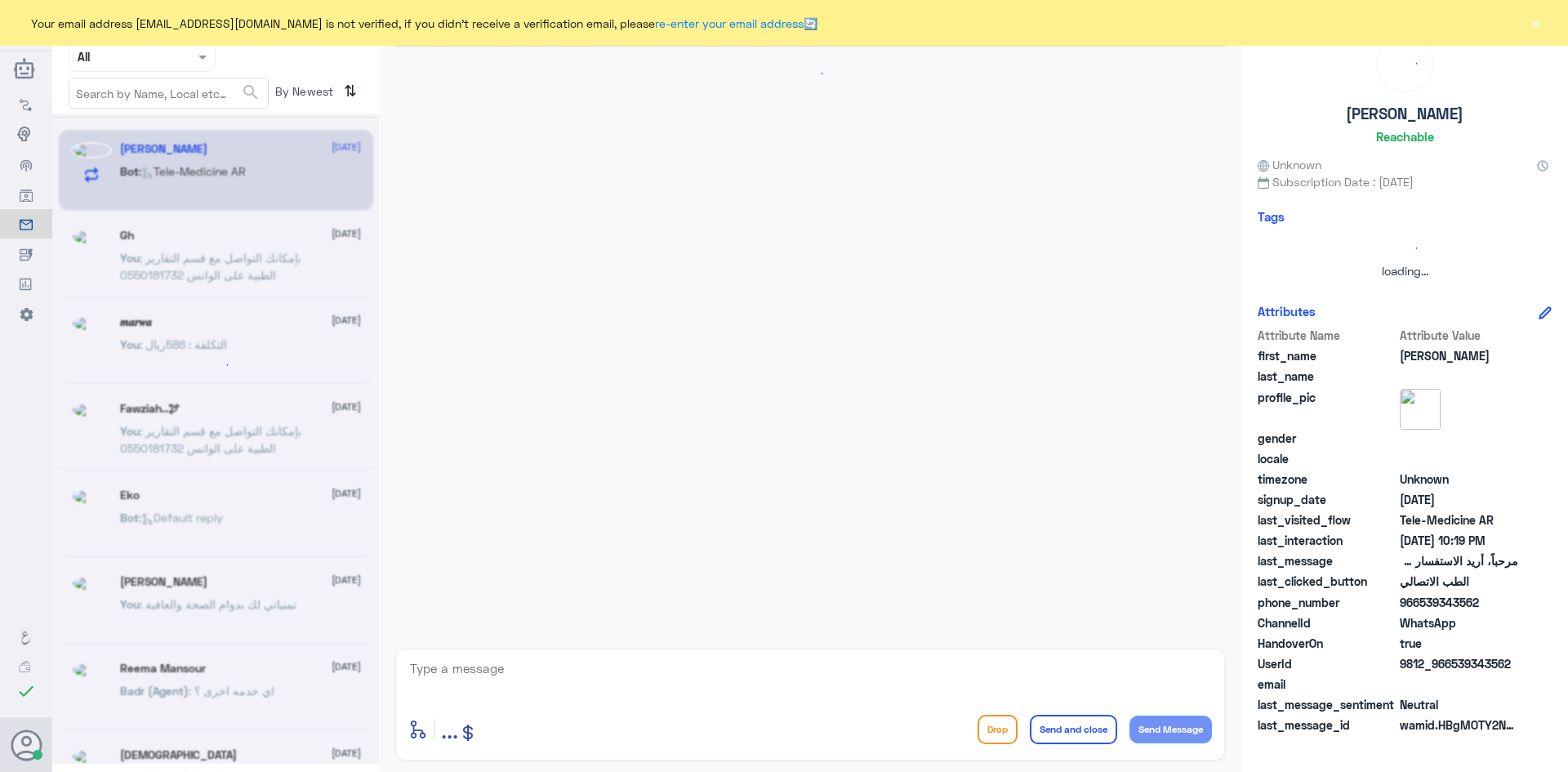
scroll to position [0, 0]
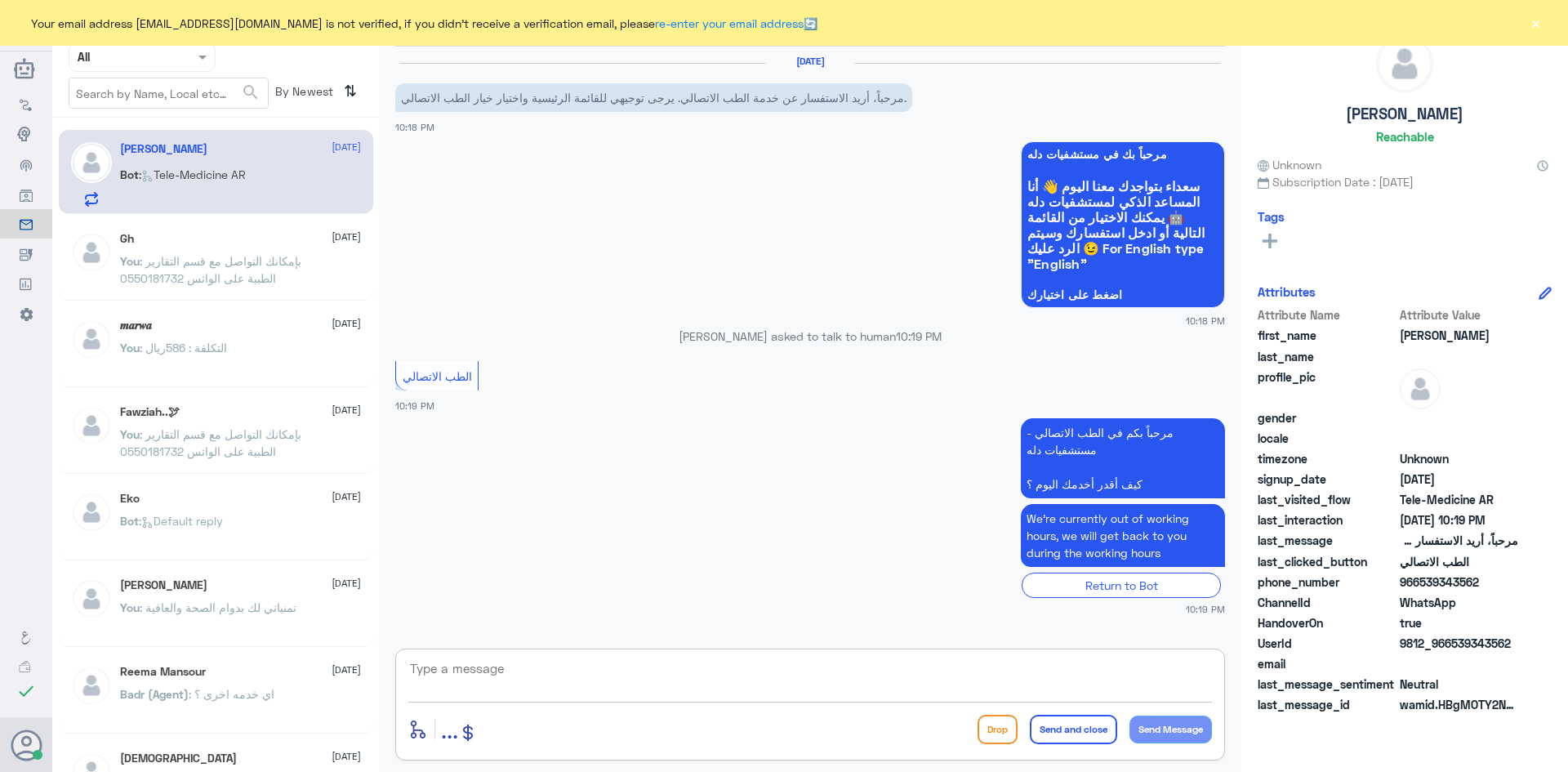
click at [632, 675] on textarea at bounding box center [810, 677] width 803 height 40
paste textarea "مرحبا معك [PERSON_NAME] من الطب الاتصالي"
type textarea "مرحبا معك [PERSON_NAME] من الطب الاتصالي"
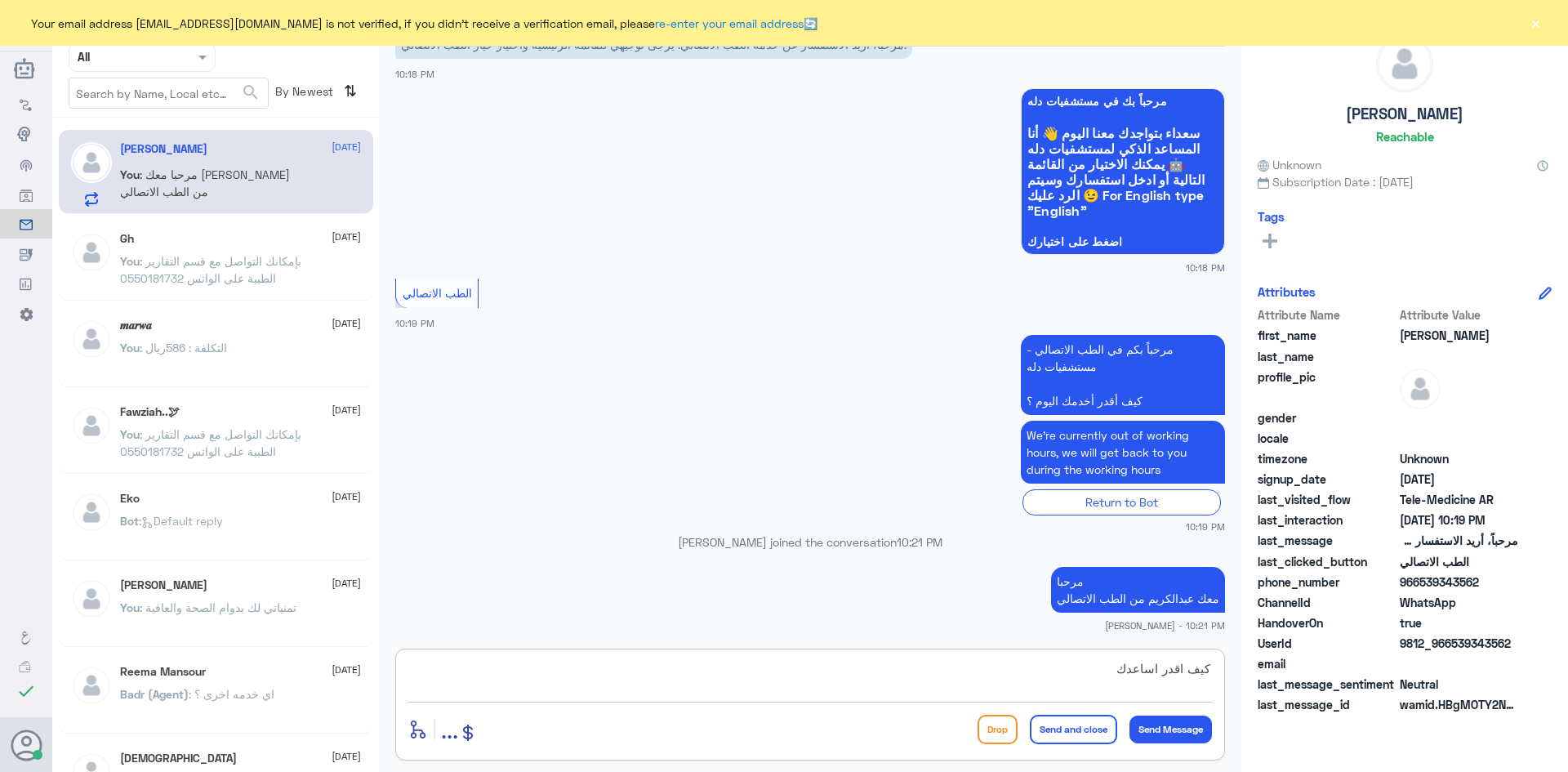
type textarea "كيف اقدر اساعدك"
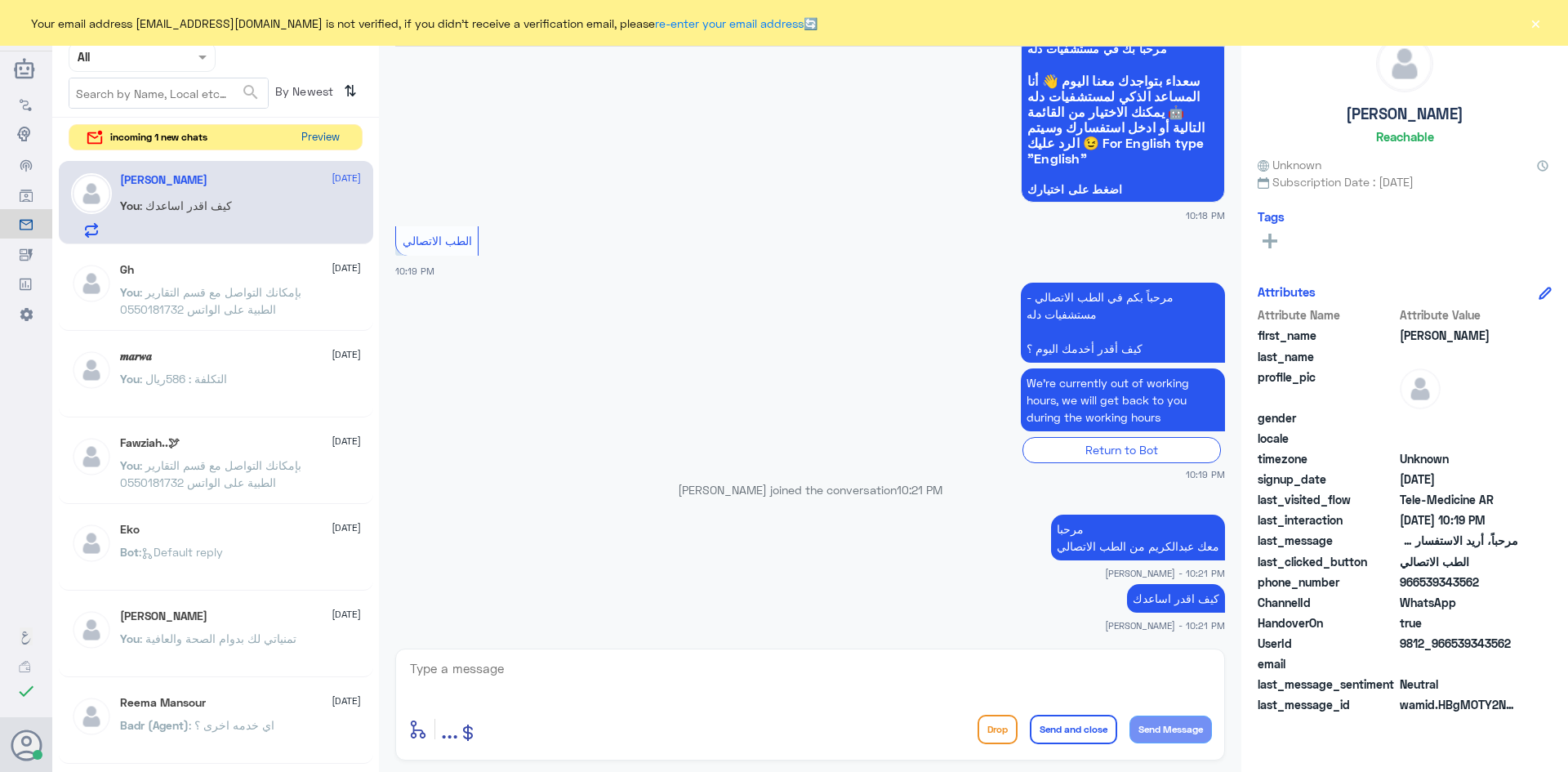
click at [318, 138] on button "Preview" at bounding box center [320, 137] width 51 height 25
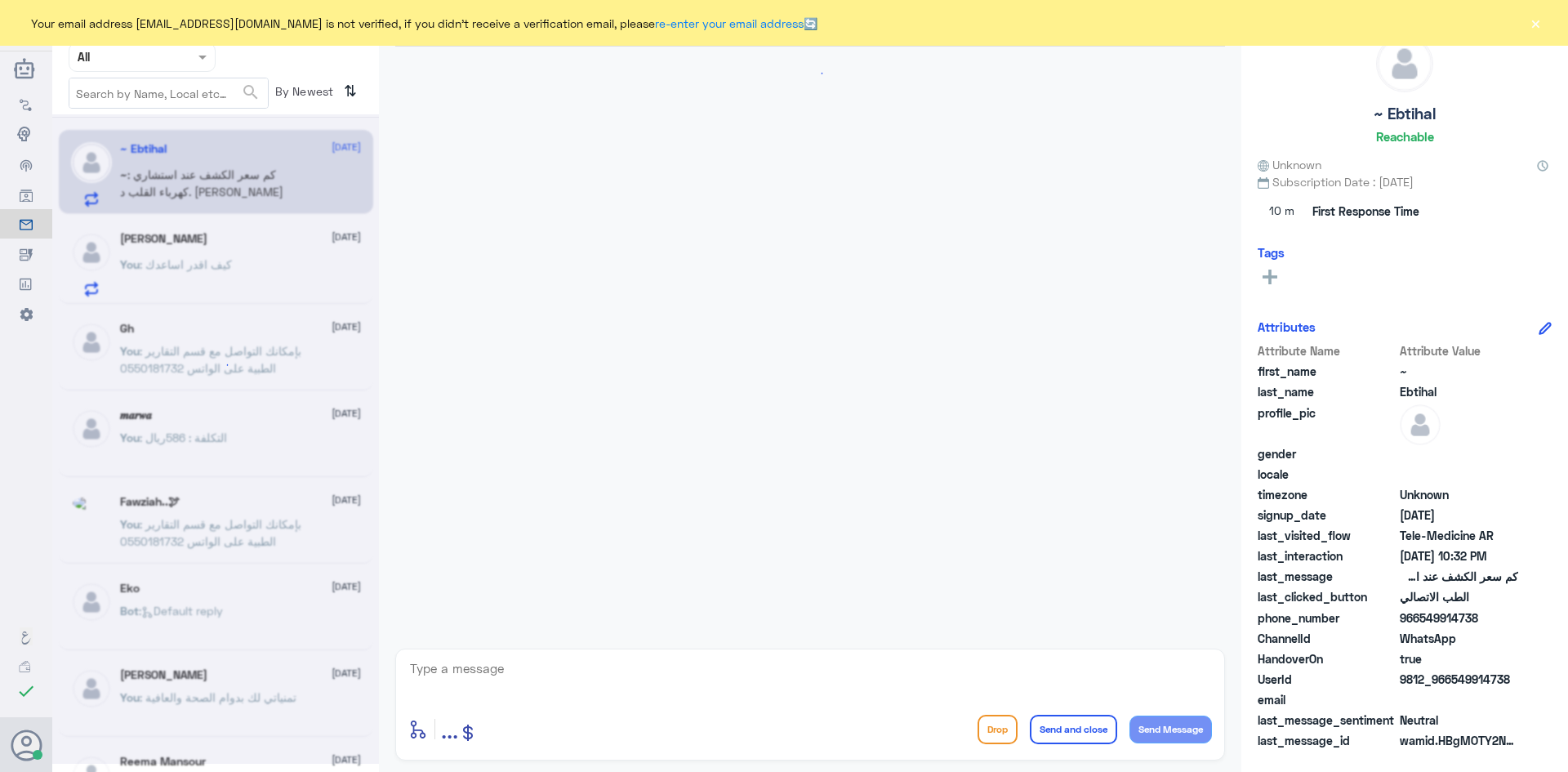
scroll to position [1029, 0]
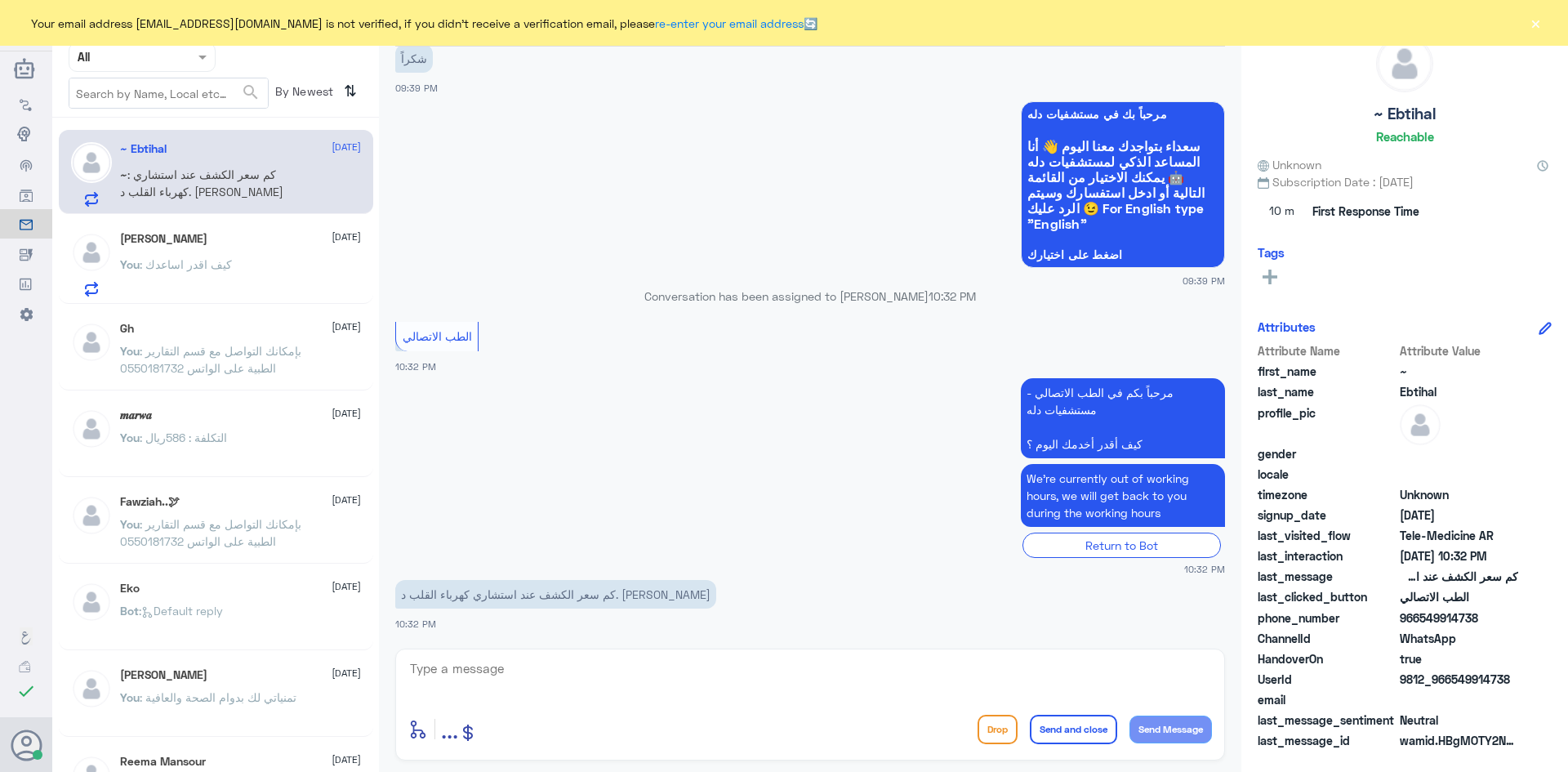
click at [578, 677] on textarea at bounding box center [810, 677] width 803 height 40
type textarea "ا"
paste textarea "مرحبا معك [PERSON_NAME] من الطب الاتصالي"
type textarea "مرحبا معك [PERSON_NAME] من الطب الاتصالي"
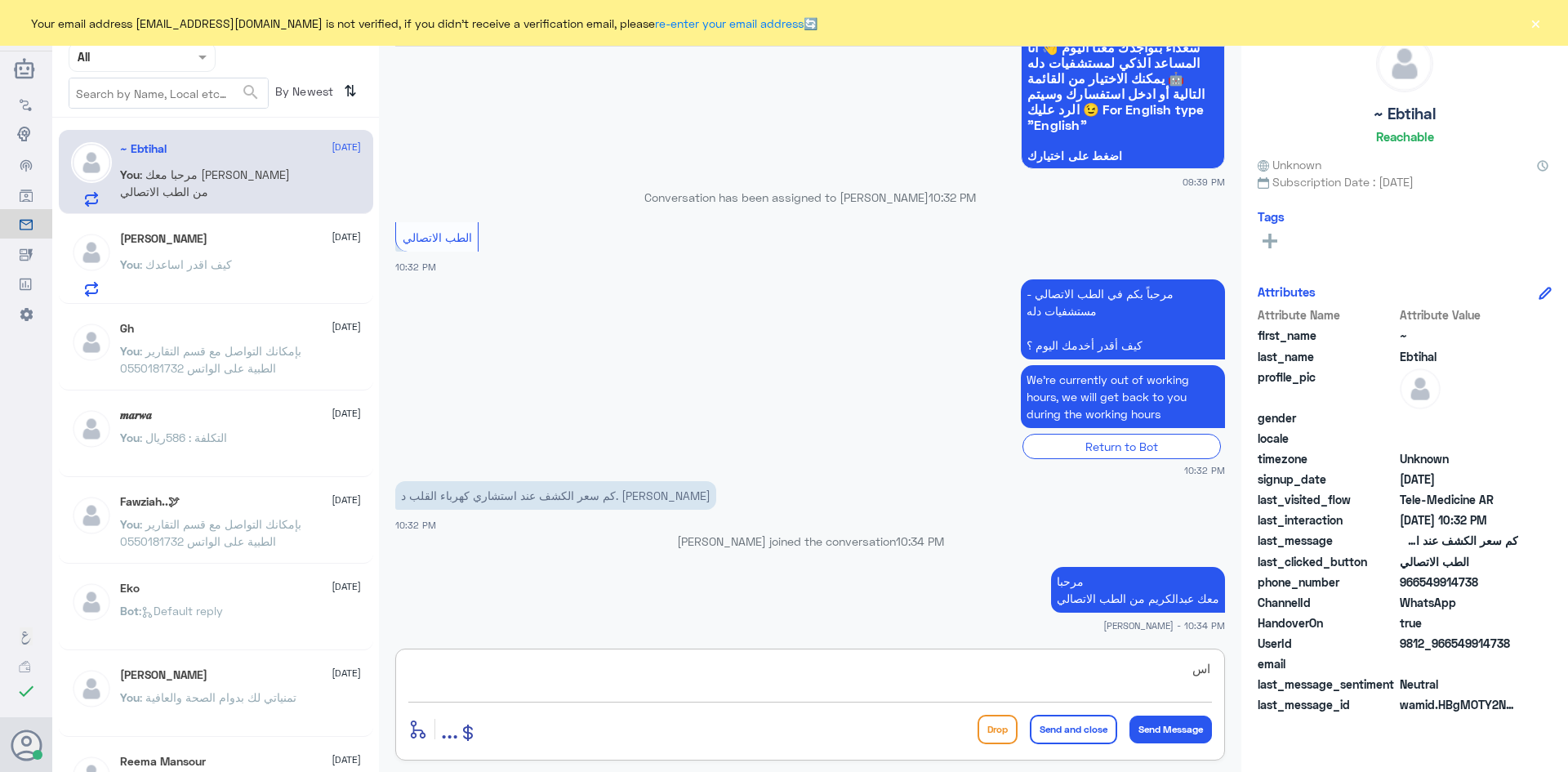
type textarea "ا"
click at [974, 673] on textarea at bounding box center [810, 677] width 803 height 40
click at [957, 683] on textarea at bounding box center [810, 677] width 803 height 40
type textarea "ب"
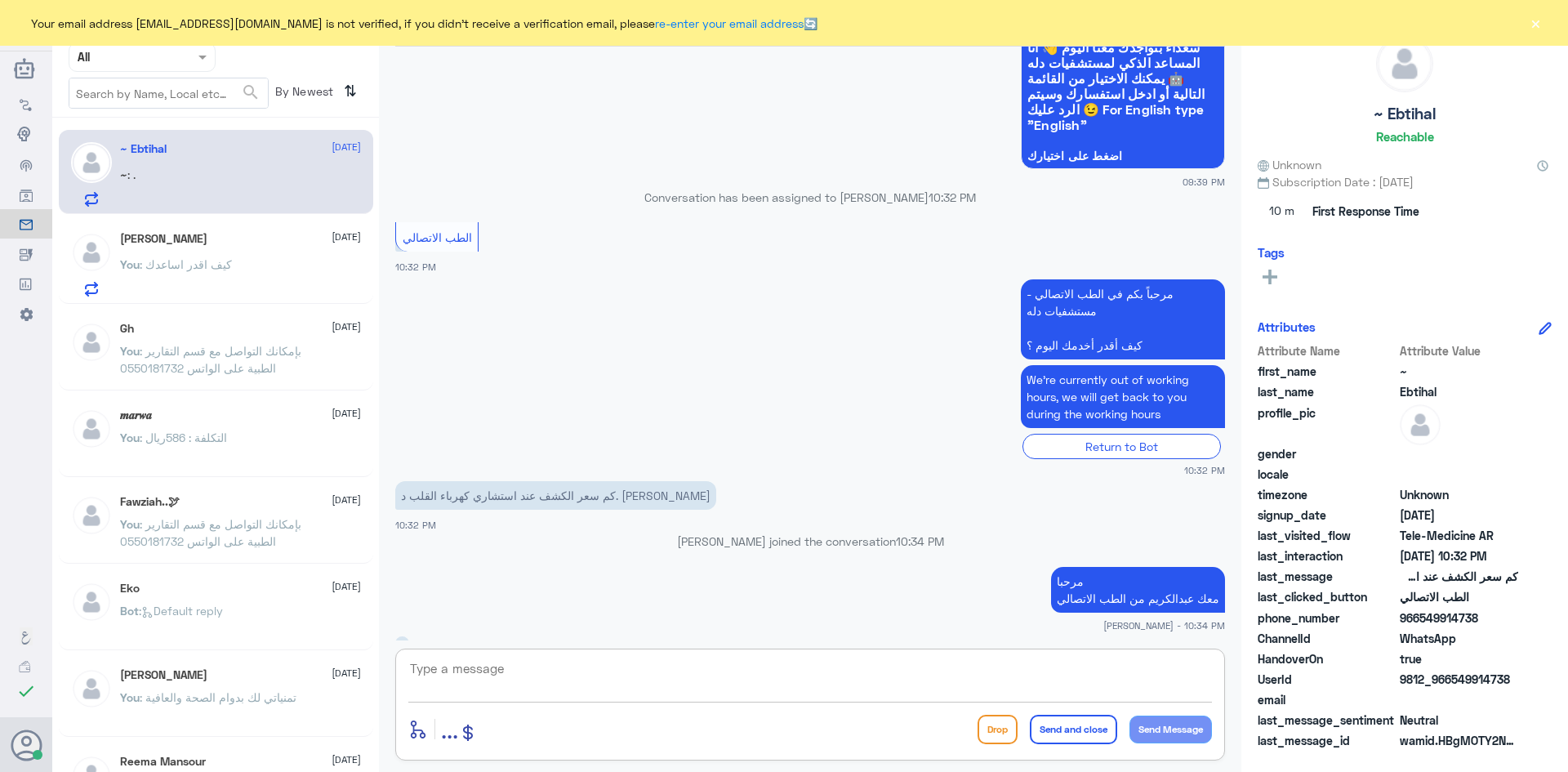
scroll to position [1154, 0]
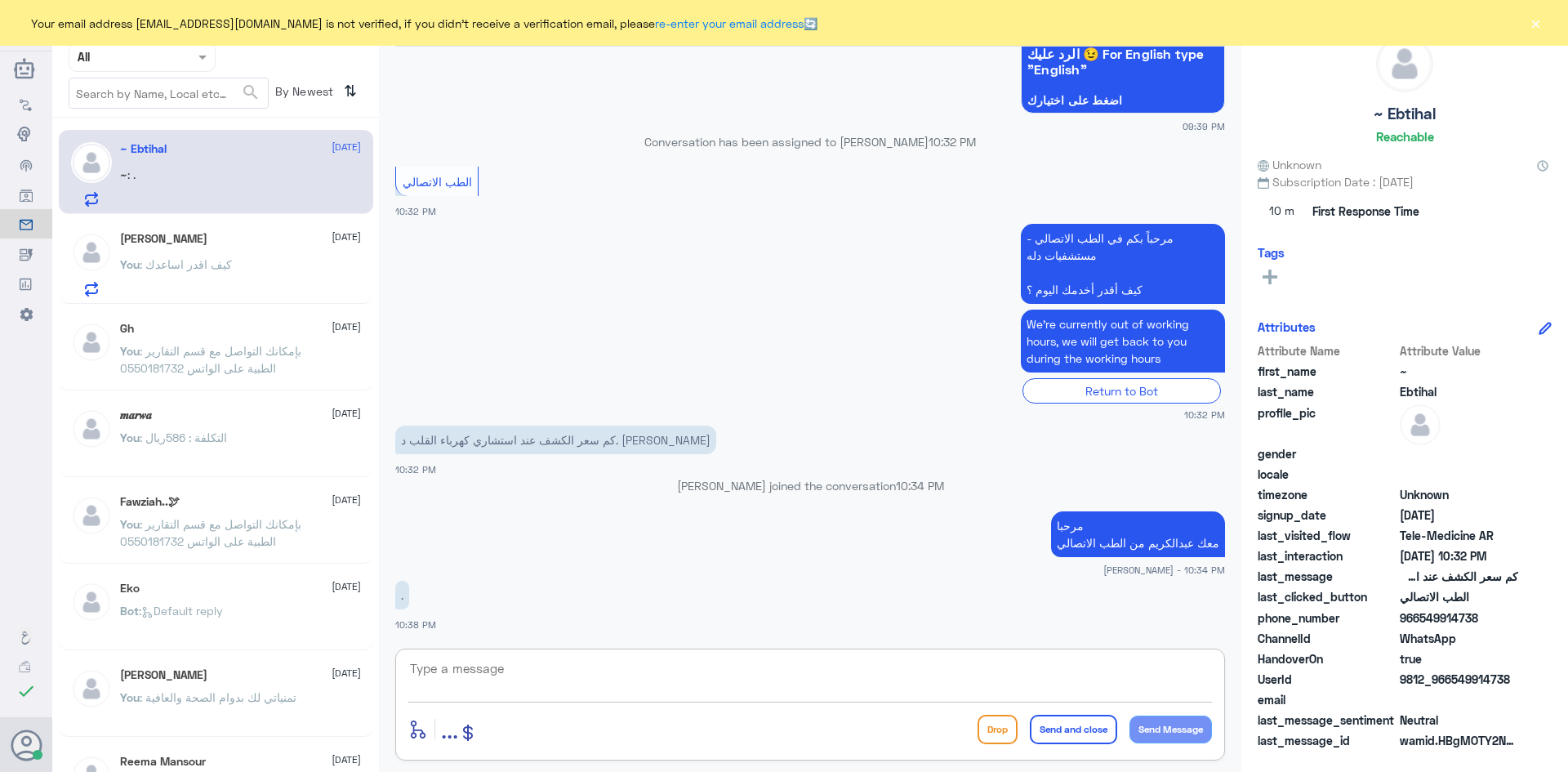
click at [606, 677] on textarea at bounding box center [810, 677] width 803 height 40
type textarea "315 ريال"
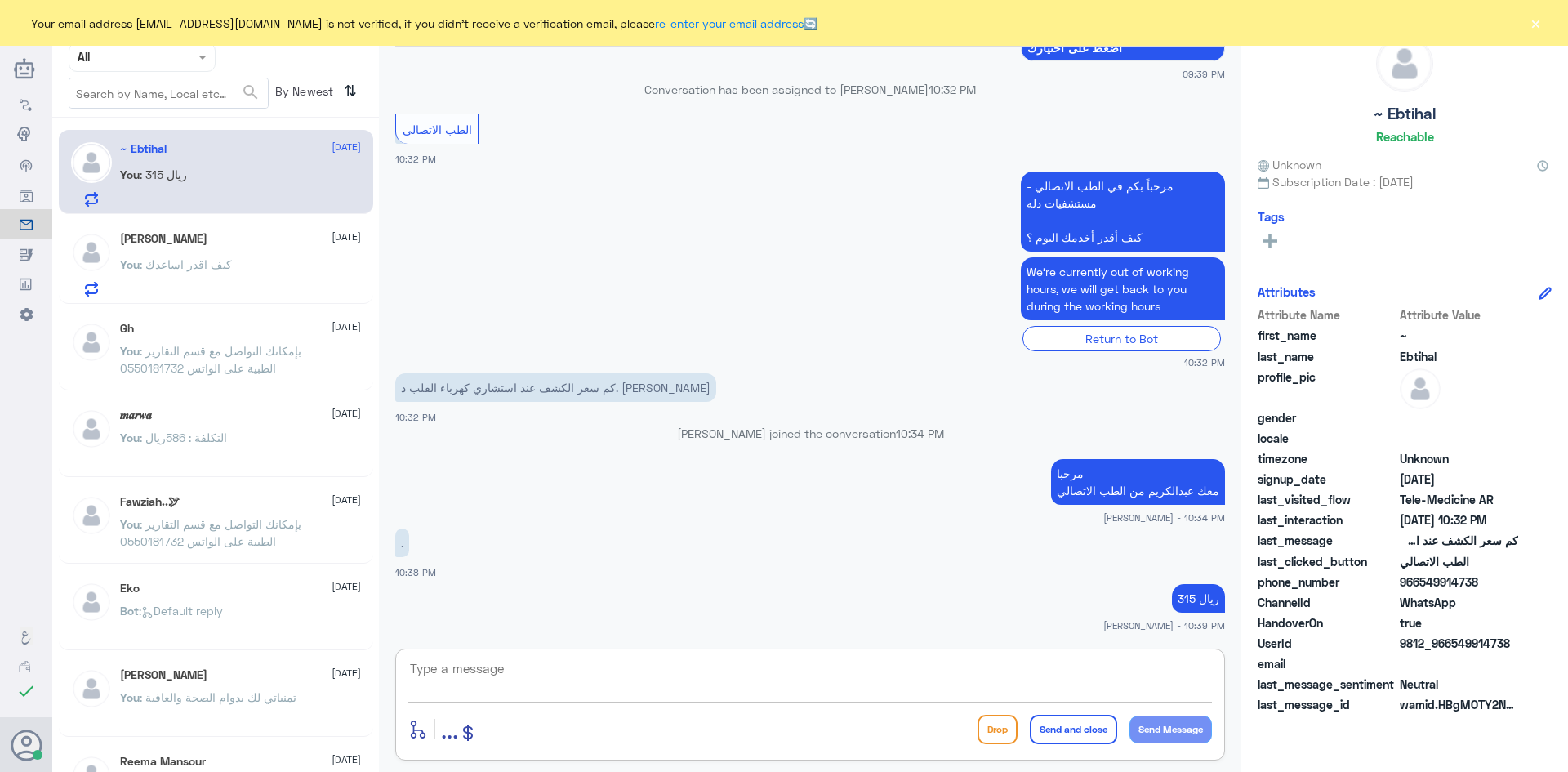
click at [1533, 21] on button "×" at bounding box center [1536, 23] width 17 height 17
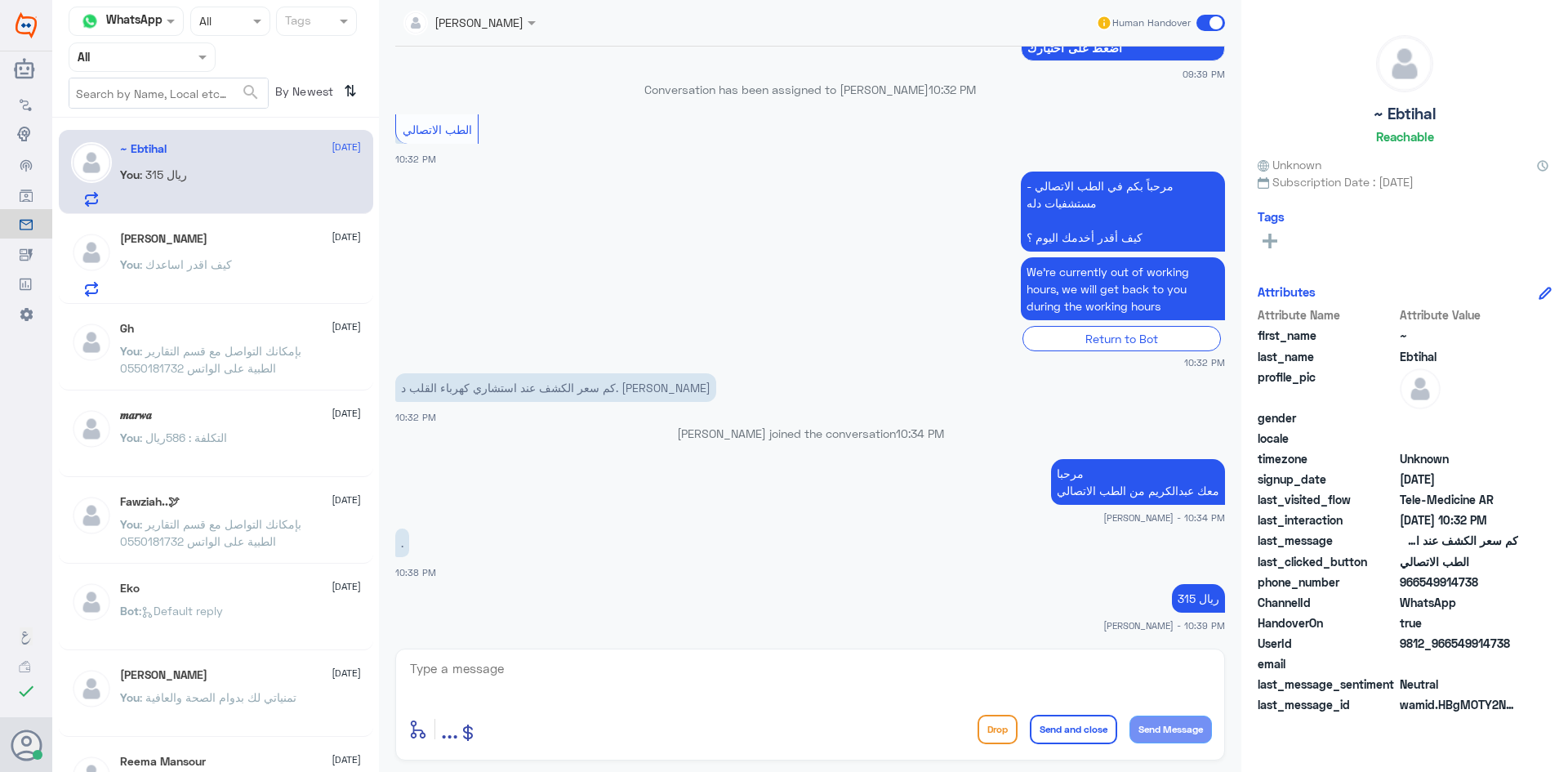
click at [273, 257] on div "Lina 27 September You : كيف اقدر اساعدك" at bounding box center [240, 264] width 241 height 65
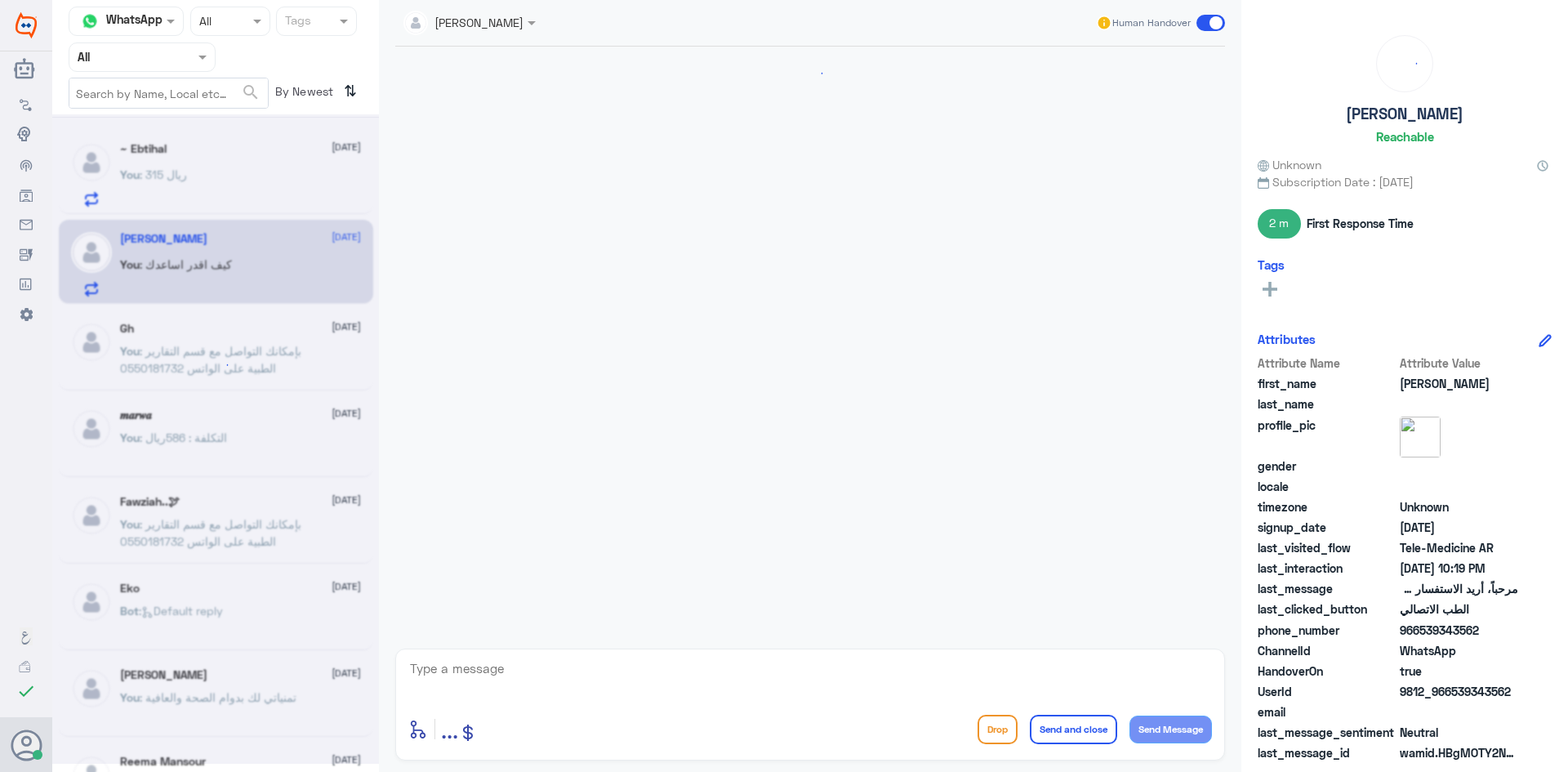
scroll to position [136, 0]
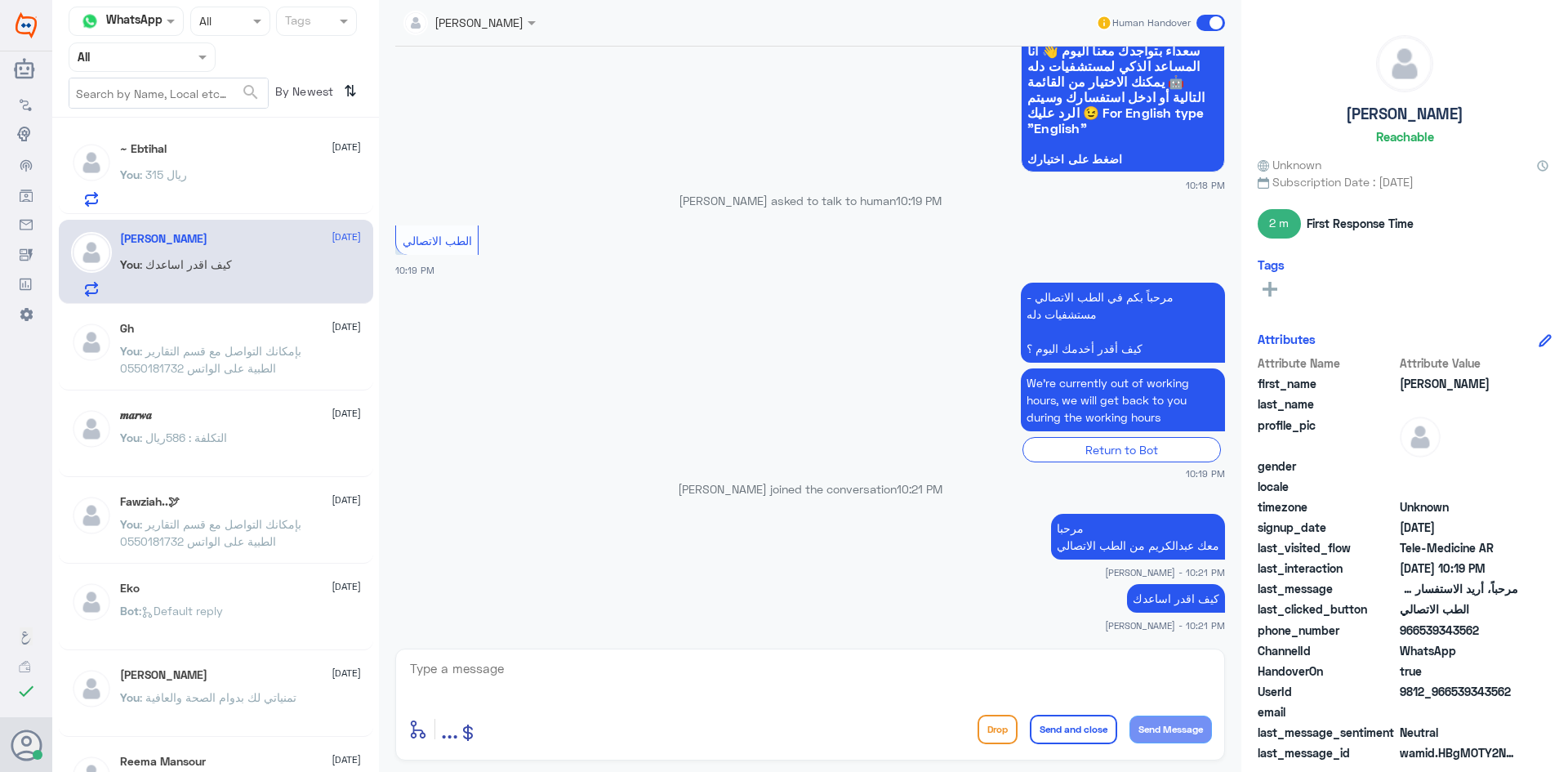
click at [1210, 31] on span at bounding box center [1210, 23] width 29 height 17
click at [0, 0] on input "checkbox" at bounding box center [0, 0] width 0 height 0
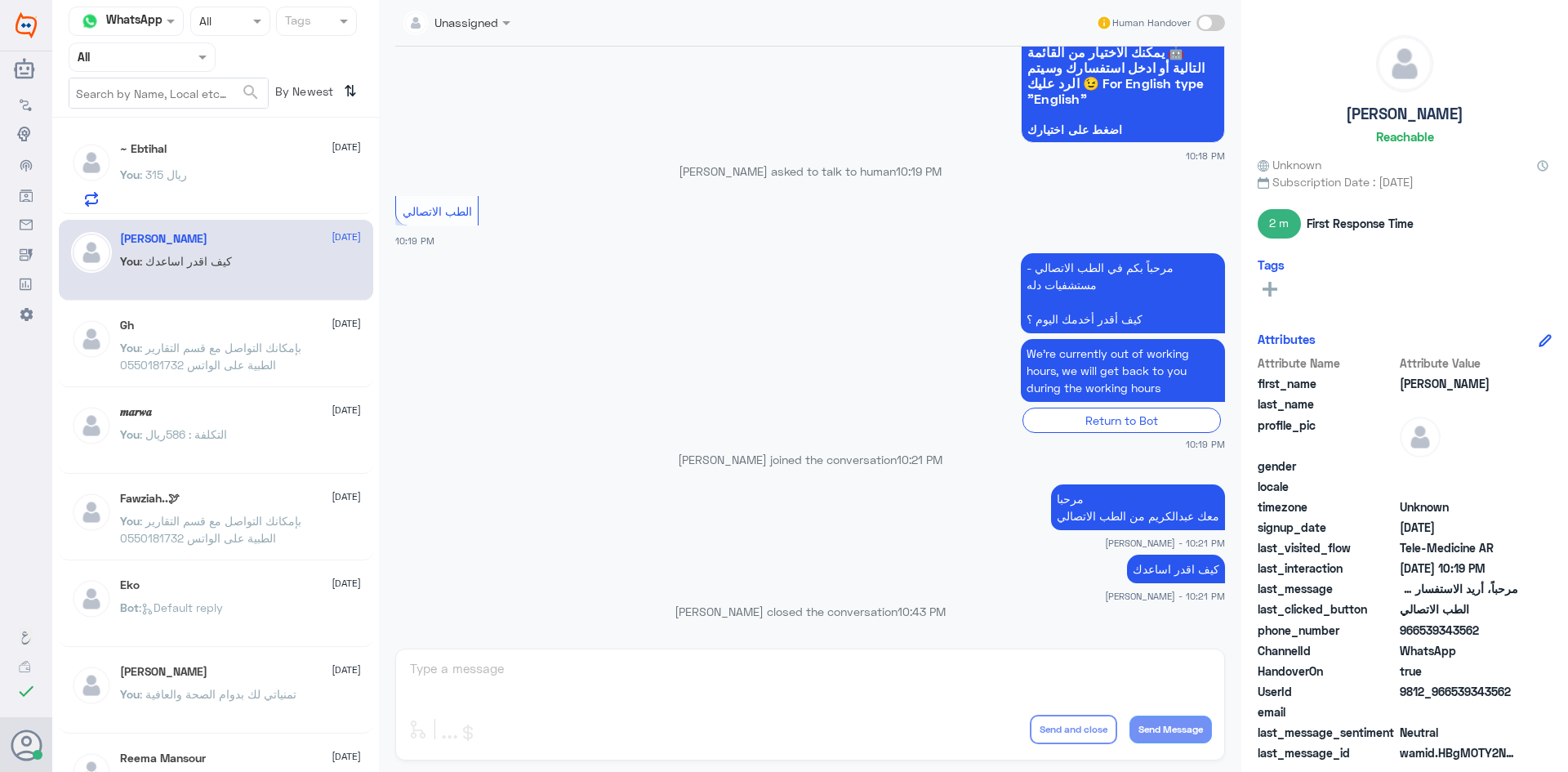
click at [220, 166] on div "~ Ebtihal 27 September You : 315 ريال" at bounding box center [240, 175] width 241 height 65
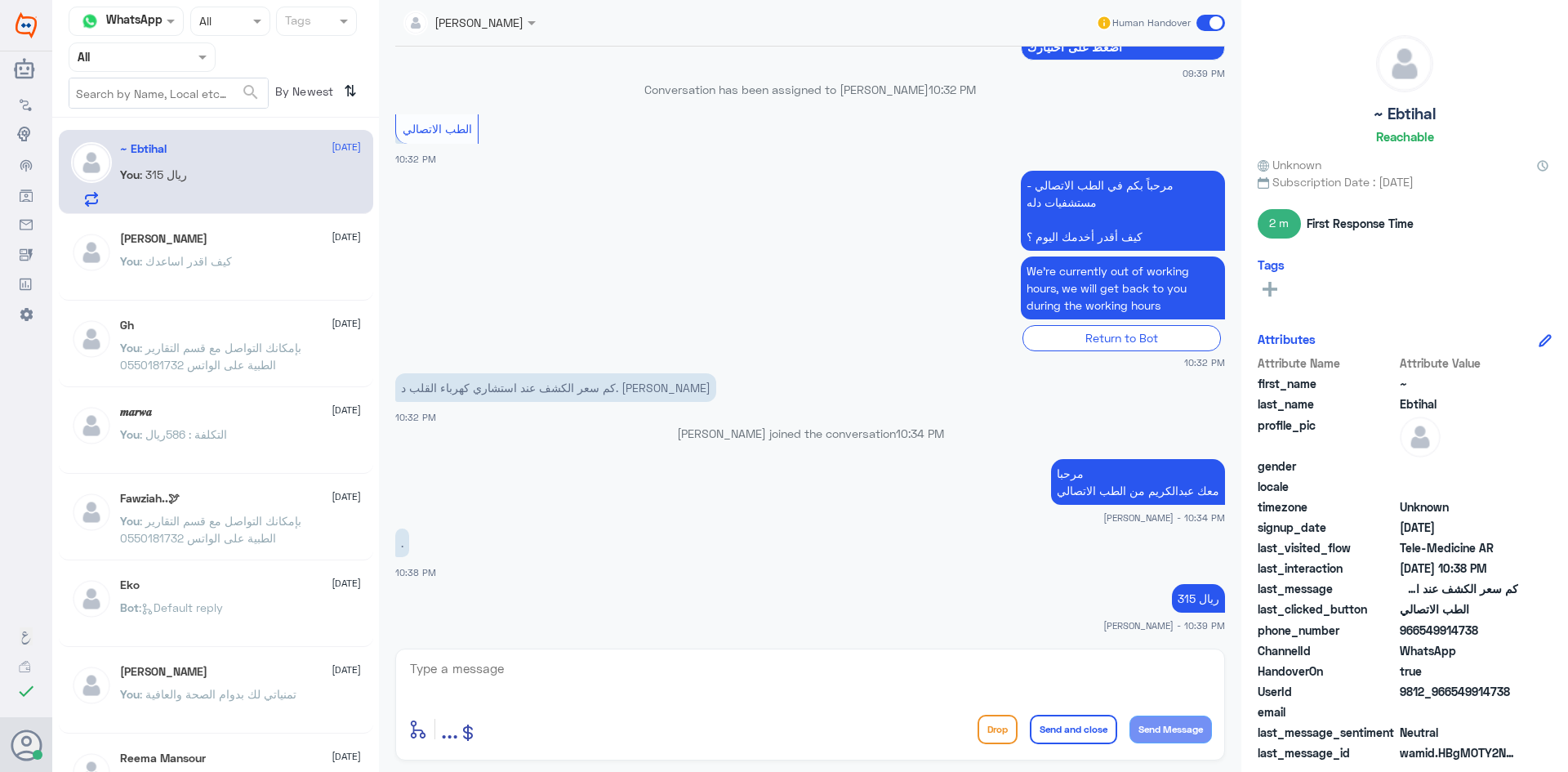
click at [1199, 23] on span at bounding box center [1210, 23] width 29 height 17
click at [0, 0] on input "checkbox" at bounding box center [0, 0] width 0 height 0
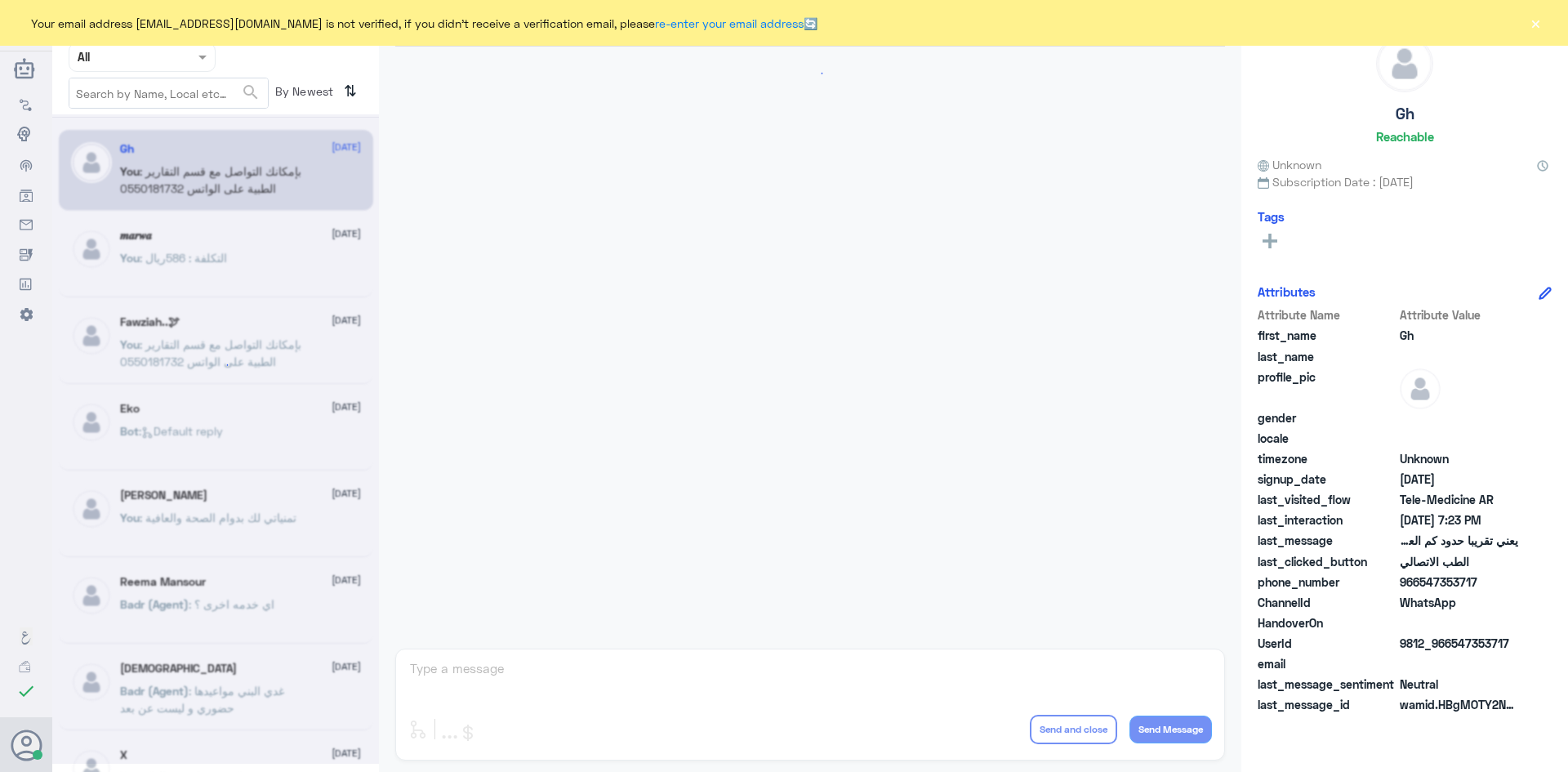
scroll to position [695, 0]
